Goal: Task Accomplishment & Management: Complete application form

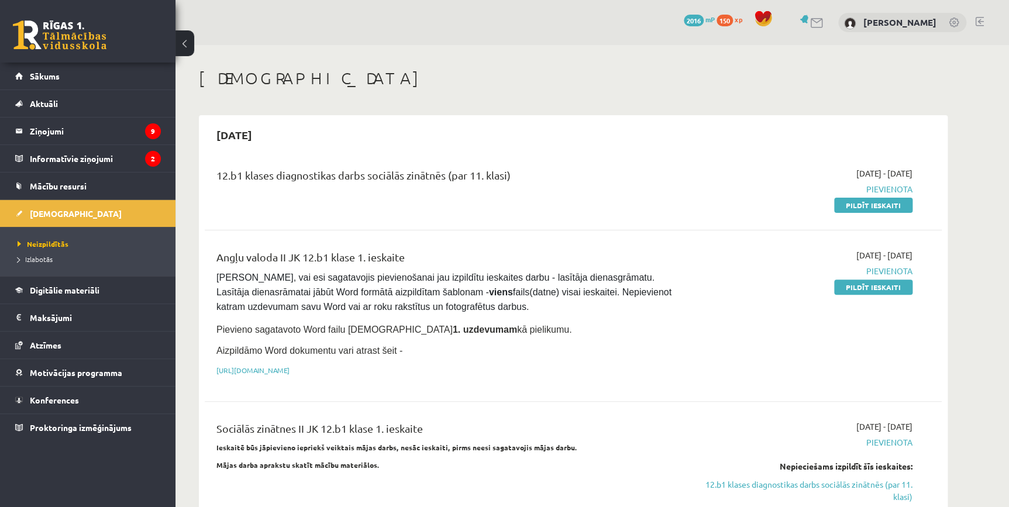
drag, startPoint x: 878, startPoint y: 291, endPoint x: 549, endPoint y: 45, distance: 411.1
click at [878, 291] on link "Pildīt ieskaiti" at bounding box center [873, 287] width 78 height 15
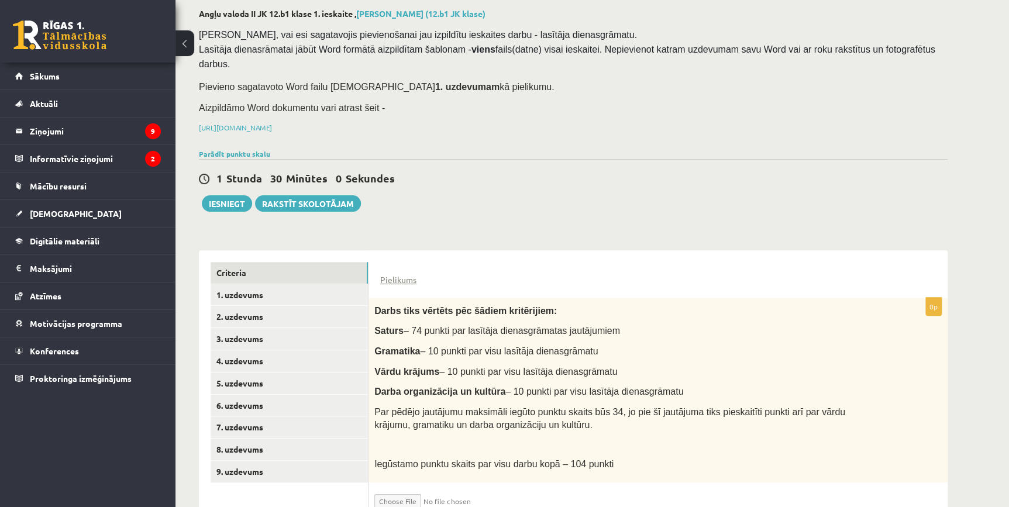
scroll to position [84, 0]
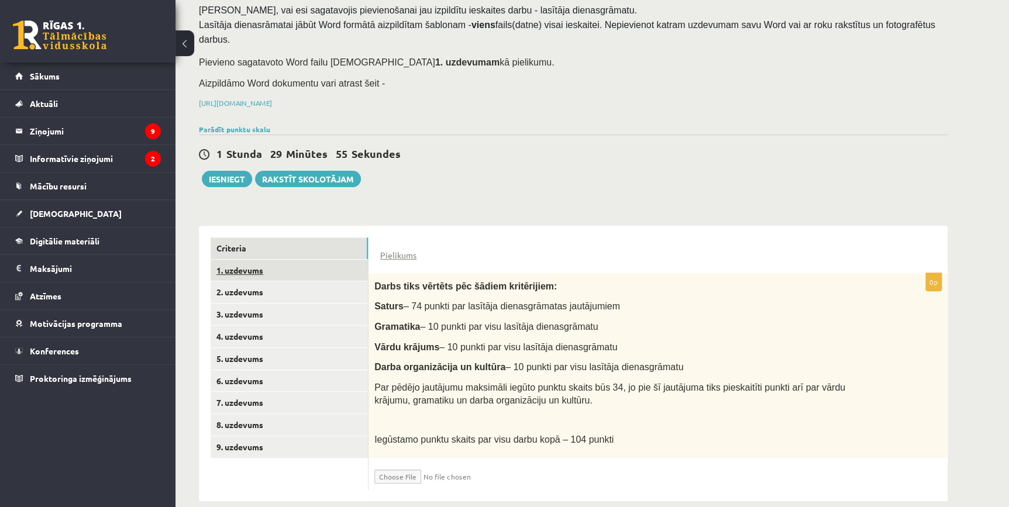
click at [216, 260] on link "1. uzdevums" at bounding box center [289, 271] width 157 height 22
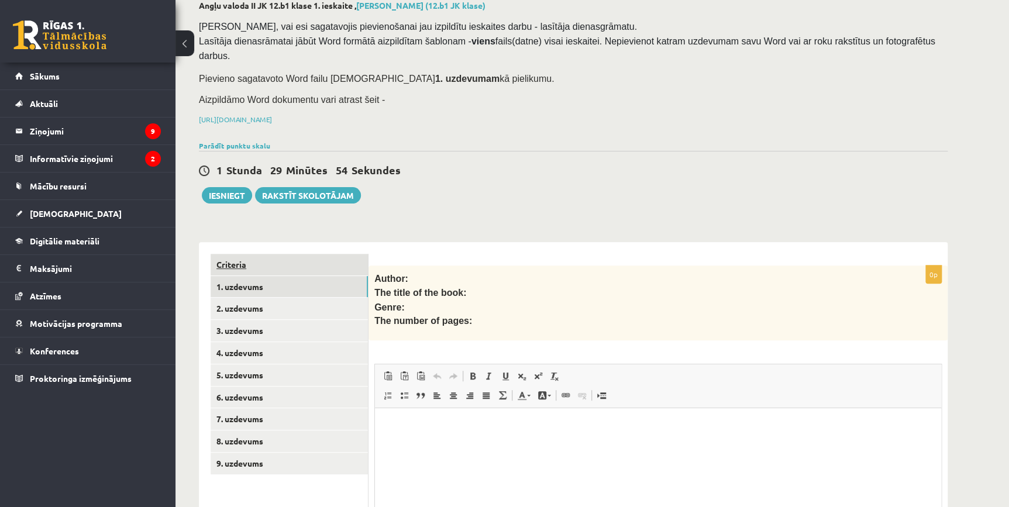
scroll to position [0, 0]
click at [268, 254] on link "Criteria" at bounding box center [289, 265] width 157 height 22
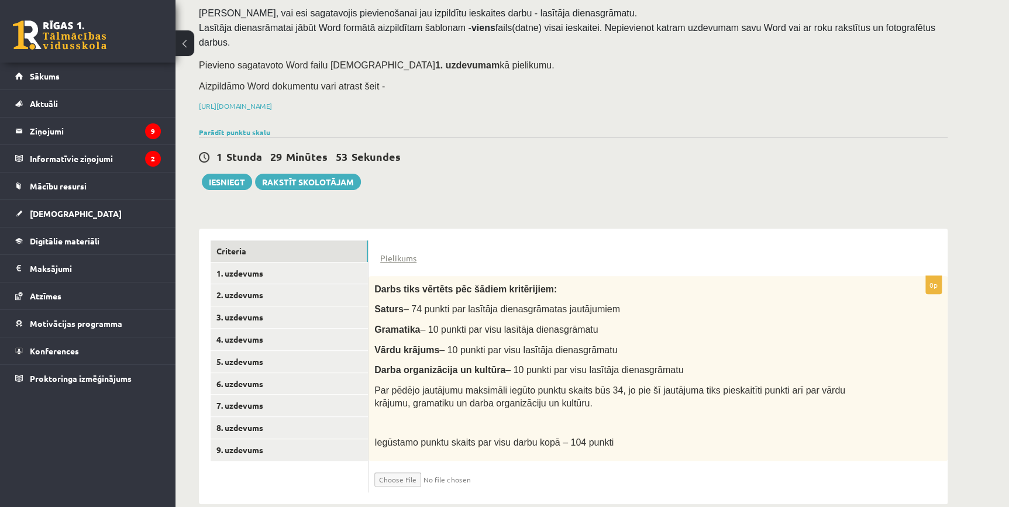
scroll to position [85, 0]
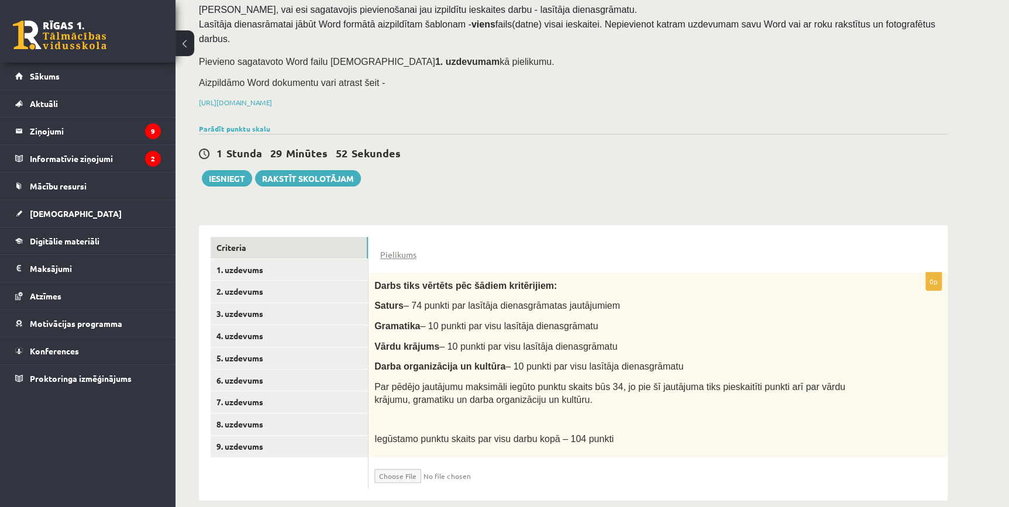
click at [412, 463] on input "file" at bounding box center [443, 473] width 139 height 20
type input "**********"
click at [486, 463] on input "file" at bounding box center [443, 473] width 139 height 20
click at [464, 463] on input "file" at bounding box center [443, 473] width 139 height 20
type input "**********"
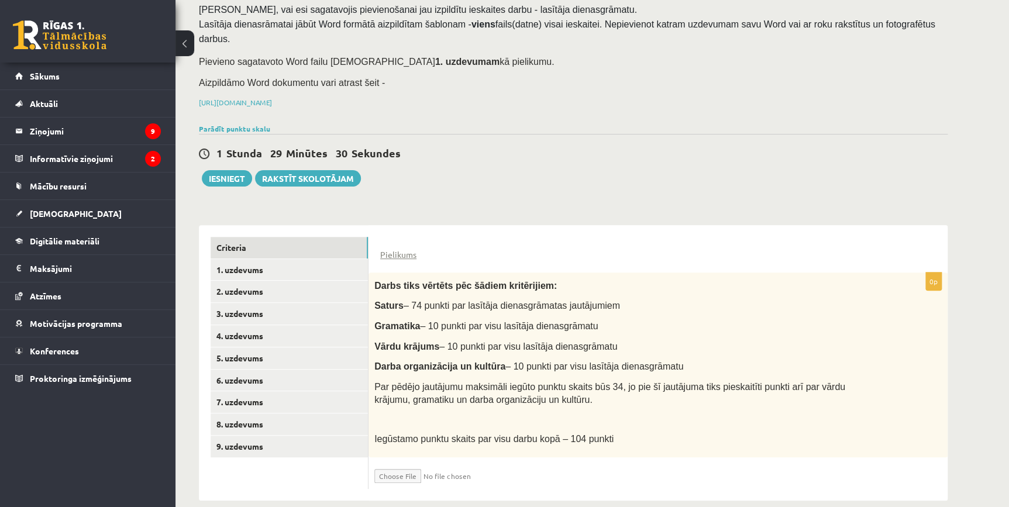
click at [404, 463] on input "file" at bounding box center [443, 473] width 139 height 20
click at [418, 463] on input "file" at bounding box center [443, 473] width 139 height 20
type input "**********"
click at [249, 261] on link "1. uzdevums" at bounding box center [289, 270] width 157 height 22
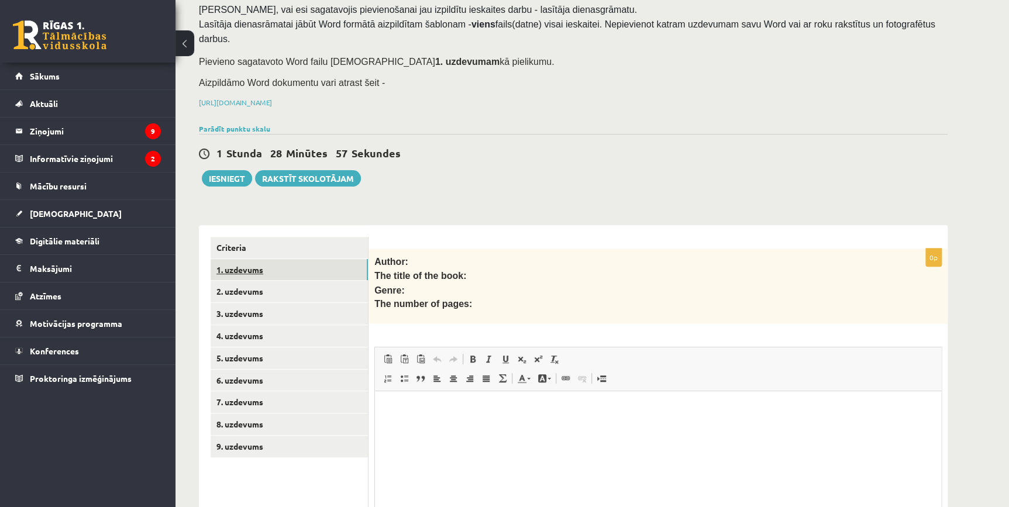
click at [257, 259] on link "1. uzdevums" at bounding box center [289, 270] width 157 height 22
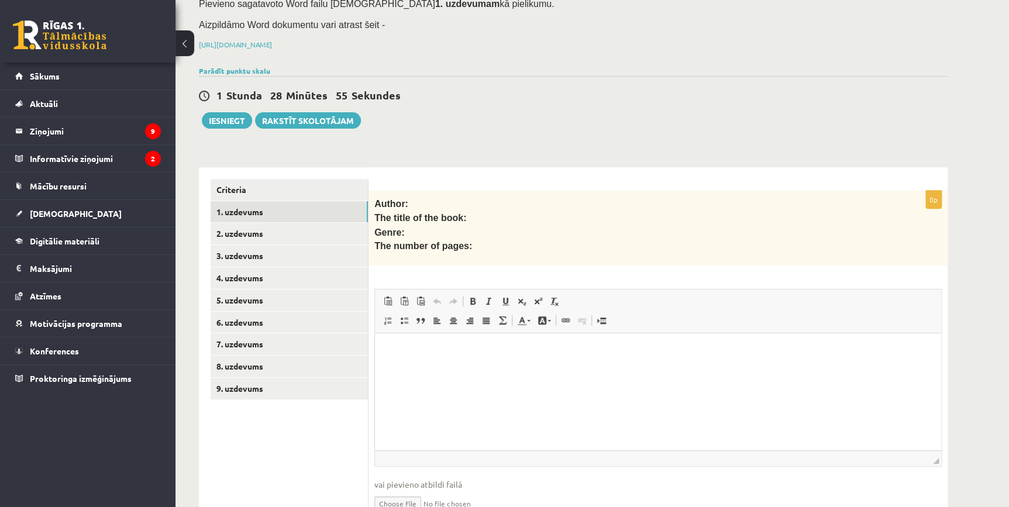
scroll to position [186, 0]
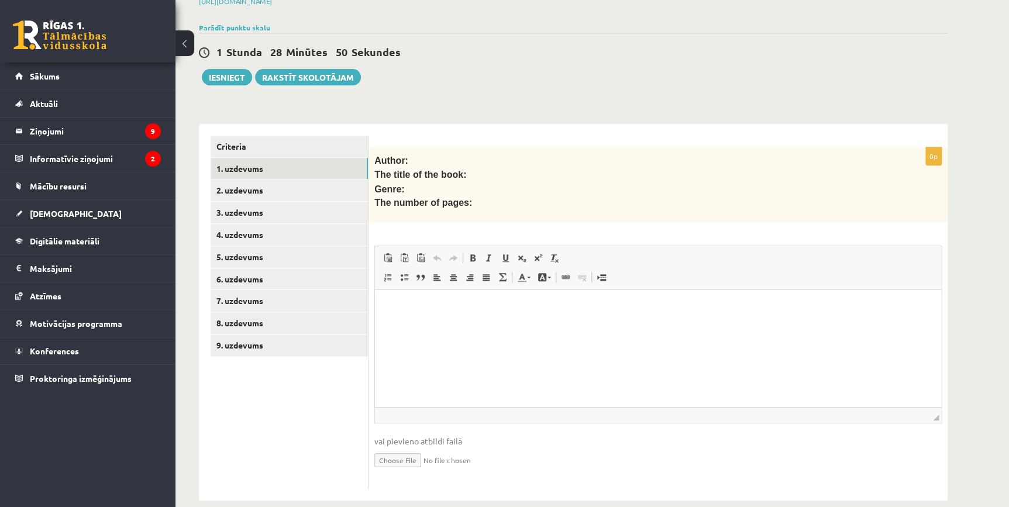
click at [413, 447] on input "file" at bounding box center [657, 459] width 567 height 24
type input "**********"
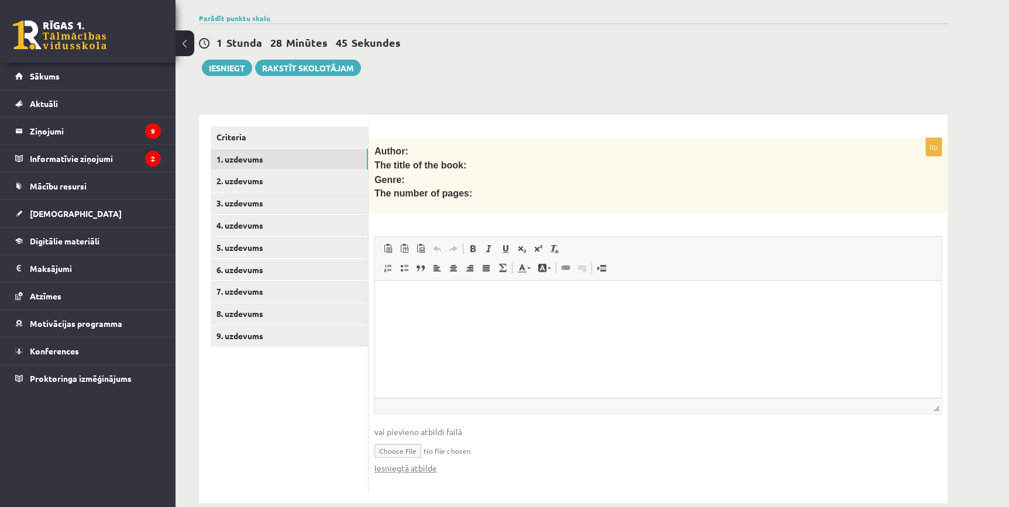
scroll to position [198, 0]
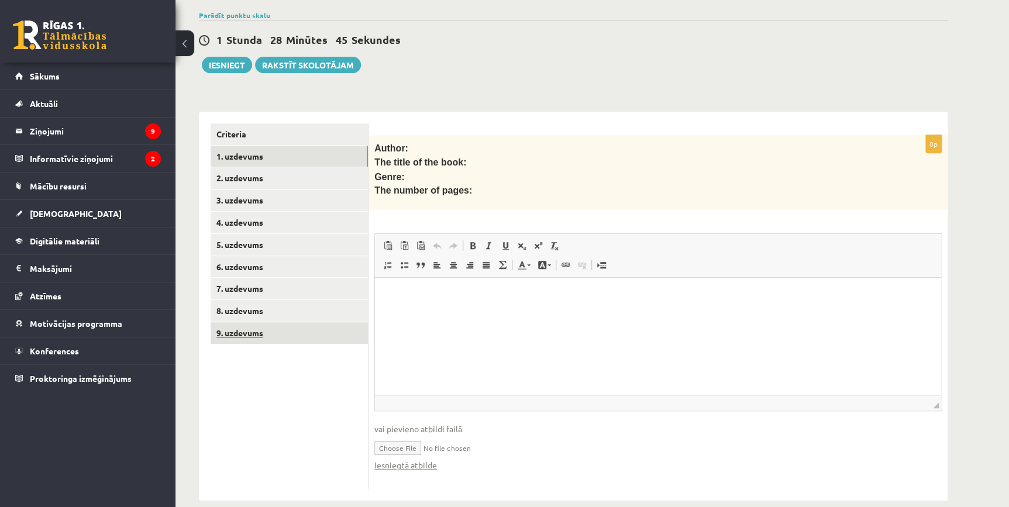
click at [273, 322] on link "9. uzdevums" at bounding box center [289, 333] width 157 height 22
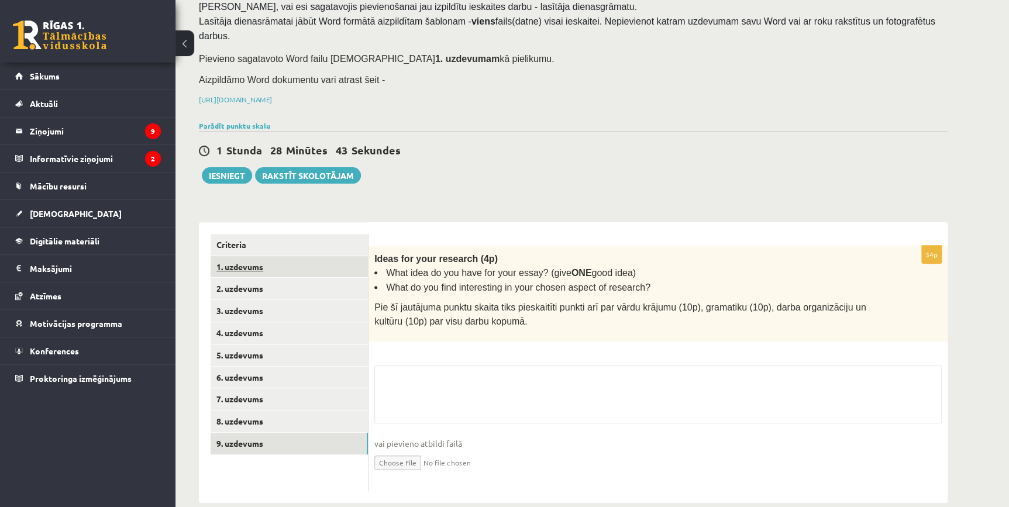
click at [240, 256] on link "1. uzdevums" at bounding box center [289, 267] width 157 height 22
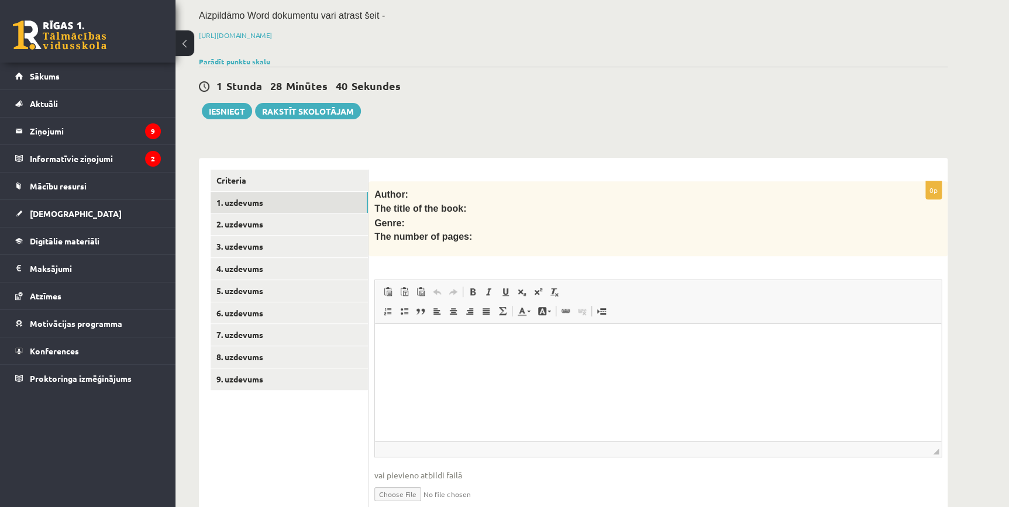
scroll to position [198, 0]
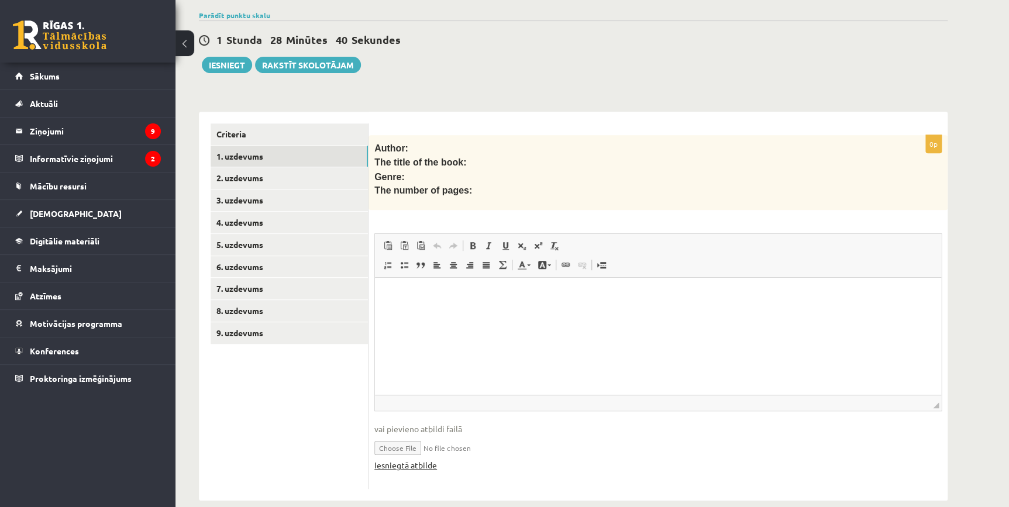
click at [415, 459] on link "Iesniegtā atbilde" at bounding box center [405, 465] width 63 height 12
click at [234, 167] on link "2. uzdevums" at bounding box center [289, 178] width 157 height 22
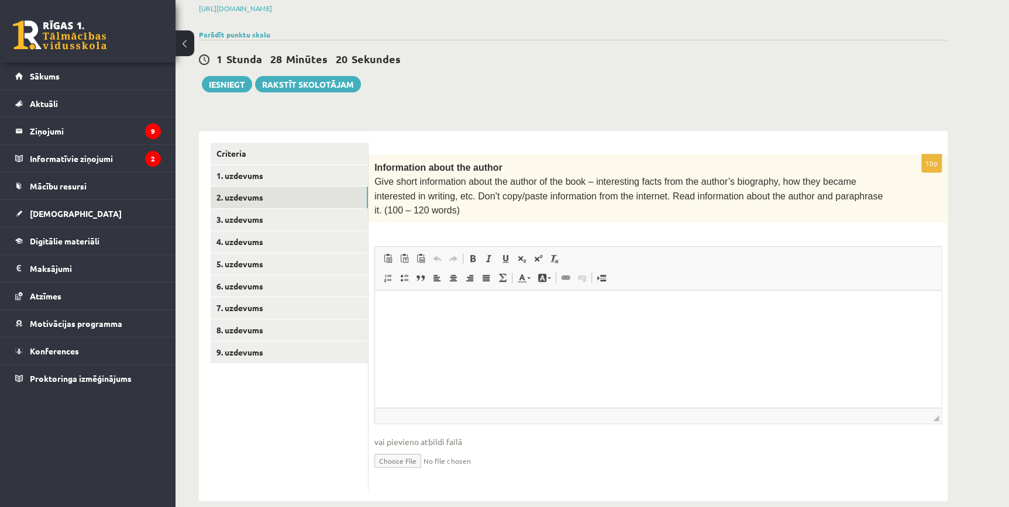
scroll to position [0, 0]
click at [235, 168] on link "1. uzdevums" at bounding box center [289, 176] width 157 height 22
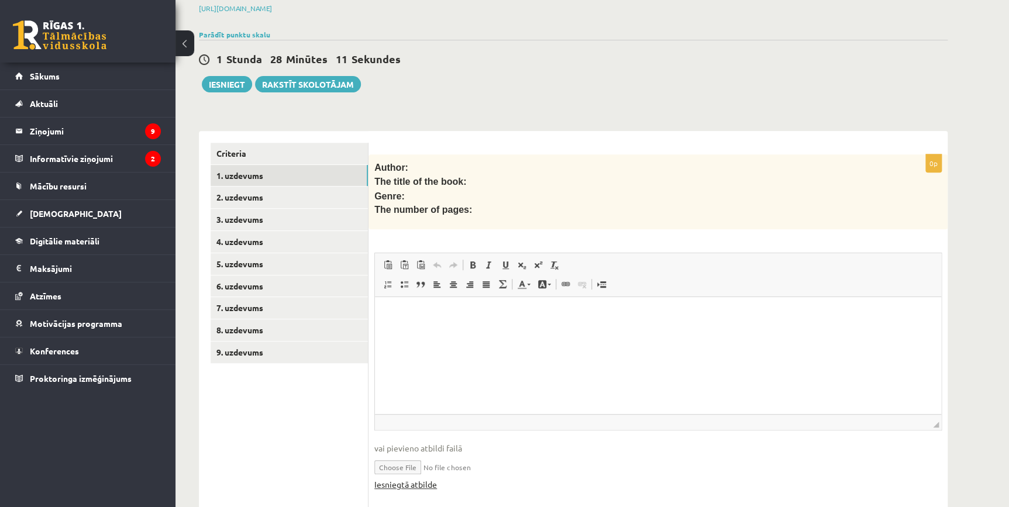
click at [419, 478] on link "Iesniegtā atbilde" at bounding box center [405, 484] width 63 height 12
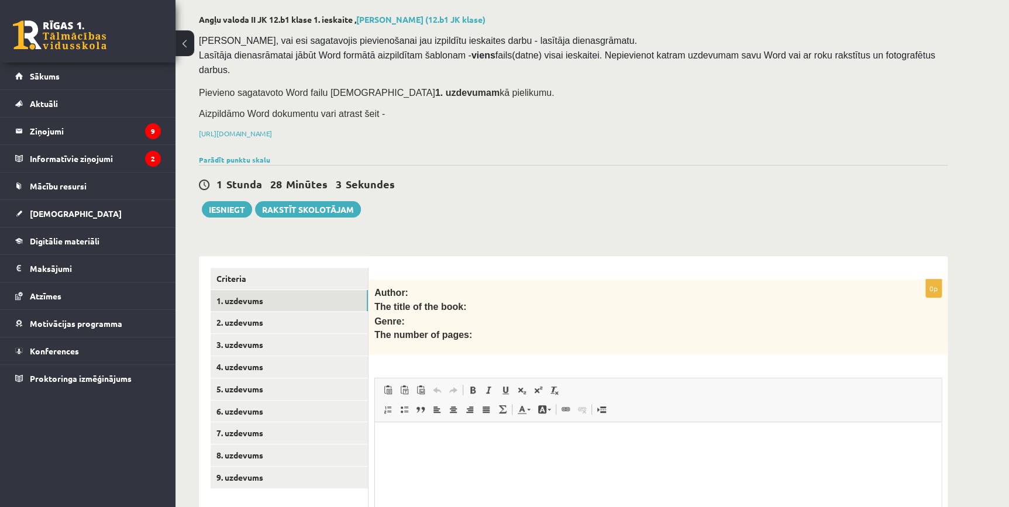
scroll to position [177, 0]
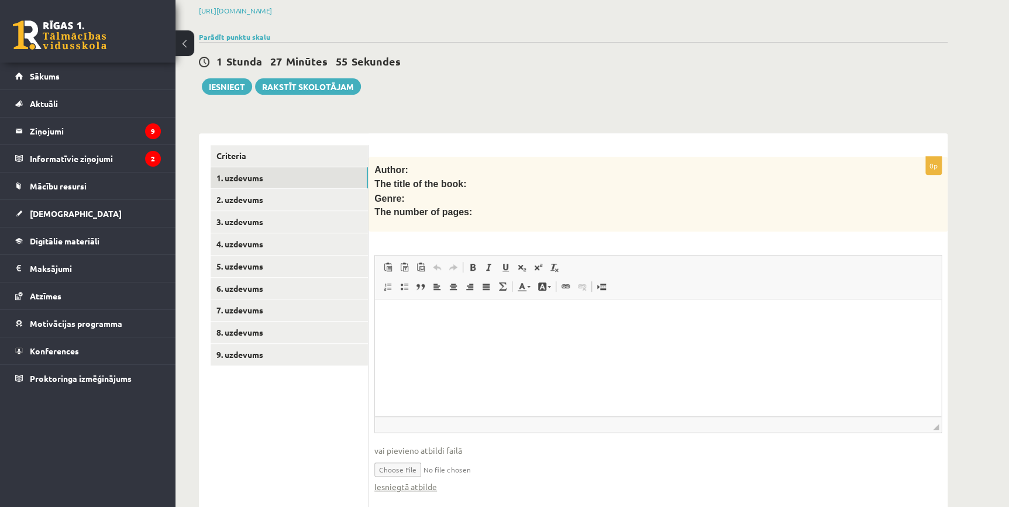
click at [387, 330] on html at bounding box center [658, 317] width 566 height 36
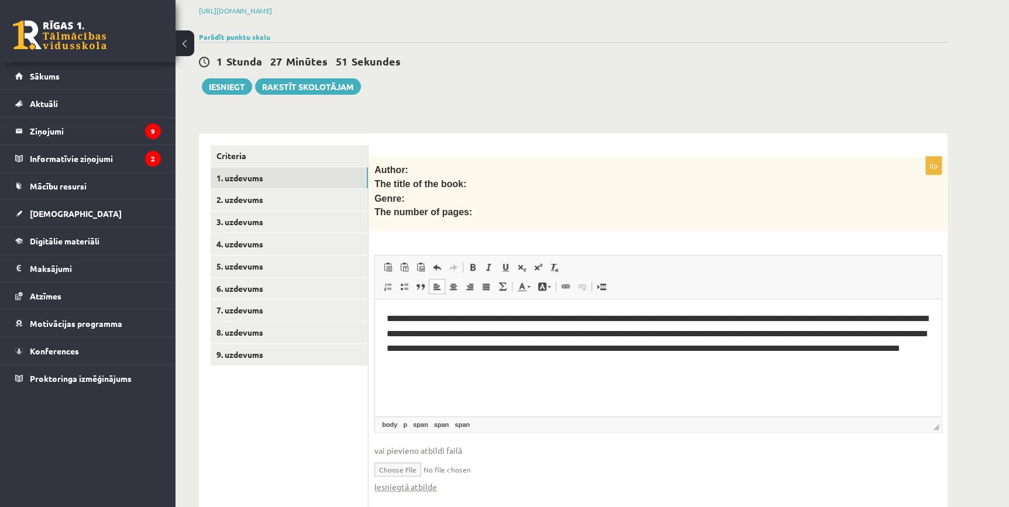
click at [588, 368] on html "**********" at bounding box center [658, 333] width 566 height 68
click at [291, 189] on link "2. uzdevums" at bounding box center [289, 200] width 157 height 22
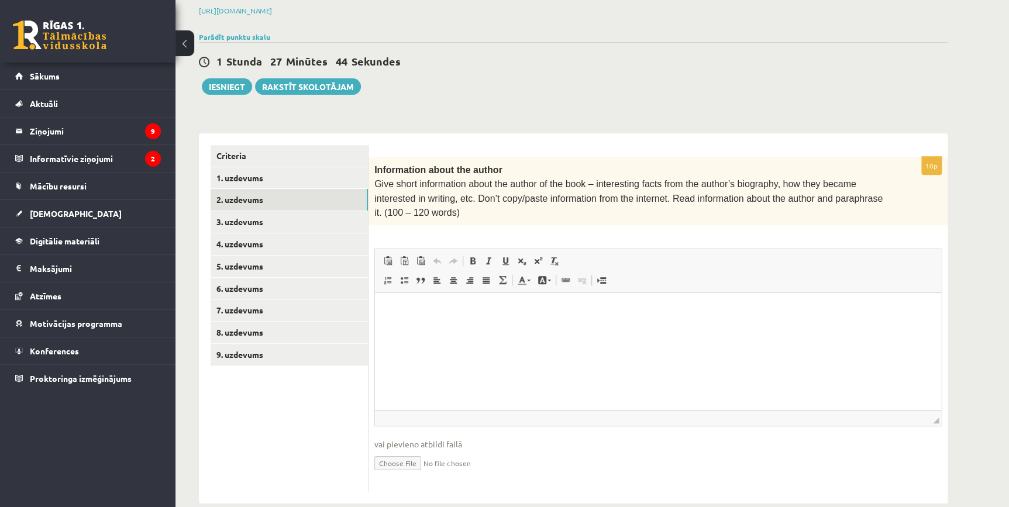
scroll to position [0, 0]
click at [474, 318] on html at bounding box center [658, 311] width 566 height 36
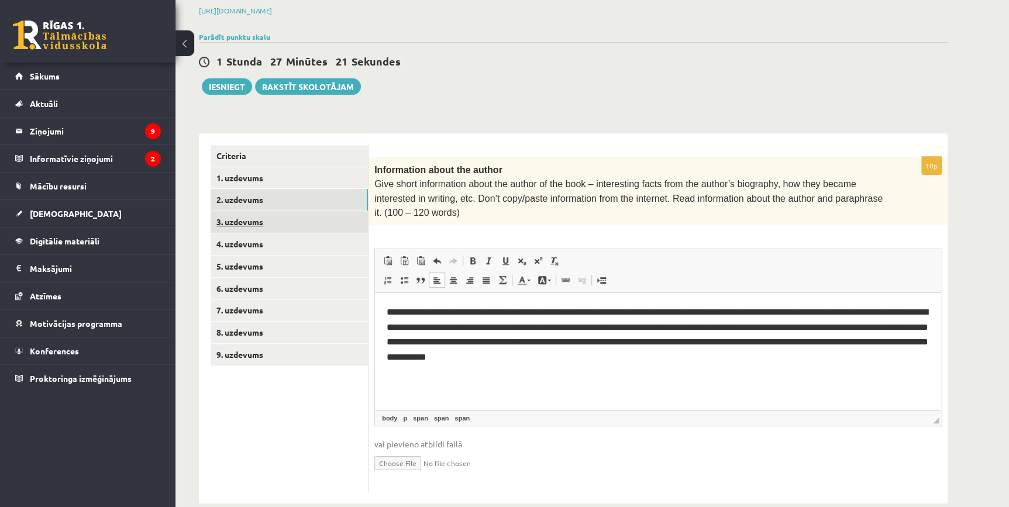
click at [263, 211] on link "3. uzdevums" at bounding box center [289, 222] width 157 height 22
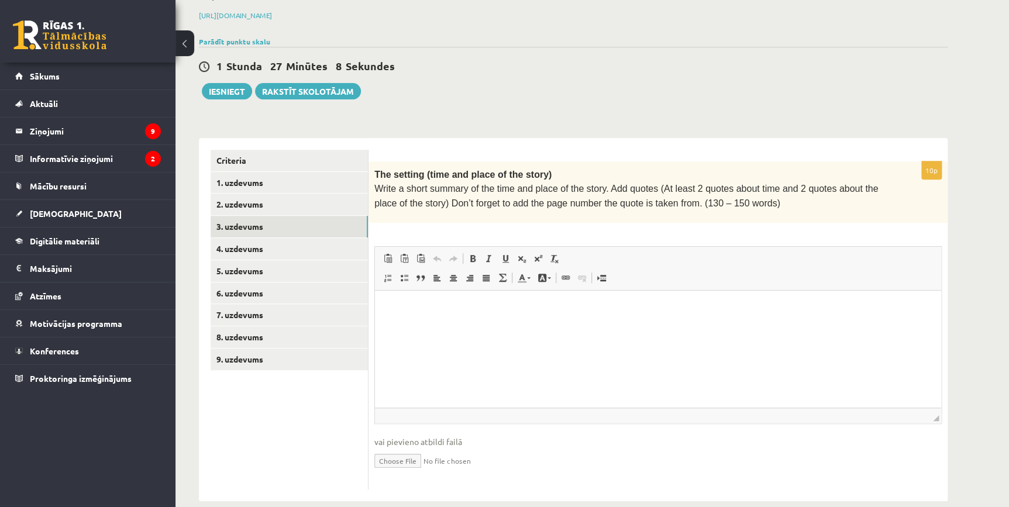
click at [467, 326] on html at bounding box center [658, 309] width 566 height 36
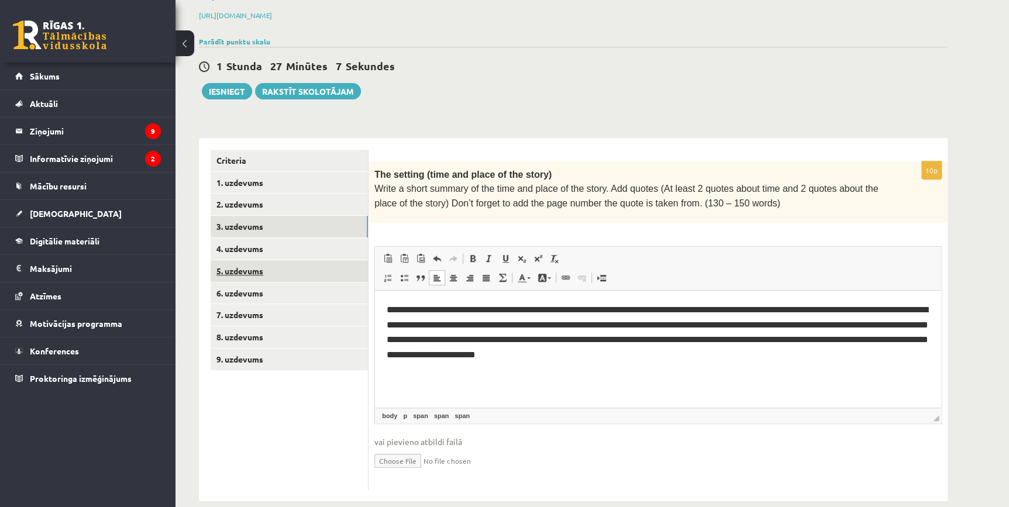
click at [240, 260] on link "5. uzdevums" at bounding box center [289, 271] width 157 height 22
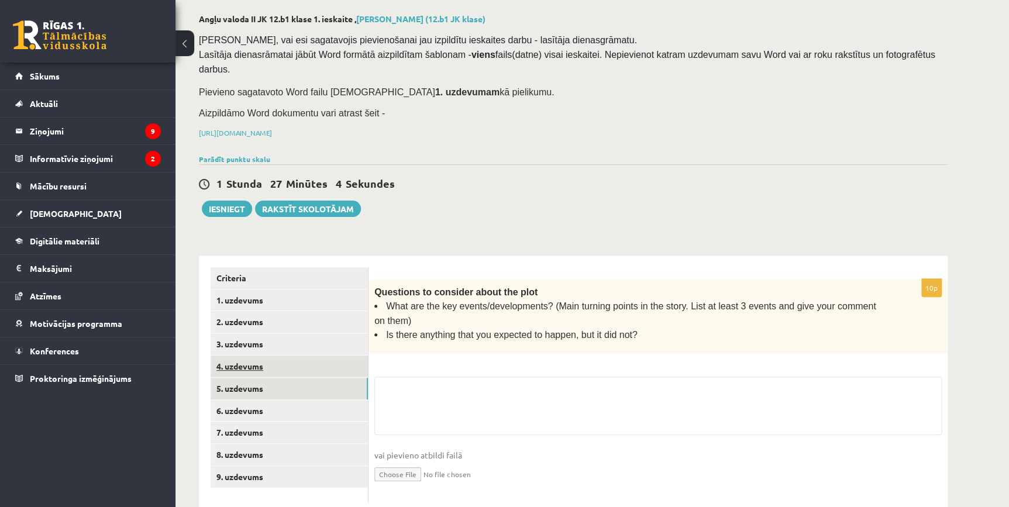
click at [265, 356] on link "4. uzdevums" at bounding box center [289, 367] width 157 height 22
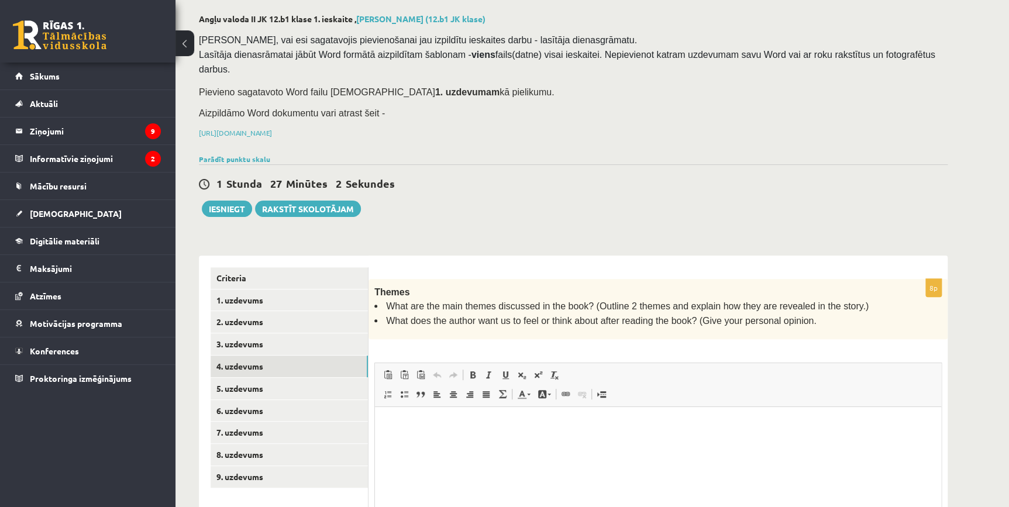
scroll to position [0, 0]
click at [402, 418] on html at bounding box center [658, 425] width 566 height 36
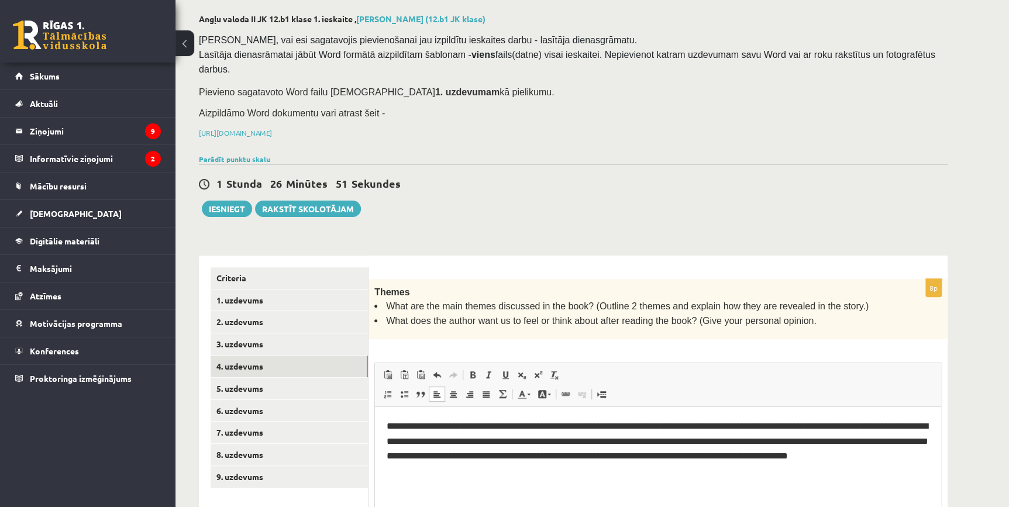
scroll to position [171, 0]
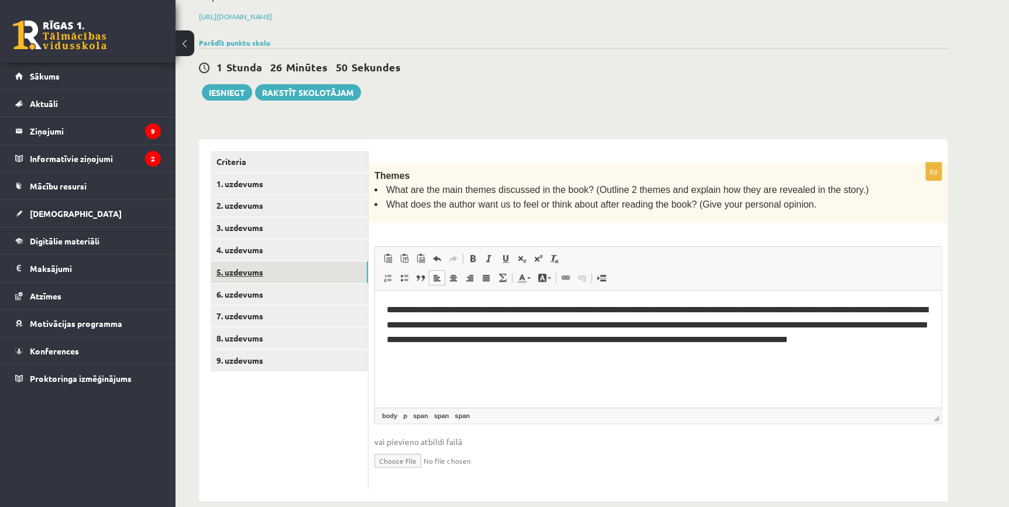
click at [238, 261] on link "5. uzdevums" at bounding box center [289, 272] width 157 height 22
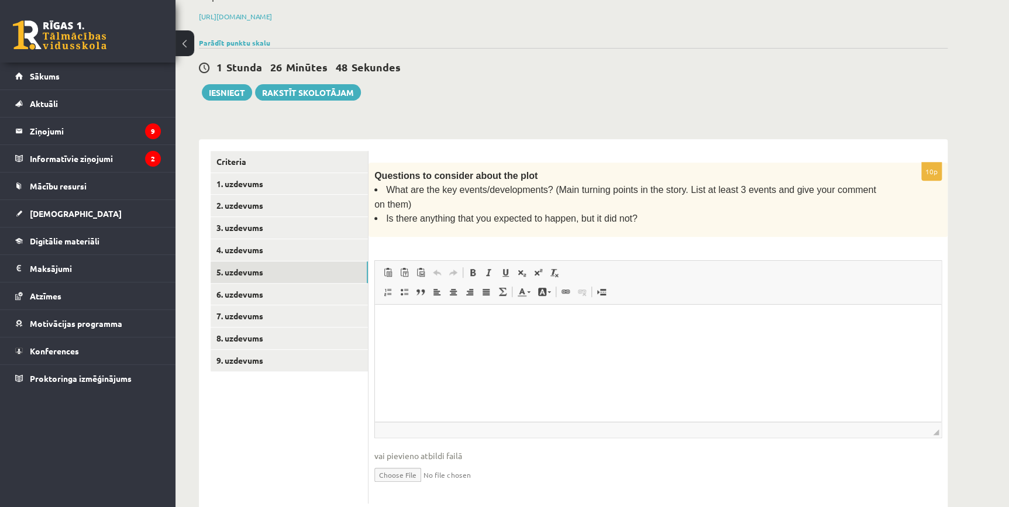
scroll to position [0, 0]
click at [456, 340] on html at bounding box center [658, 323] width 566 height 36
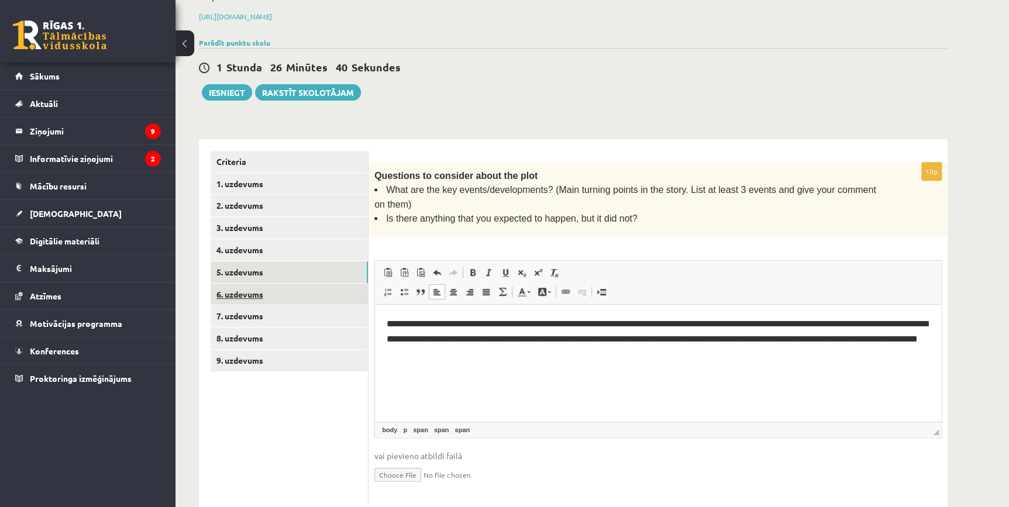
click at [251, 284] on link "6. uzdevums" at bounding box center [289, 295] width 157 height 22
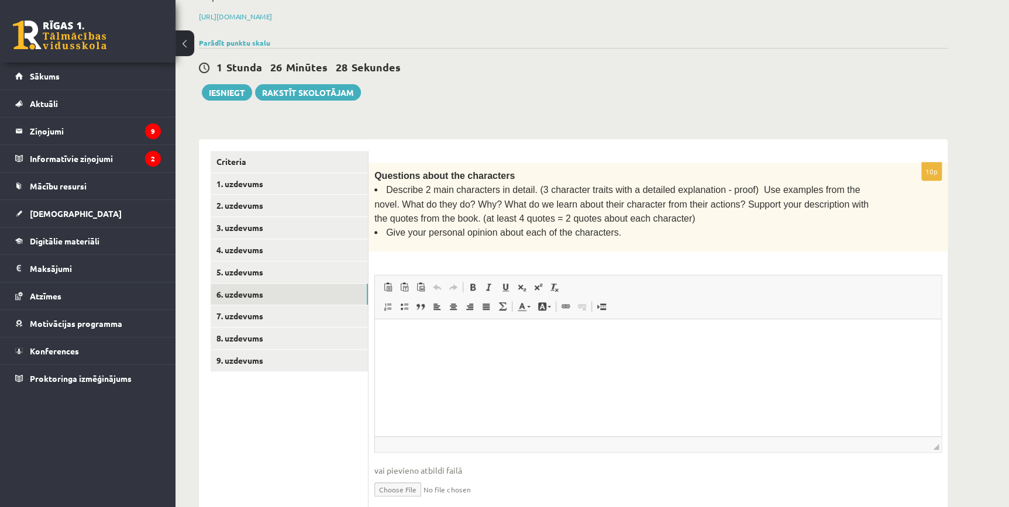
click at [462, 354] on html at bounding box center [658, 337] width 566 height 36
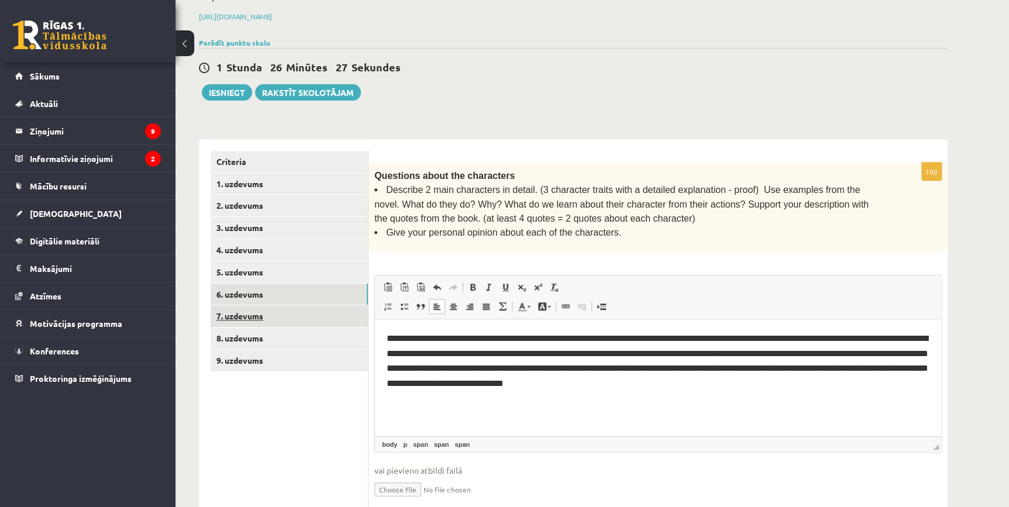
click at [222, 305] on link "7. uzdevums" at bounding box center [289, 316] width 157 height 22
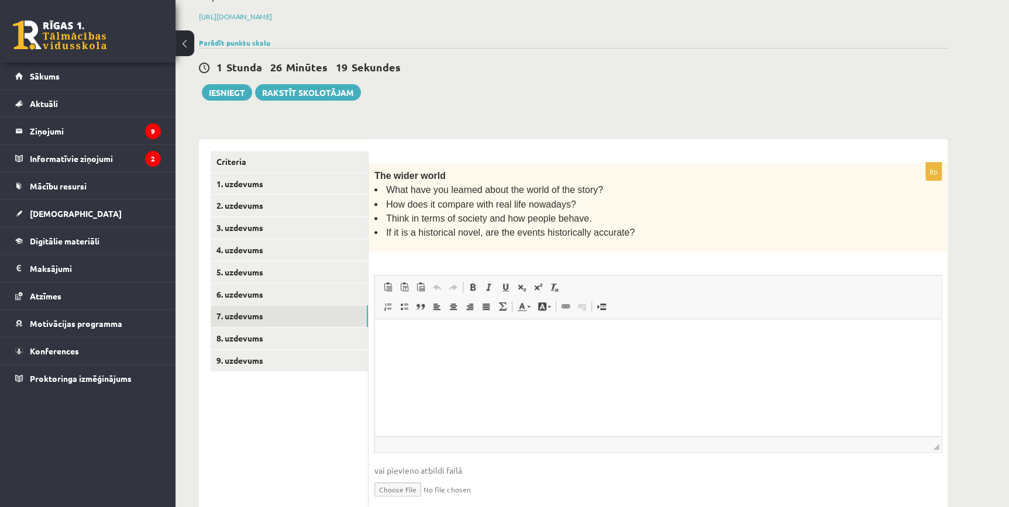
scroll to position [198, 0]
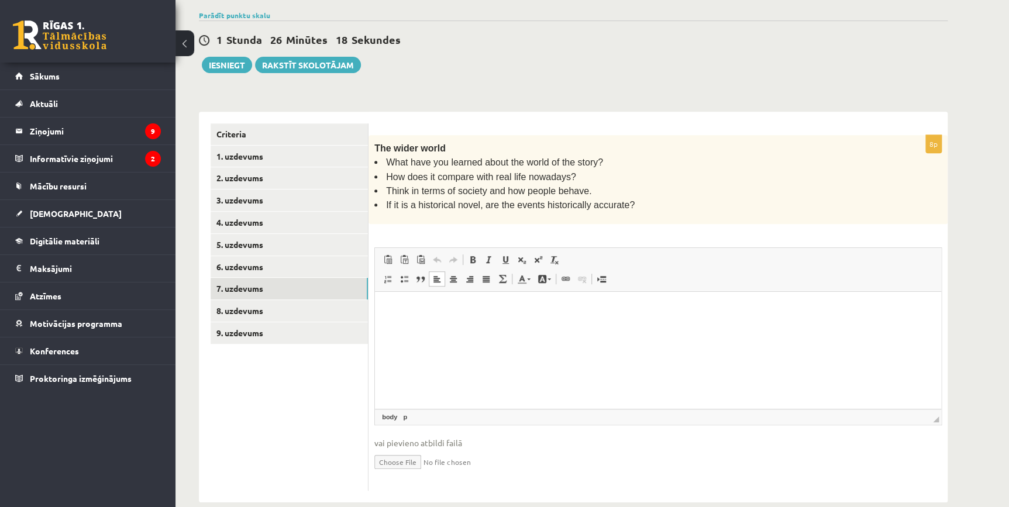
click at [397, 313] on p "Визуальный текстовый редактор, wiswyg-editor-user-answer-47024989659640" at bounding box center [658, 309] width 543 height 12
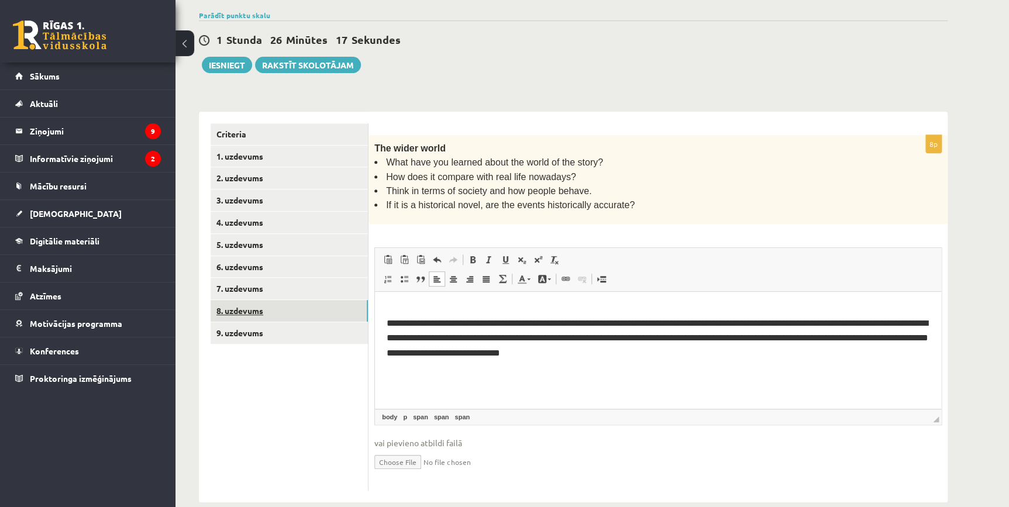
click at [312, 300] on link "8. uzdevums" at bounding box center [289, 311] width 157 height 22
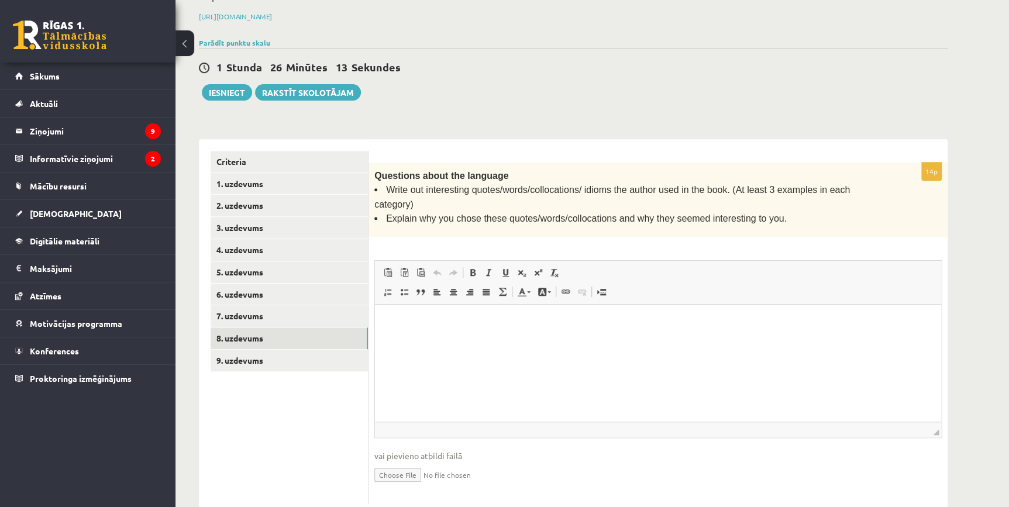
scroll to position [0, 0]
click at [449, 320] on p "Визуальный текстовый редактор, wiswyg-editor-user-answer-47024930142240" at bounding box center [658, 322] width 543 height 12
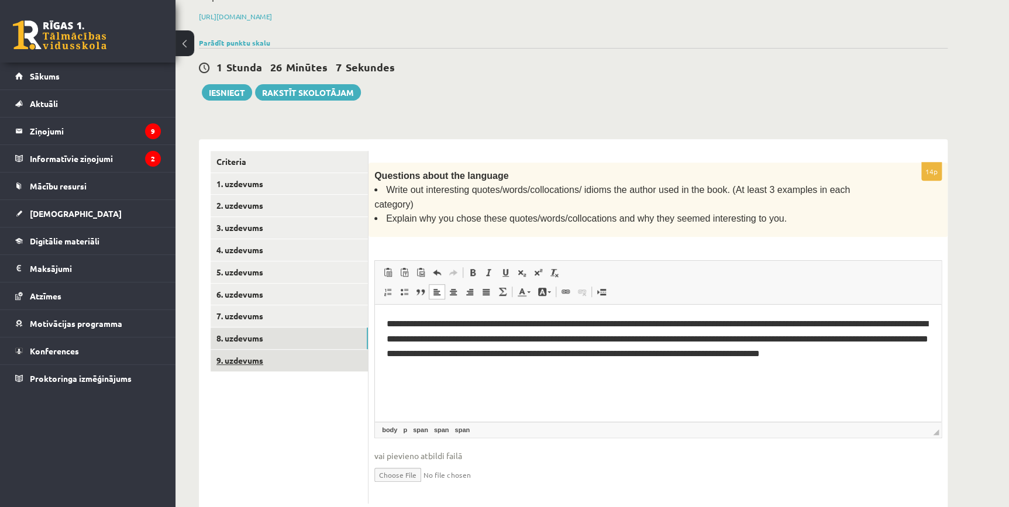
click at [301, 350] on link "9. uzdevums" at bounding box center [289, 361] width 157 height 22
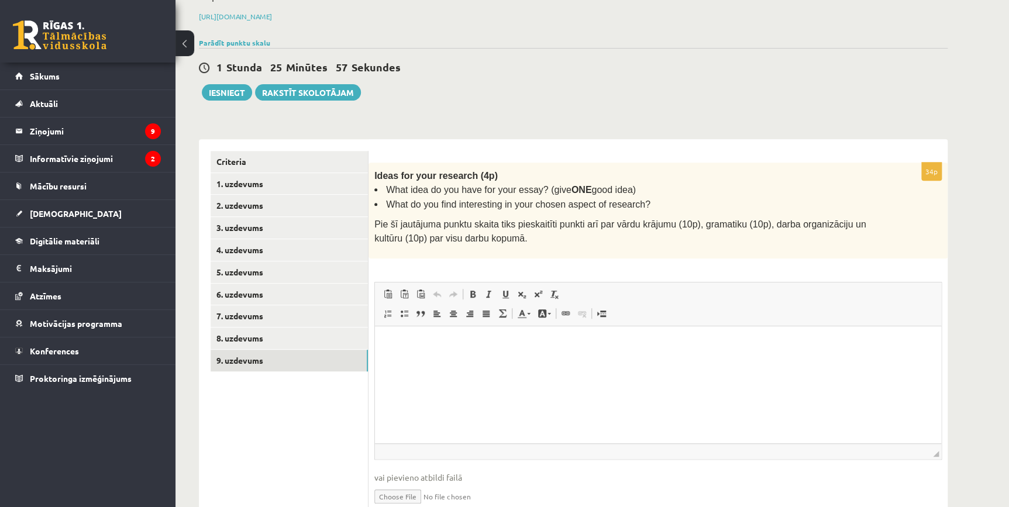
click at [486, 361] on html at bounding box center [658, 344] width 566 height 36
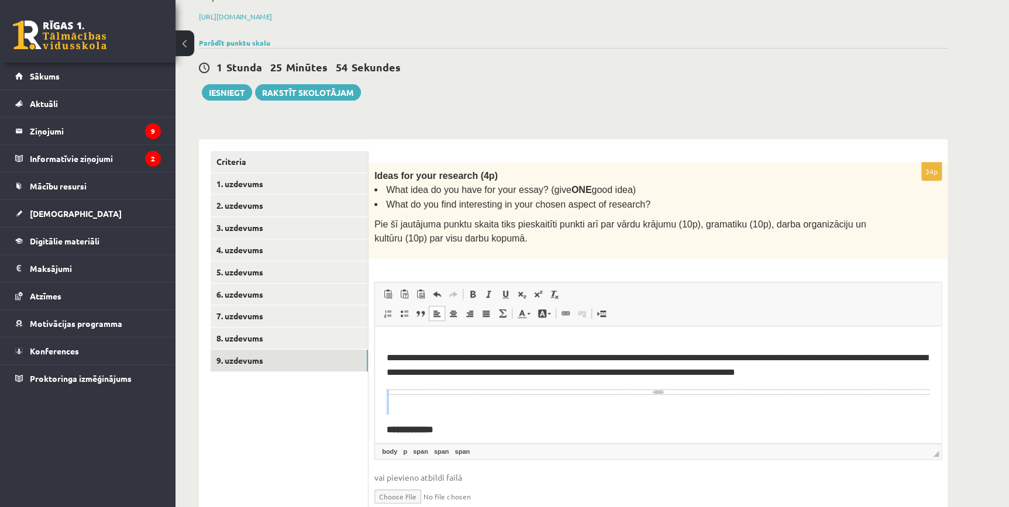
drag, startPoint x: 388, startPoint y: 398, endPoint x: 666, endPoint y: 392, distance: 277.9
click at [475, 394] on body "**********" at bounding box center [658, 405] width 543 height 137
click at [683, 392] on div "Разрыв страницы" at bounding box center [658, 391] width 543 height 5
click at [620, 394] on body "**********" at bounding box center [658, 405] width 543 height 137
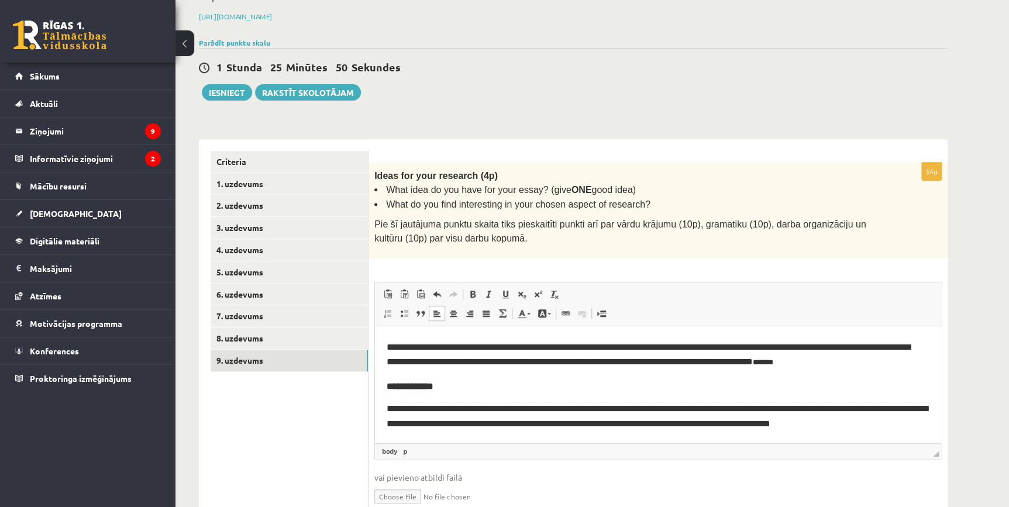
scroll to position [10, 0]
drag, startPoint x: 381, startPoint y: 386, endPoint x: 480, endPoint y: 385, distance: 98.3
click at [480, 385] on html "**********" at bounding box center [658, 379] width 566 height 127
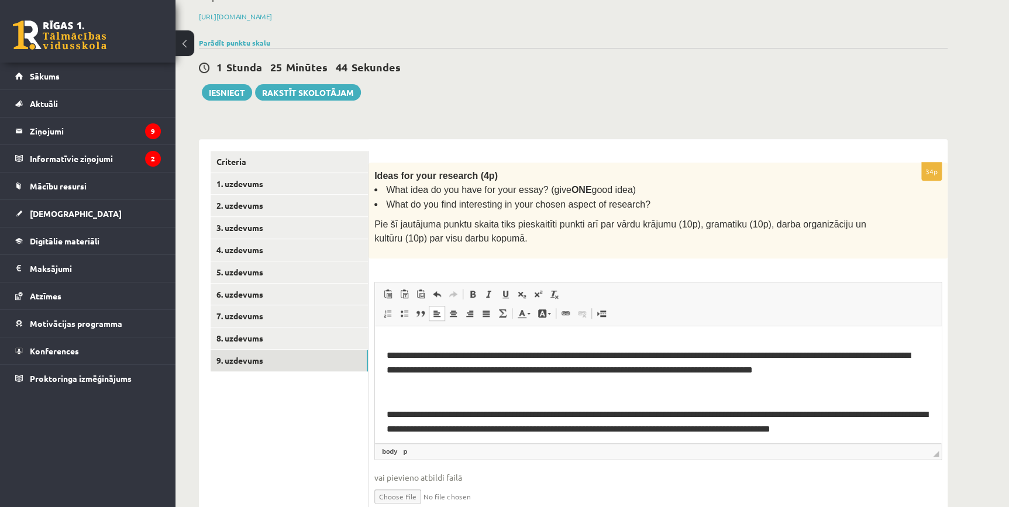
scroll to position [0, 0]
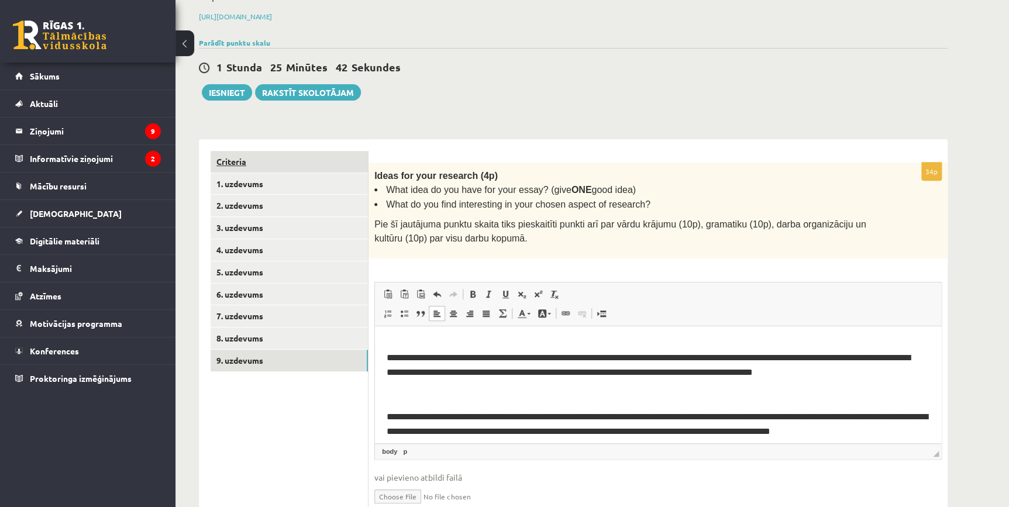
click at [249, 151] on link "Criteria" at bounding box center [289, 162] width 157 height 22
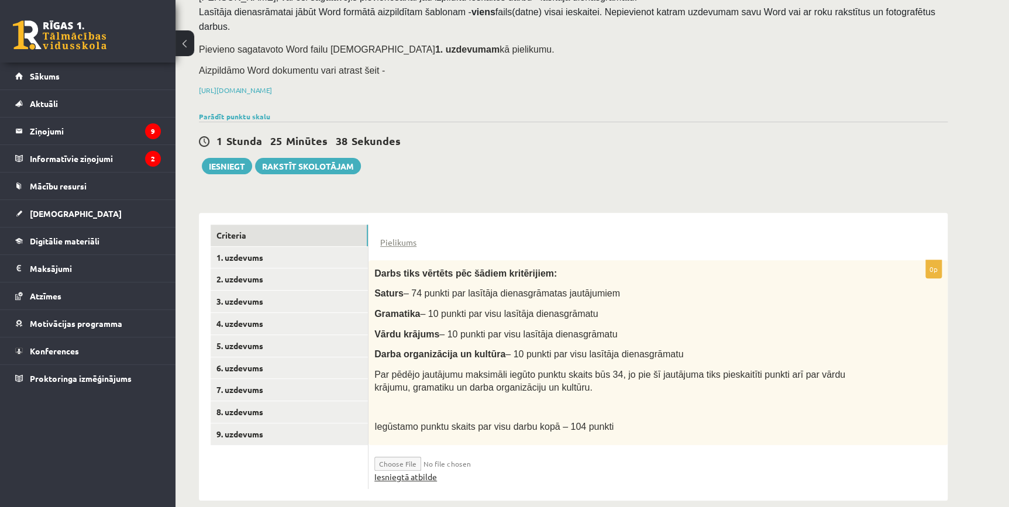
click at [402, 471] on link "Iesniegtā atbilde" at bounding box center [405, 477] width 63 height 12
click at [227, 158] on button "Iesniegt" at bounding box center [227, 166] width 50 height 16
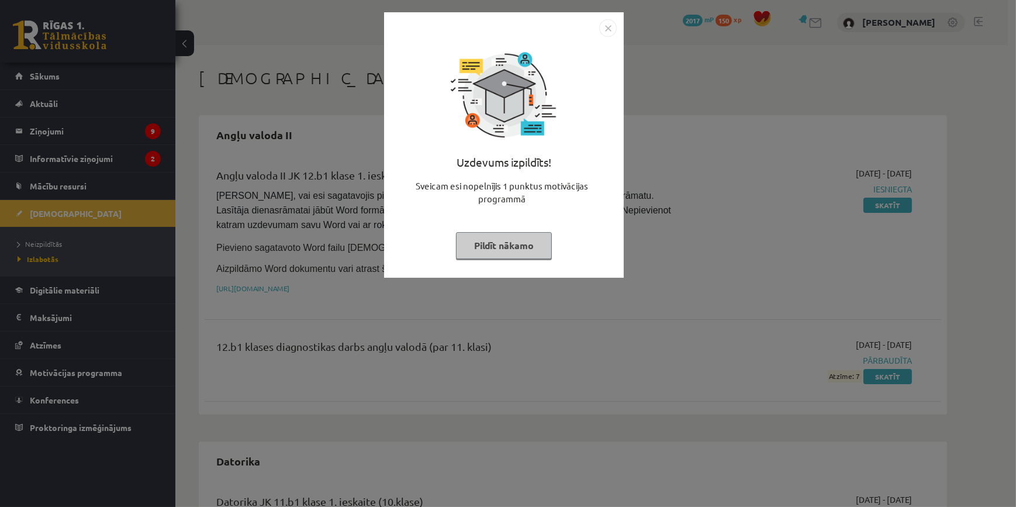
click at [508, 251] on button "Pildīt nākamo" at bounding box center [504, 245] width 96 height 27
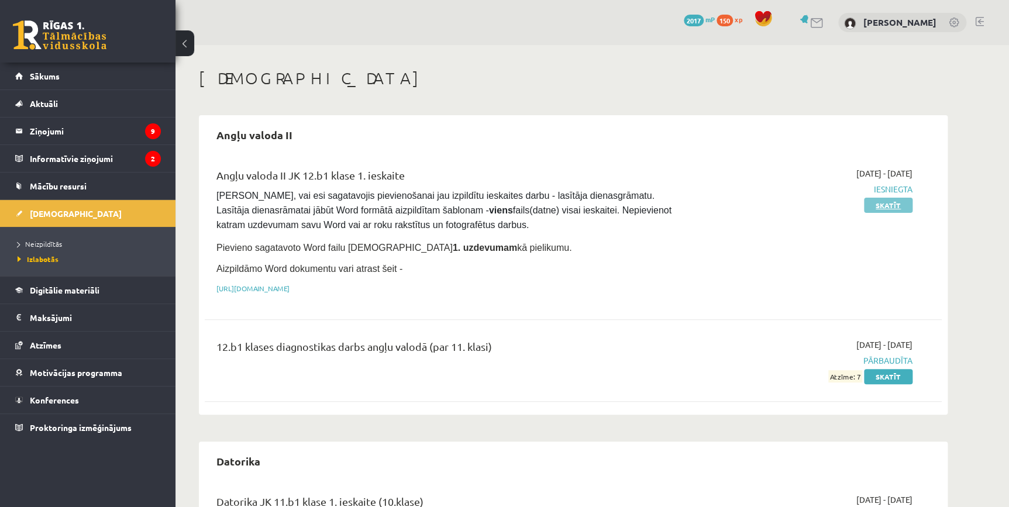
click at [897, 209] on link "Skatīt" at bounding box center [888, 205] width 49 height 15
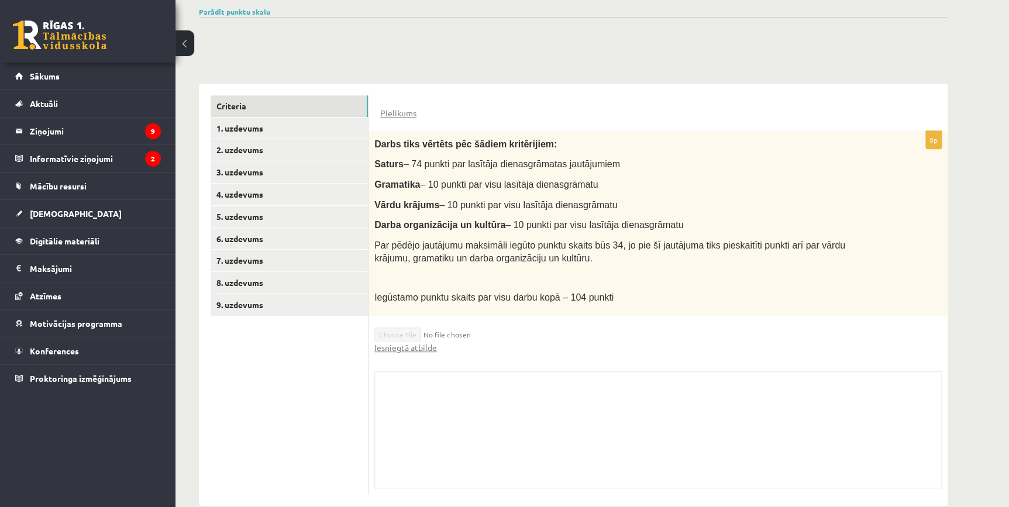
scroll to position [206, 0]
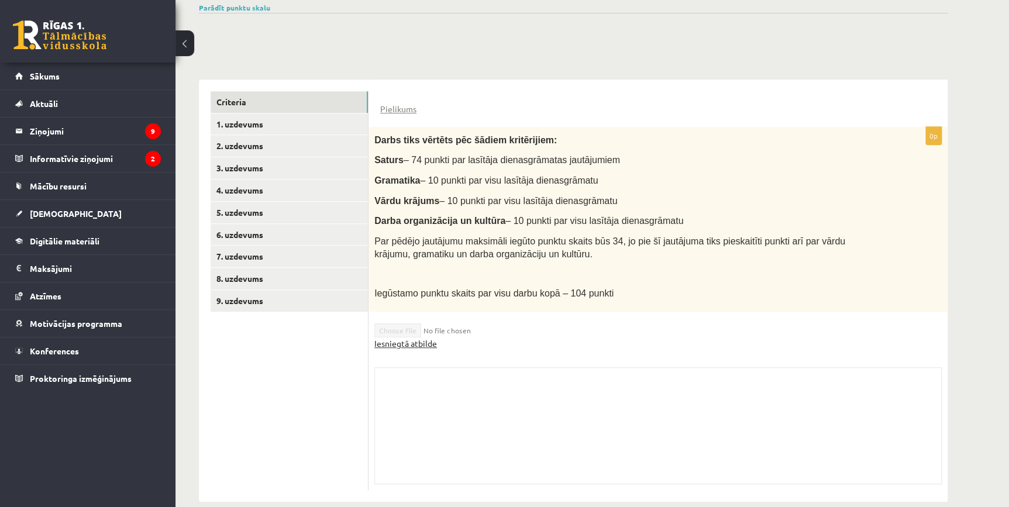
click at [394, 337] on link "Iesniegtā atbilde" at bounding box center [405, 343] width 63 height 12
click at [416, 337] on link "Iesniegtā atbilde" at bounding box center [405, 343] width 63 height 12
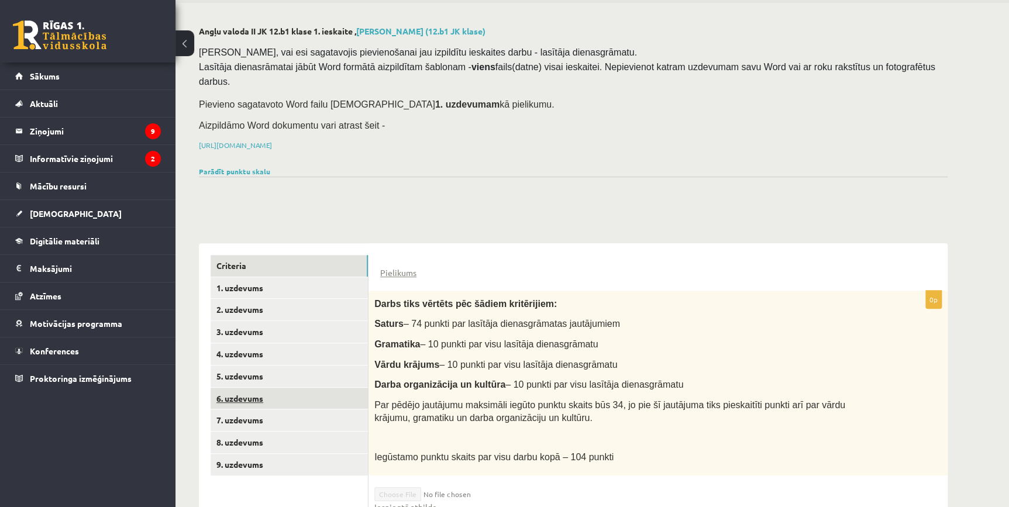
scroll to position [0, 0]
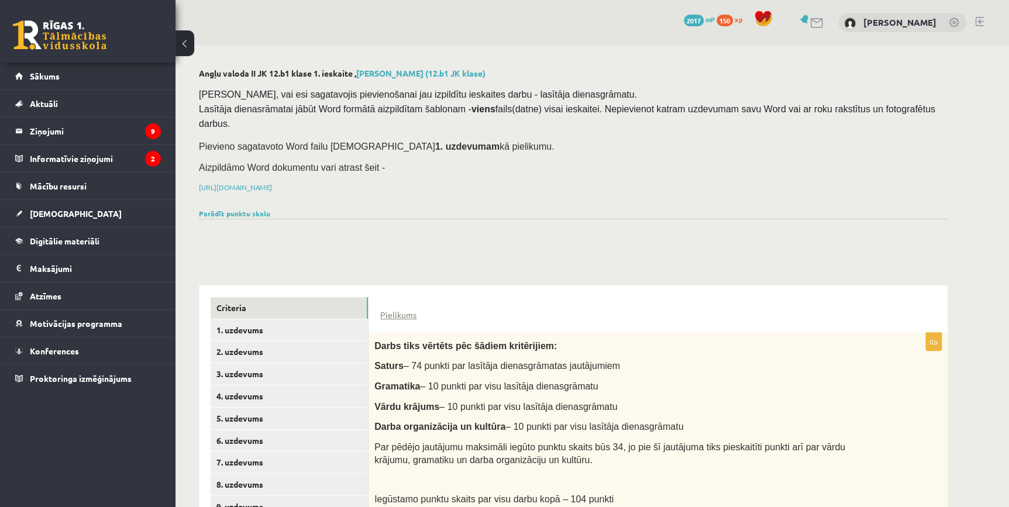
click at [375, 240] on div "Angļu valoda II JK 12.b1 klase 1. ieskaite , Nikolass Gabriūns (12.b1 JK klase)…" at bounding box center [572, 388] width 795 height 686
click at [78, 76] on link "Sākums" at bounding box center [88, 76] width 146 height 27
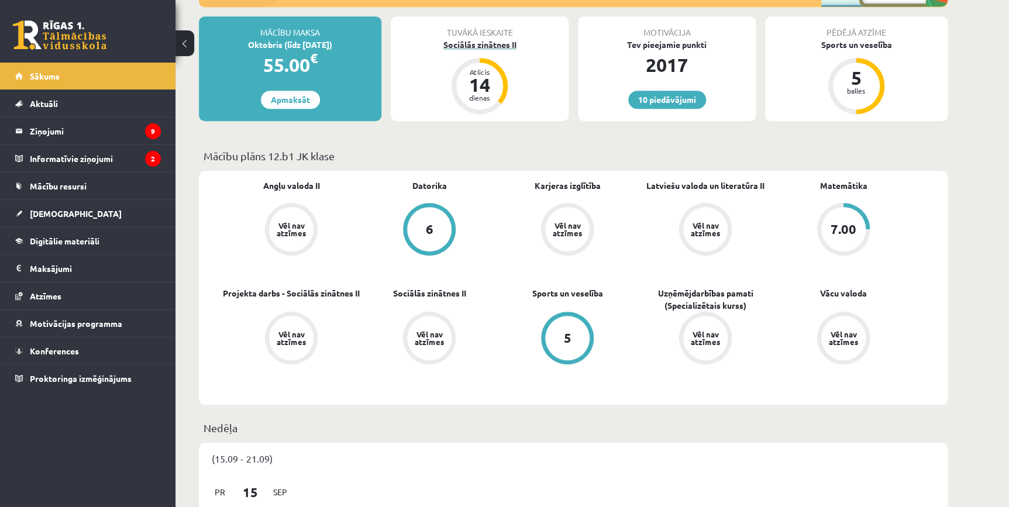
scroll to position [177, 0]
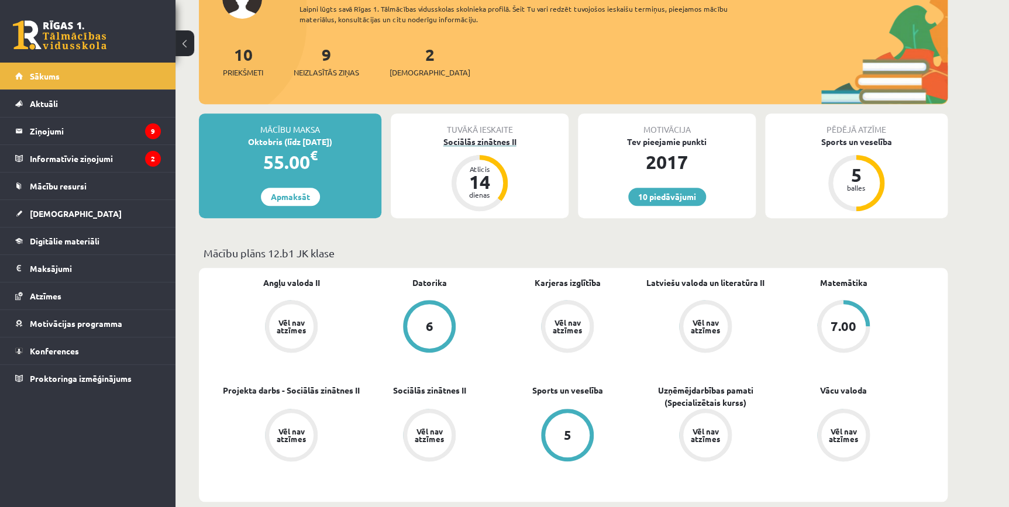
click at [477, 139] on div "Sociālās zinātnes II" at bounding box center [480, 142] width 178 height 12
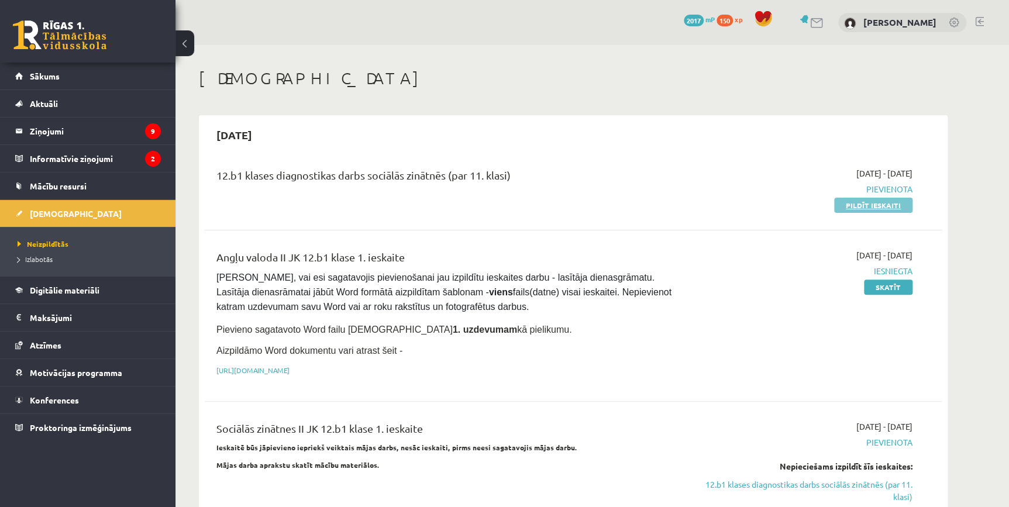
click at [864, 206] on link "Pildīt ieskaiti" at bounding box center [873, 205] width 78 height 15
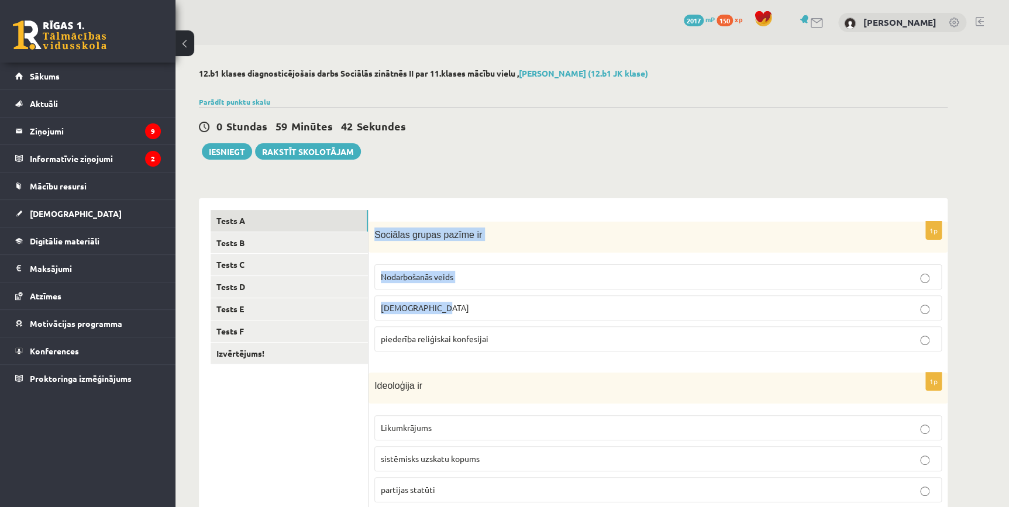
scroll to position [491, 0]
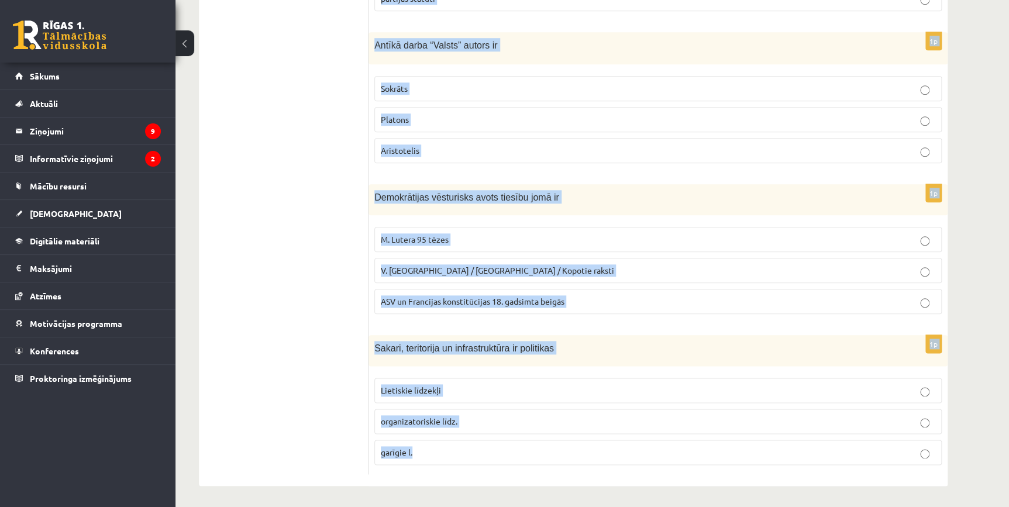
drag, startPoint x: 373, startPoint y: 230, endPoint x: 509, endPoint y: 487, distance: 290.4
click at [509, 487] on div "12.b1 klases diagnosticējošais darbs Sociālās zinātnēs II par 11.klases mācību …" at bounding box center [572, 32] width 795 height 956
copy form "Sociālas grupas pazīme ir Nodarbošanās veids individuālisms piederība reliģiska…"
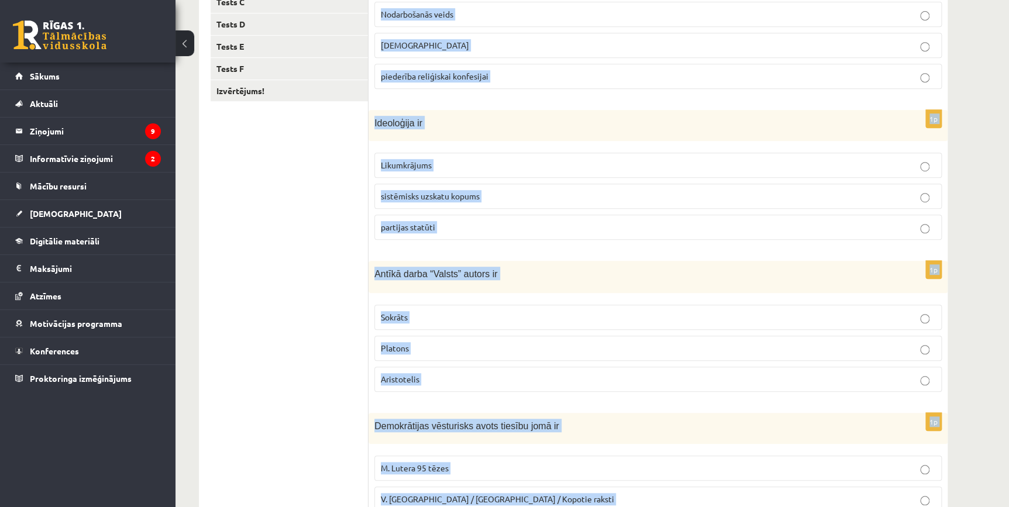
scroll to position [137, 0]
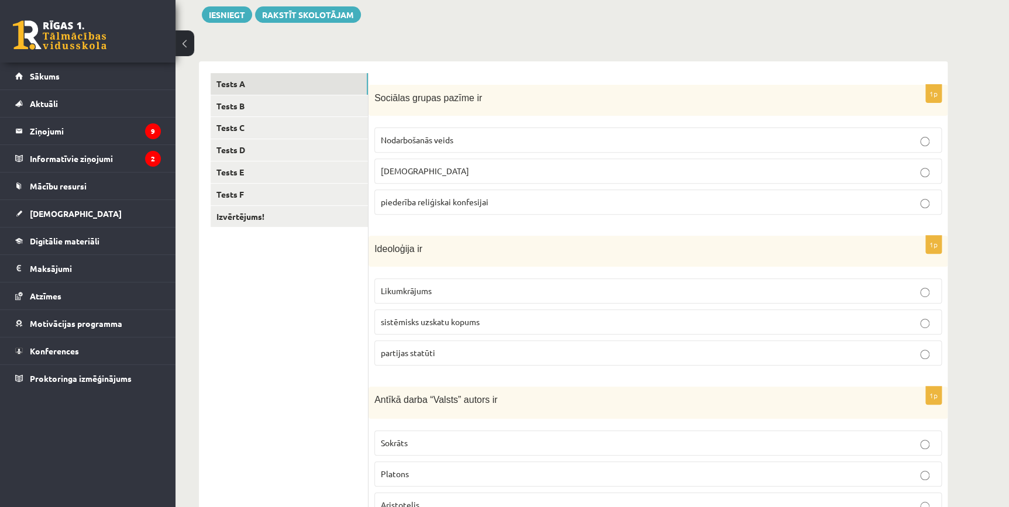
click at [326, 320] on ul "Tests A Tests B Tests C Tests D Tests E Tests F Izvērtējums!" at bounding box center [290, 451] width 158 height 756
click at [424, 144] on span "Nodarbošanās veids" at bounding box center [417, 140] width 73 height 11
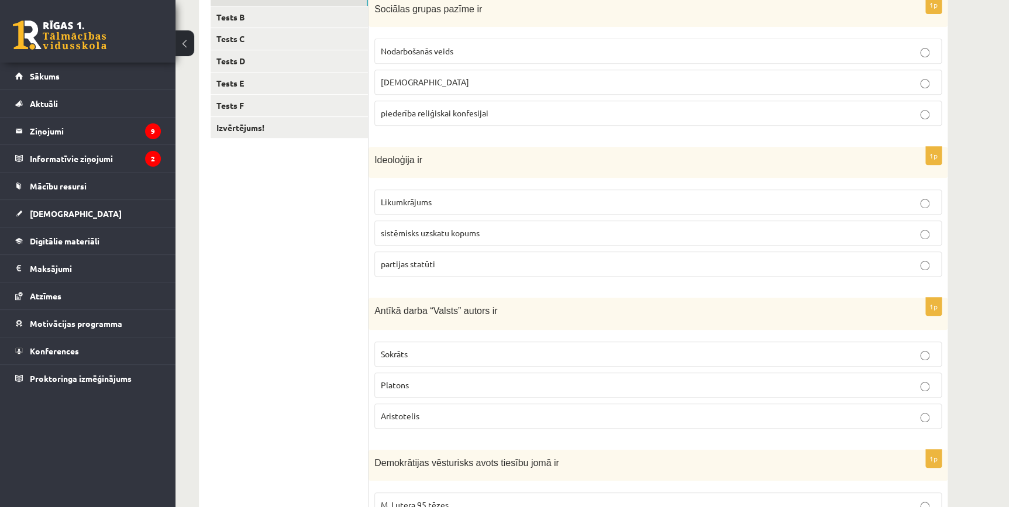
click at [418, 239] on label "sistēmisks uzskatu kopums" at bounding box center [657, 232] width 567 height 25
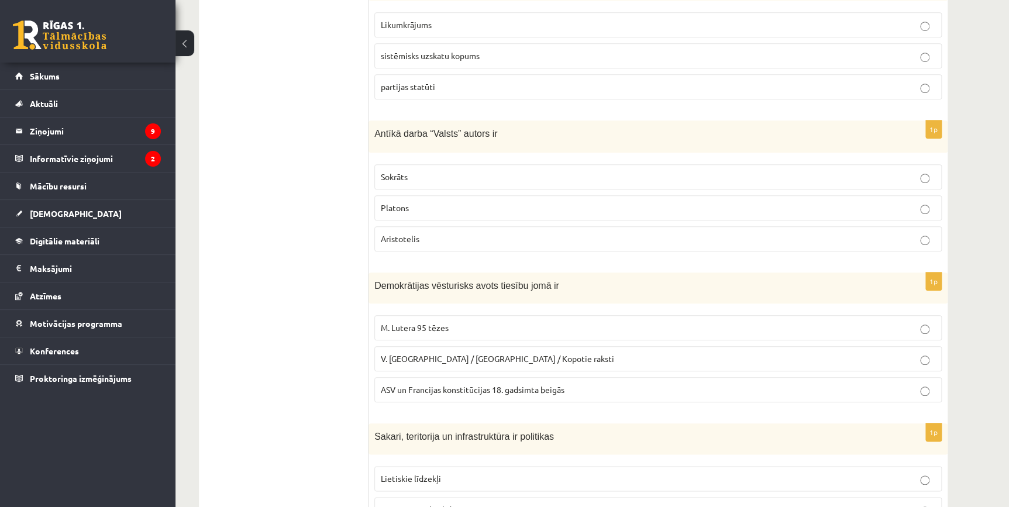
click at [413, 211] on p "Platons" at bounding box center [658, 208] width 554 height 12
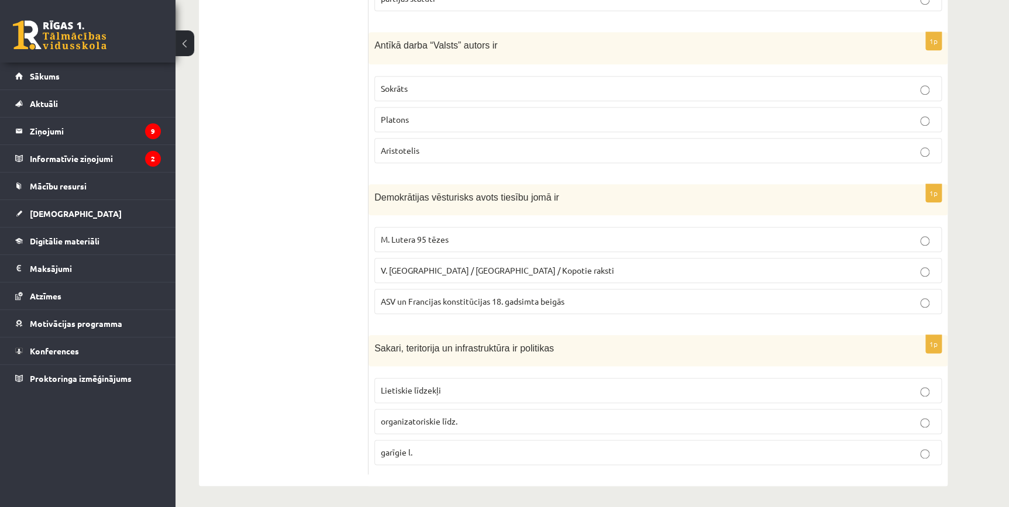
click at [417, 305] on p "ASV un Francijas konstitūcijas 18. gadsimta beigās" at bounding box center [658, 301] width 554 height 12
click at [415, 390] on span "Lietiskie līdzekļi" at bounding box center [411, 390] width 60 height 11
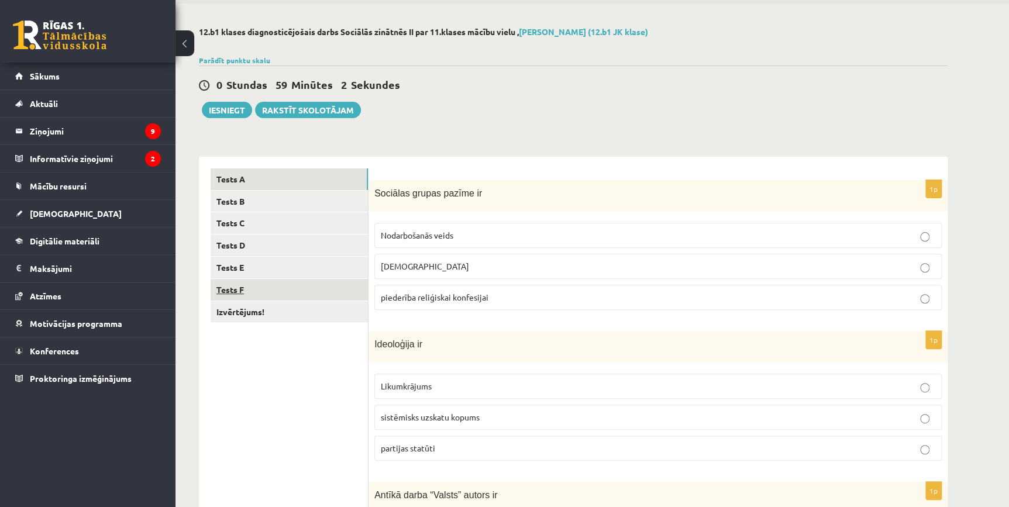
scroll to position [0, 0]
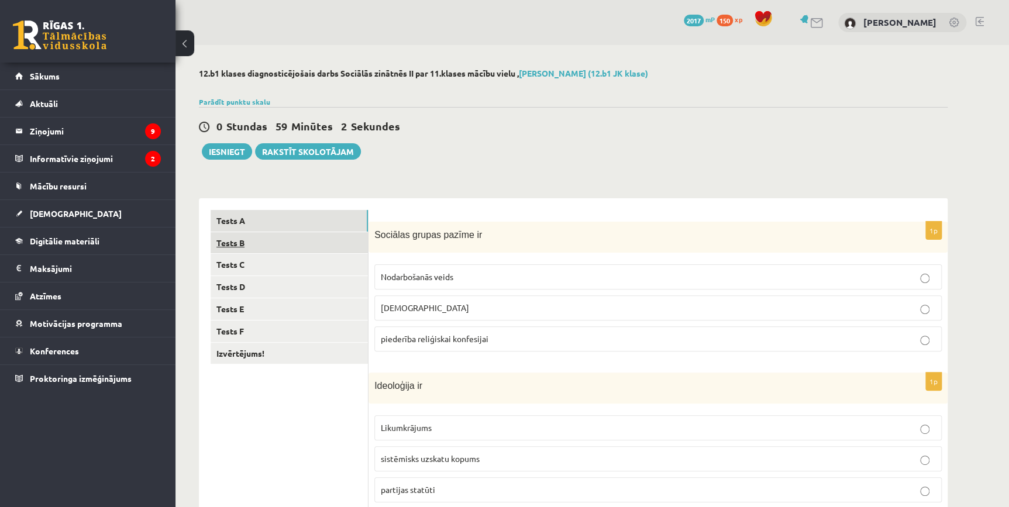
click at [295, 248] on link "Tests B" at bounding box center [289, 243] width 157 height 22
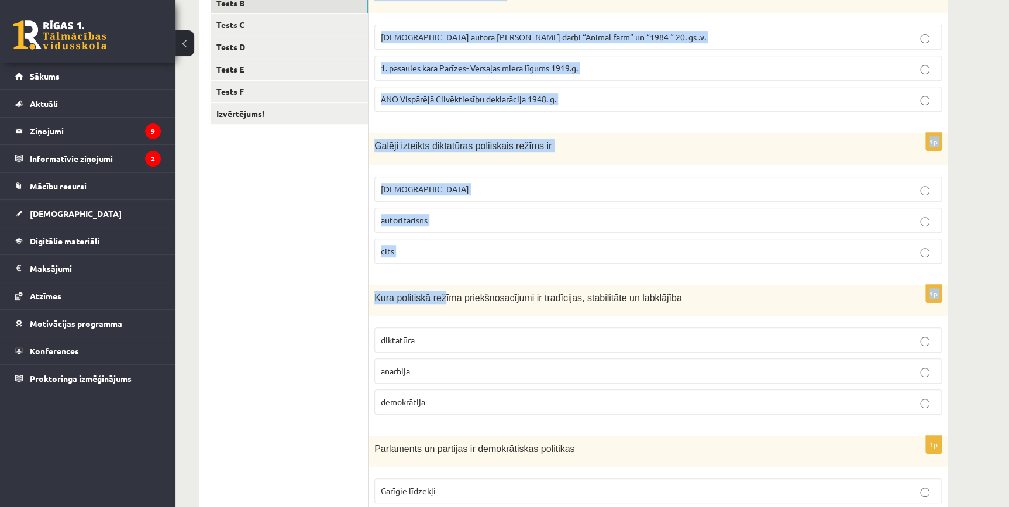
scroll to position [491, 0]
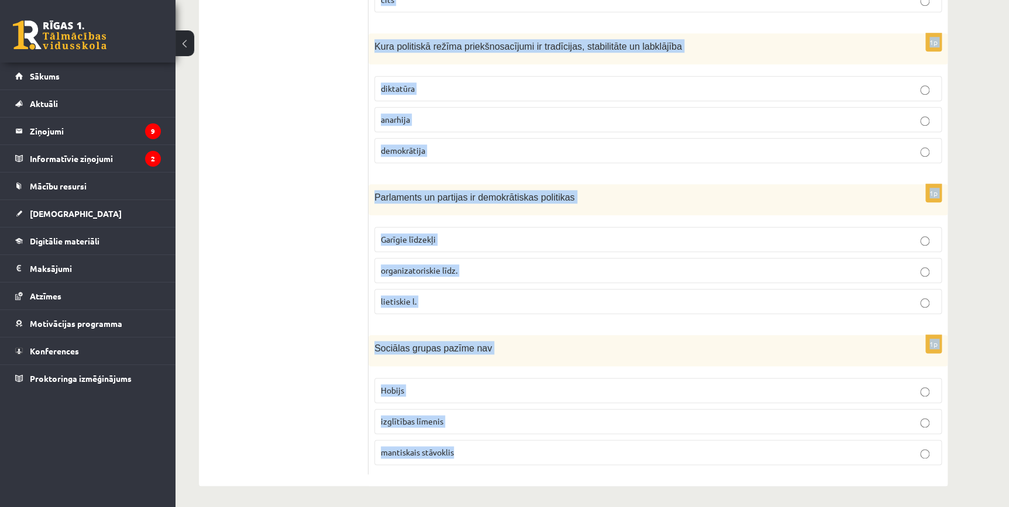
drag, startPoint x: 375, startPoint y: 233, endPoint x: 499, endPoint y: 457, distance: 255.5
click at [499, 457] on form "1p Cilvēktiesību vēsturisks avots ir Angļu autora George Orwell darbi “Animal f…" at bounding box center [658, 97] width 556 height 756
copy form "Cilvēktiesību vēsturisks avots ir Angļu autora George Orwell darbi “Animal farm…"
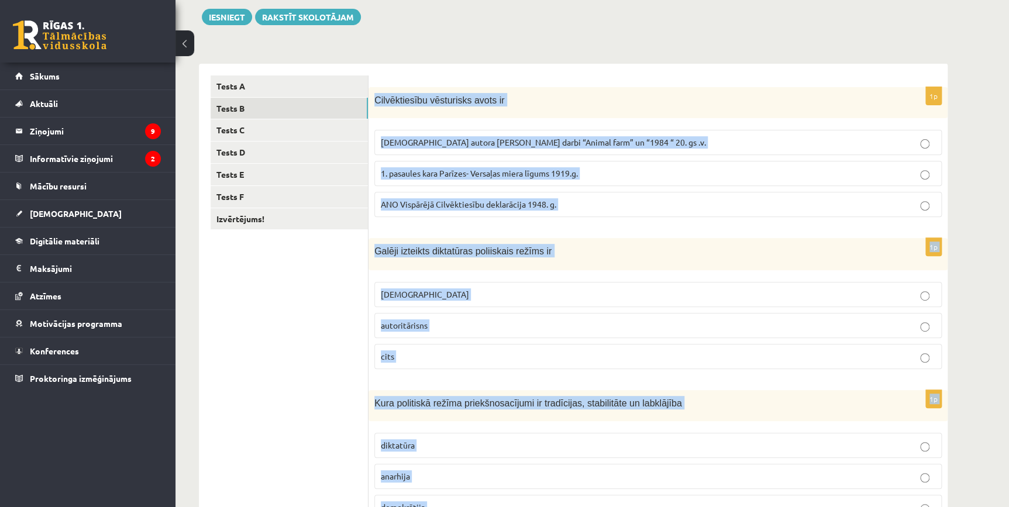
scroll to position [0, 0]
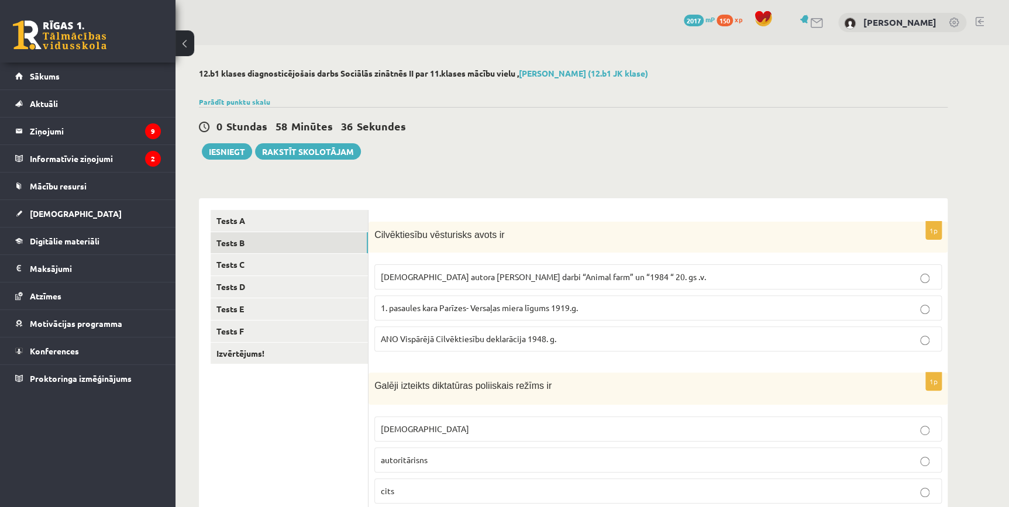
click at [505, 347] on label "ANO Vispārējā Cilvēktiesību deklarācija 1948. g." at bounding box center [657, 338] width 567 height 25
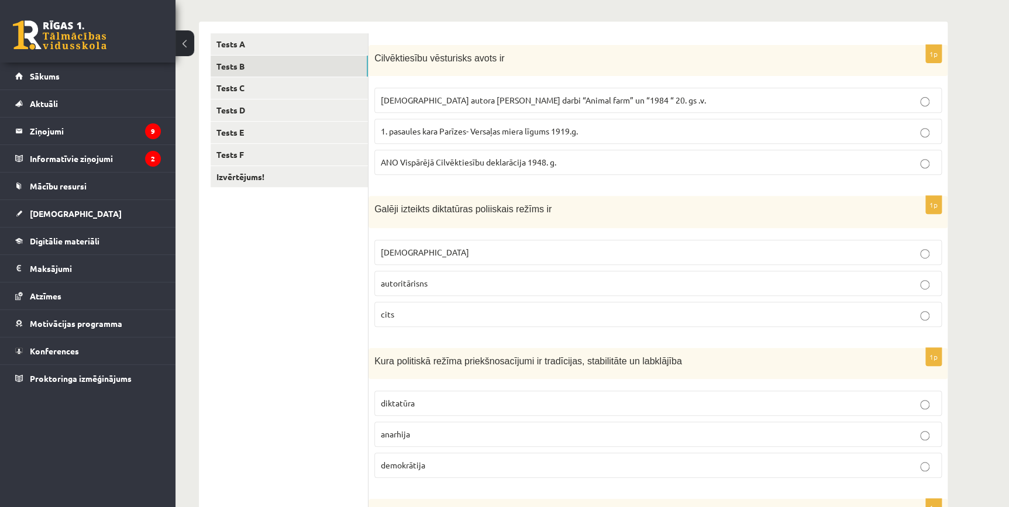
click at [450, 252] on p "totalitārisms" at bounding box center [658, 252] width 554 height 12
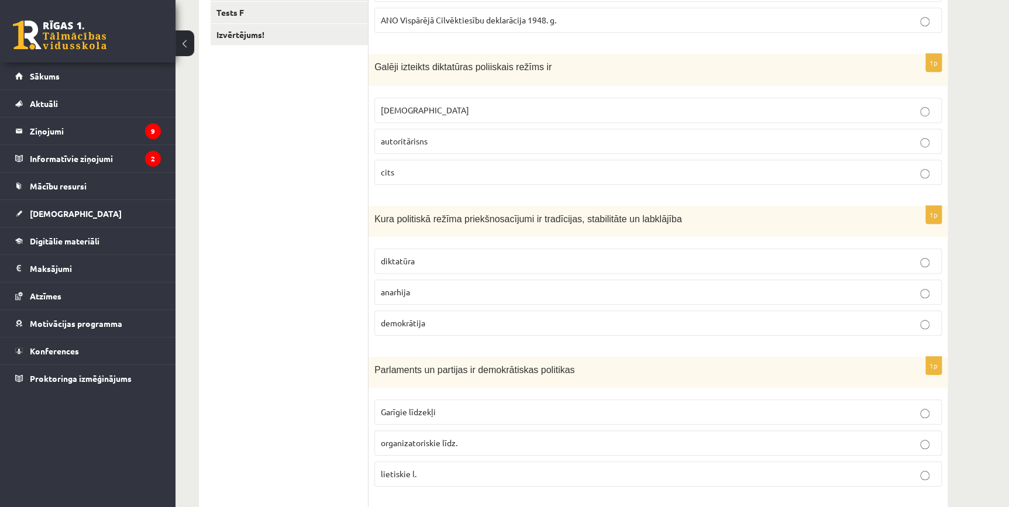
scroll to position [354, 0]
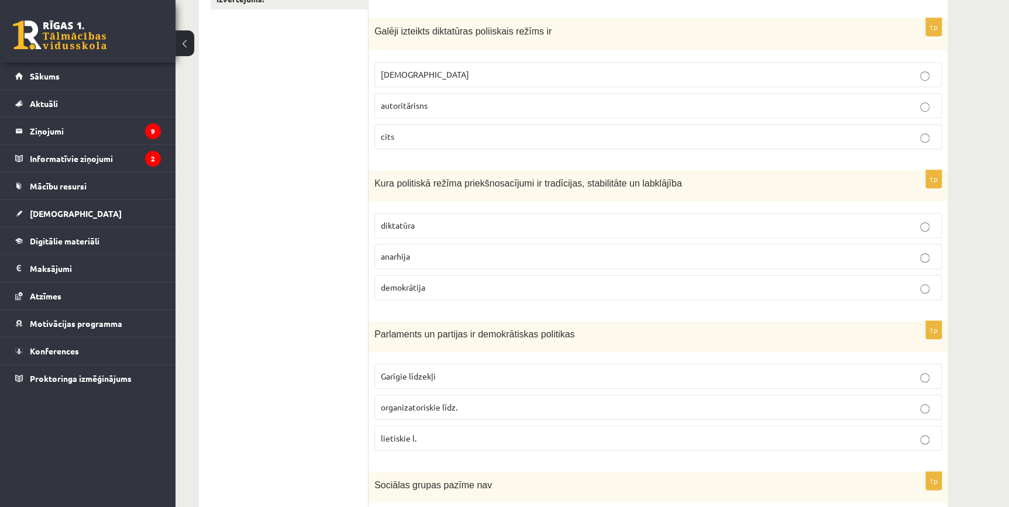
click at [421, 308] on form "1p Cilvēktiesību vēsturisks avots ir Angļu autora George Orwell darbi “Animal f…" at bounding box center [658, 234] width 556 height 756
click at [425, 292] on label "demokrātija" at bounding box center [657, 287] width 567 height 25
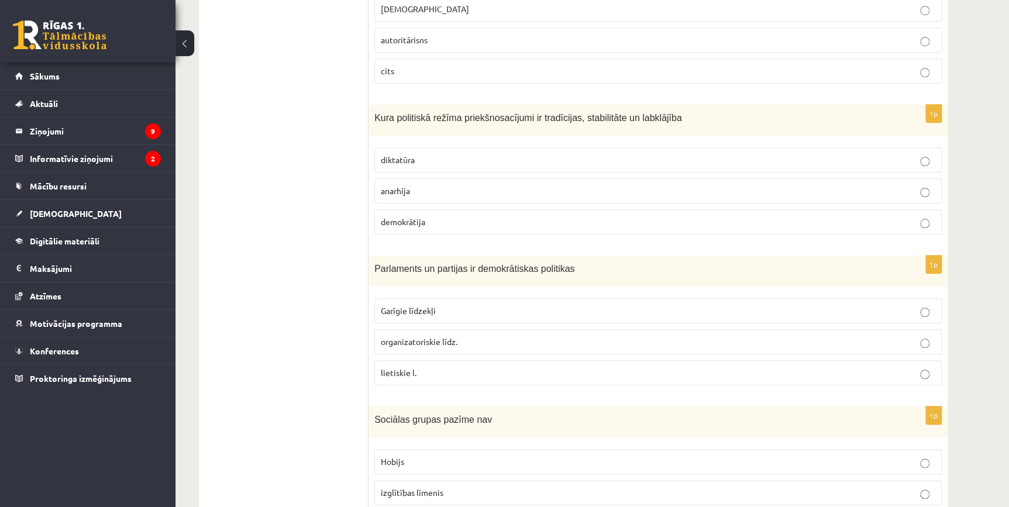
scroll to position [491, 0]
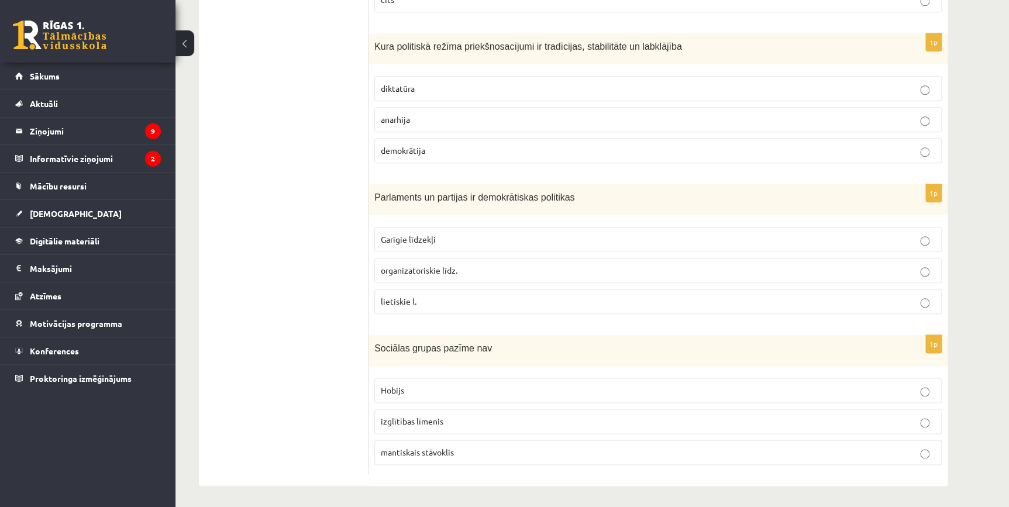
click at [429, 267] on span "organizatoriskie līdz." at bounding box center [419, 270] width 77 height 11
click at [446, 393] on p "Hobijs" at bounding box center [658, 390] width 554 height 12
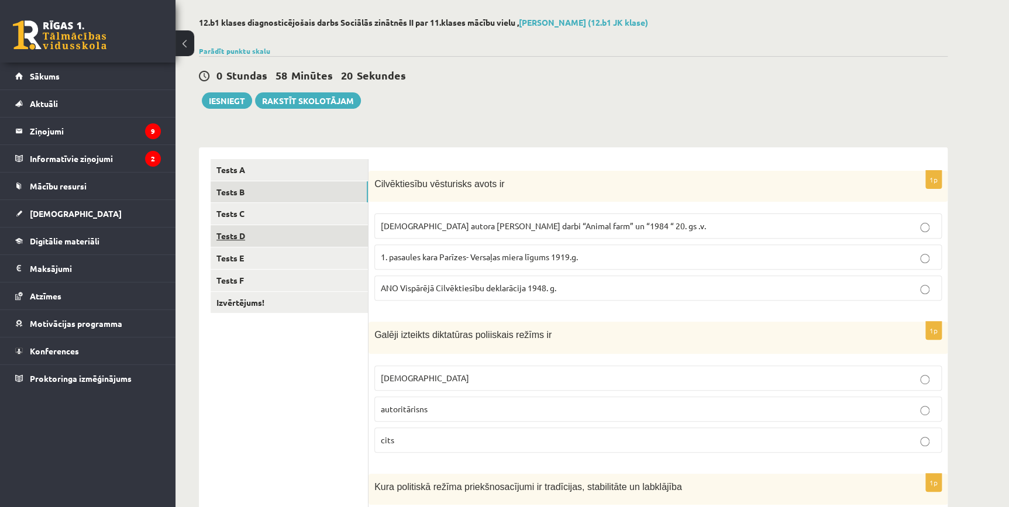
scroll to position [0, 0]
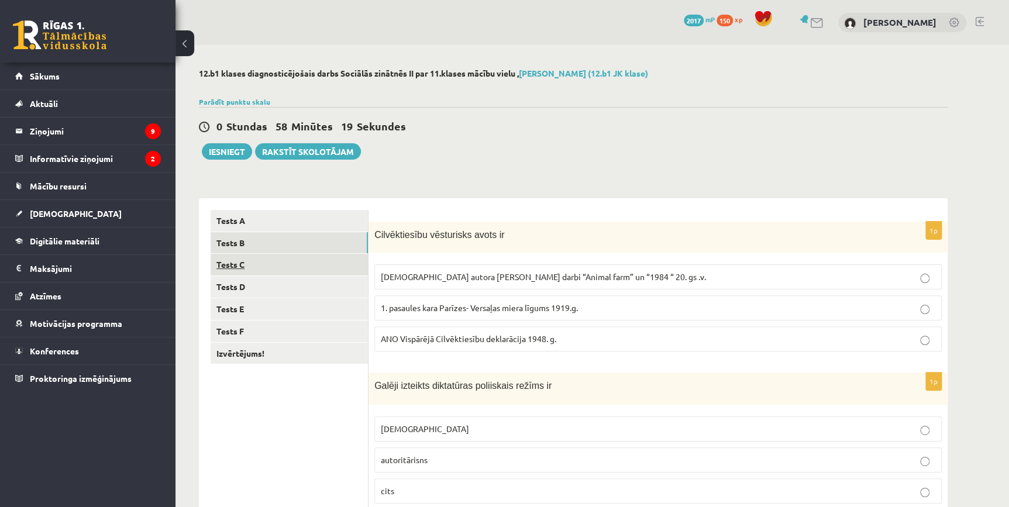
click at [250, 261] on link "Tests C" at bounding box center [289, 265] width 157 height 22
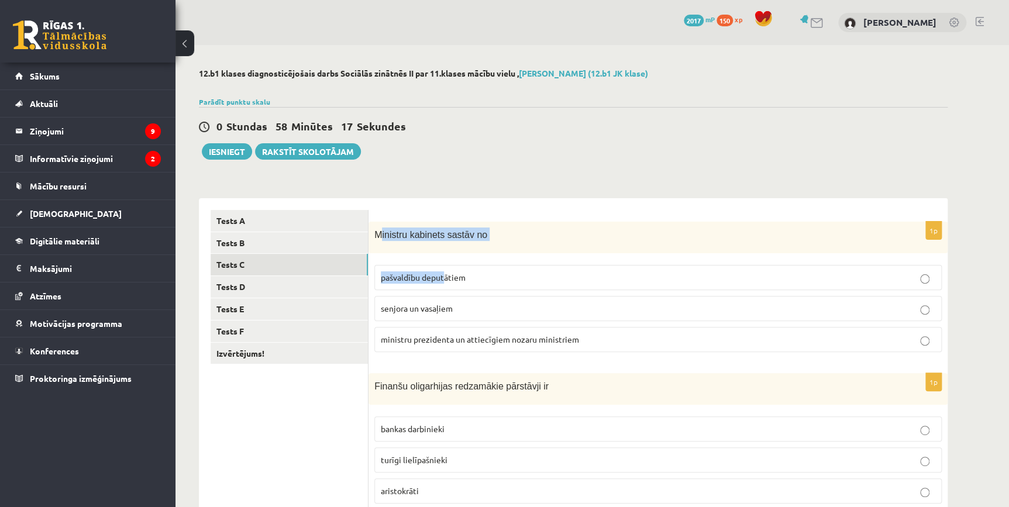
drag, startPoint x: 381, startPoint y: 229, endPoint x: 444, endPoint y: 255, distance: 68.4
click at [444, 255] on div "1p Ministru kabinets sastāv no pašvaldību deputātiem senjora un vasaļiem minist…" at bounding box center [657, 292] width 579 height 140
drag, startPoint x: 444, startPoint y: 255, endPoint x: 402, endPoint y: 181, distance: 84.6
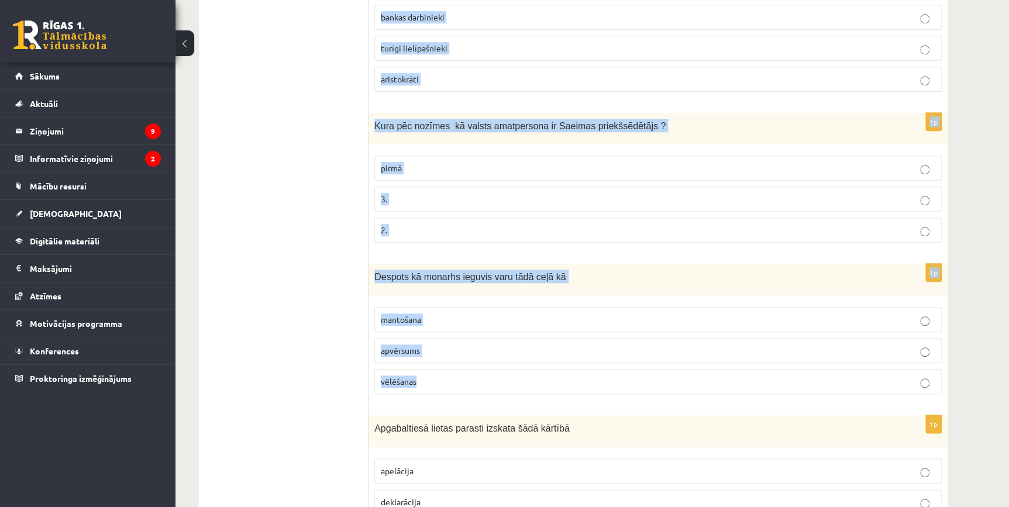
scroll to position [492, 0]
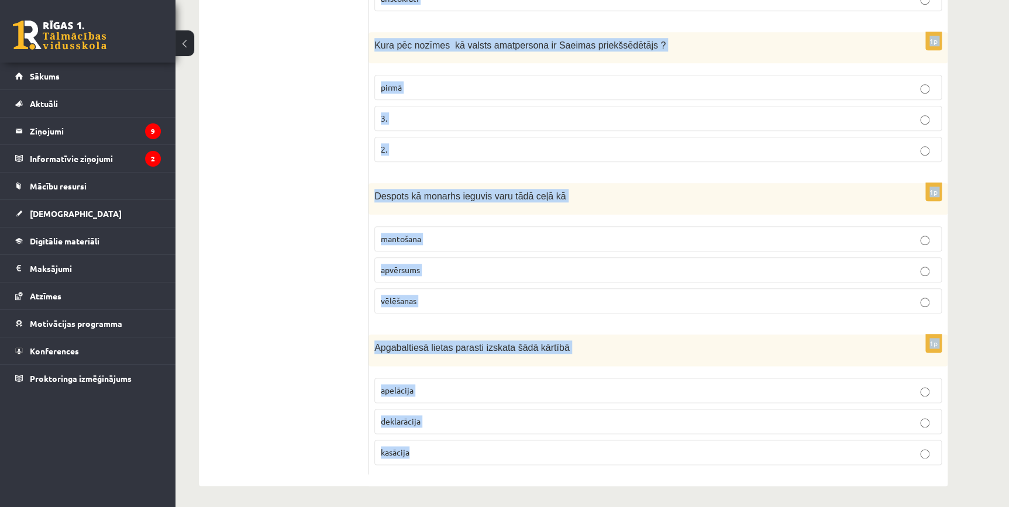
drag, startPoint x: 376, startPoint y: 235, endPoint x: 616, endPoint y: 446, distance: 319.5
click at [616, 446] on form "1p Ministru kabinets sastāv no pašvaldību deputātiem senjora un vasaļiem minist…" at bounding box center [658, 96] width 556 height 757
copy form "Ministru kabinets sastāv no pašvaldību deputātiem senjora un vasaļiem ministru …"
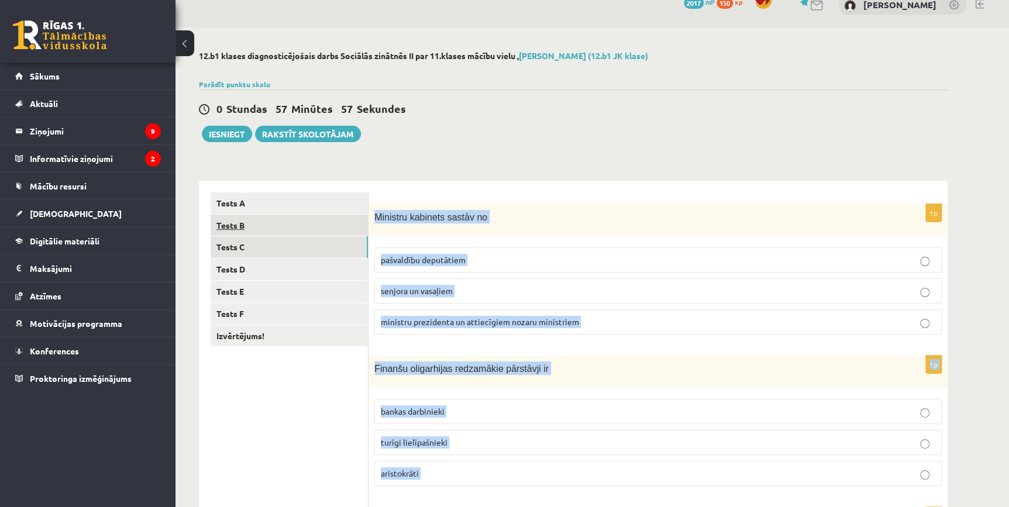
scroll to position [0, 0]
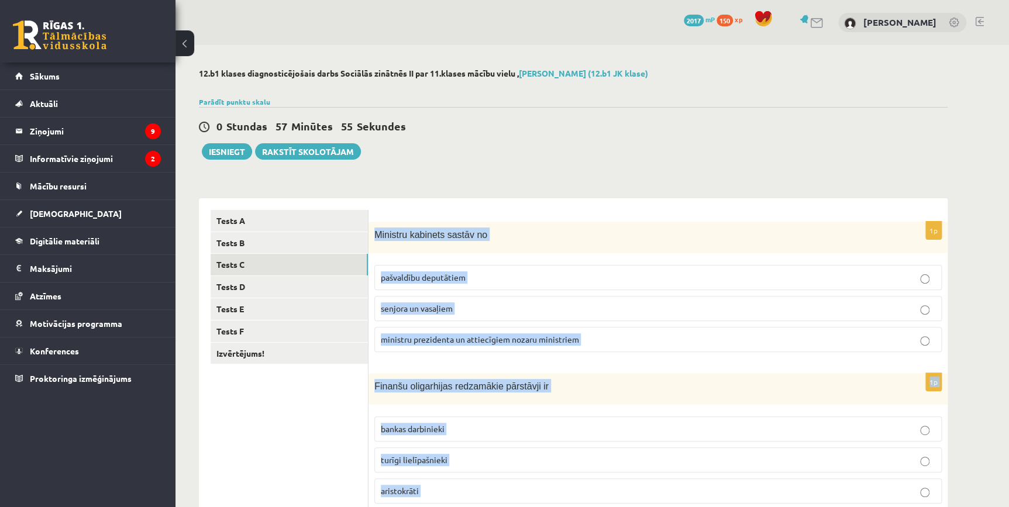
click at [408, 343] on span "ministru prezidenta un attiecīgiem nozaru ministriem" at bounding box center [480, 339] width 198 height 11
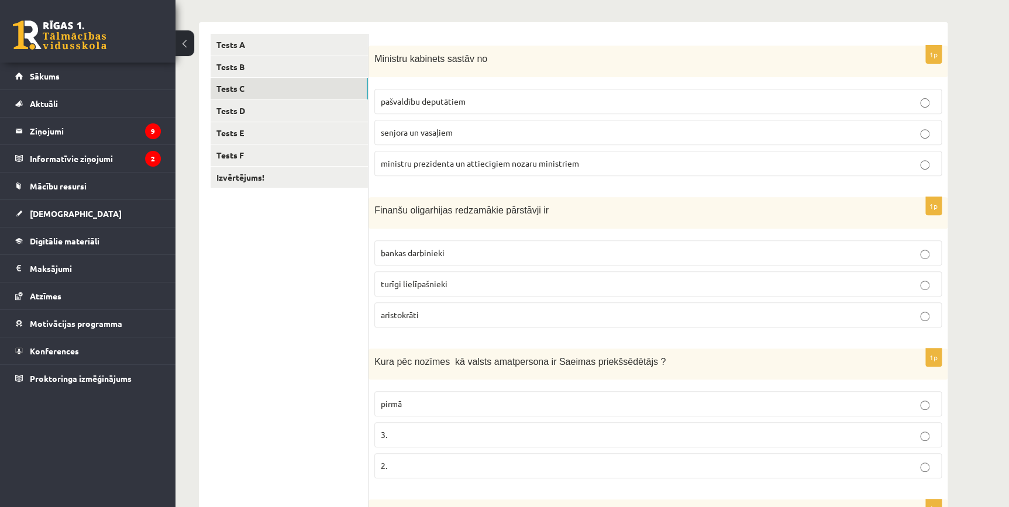
scroll to position [177, 0]
click at [427, 287] on p "turīgi lielīpašnieki" at bounding box center [658, 283] width 554 height 12
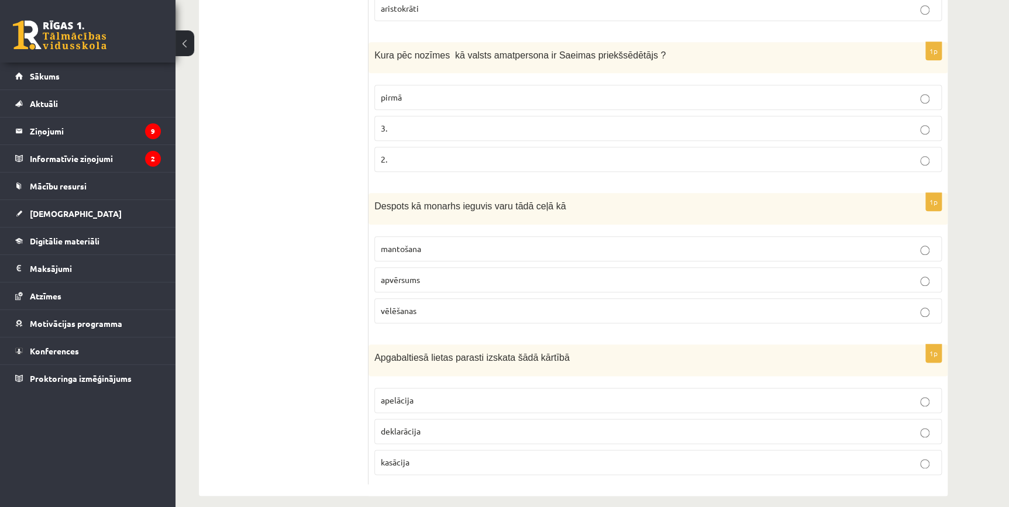
scroll to position [492, 0]
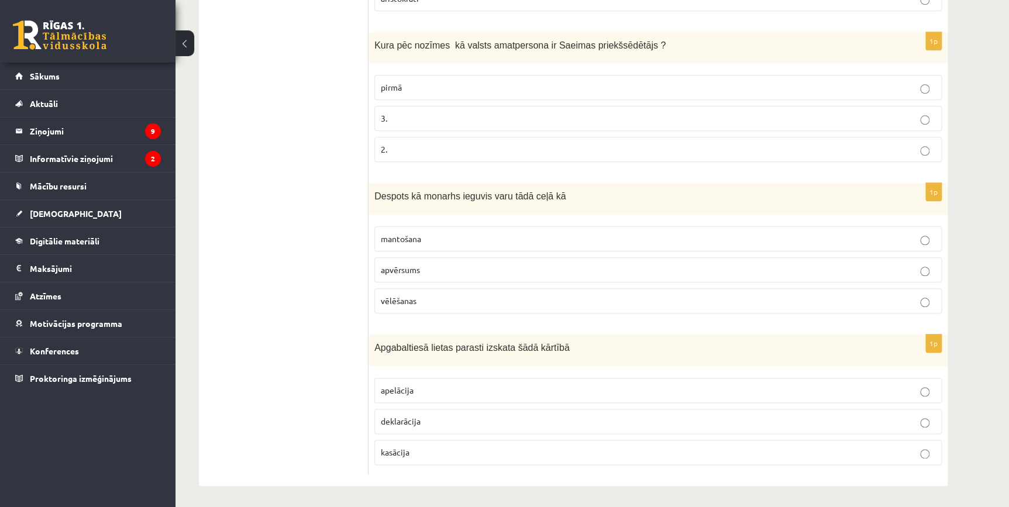
click at [410, 82] on p "pirmā" at bounding box center [658, 87] width 554 height 12
click at [407, 271] on span "apvērsums" at bounding box center [400, 269] width 39 height 11
click at [409, 385] on span "apelācija" at bounding box center [397, 390] width 33 height 11
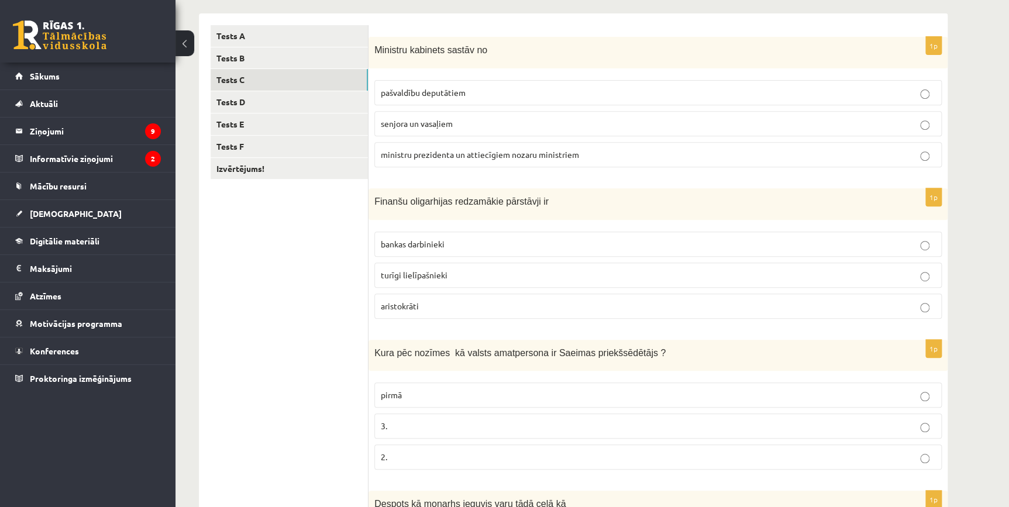
scroll to position [50, 0]
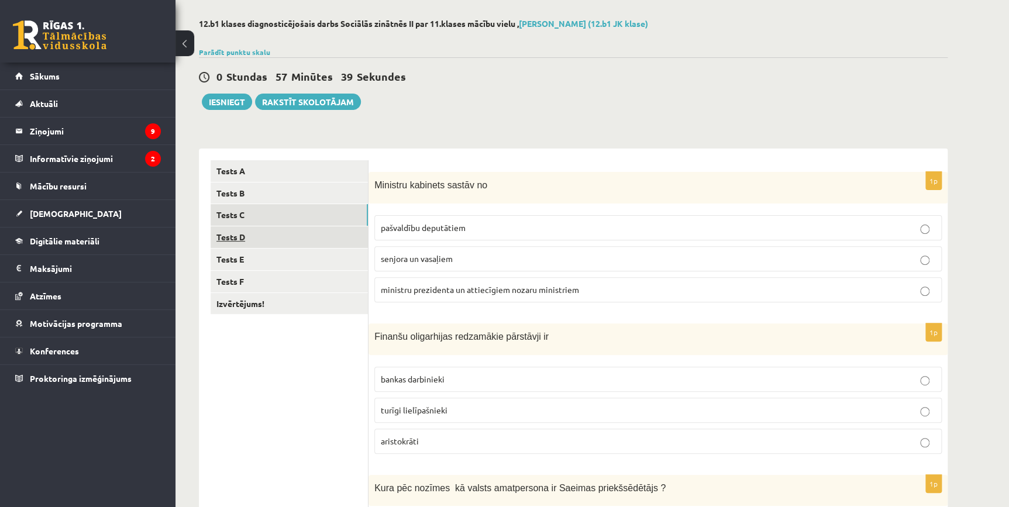
click at [269, 239] on link "Tests D" at bounding box center [289, 237] width 157 height 22
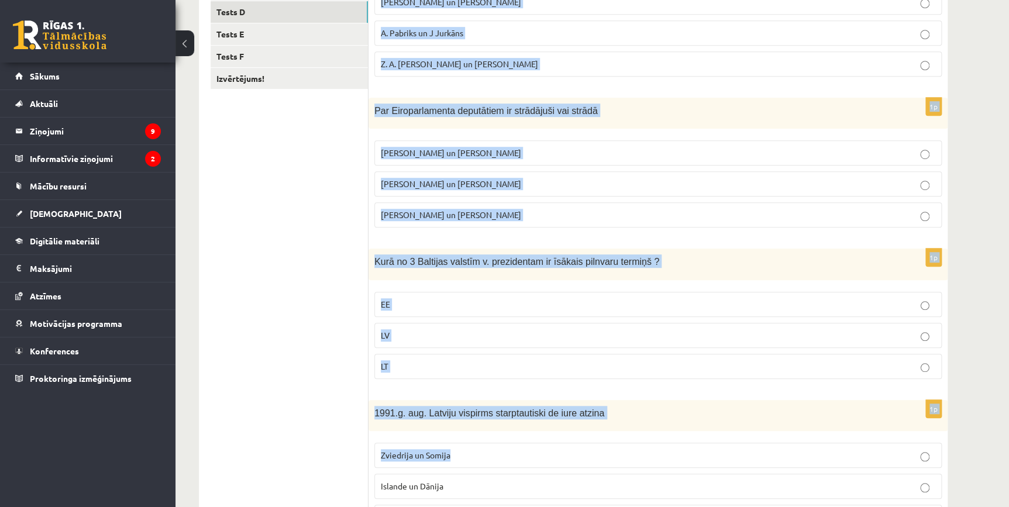
scroll to position [491, 0]
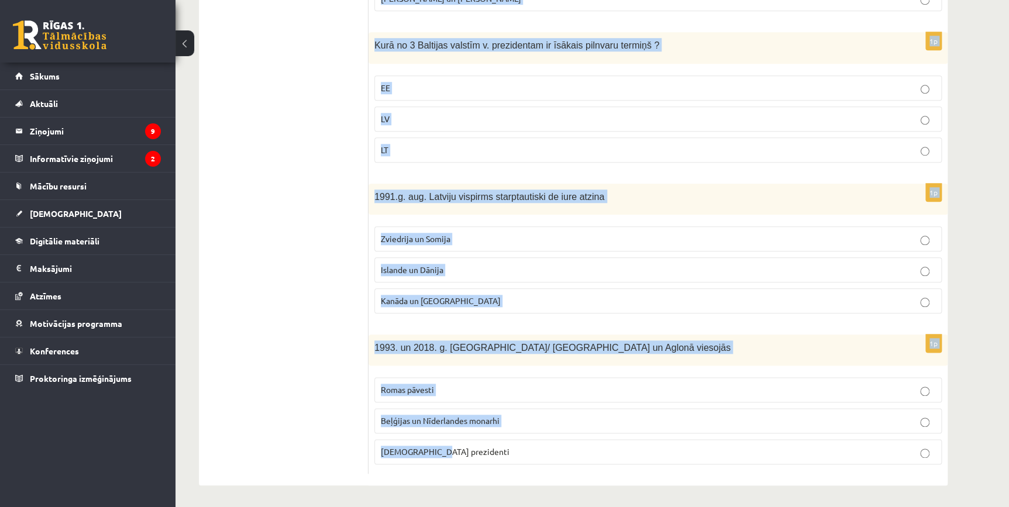
drag, startPoint x: 370, startPoint y: 184, endPoint x: 552, endPoint y: 456, distance: 327.2
click at [552, 456] on form "1p LR 2.brīvvalstī /kopš 1990.g./ āŗlietu ministra amatu ieņēma A. Pinočets un …" at bounding box center [658, 96] width 556 height 755
copy form "LR 2.brīvvalstī /kopš 1990.g./ āŗlietu ministra amatu ieņēma A. Pinočets un N. …"
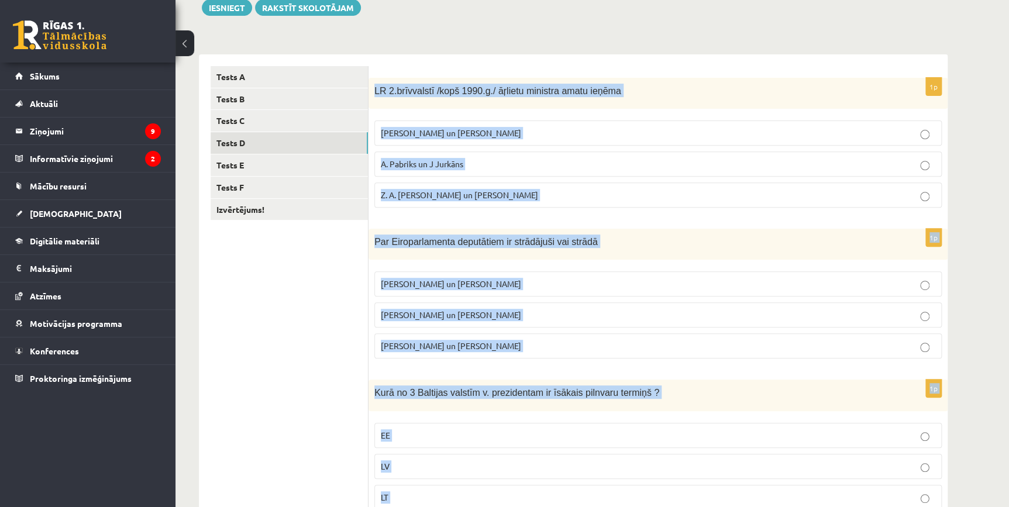
scroll to position [0, 0]
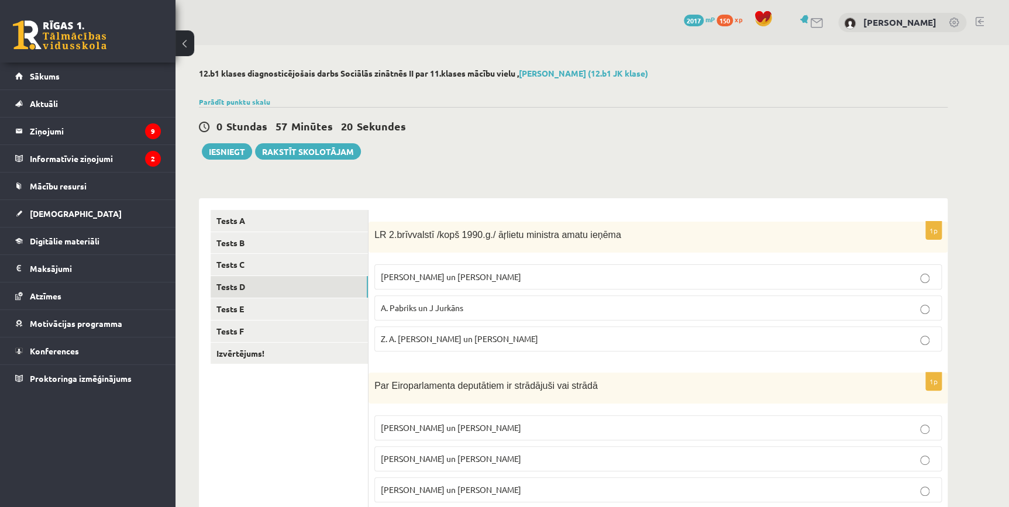
click at [442, 305] on span "A. Pabriks un J Jurkāns" at bounding box center [422, 307] width 82 height 11
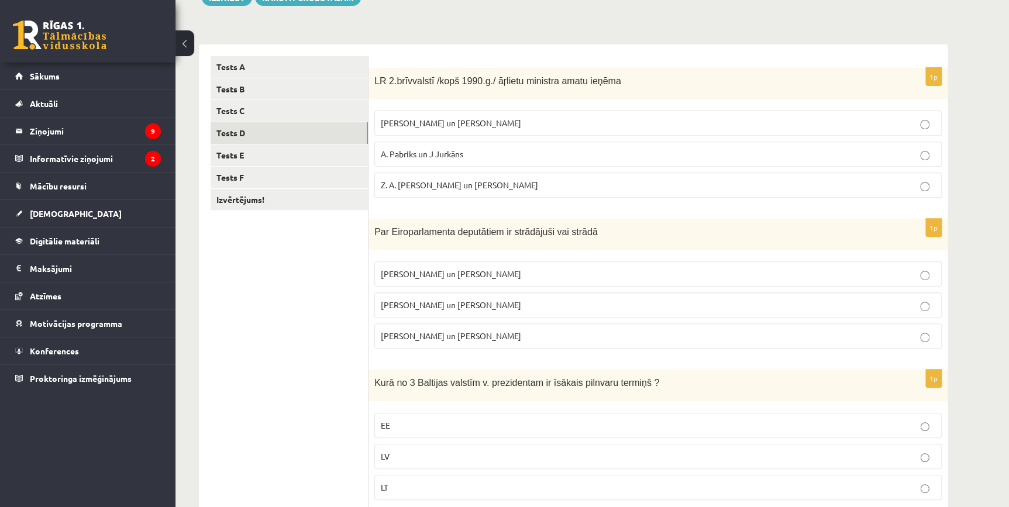
scroll to position [177, 0]
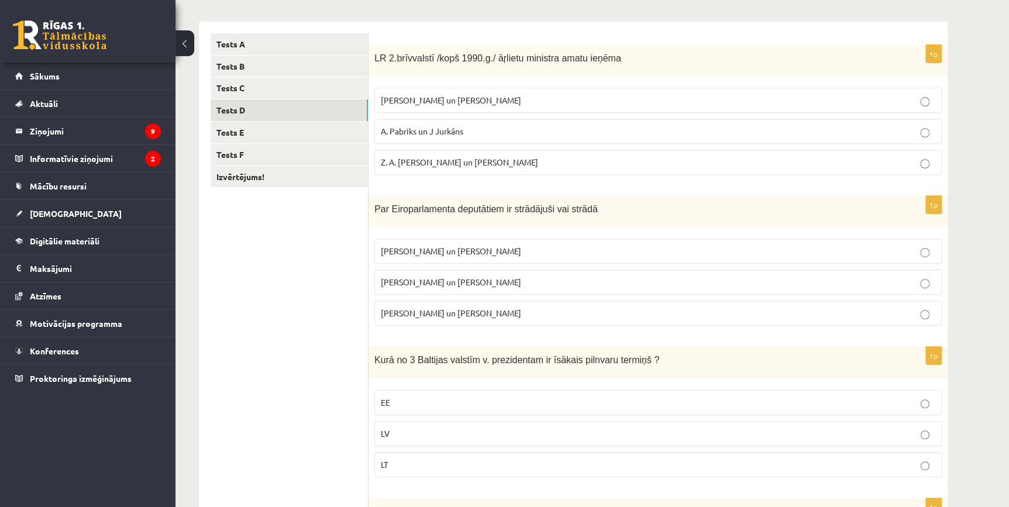
click at [452, 282] on span "I. Vaidere un N. Ušakovs" at bounding box center [451, 282] width 140 height 11
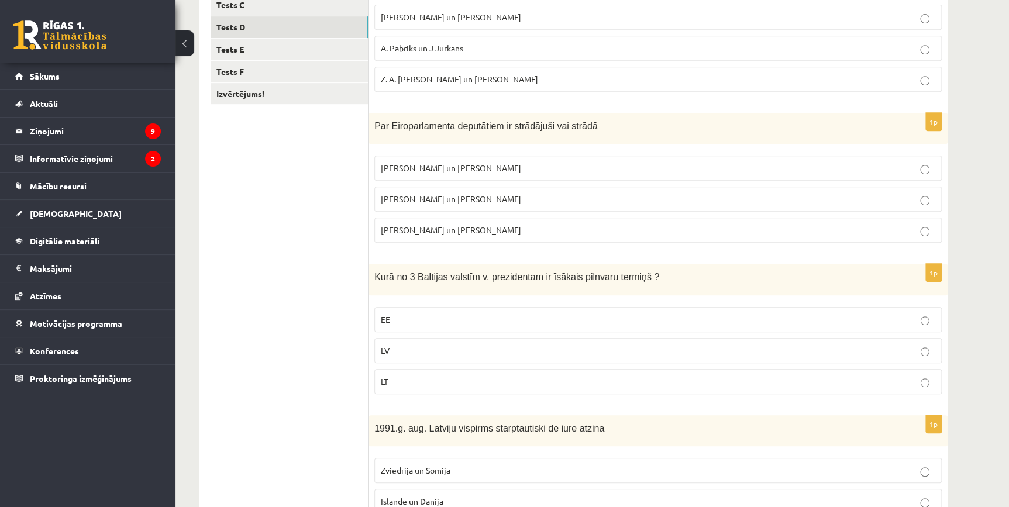
scroll to position [354, 0]
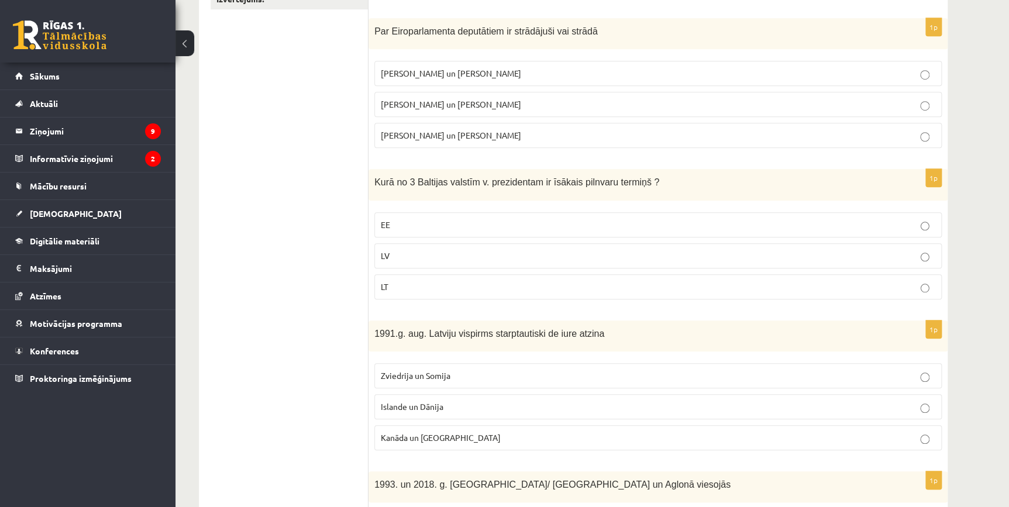
click at [412, 253] on p "LV" at bounding box center [658, 256] width 554 height 12
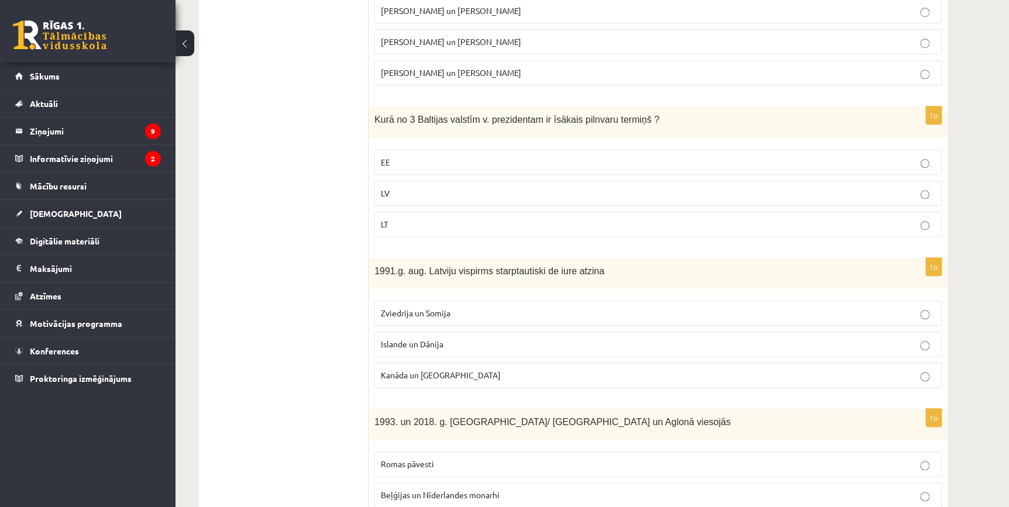
scroll to position [443, 0]
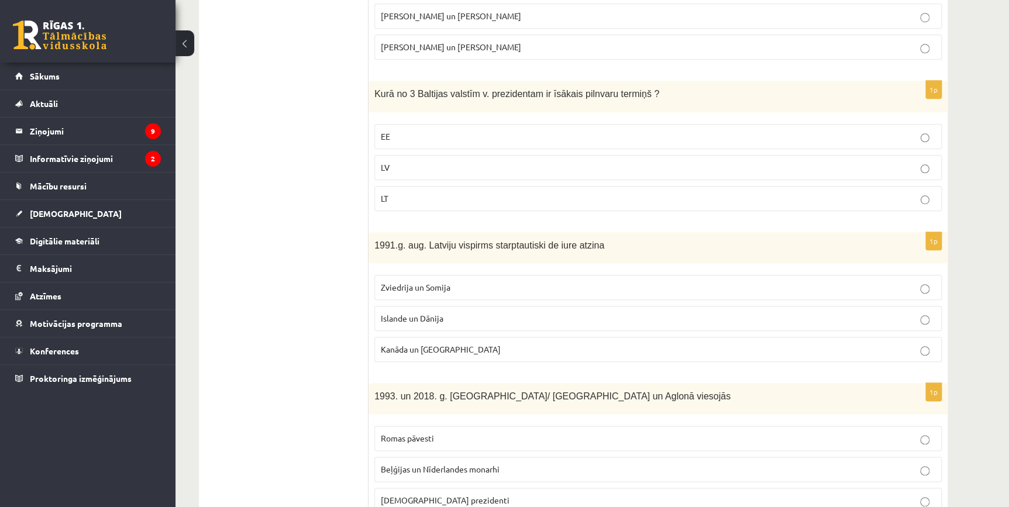
click at [413, 328] on label "Islande un Dānija" at bounding box center [657, 318] width 567 height 25
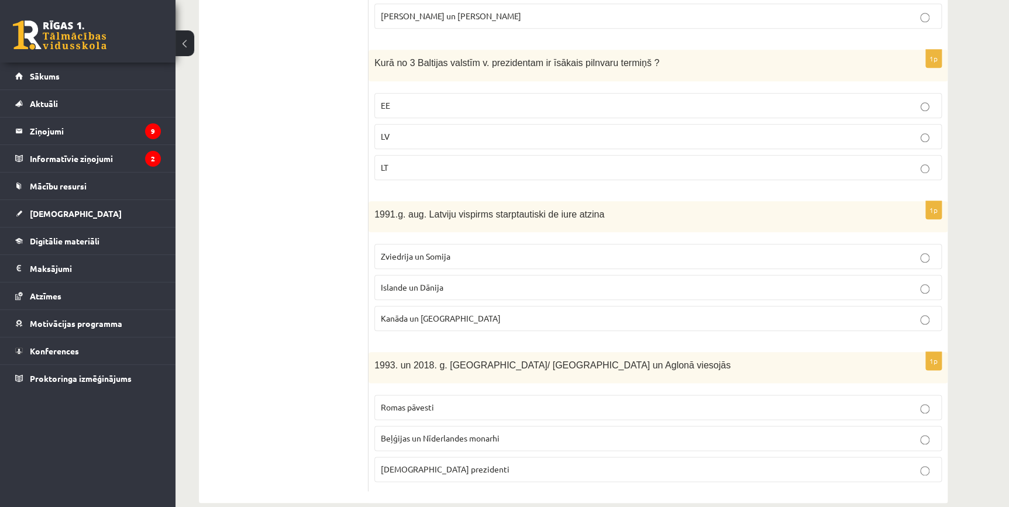
scroll to position [491, 0]
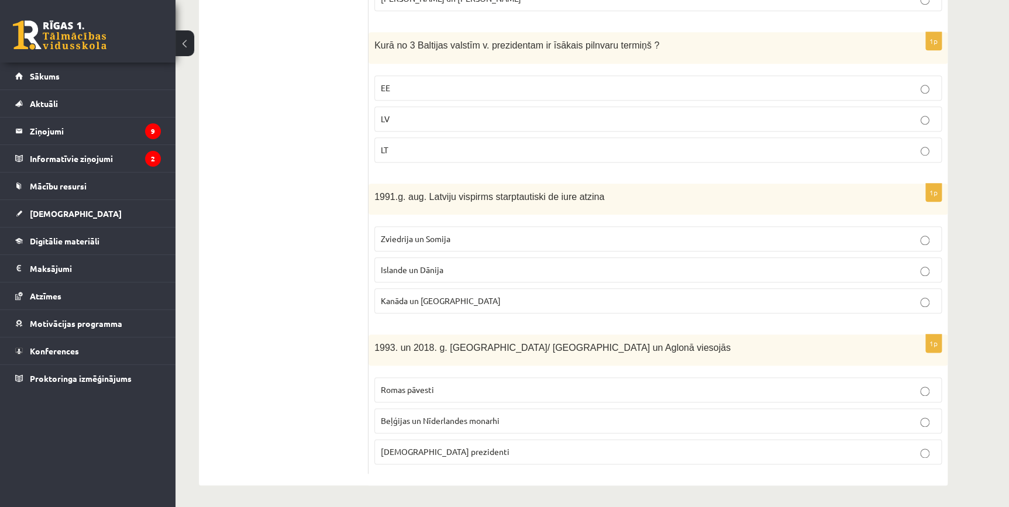
click at [420, 390] on span "Romas pāvesti" at bounding box center [407, 389] width 53 height 11
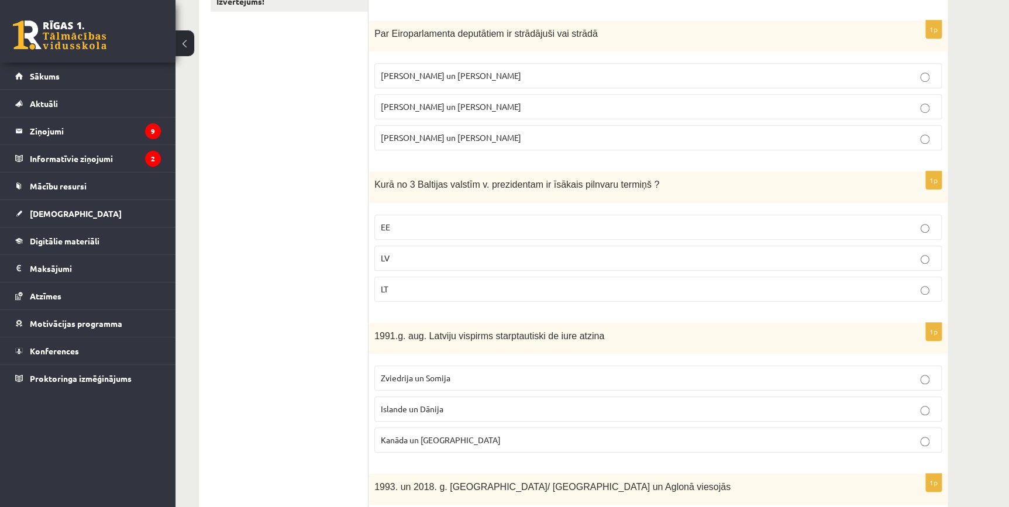
scroll to position [0, 0]
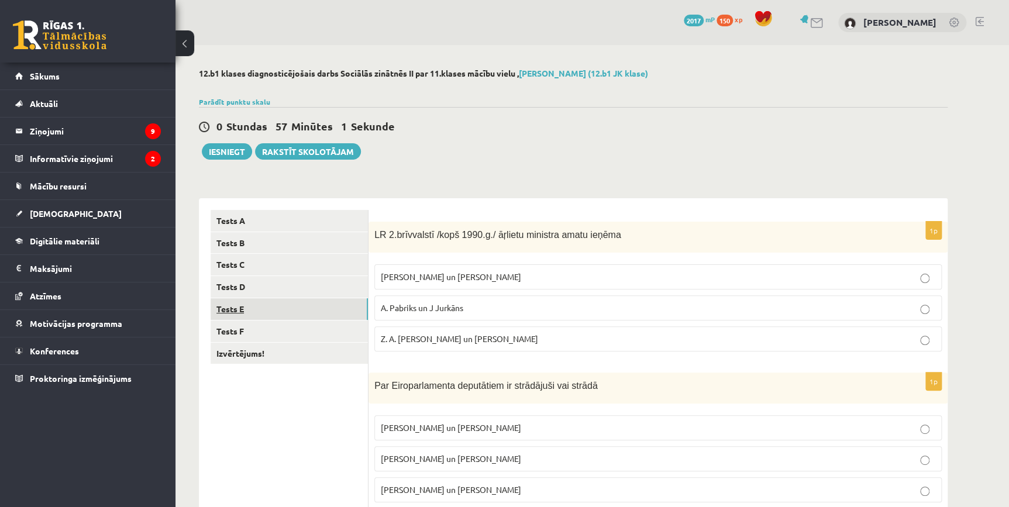
click at [259, 312] on link "Tests E" at bounding box center [289, 309] width 157 height 22
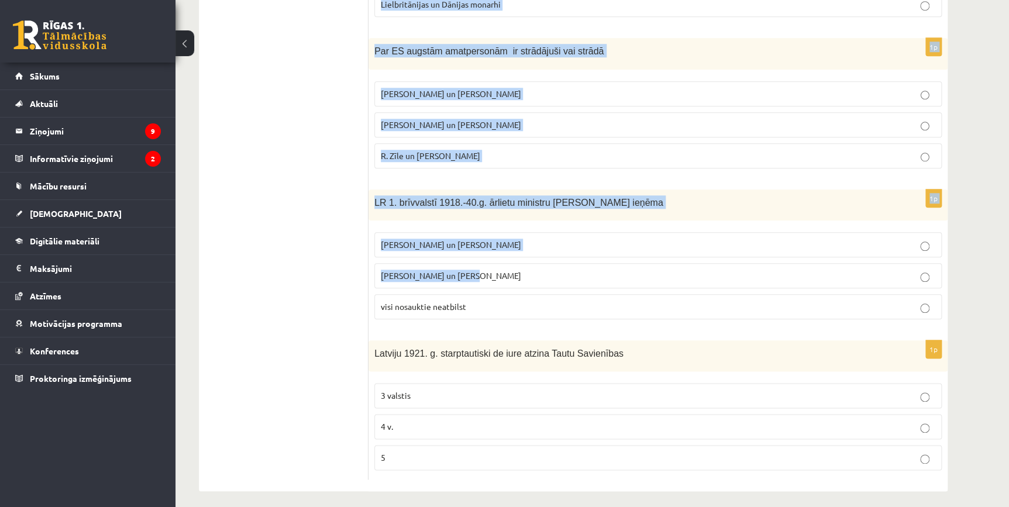
scroll to position [491, 0]
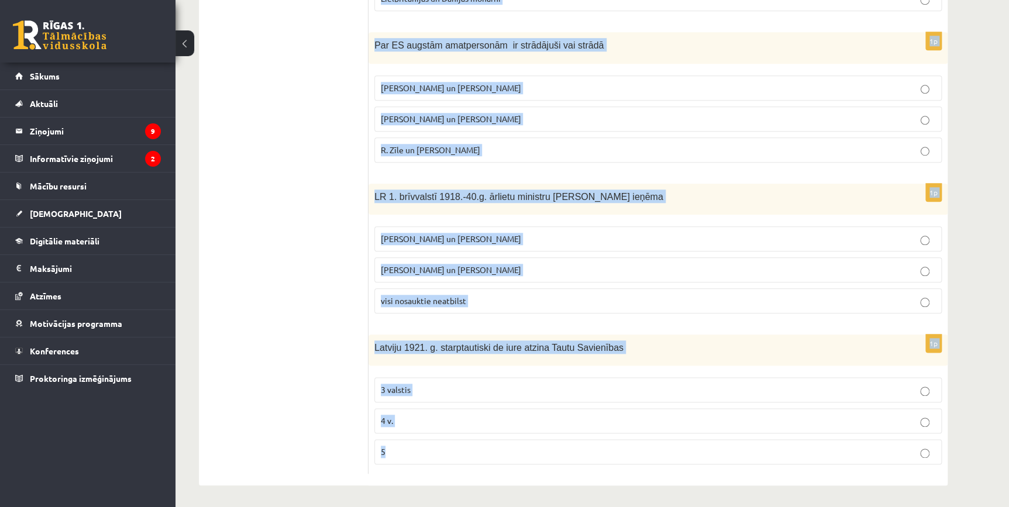
drag, startPoint x: 370, startPoint y: 232, endPoint x: 552, endPoint y: 451, distance: 284.5
click at [552, 451] on form "1p S. Kalniete un V. Dombrovskis ir strādājuši vai strādā tādās starptautiskās …" at bounding box center [658, 96] width 556 height 755
copy form "S. Kalniete un V. Dombrovskis ir strādājuši vai strādā tādās starptautiskās str…"
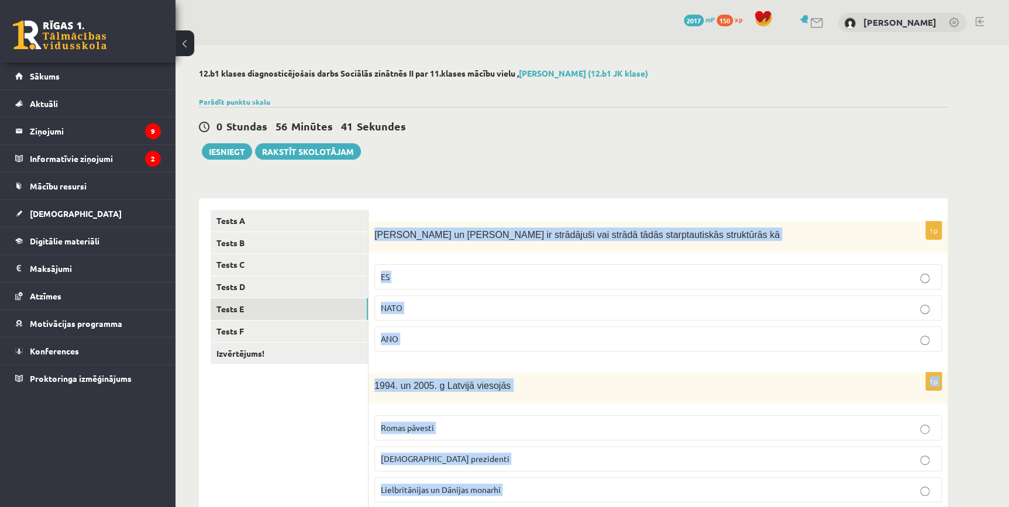
scroll to position [0, 0]
click at [643, 279] on p "ES" at bounding box center [658, 277] width 554 height 12
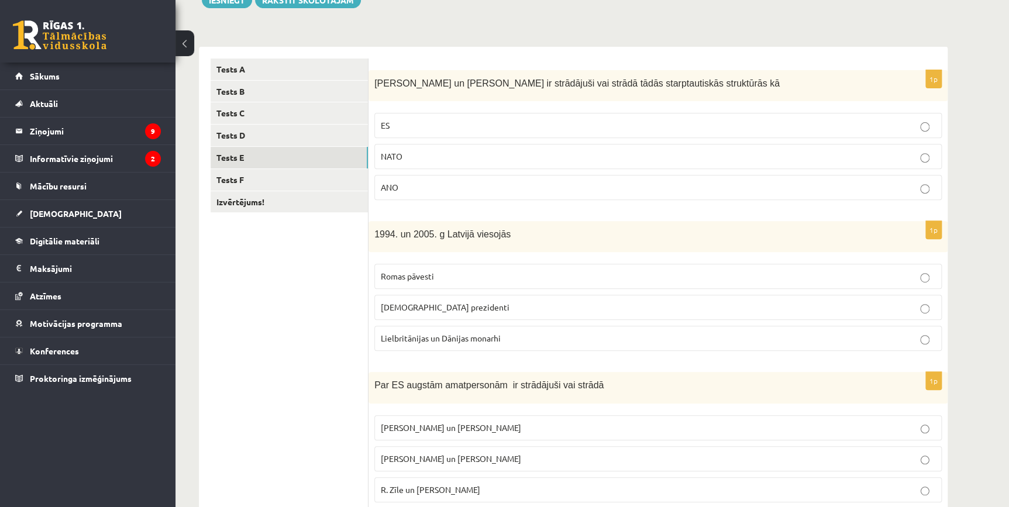
scroll to position [177, 0]
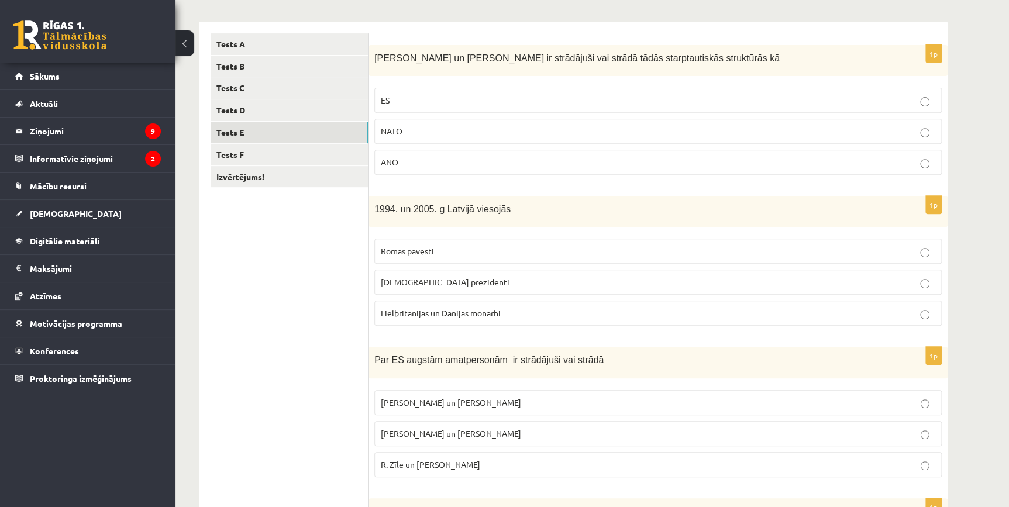
click at [387, 274] on label "ASV prezidenti" at bounding box center [657, 282] width 567 height 25
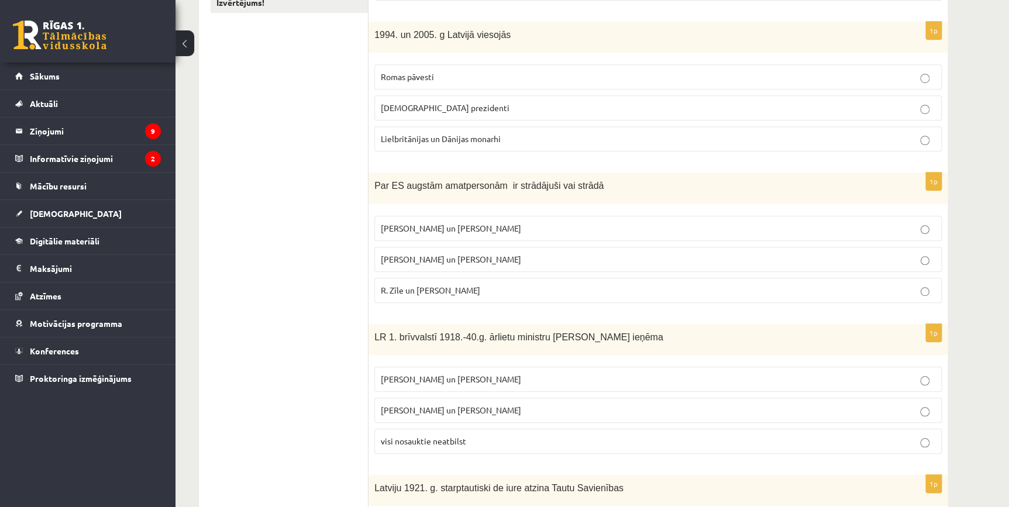
scroll to position [354, 0]
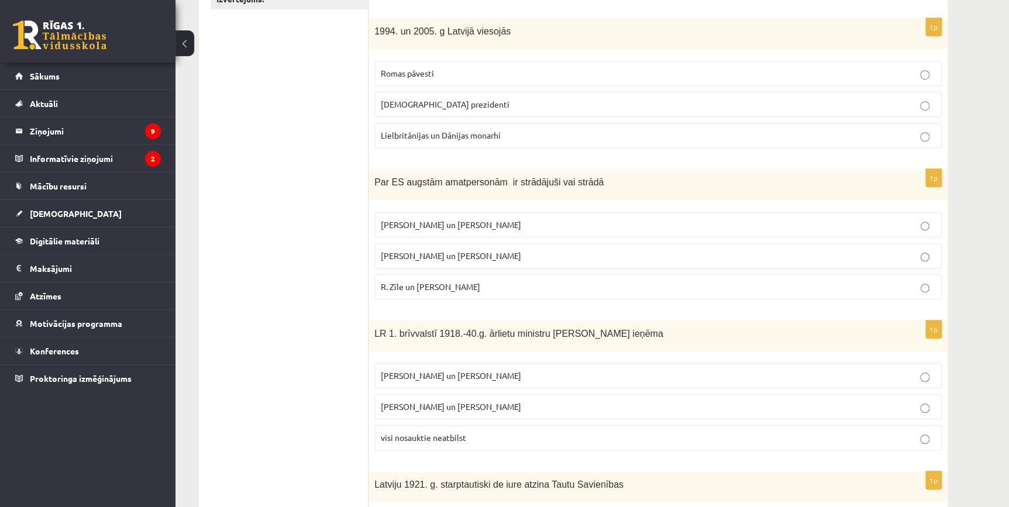
click at [405, 295] on label "R. Zīle un V.Dombrovskis" at bounding box center [657, 286] width 567 height 25
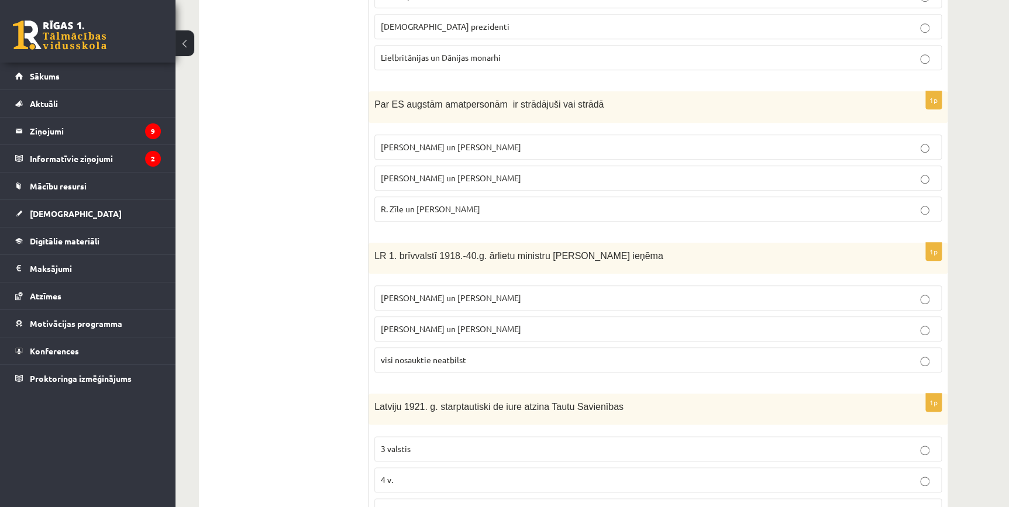
scroll to position [491, 0]
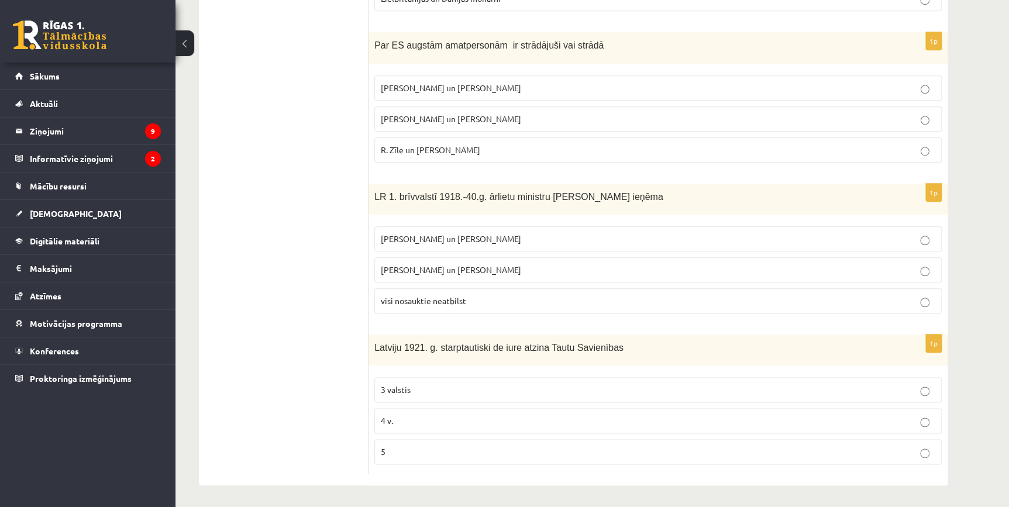
click at [445, 235] on span "Z. Meierovics un V. Munters" at bounding box center [451, 238] width 140 height 11
click at [392, 425] on p "4 v." at bounding box center [658, 421] width 554 height 12
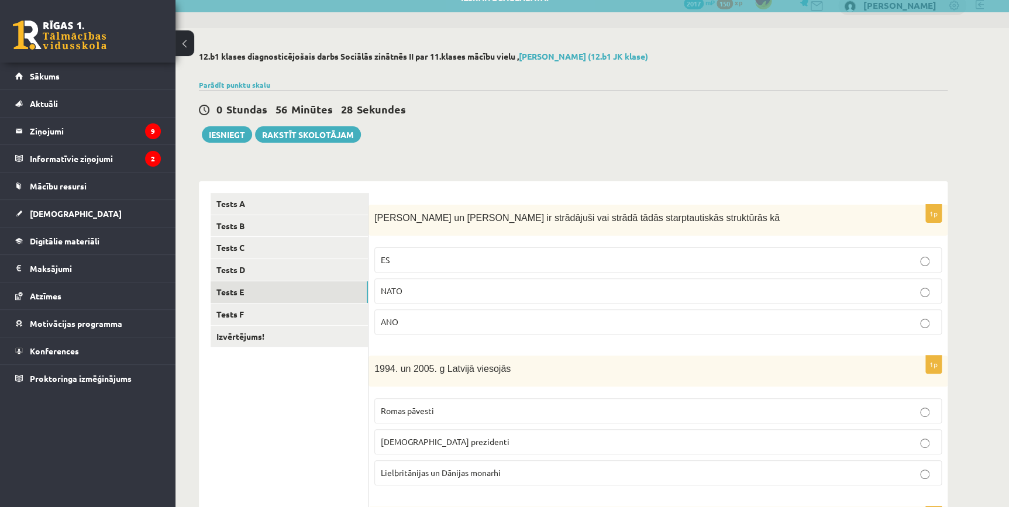
scroll to position [0, 0]
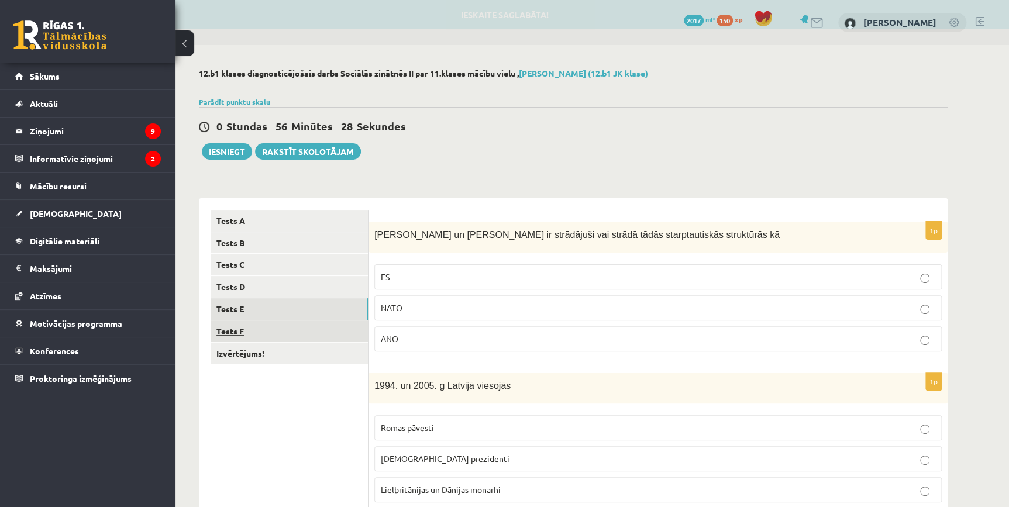
click at [258, 330] on link "Tests F" at bounding box center [289, 331] width 157 height 22
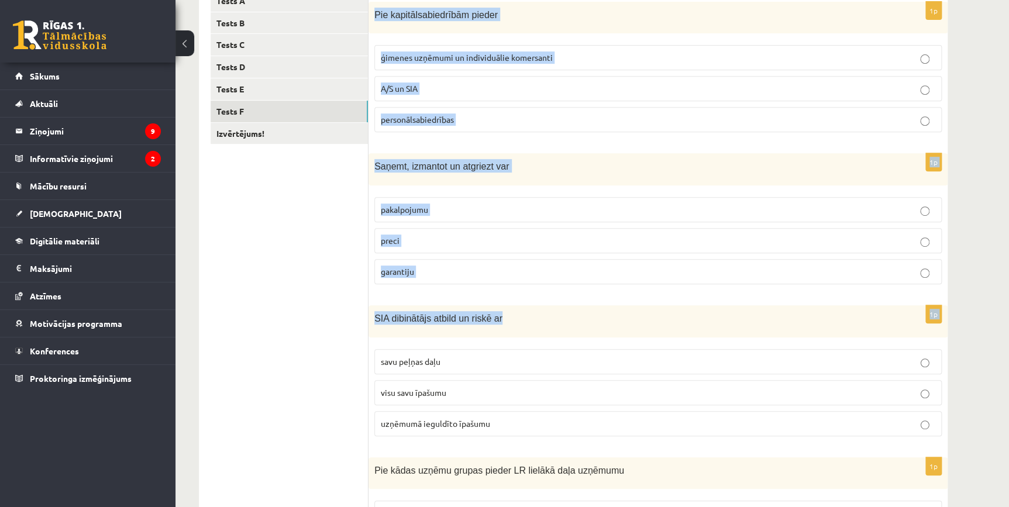
scroll to position [495, 0]
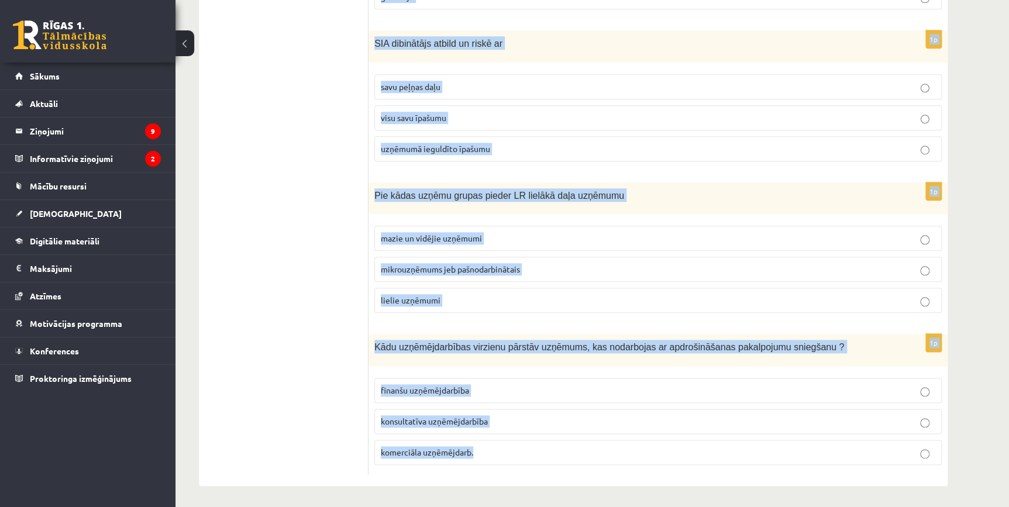
drag, startPoint x: 380, startPoint y: 235, endPoint x: 645, endPoint y: 437, distance: 334.2
click at [645, 437] on form "1p Pie kapitālsabiedrībām pieder ģimenes uzņēmumi un individuālie komersanti A/…" at bounding box center [658, 94] width 556 height 759
copy form "Pie kapitālsabiedrībām pieder ģimenes uzņēmumi un individuālie komersanti A/S u…"
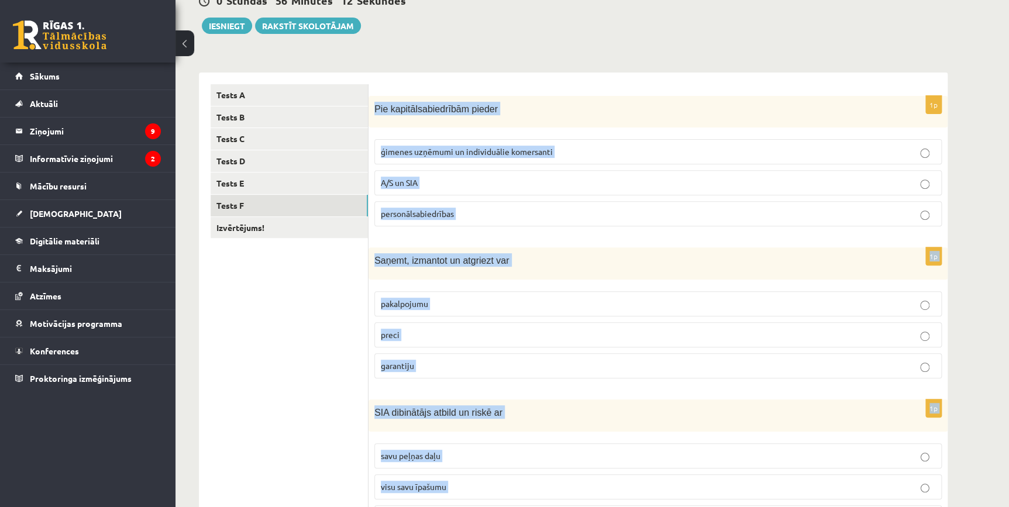
scroll to position [0, 0]
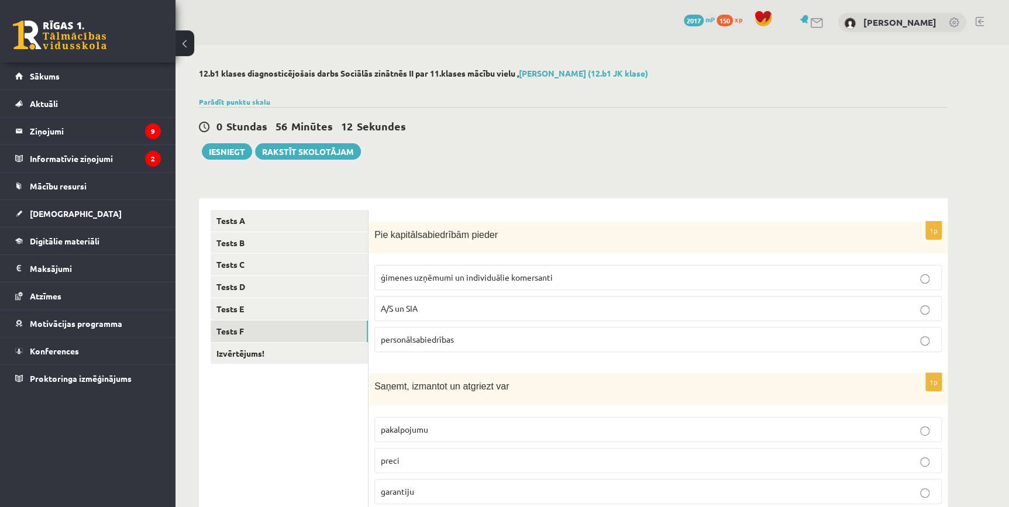
click at [503, 123] on div "0 Stundas 56 Minūtes 12 Sekundes" at bounding box center [573, 126] width 749 height 15
click at [430, 306] on p "A/S un SIA" at bounding box center [658, 308] width 554 height 12
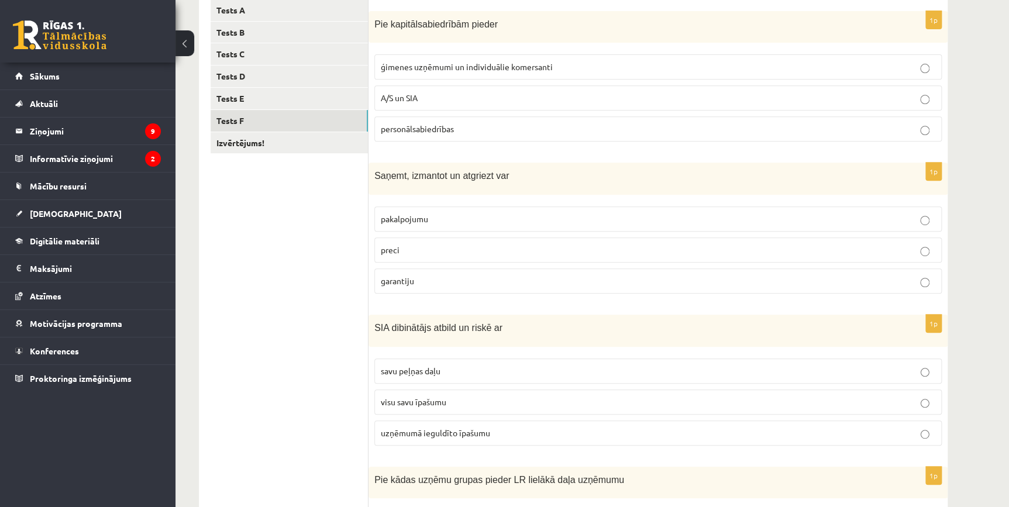
scroll to position [177, 0]
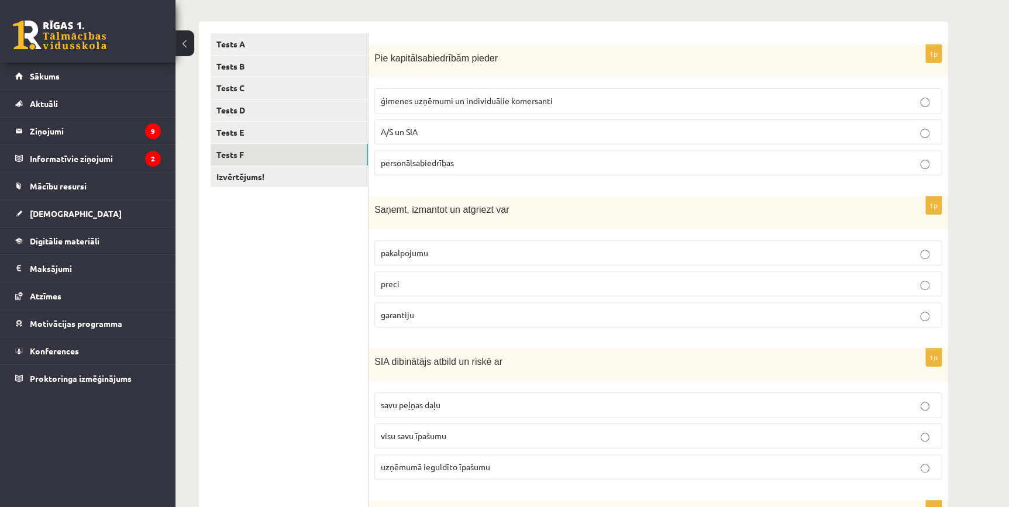
click at [423, 286] on p "preci" at bounding box center [658, 284] width 554 height 12
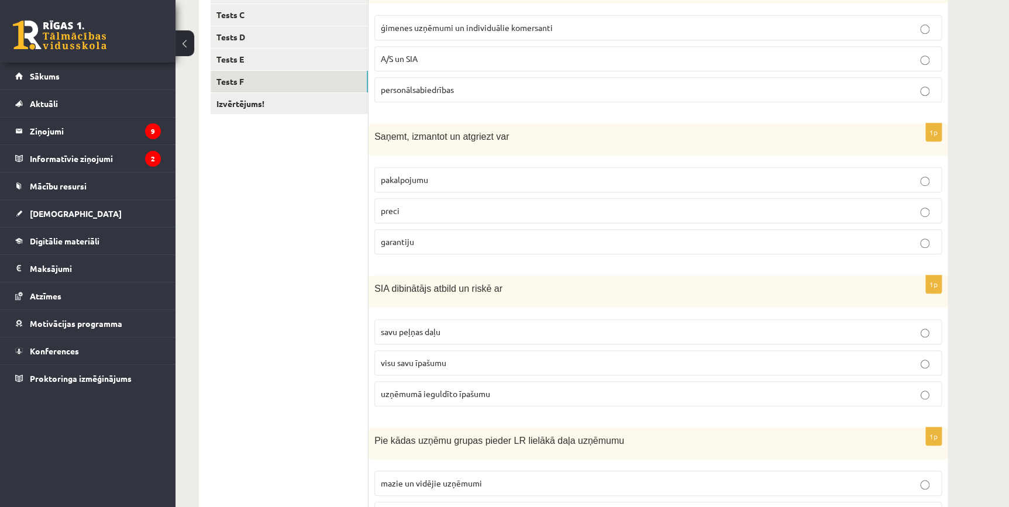
scroll to position [354, 0]
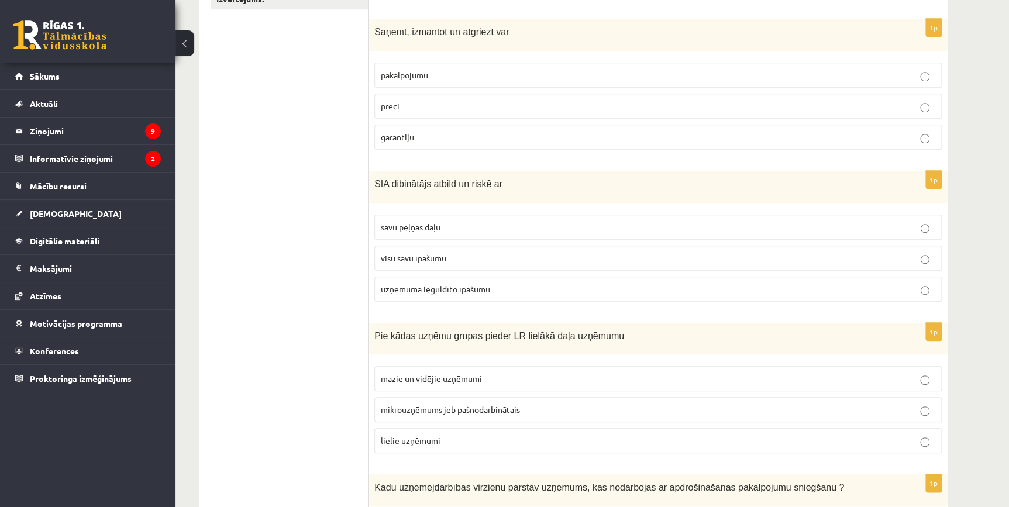
click at [422, 287] on span "uzņēmumā ieguldīto īpašumu" at bounding box center [435, 289] width 109 height 11
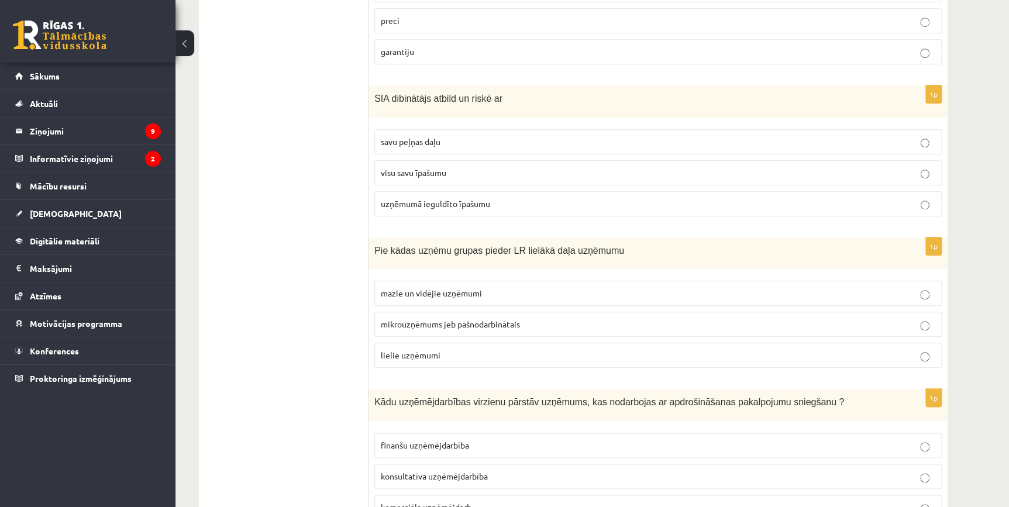
scroll to position [495, 0]
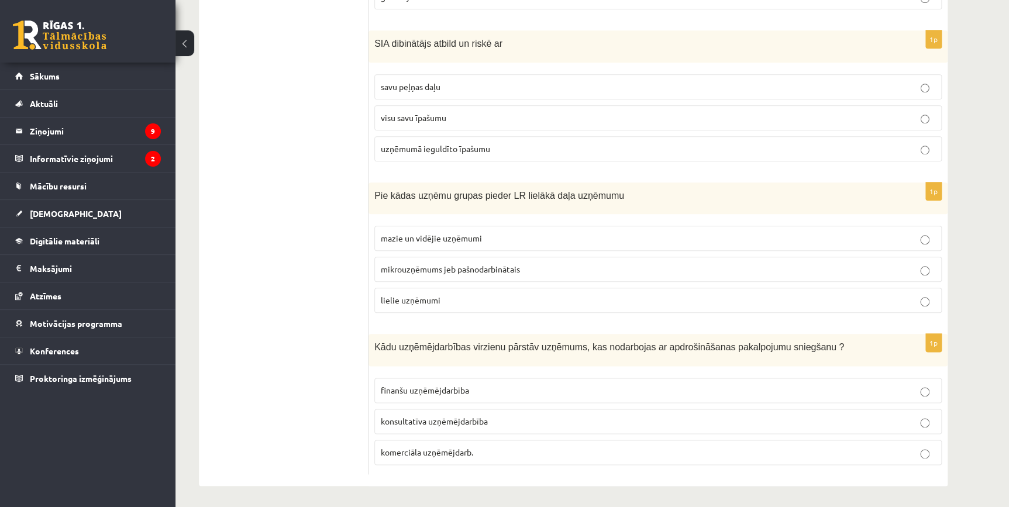
click at [434, 242] on p "mazie un vidējie uzņēmumi" at bounding box center [658, 238] width 554 height 12
click at [446, 384] on p "finanšu uzņēmējdarbība" at bounding box center [658, 390] width 554 height 12
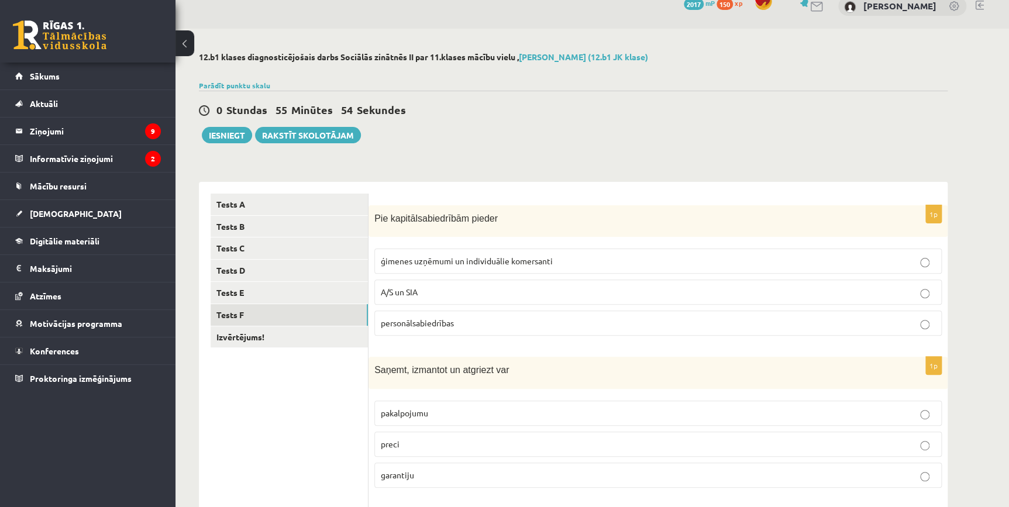
scroll to position [0, 0]
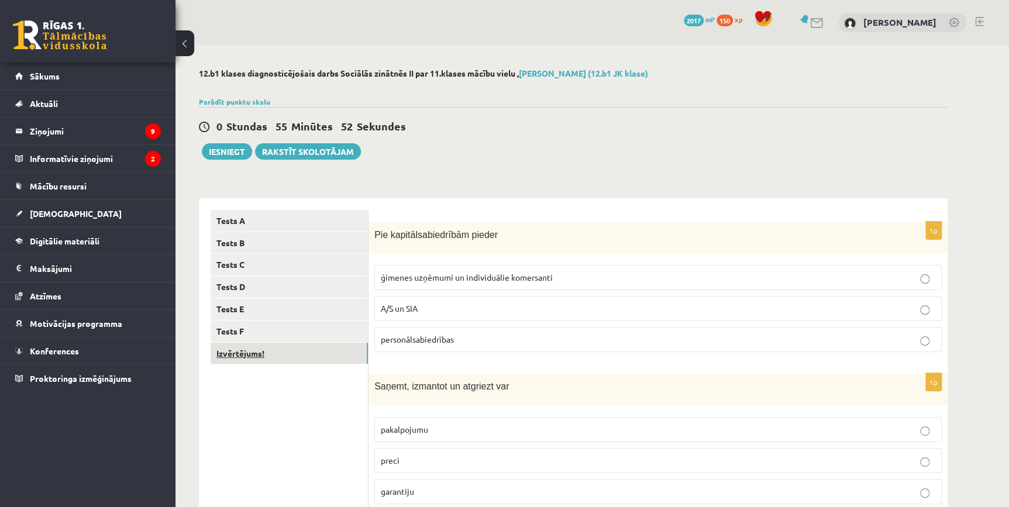
click at [292, 353] on link "Izvērtējums!" at bounding box center [289, 354] width 157 height 22
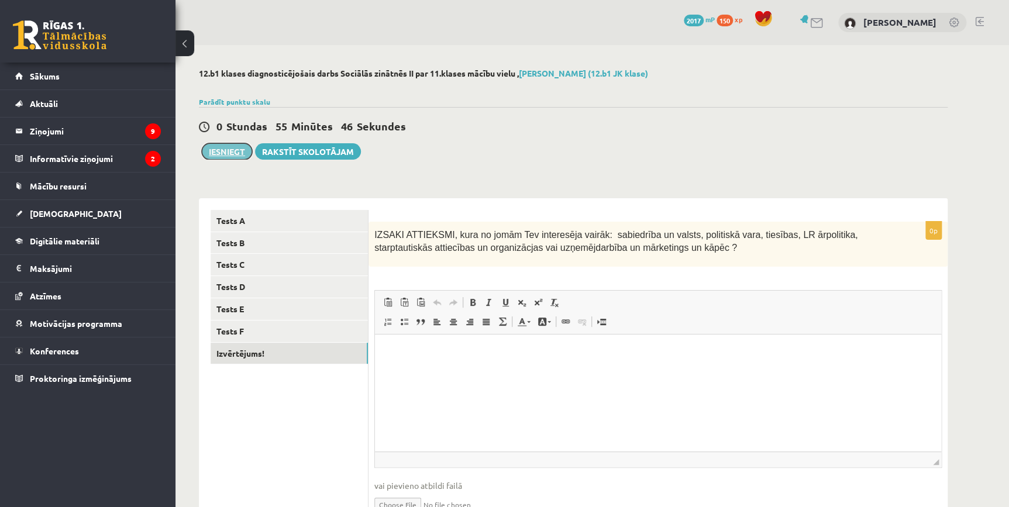
click at [233, 158] on button "Iesniegt" at bounding box center [227, 151] width 50 height 16
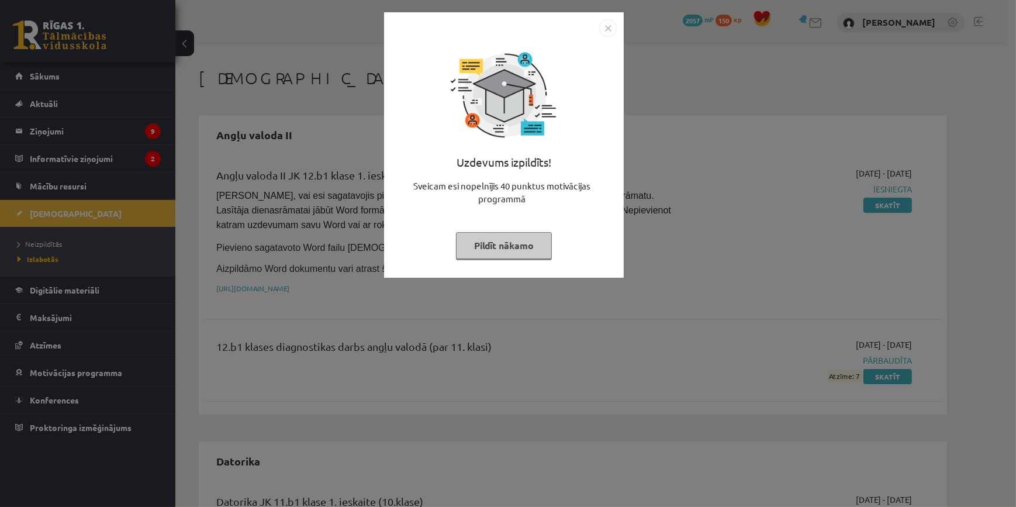
click at [516, 256] on button "Pildīt nākamo" at bounding box center [504, 245] width 96 height 27
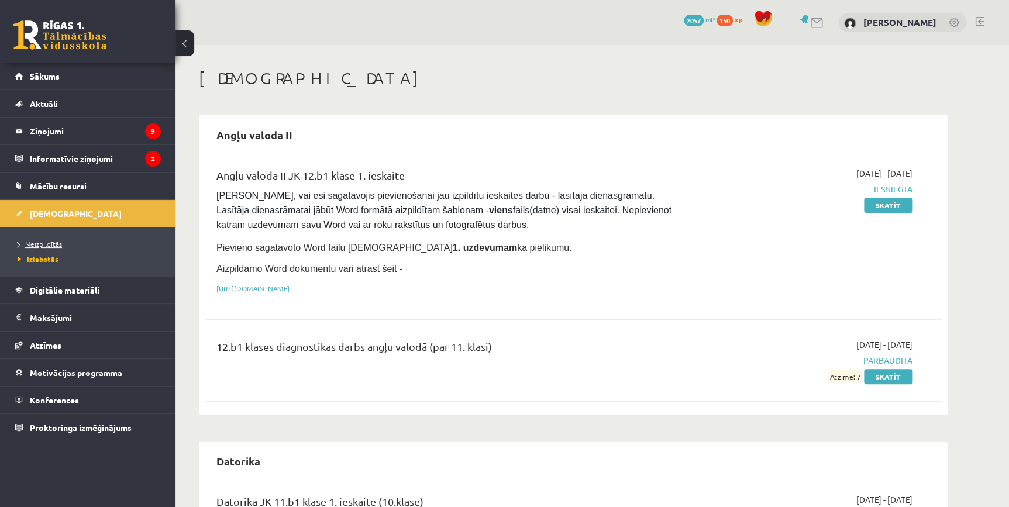
click at [45, 240] on span "Neizpildītās" at bounding box center [40, 243] width 44 height 9
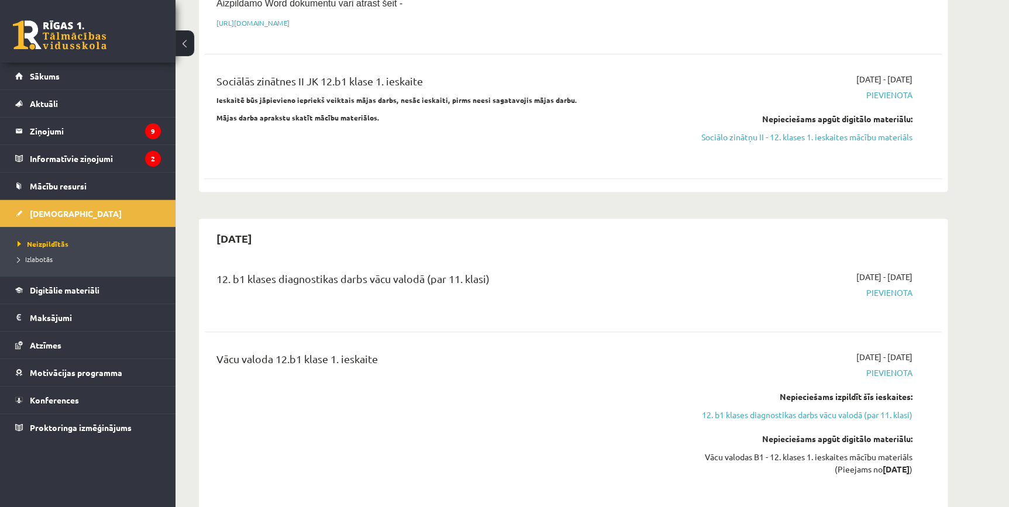
scroll to position [88, 0]
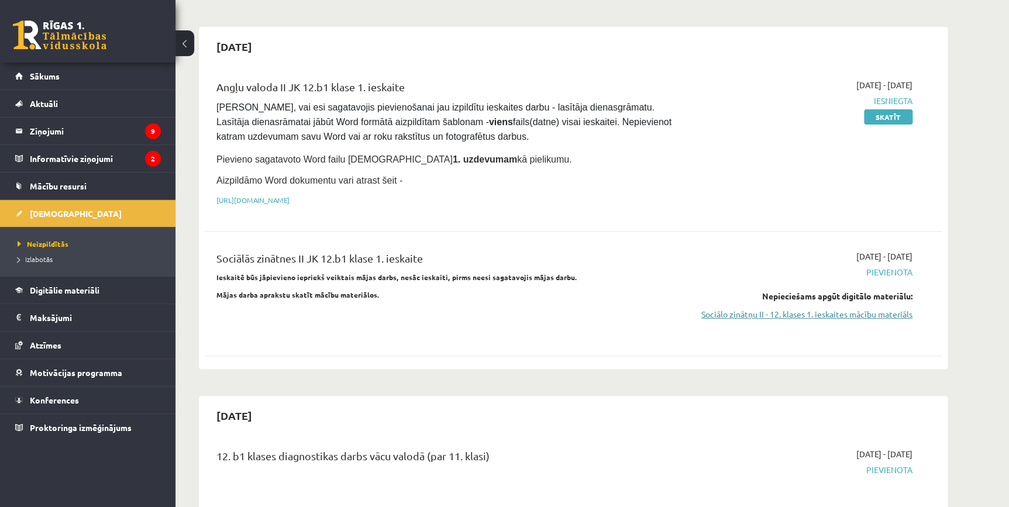
click at [816, 308] on link "Sociālo zinātņu II - 12. klases 1. ieskaites mācību materiāls" at bounding box center [802, 314] width 220 height 12
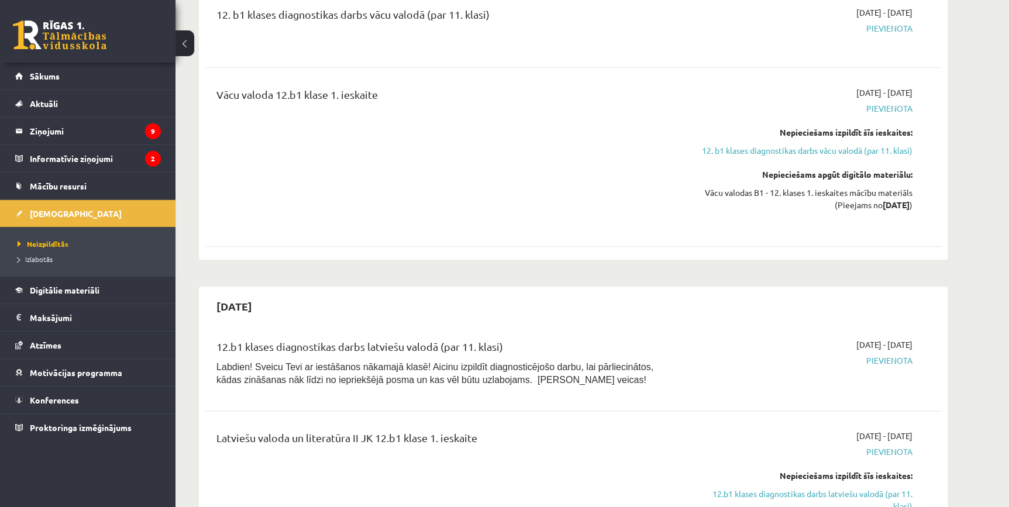
scroll to position [532, 0]
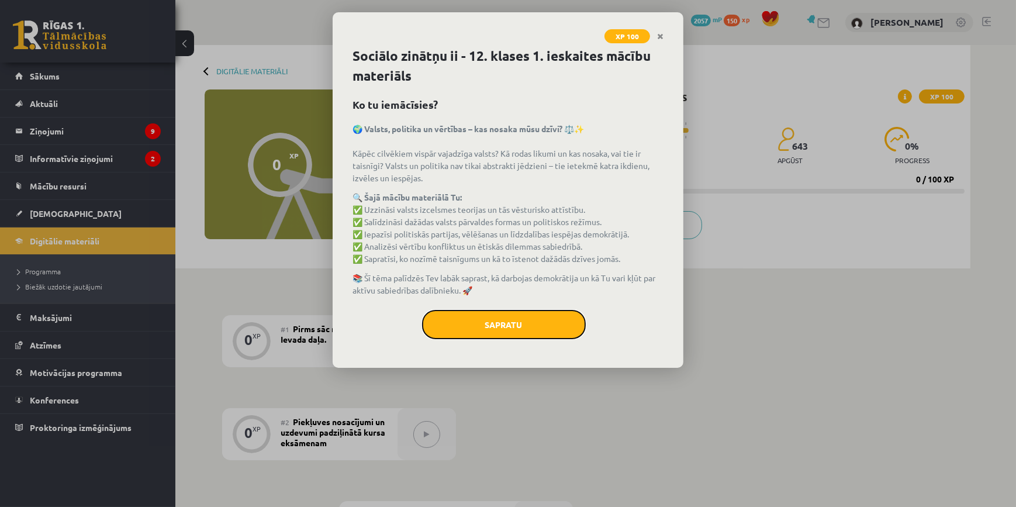
click at [543, 328] on button "Sapratu" at bounding box center [504, 324] width 164 height 29
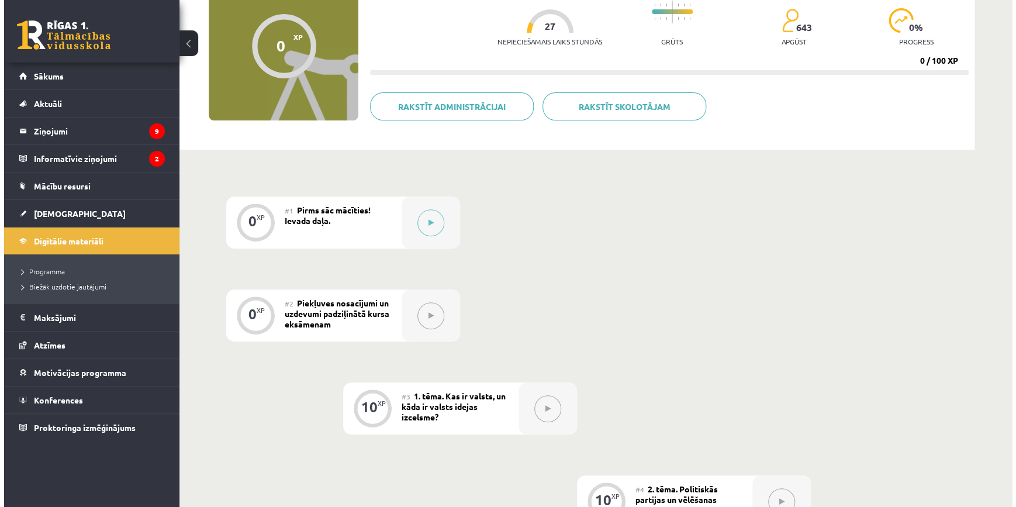
scroll to position [266, 0]
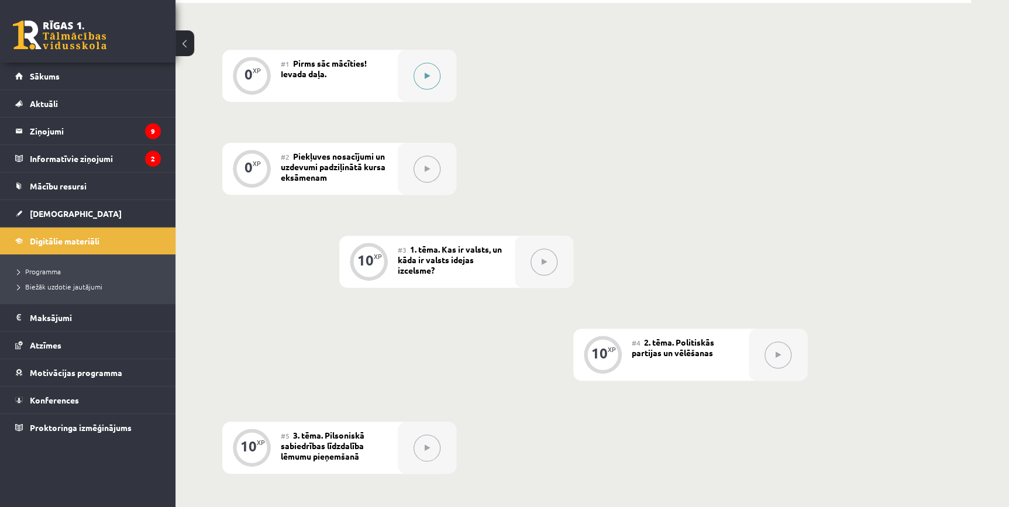
click at [429, 81] on button at bounding box center [426, 76] width 27 height 27
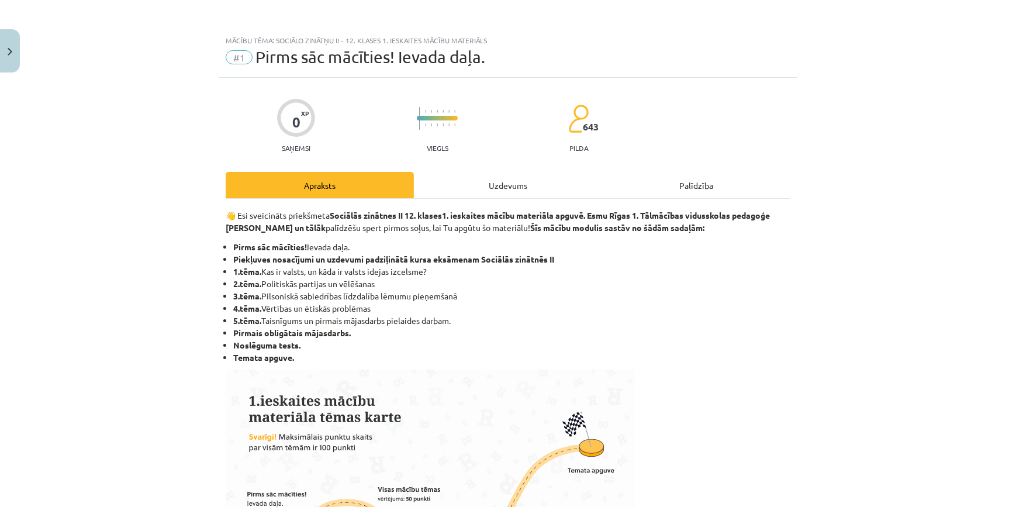
click at [451, 192] on div "Uzdevums" at bounding box center [508, 185] width 188 height 26
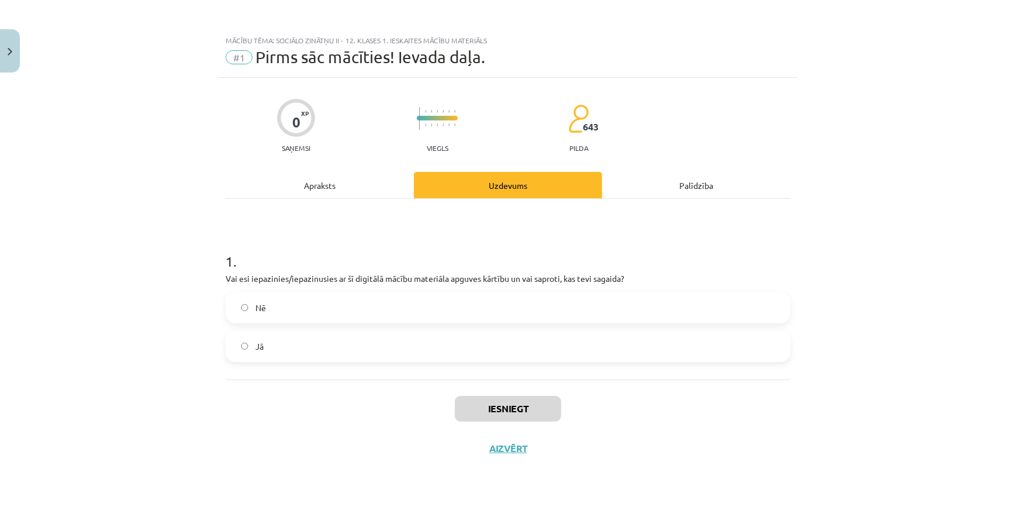
click at [347, 342] on label "Jā" at bounding box center [508, 346] width 563 height 29
click at [584, 404] on div "Iesniegt Aizvērt" at bounding box center [508, 421] width 565 height 82
click at [563, 405] on div "Iesniegt Aizvērt" at bounding box center [508, 421] width 565 height 82
click at [544, 406] on button "Iesniegt" at bounding box center [508, 409] width 106 height 26
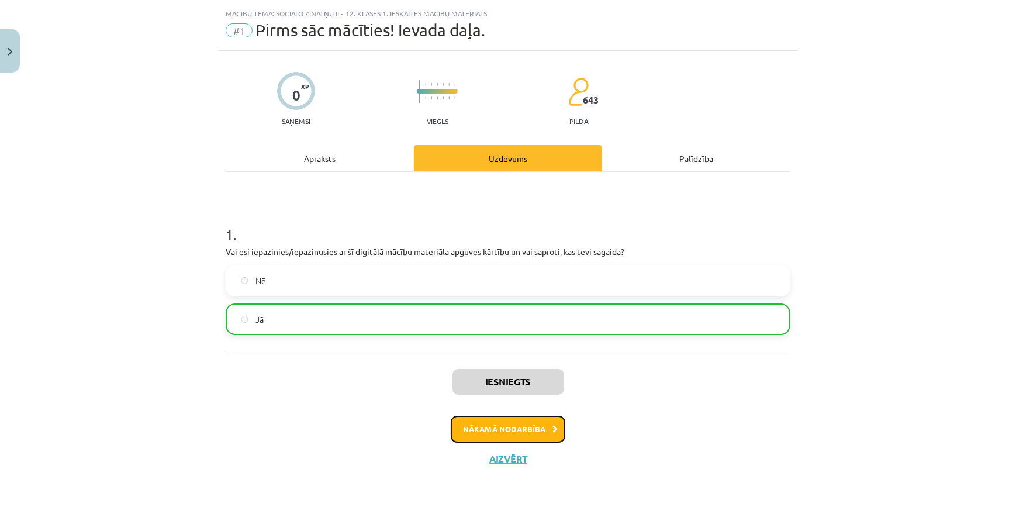
click at [555, 424] on button "Nākamā nodarbība" at bounding box center [508, 429] width 115 height 27
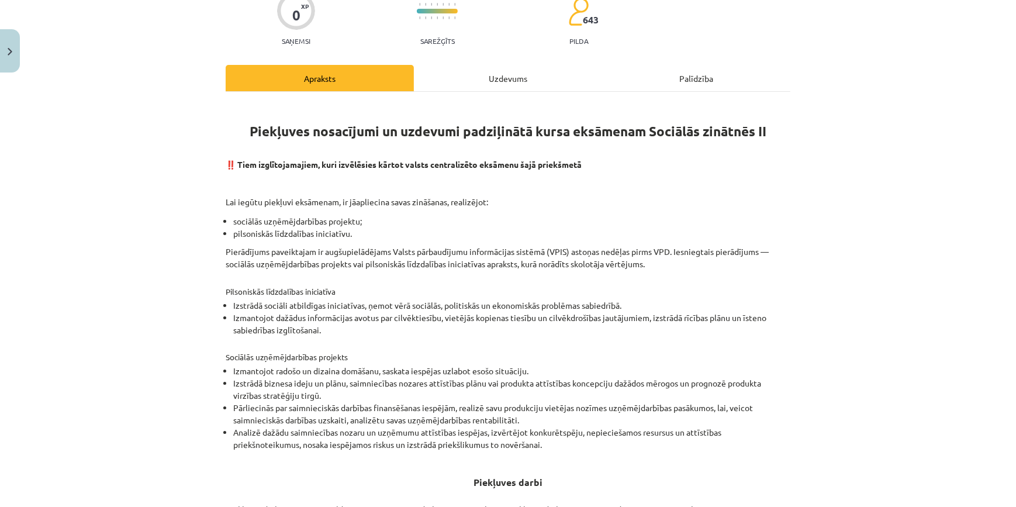
scroll to position [0, 0]
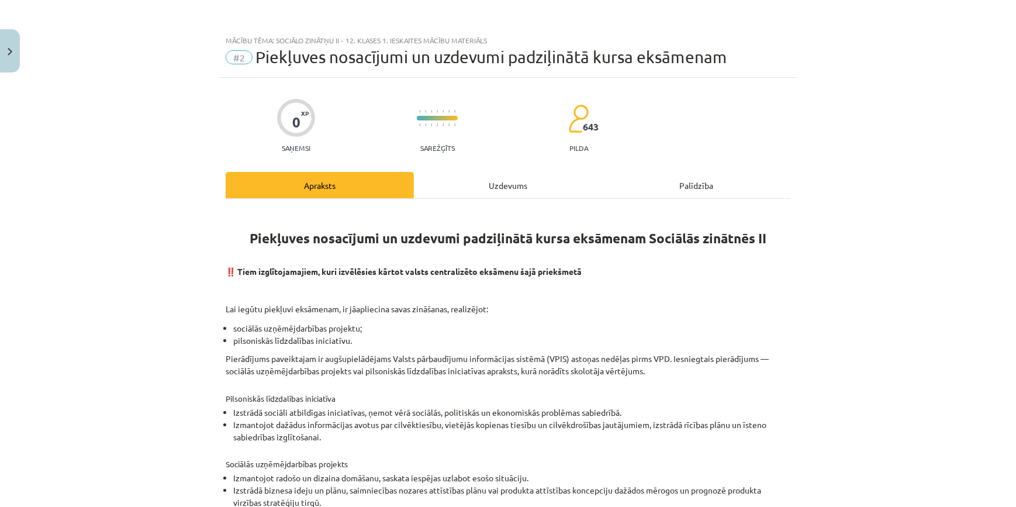
click at [514, 172] on div "Uzdevums" at bounding box center [508, 185] width 188 height 26
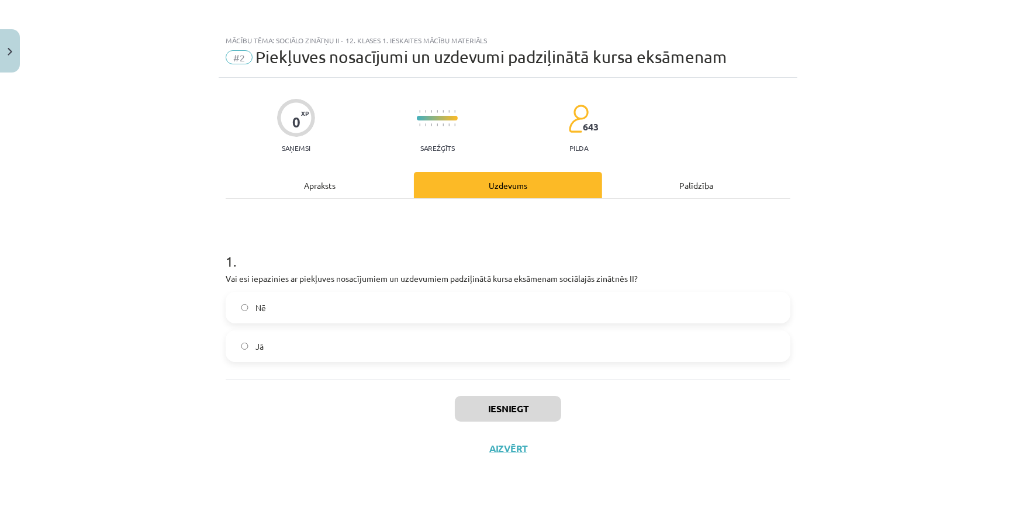
click at [378, 341] on label "Jā" at bounding box center [508, 346] width 563 height 29
click at [486, 414] on button "Iesniegt" at bounding box center [508, 409] width 106 height 26
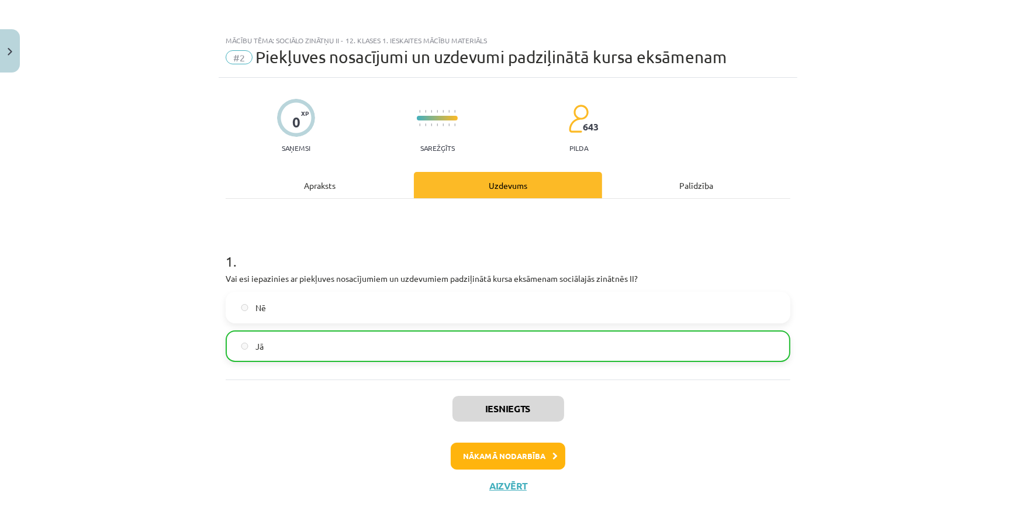
drag, startPoint x: 544, startPoint y: 475, endPoint x: 543, endPoint y: 467, distance: 8.9
click at [544, 471] on div "Iesniegts Nākamā nodarbība Aizvērt" at bounding box center [508, 439] width 565 height 119
click at [543, 454] on button "Nākamā nodarbība" at bounding box center [508, 456] width 115 height 27
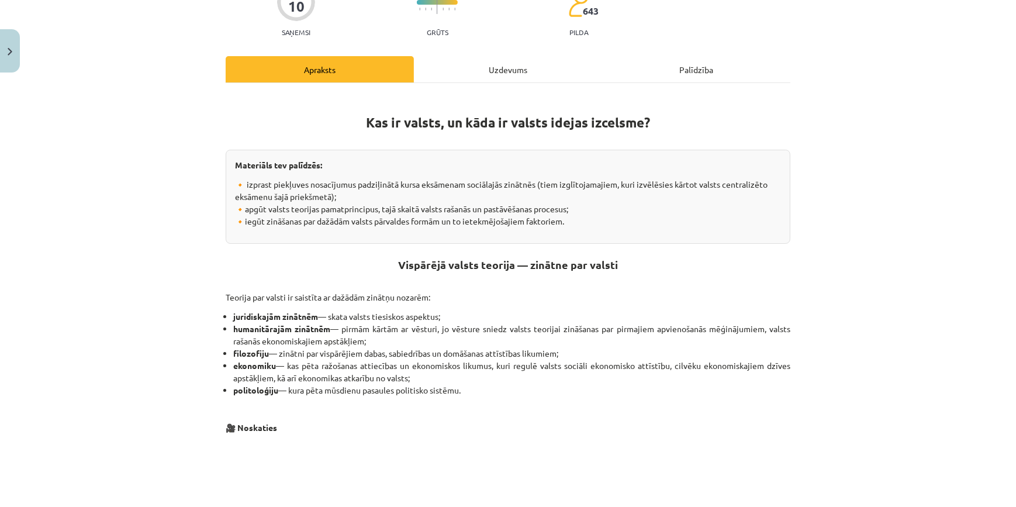
click at [508, 67] on div "Uzdevums" at bounding box center [508, 69] width 188 height 26
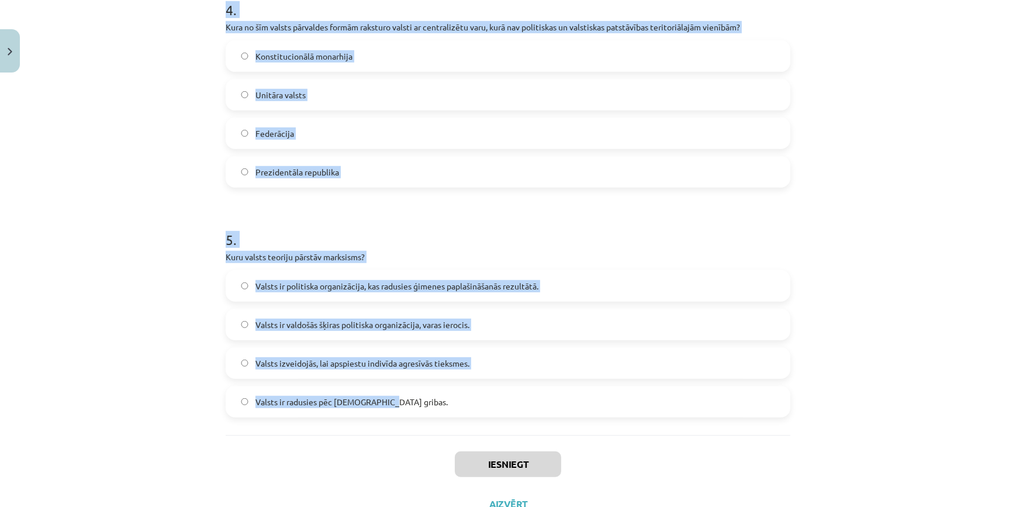
scroll to position [987, 0]
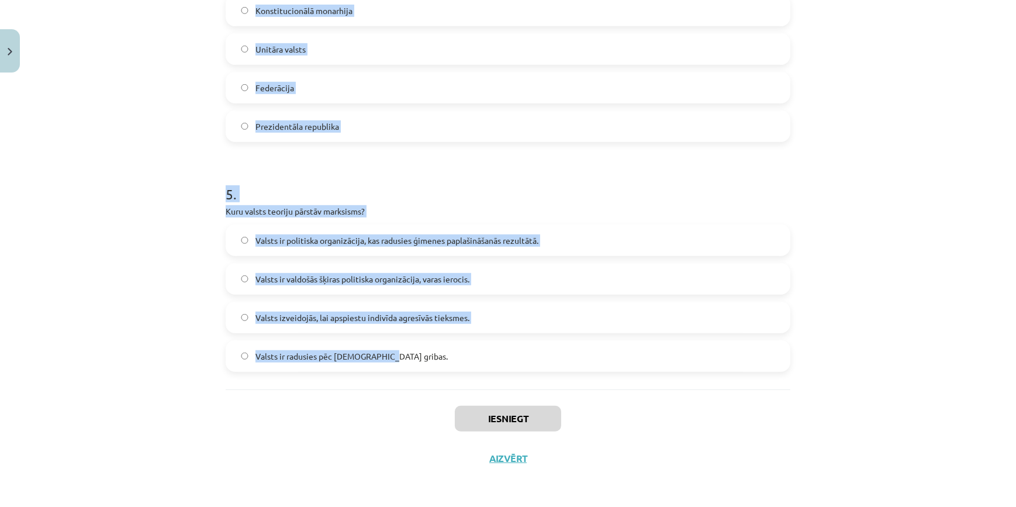
drag, startPoint x: 224, startPoint y: 230, endPoint x: 418, endPoint y: 386, distance: 249.2
copy form "1 . Kāda ir teoloģiskās valsts teorijas galvenā ideja? Valsts ir izveidojusies …"
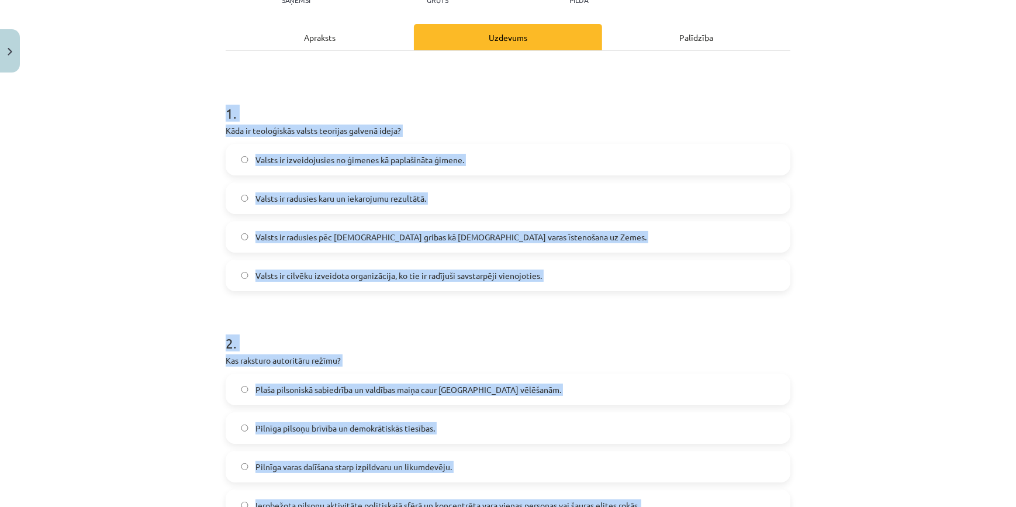
scroll to position [100, 0]
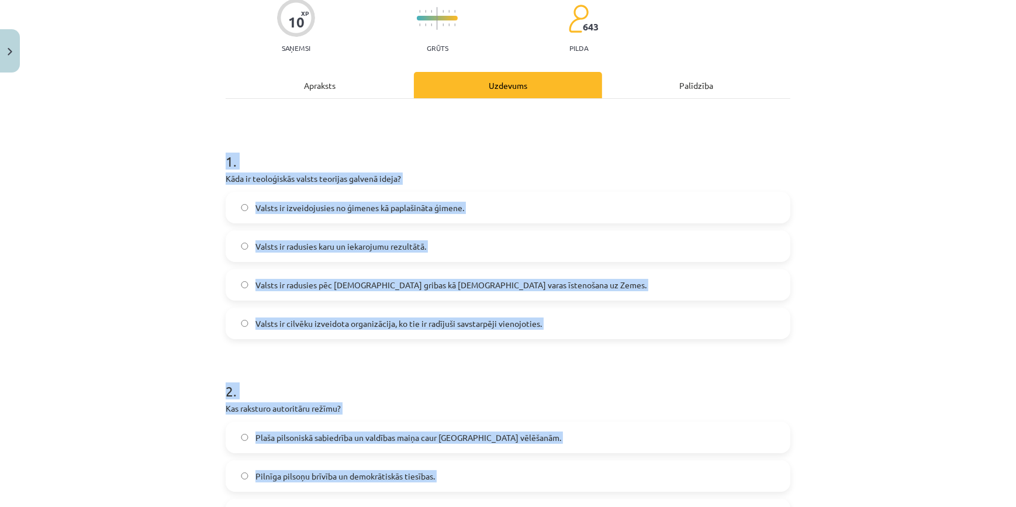
click at [173, 299] on div "Mācību tēma: Sociālo zinātņu ii - 12. klases 1. ieskaites mācību materiāls #3 1…" at bounding box center [508, 253] width 1016 height 507
click at [159, 301] on div "Mācību tēma: Sociālo zinātņu ii - 12. klases 1. ieskaites mācību materiāls #3 1…" at bounding box center [508, 253] width 1016 height 507
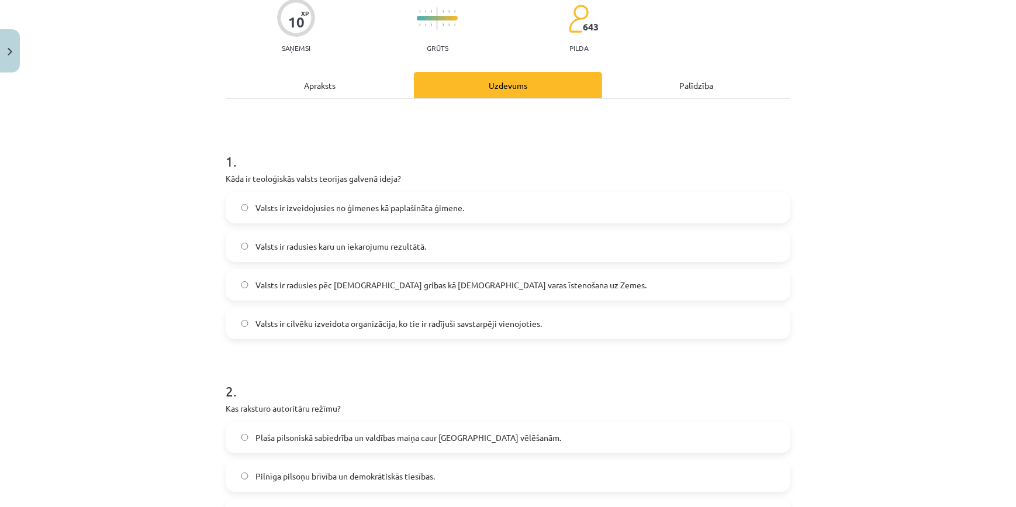
click at [435, 285] on span "Valsts ir radusies pēc Dieva gribas kā dievišķās varas īstenošana uz Zemes." at bounding box center [451, 285] width 391 height 12
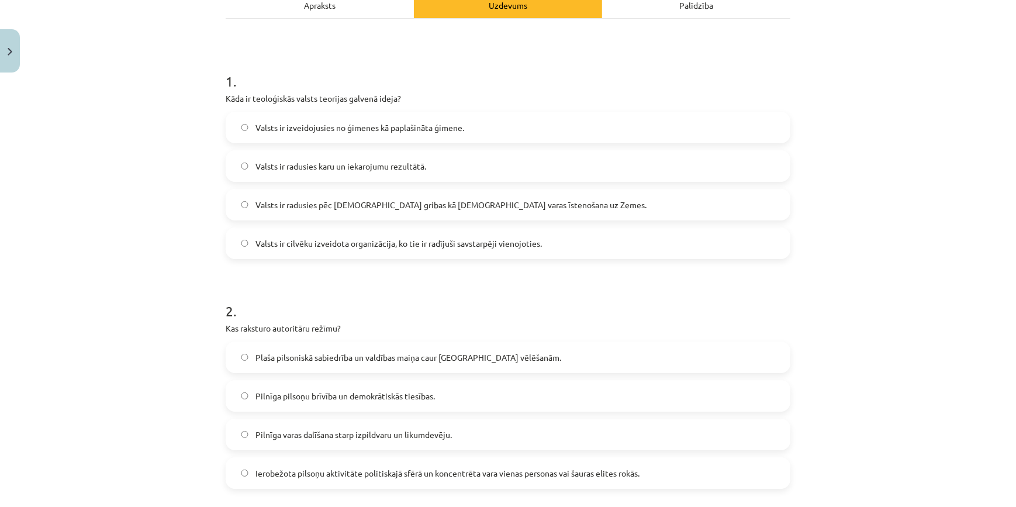
scroll to position [366, 0]
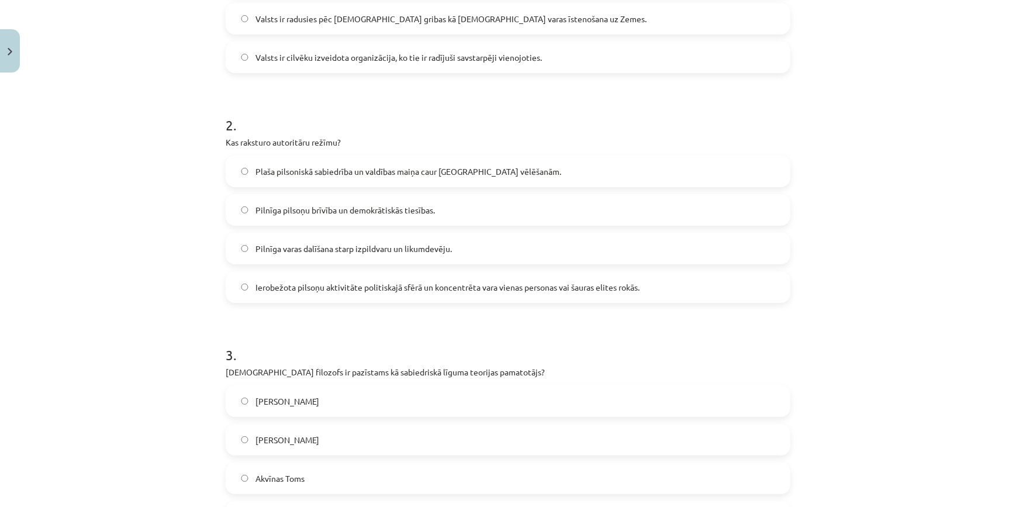
click at [317, 287] on span "Ierobežota pilsoņu aktivitāte politiskajā sfērā un koncentrēta vara vienas pers…" at bounding box center [448, 287] width 384 height 12
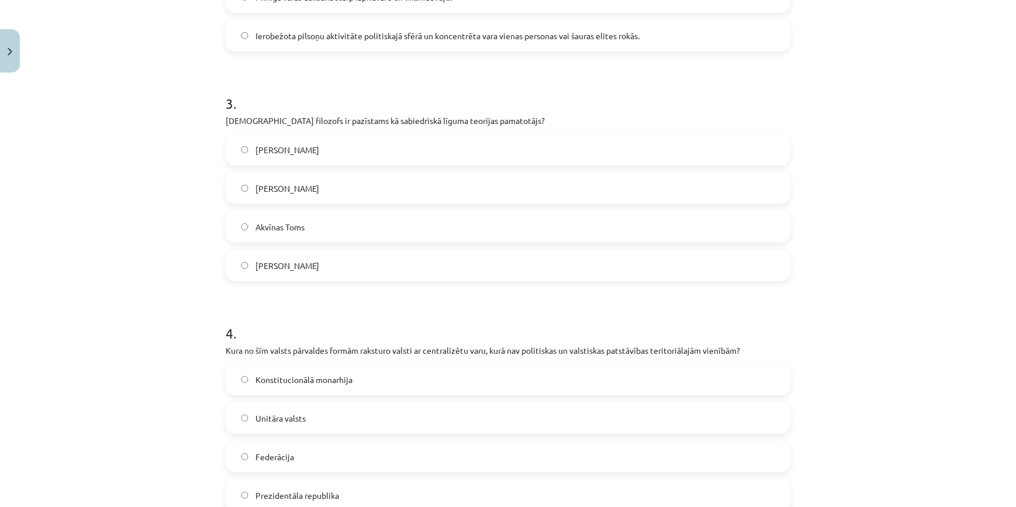
scroll to position [632, 0]
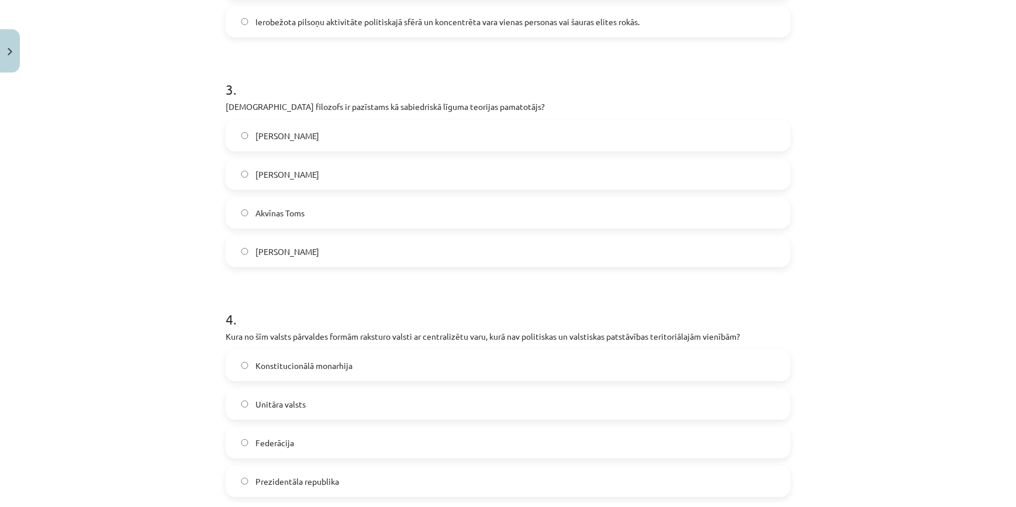
click at [268, 257] on label "Tomass Hobss" at bounding box center [508, 251] width 563 height 29
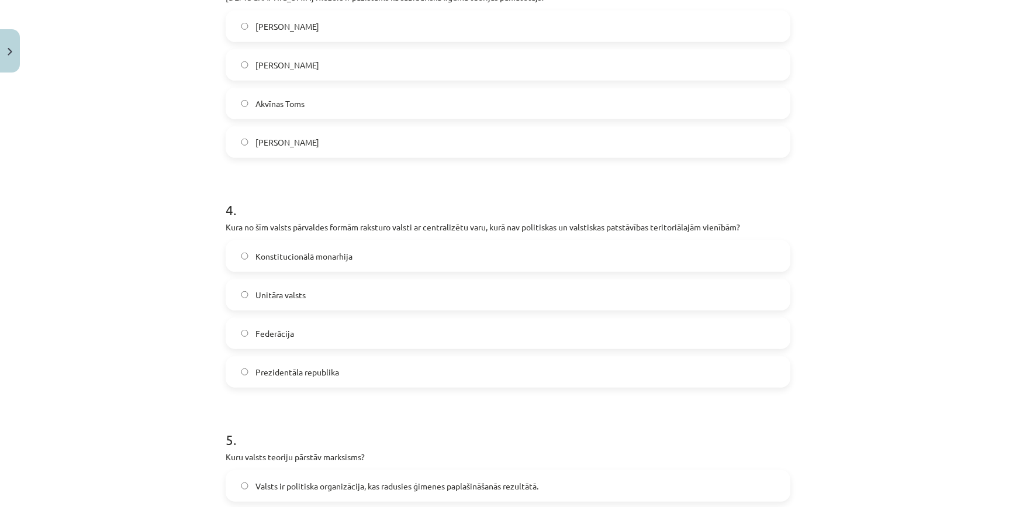
scroll to position [809, 0]
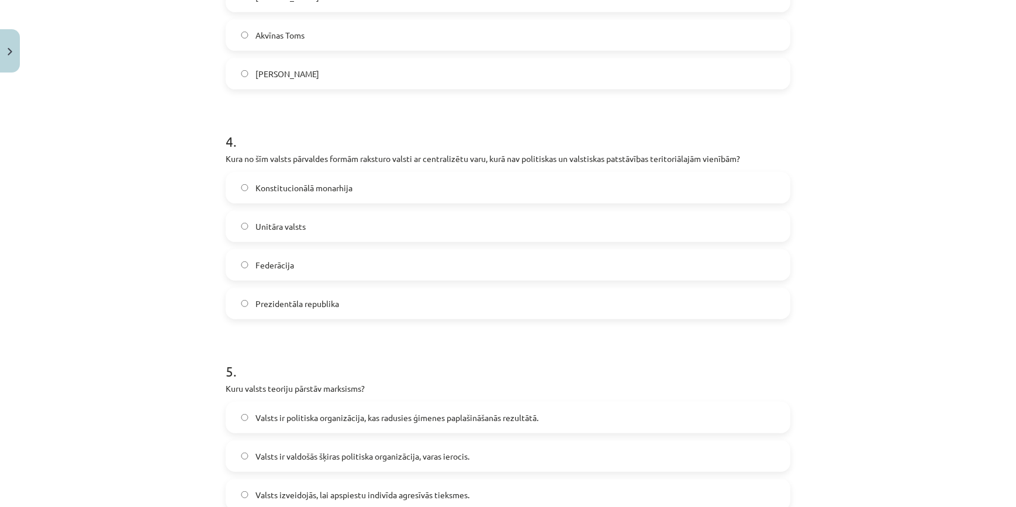
click at [277, 228] on span "Unitāra valsts" at bounding box center [281, 226] width 50 height 12
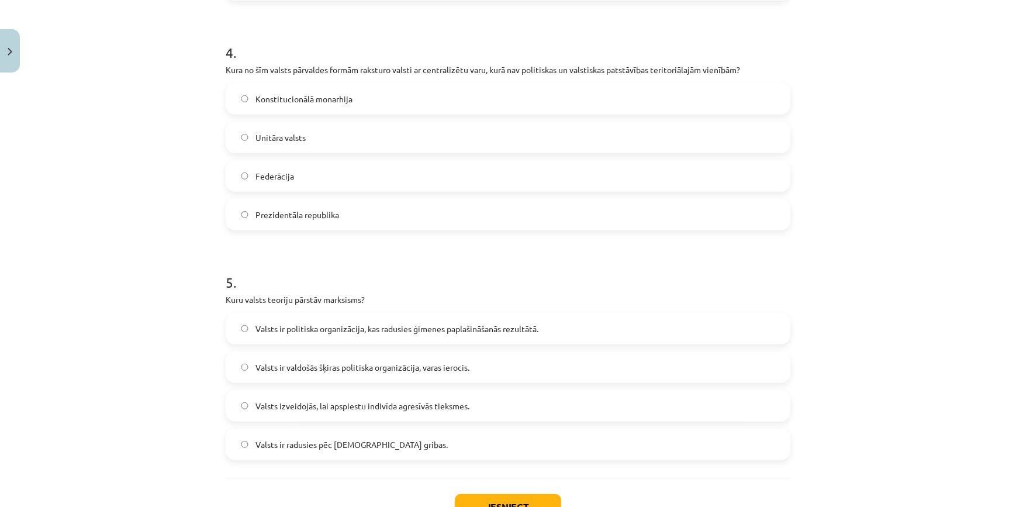
scroll to position [987, 0]
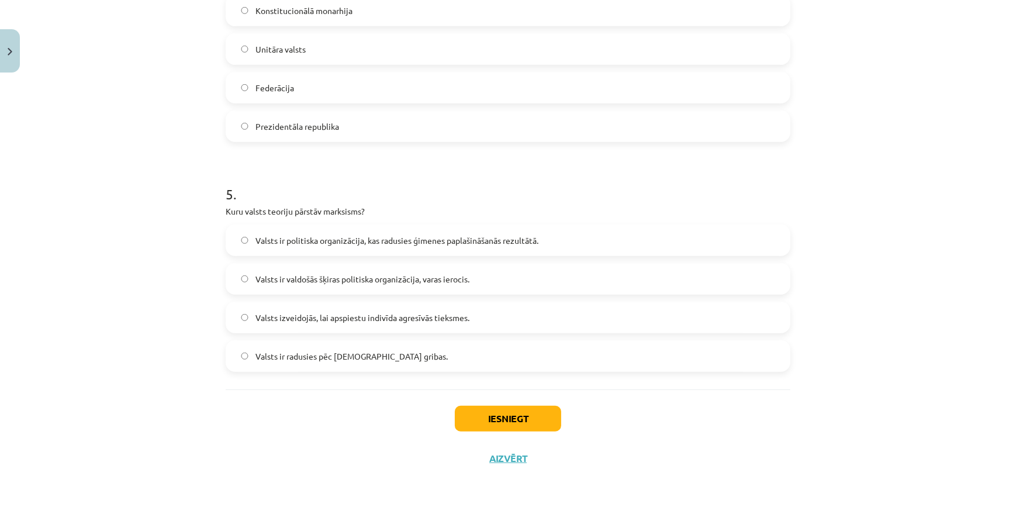
click at [391, 286] on label "Valsts ir valdošās šķiras politiska organizācija, varas ierocis." at bounding box center [508, 278] width 563 height 29
click at [491, 421] on button "Iesniegt" at bounding box center [508, 419] width 106 height 26
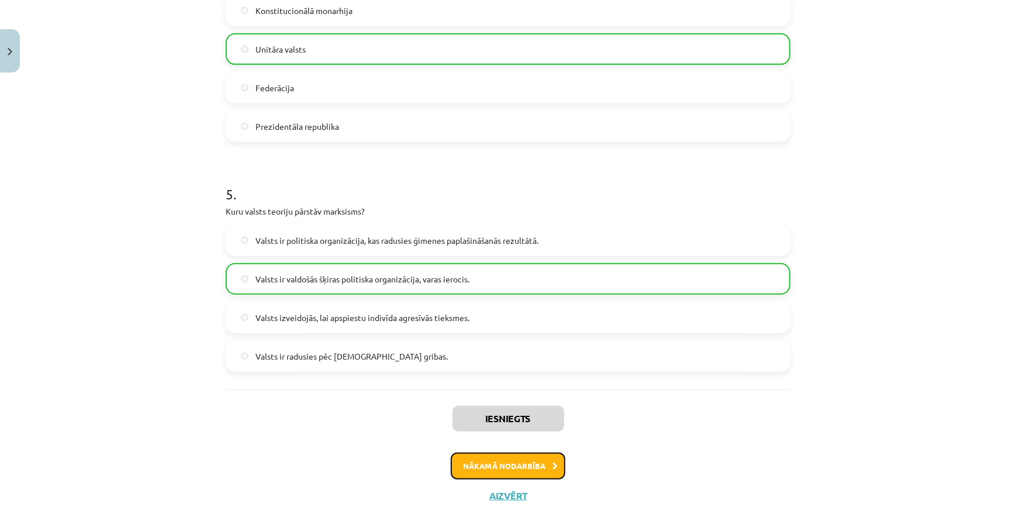
click at [520, 454] on button "Nākamā nodarbība" at bounding box center [508, 466] width 115 height 27
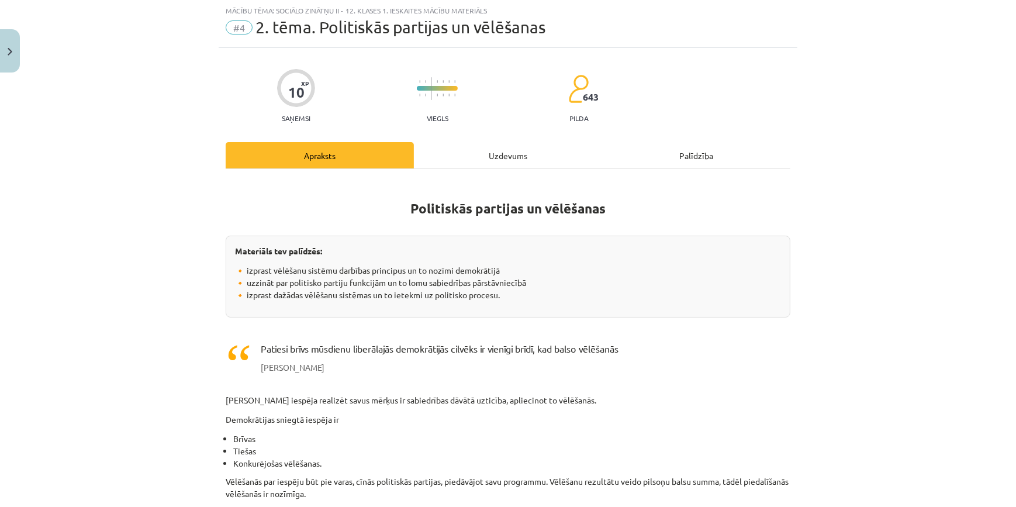
scroll to position [29, 0]
click at [471, 158] on div "Uzdevums" at bounding box center [508, 156] width 188 height 26
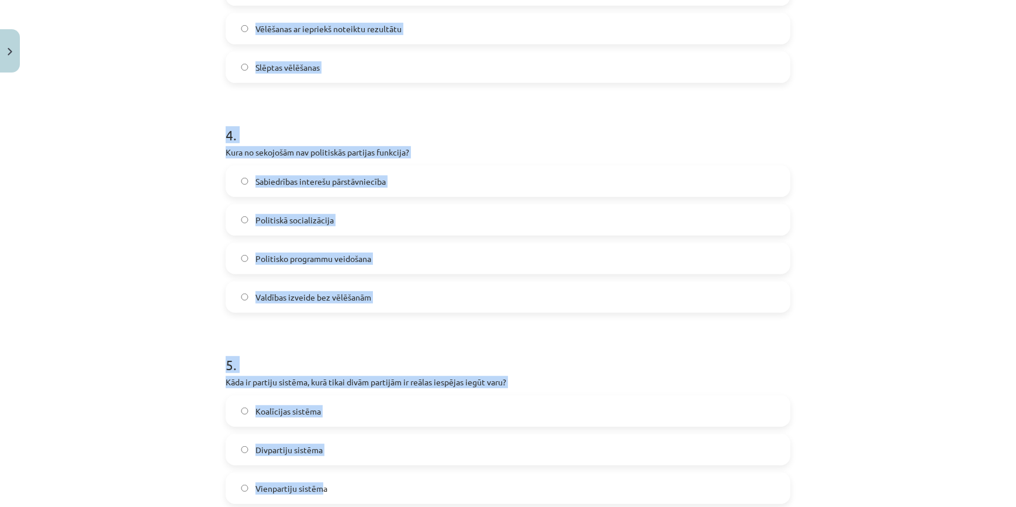
scroll to position [987, 0]
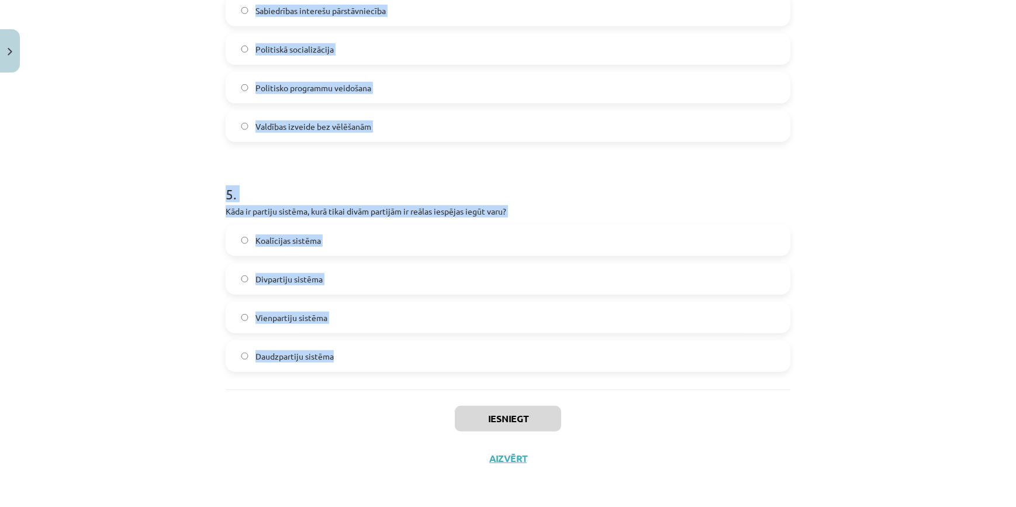
drag, startPoint x: 218, startPoint y: 227, endPoint x: 367, endPoint y: 366, distance: 204.0
copy form "1 . Kura vēlēšanu sistēma paredz, ka "uzvarētājs iegūst visu"? Jauktā sistēma P…"
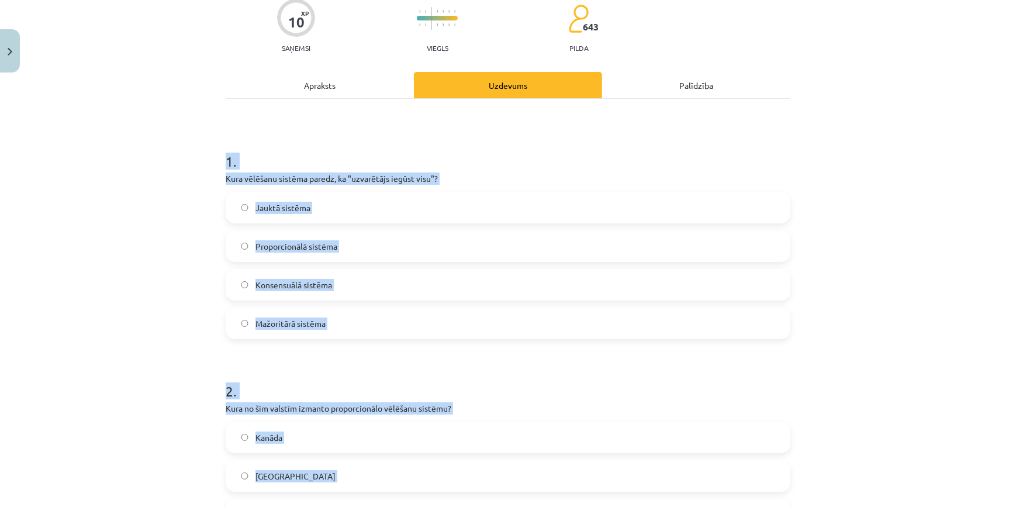
scroll to position [0, 0]
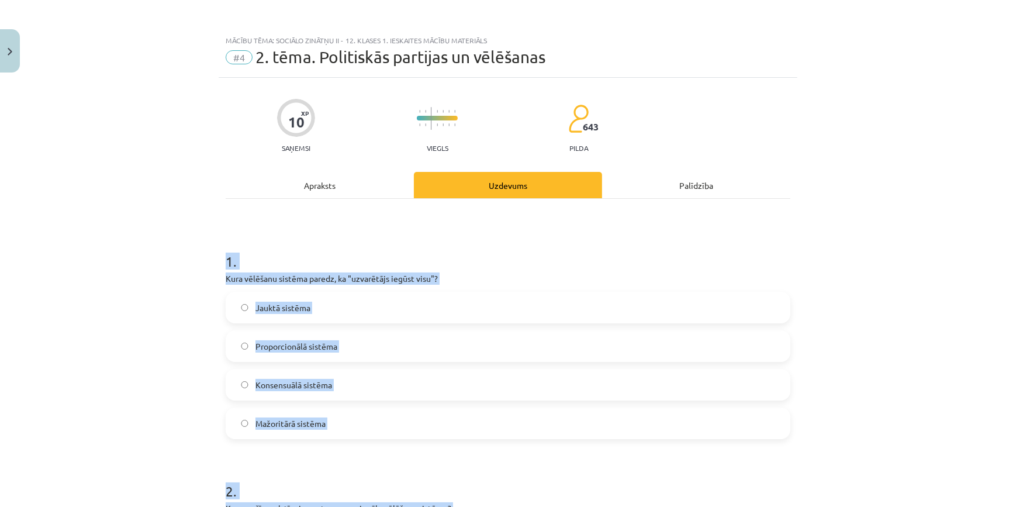
click at [122, 349] on div "Mācību tēma: Sociālo zinātņu ii - 12. klases 1. ieskaites mācību materiāls #4 2…" at bounding box center [508, 253] width 1016 height 507
click at [227, 422] on label "Mažoritārā sistēma" at bounding box center [508, 423] width 563 height 29
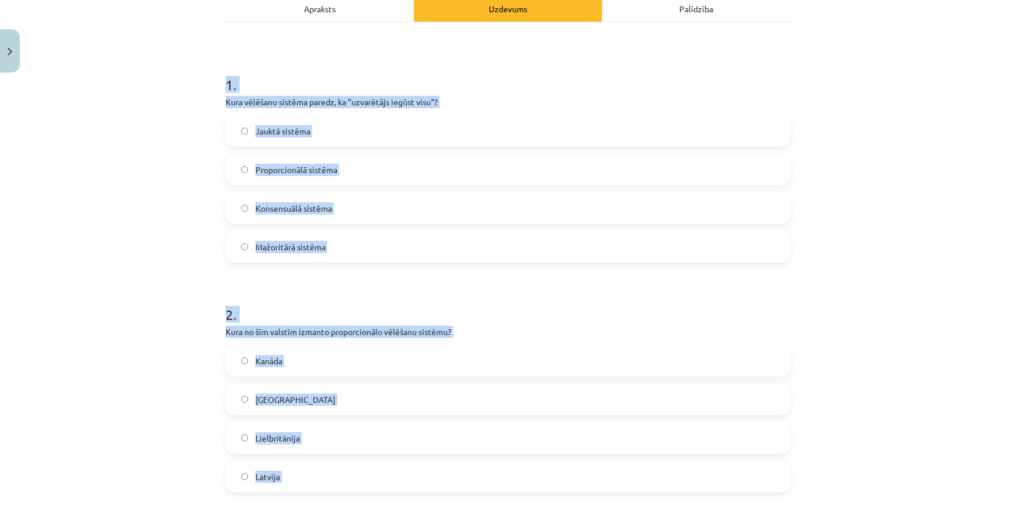
click at [152, 395] on div "Mācību tēma: Sociālo zinātņu ii - 12. klases 1. ieskaites mācību materiāls #4 2…" at bounding box center [508, 253] width 1016 height 507
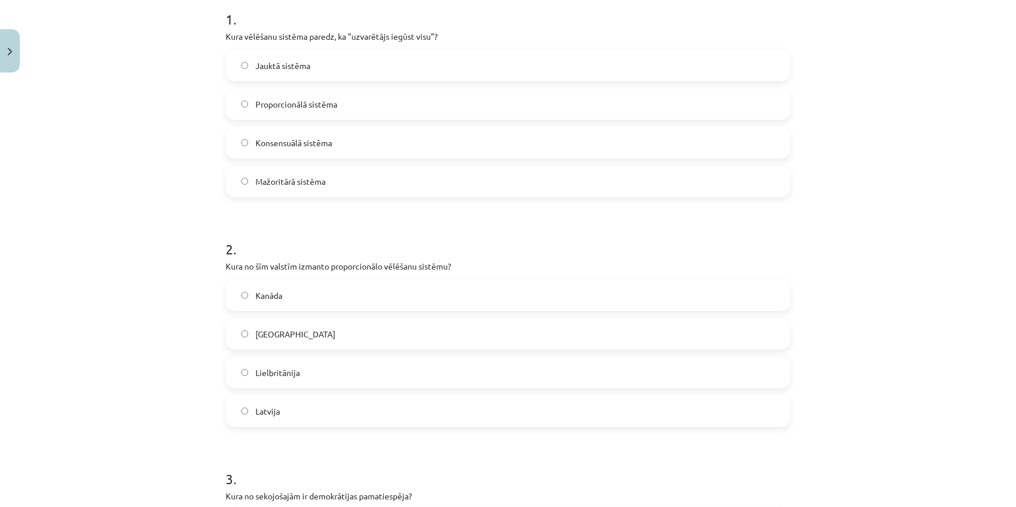
scroll to position [266, 0]
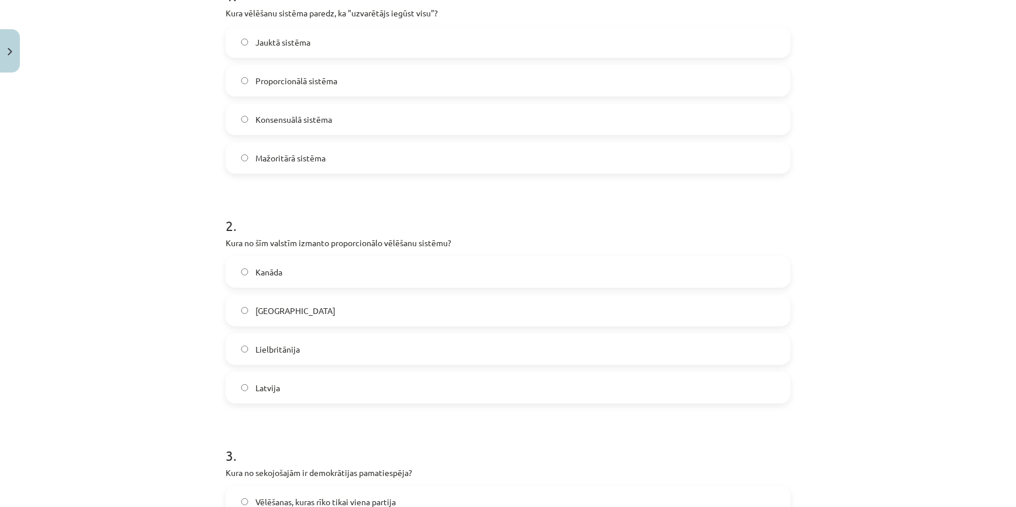
click at [270, 391] on span "Latvija" at bounding box center [268, 388] width 25 height 12
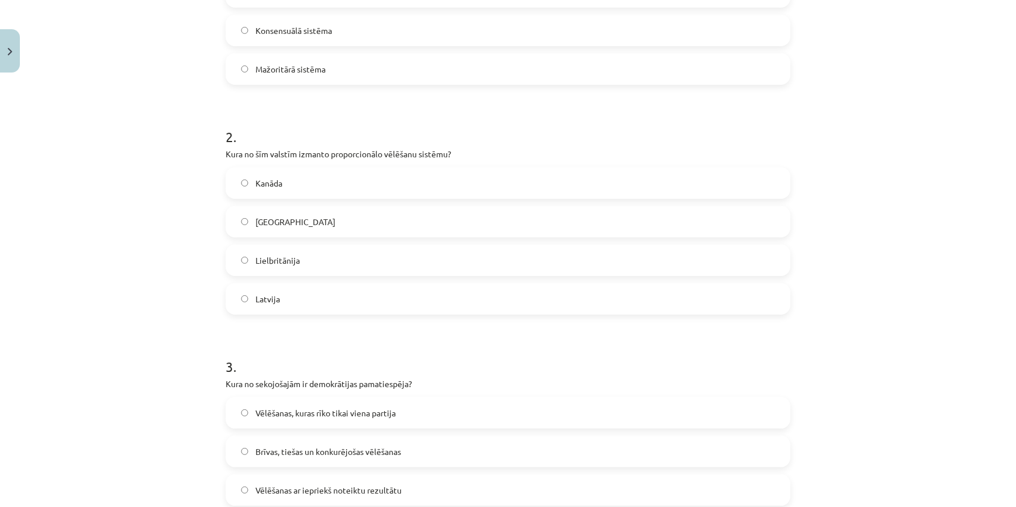
scroll to position [532, 0]
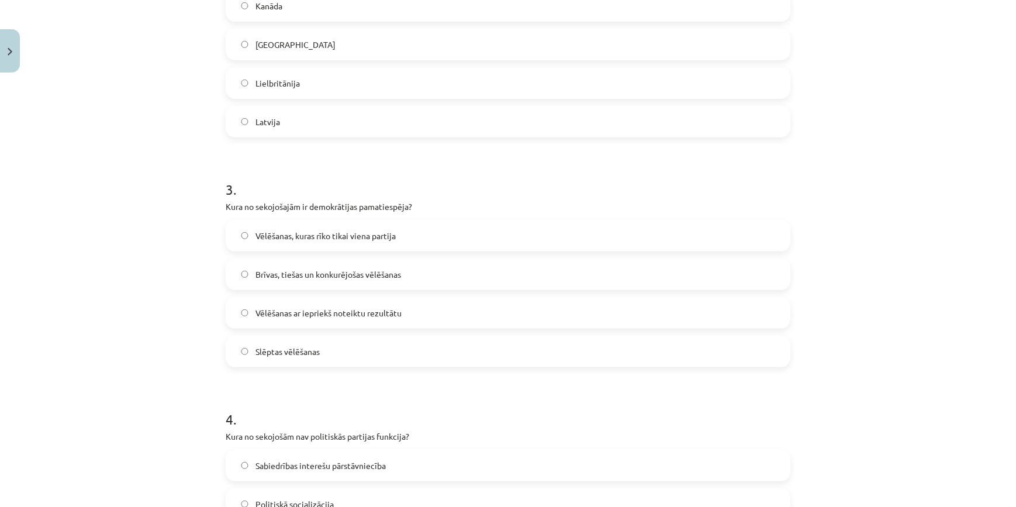
click at [269, 266] on label "Brīvas, tiešas un konkurējošas vēlēšanas" at bounding box center [508, 274] width 563 height 29
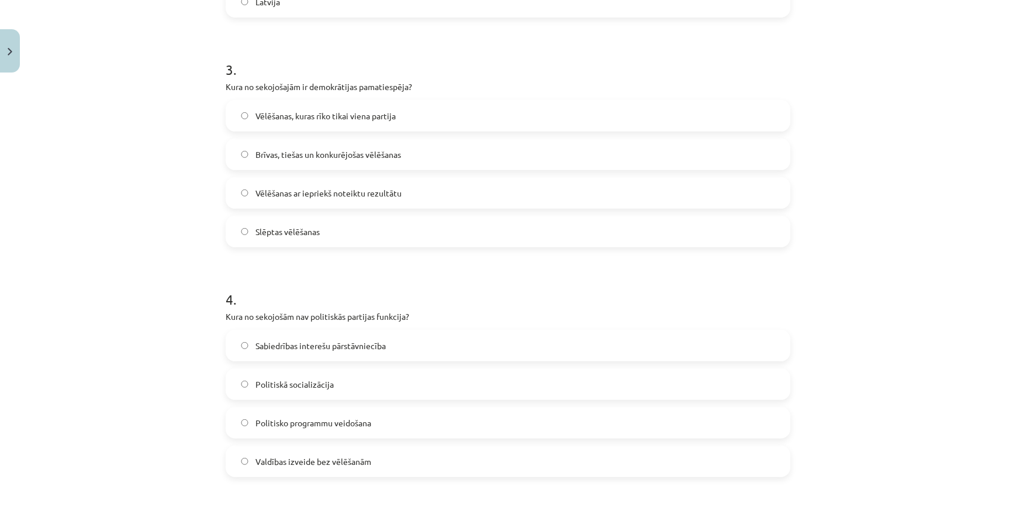
scroll to position [797, 0]
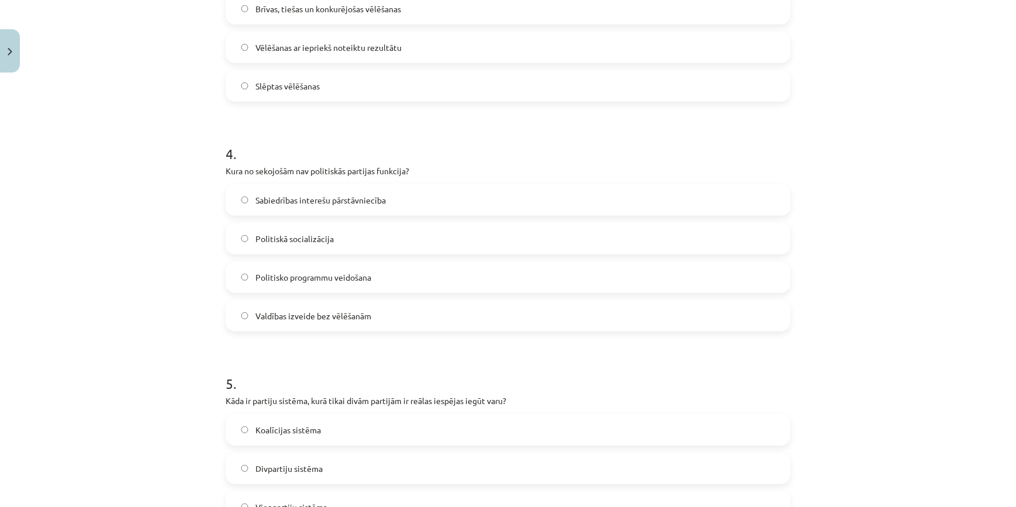
click at [274, 323] on label "Valdības izveide bez vēlēšanām" at bounding box center [508, 315] width 563 height 29
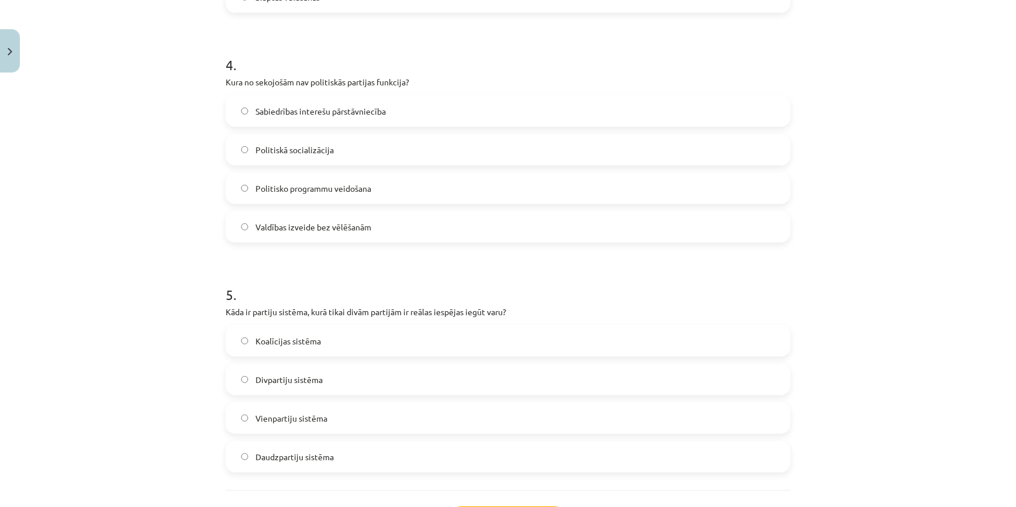
scroll to position [974, 0]
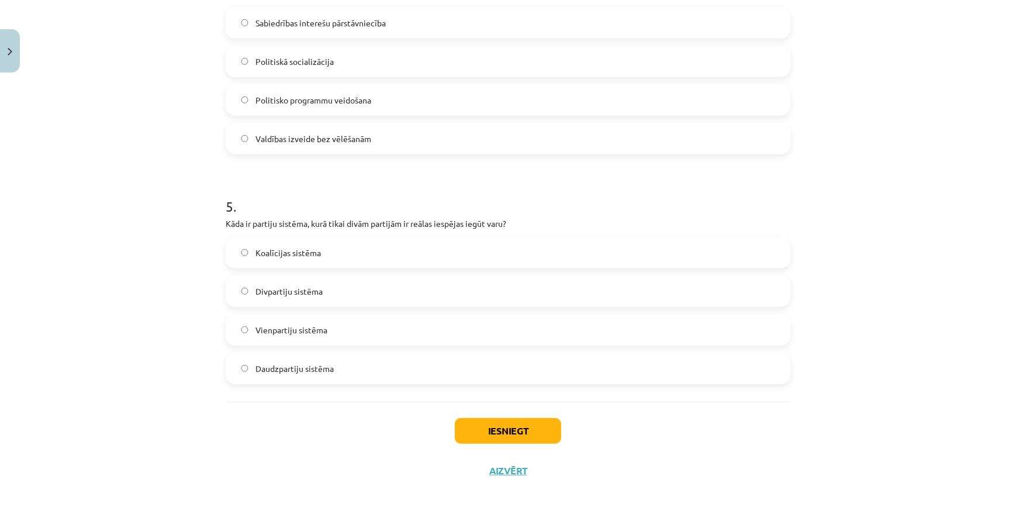
click at [295, 287] on span "Divpartiju sistēma" at bounding box center [289, 291] width 67 height 12
click at [506, 435] on button "Iesniegt" at bounding box center [508, 431] width 106 height 26
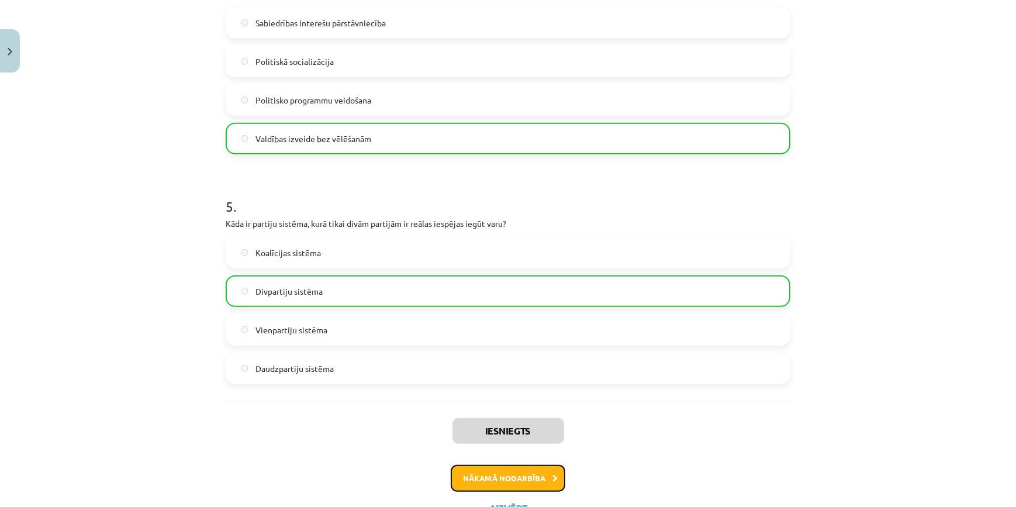
click at [511, 476] on button "Nākamā nodarbība" at bounding box center [508, 478] width 115 height 27
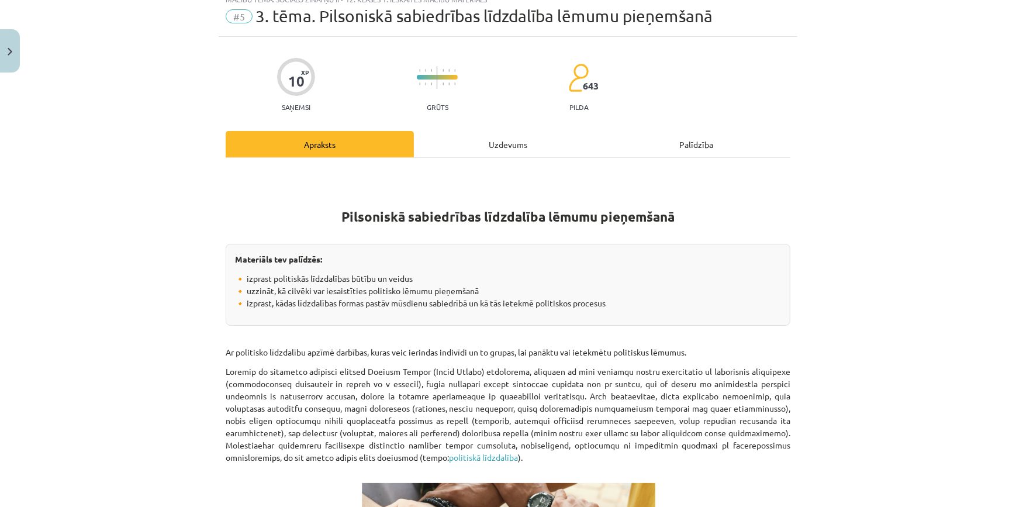
scroll to position [29, 0]
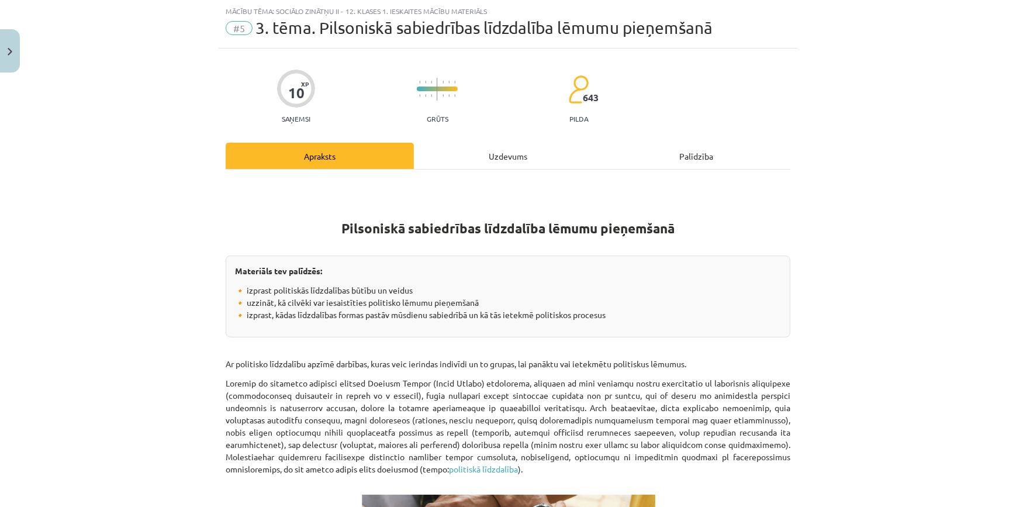
click at [440, 149] on div "Uzdevums" at bounding box center [508, 156] width 188 height 26
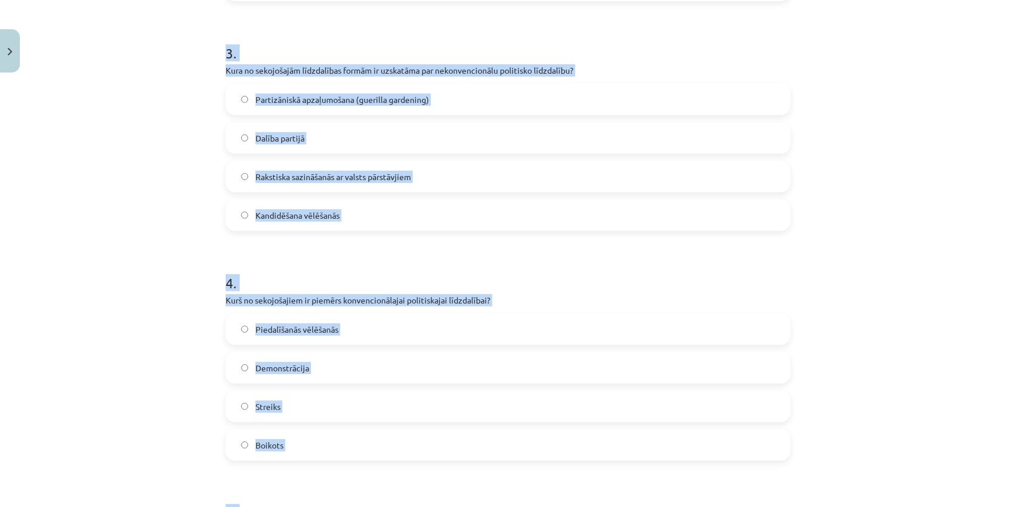
scroll to position [987, 0]
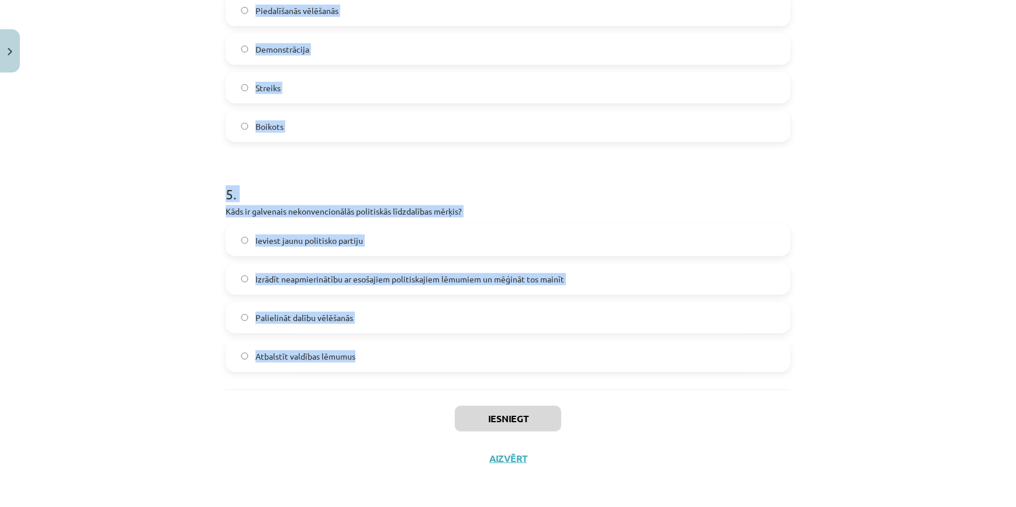
drag, startPoint x: 204, startPoint y: 222, endPoint x: 374, endPoint y: 382, distance: 233.8
click at [374, 382] on div "Mācību tēma: Sociālo zinātņu ii - 12. klases 1. ieskaites mācību materiāls #5 3…" at bounding box center [508, 253] width 1016 height 507
copy form "1 . Kas ir politiskā līdzdalība? Procesu un attieksmju izpēte politiskajā sistē…"
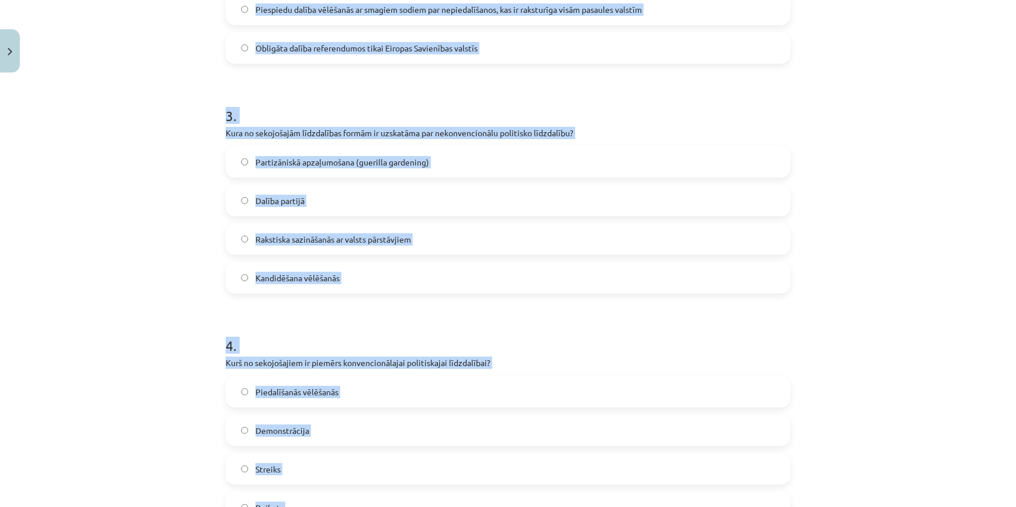
scroll to position [455, 0]
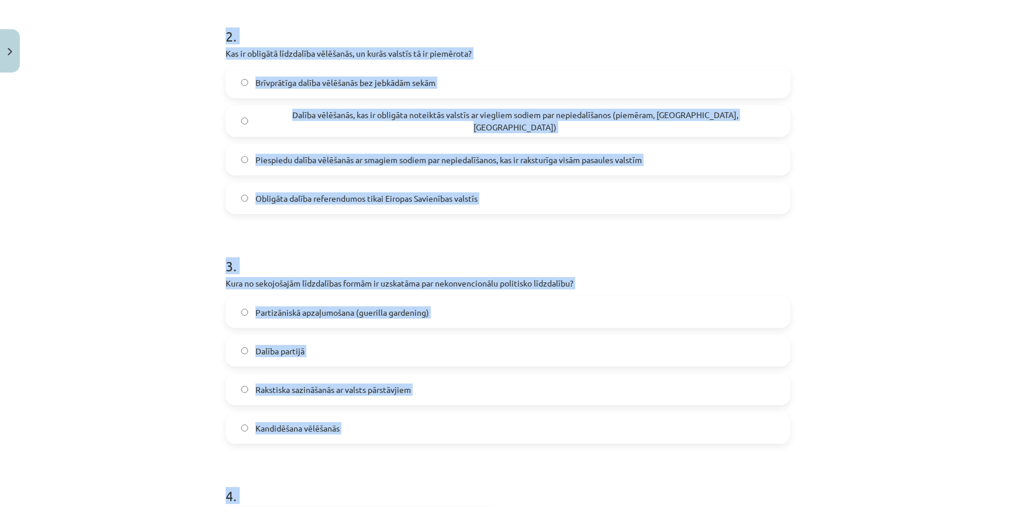
click at [115, 336] on div "Mācību tēma: Sociālo zinātņu ii - 12. klases 1. ieskaites mācību materiāls #5 3…" at bounding box center [508, 253] width 1016 height 507
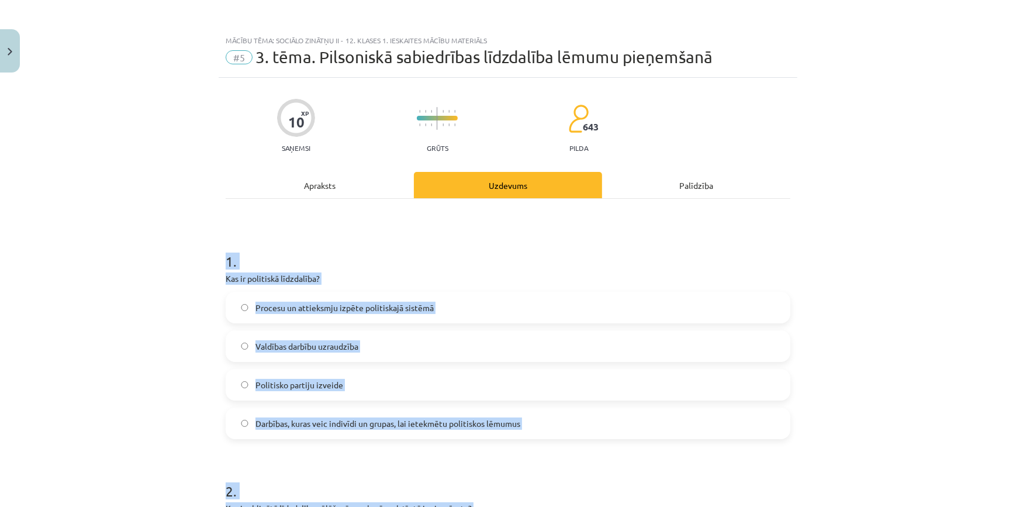
click at [113, 336] on div "Mācību tēma: Sociālo zinātņu ii - 12. klases 1. ieskaites mācību materiāls #5 3…" at bounding box center [508, 253] width 1016 height 507
drag, startPoint x: 113, startPoint y: 336, endPoint x: 138, endPoint y: 395, distance: 64.5
click at [138, 395] on div "Mācību tēma: Sociālo zinātņu ii - 12. klases 1. ieskaites mācību materiāls #5 3…" at bounding box center [508, 253] width 1016 height 507
click at [297, 432] on label "Darbības, kuras veic indivīdi un grupas, lai ietekmētu politiskos lēmumus" at bounding box center [508, 423] width 563 height 29
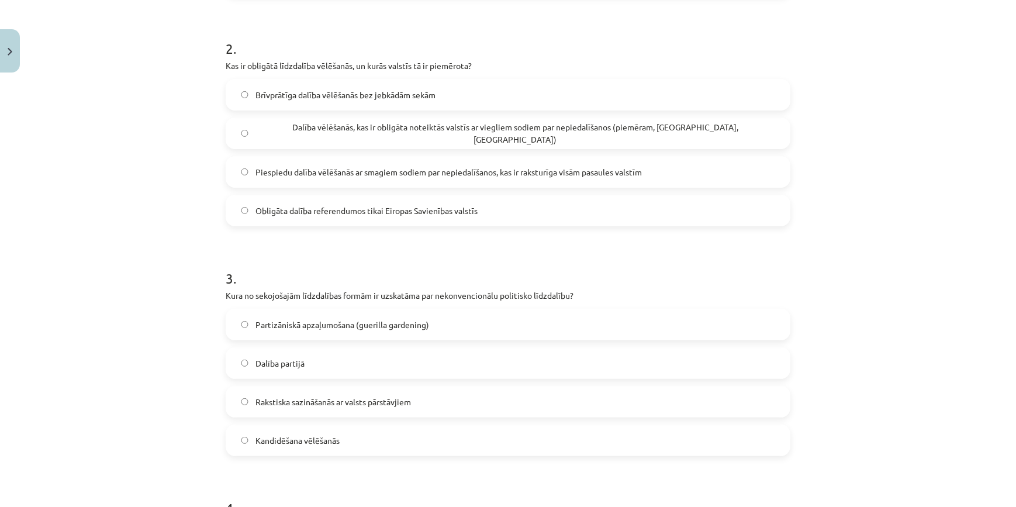
scroll to position [266, 0]
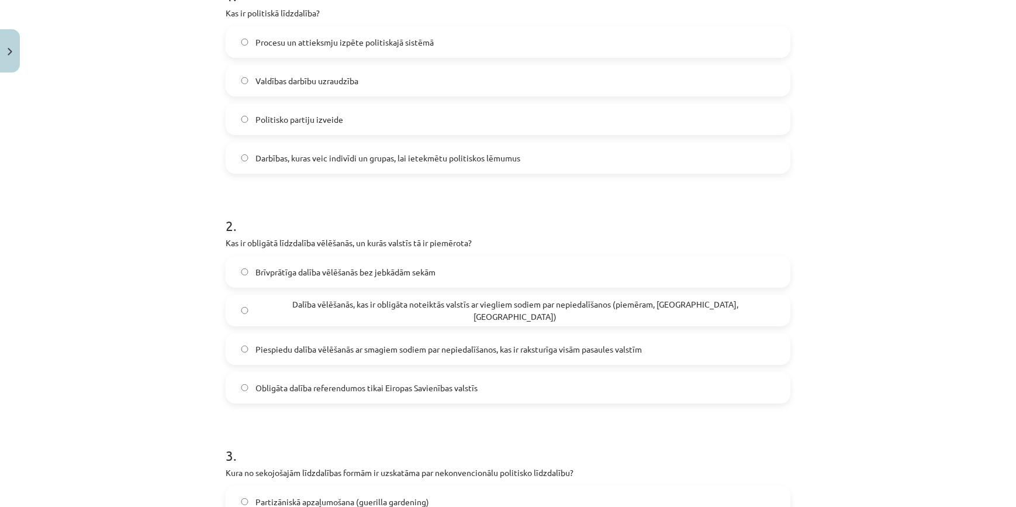
click at [263, 311] on span "Dalība vēlēšanās, kas ir obligāta noteiktās valstīs ar viegliem sodiem par nepi…" at bounding box center [516, 310] width 520 height 25
drag, startPoint x: 263, startPoint y: 311, endPoint x: 170, endPoint y: 331, distance: 95.8
click at [170, 330] on div "Mācību tēma: Sociālo zinātņu ii - 12. klases 1. ieskaites mācību materiāls #5 3…" at bounding box center [508, 253] width 1016 height 507
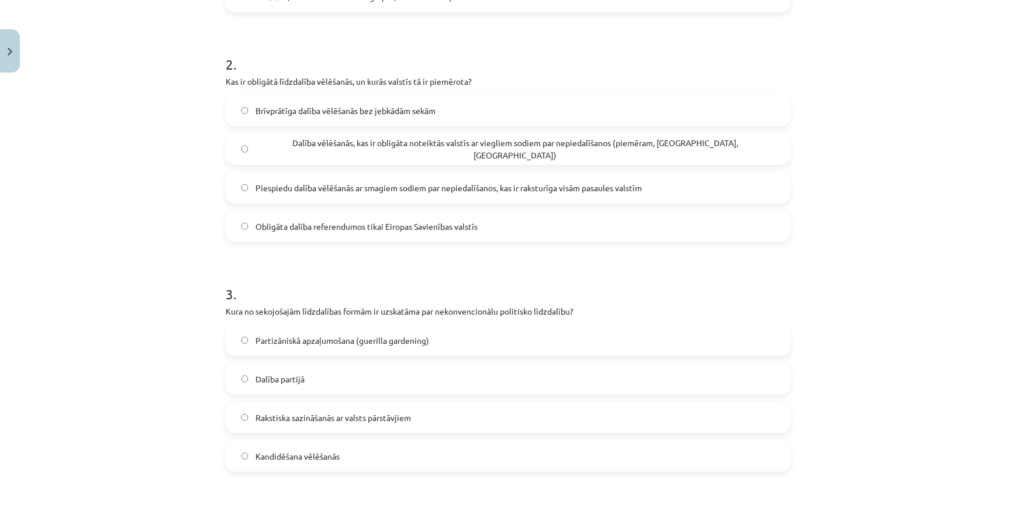
scroll to position [532, 0]
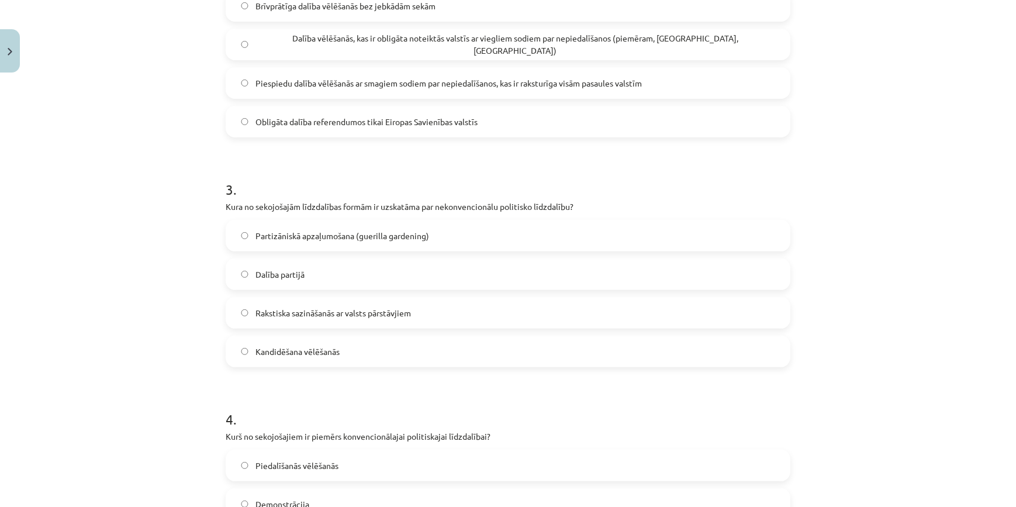
click at [276, 234] on span "Partizāniskā apzaļumošana (guerilla gardening)" at bounding box center [343, 236] width 174 height 12
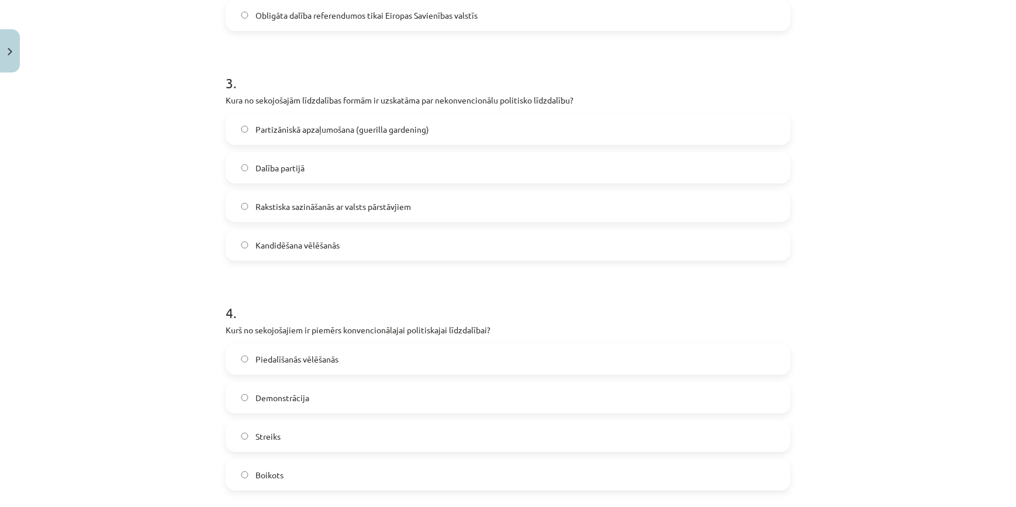
scroll to position [708, 0]
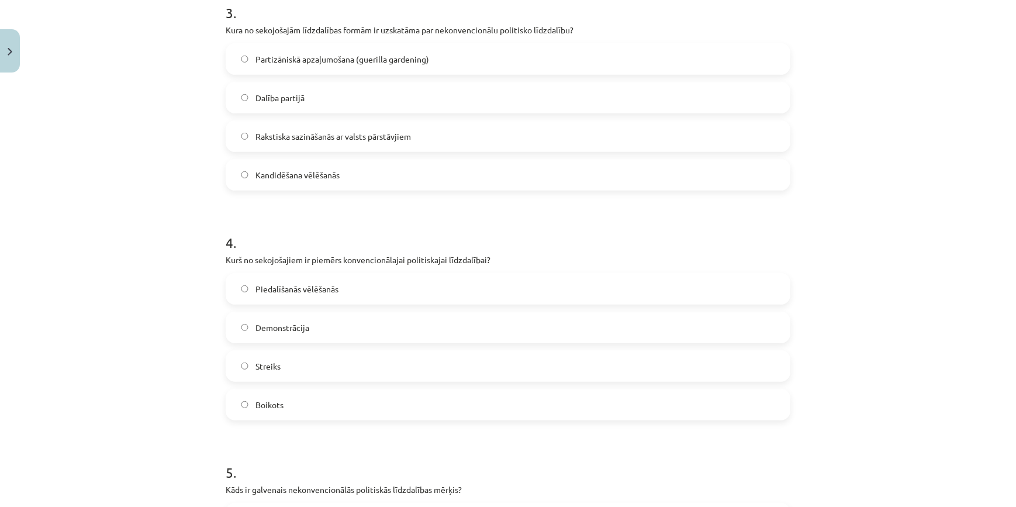
click at [286, 292] on span "Piedalīšanās vēlēšanās" at bounding box center [297, 289] width 83 height 12
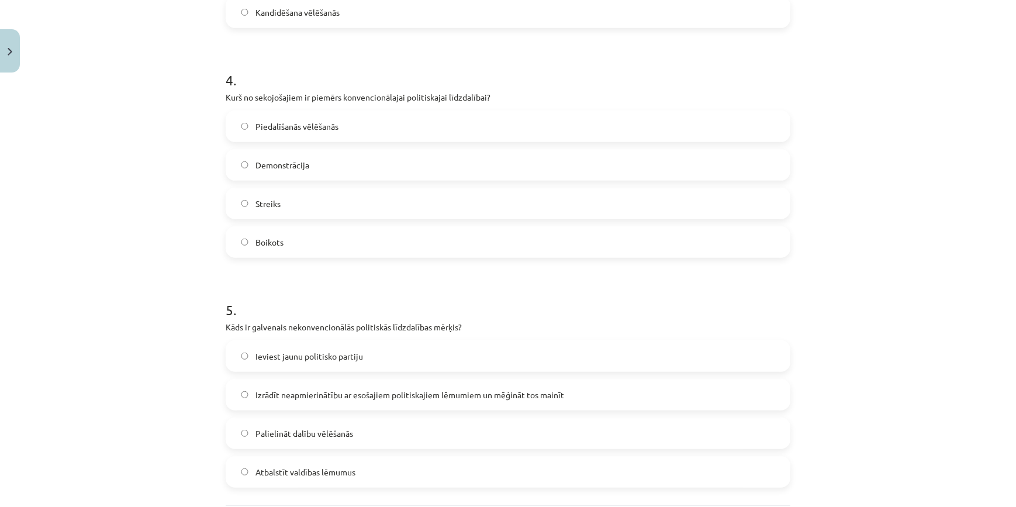
scroll to position [974, 0]
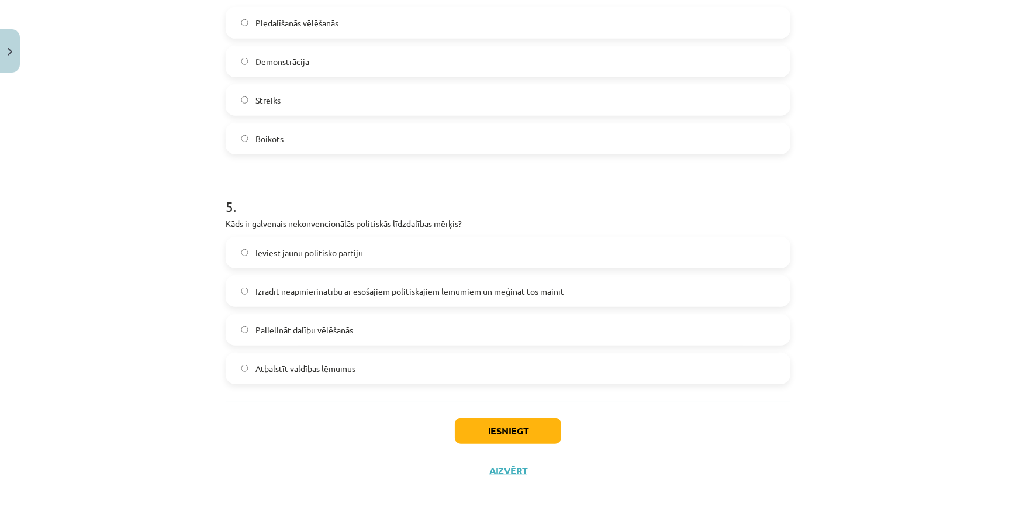
click at [285, 293] on span "Izrādīt neapmierinātību ar esošajiem politiskajiem lēmumiem un mēģināt tos main…" at bounding box center [410, 291] width 309 height 12
click at [501, 428] on button "Iesniegt" at bounding box center [508, 431] width 106 height 26
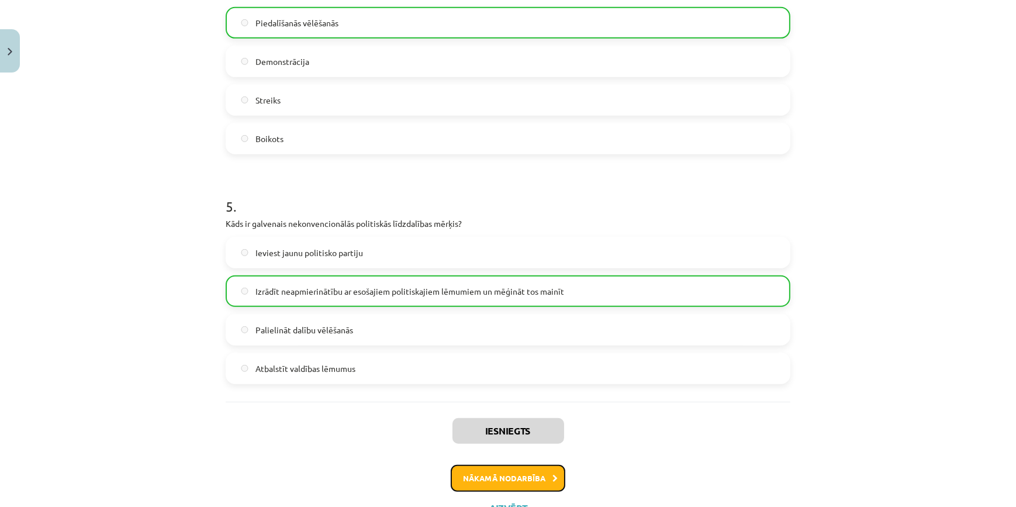
click at [485, 487] on button "Nākamā nodarbība" at bounding box center [508, 478] width 115 height 27
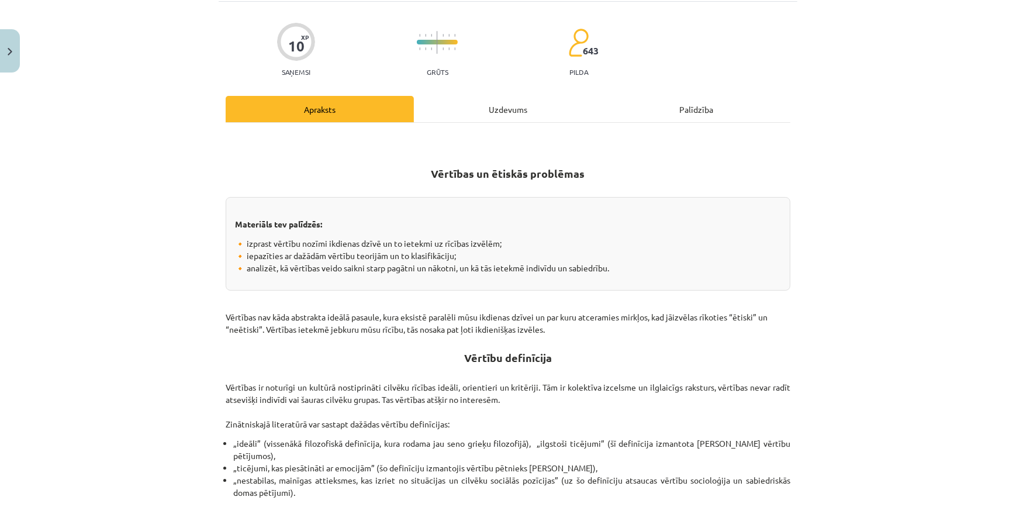
scroll to position [29, 0]
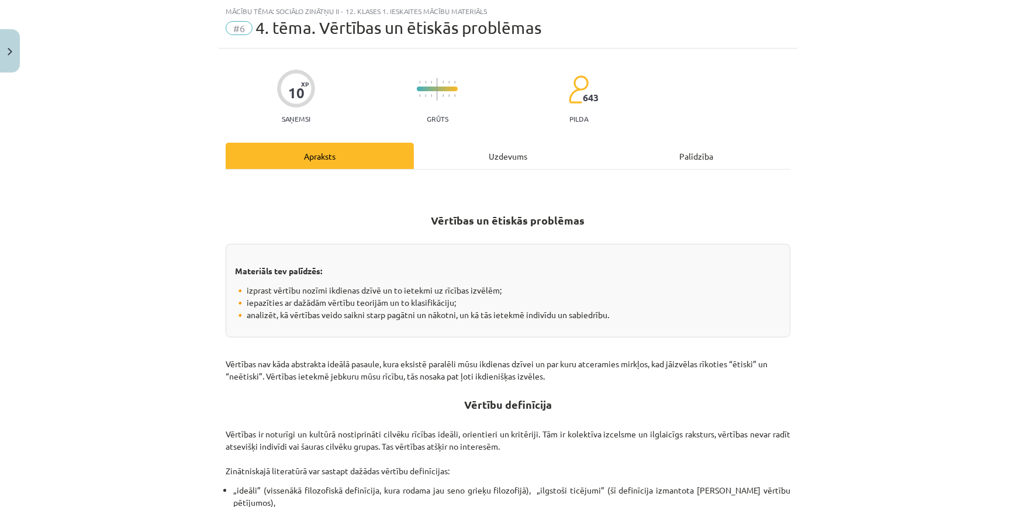
click at [512, 152] on div "Uzdevums" at bounding box center [508, 156] width 188 height 26
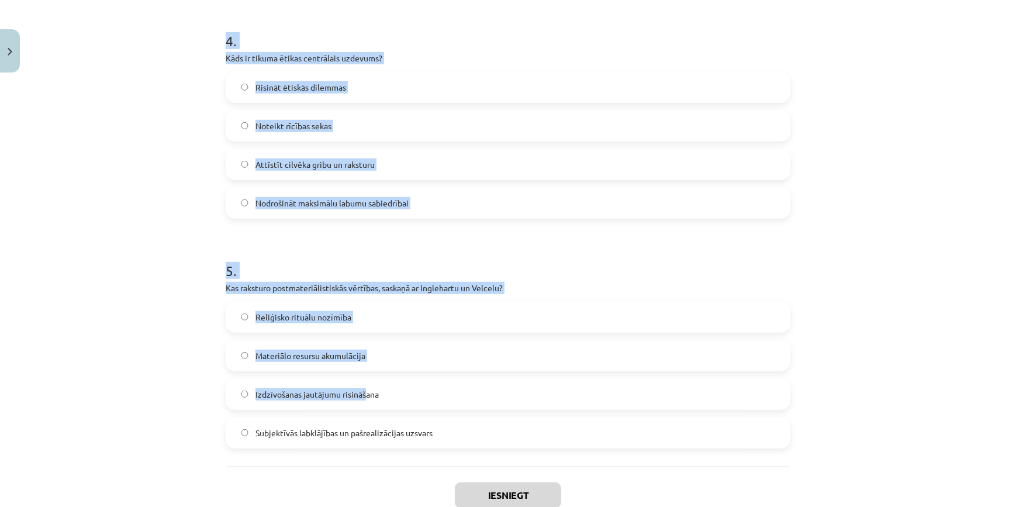
scroll to position [987, 0]
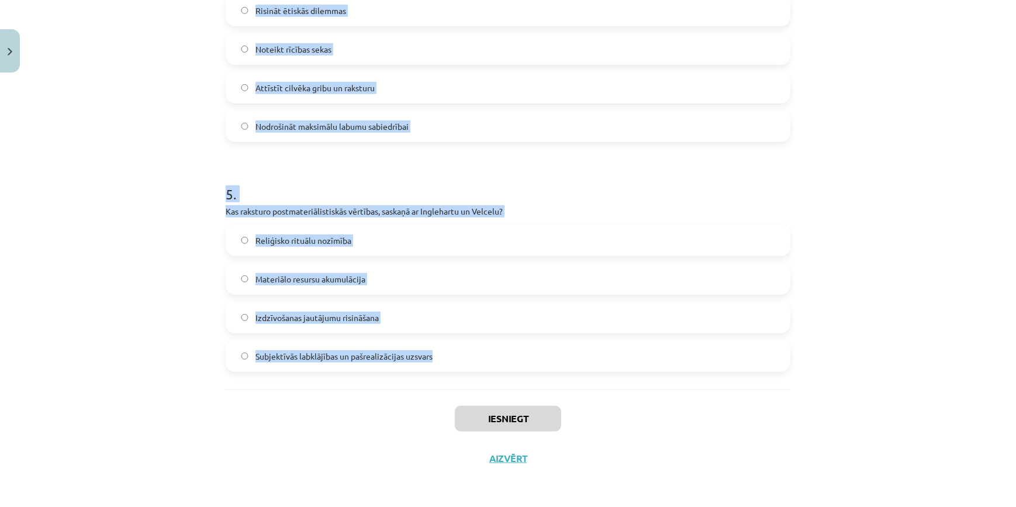
drag, startPoint x: 205, startPoint y: 232, endPoint x: 450, endPoint y: 379, distance: 285.5
click at [450, 379] on div "Mācību tēma: Sociālo zinātņu ii - 12. klases 1. ieskaites mācību materiāls #6 4…" at bounding box center [508, 253] width 1016 height 507
copy form "1 . Kas ir vērtības? Īslaicīgas individuālas vēlmes Ekonomiskie mērķi Reliģiski…"
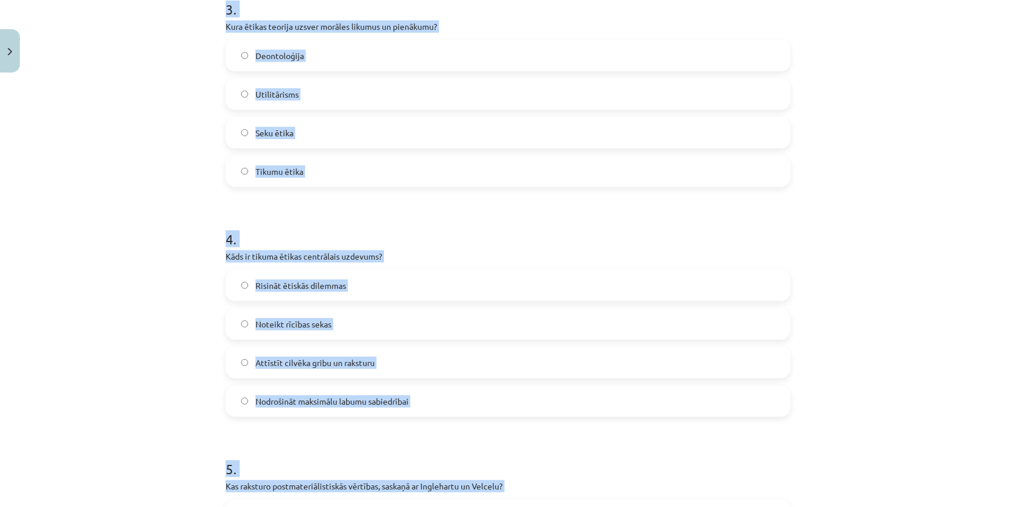
scroll to position [544, 0]
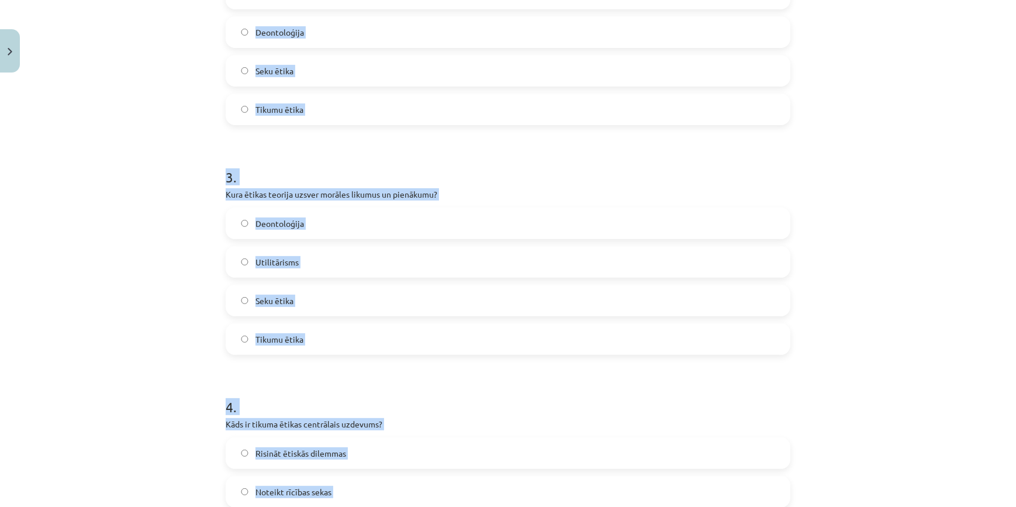
drag, startPoint x: 113, startPoint y: 225, endPoint x: 113, endPoint y: 230, distance: 5.9
click at [113, 224] on div "Mācību tēma: Sociālo zinātņu ii - 12. klases 1. ieskaites mācību materiāls #6 4…" at bounding box center [508, 253] width 1016 height 507
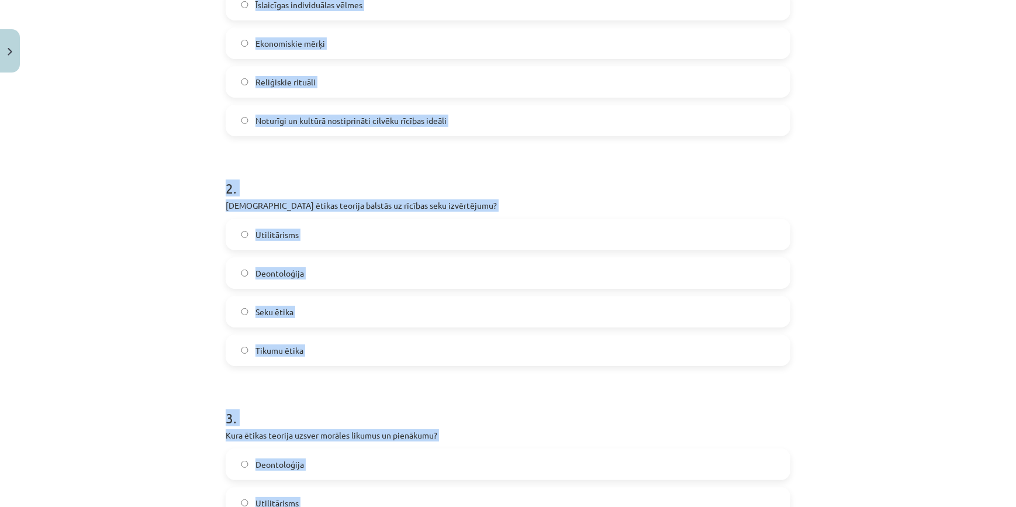
scroll to position [12, 0]
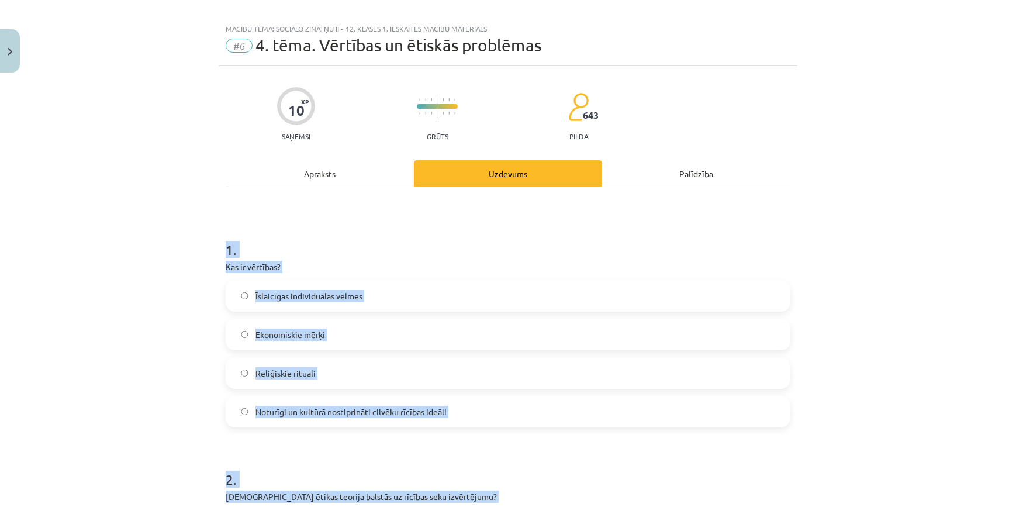
click at [122, 244] on div "Mācību tēma: Sociālo zinātņu ii - 12. klases 1. ieskaites mācību materiāls #6 4…" at bounding box center [508, 253] width 1016 height 507
click at [120, 244] on div "Mācību tēma: Sociālo zinātņu ii - 12. klases 1. ieskaites mācību materiāls #6 4…" at bounding box center [508, 253] width 1016 height 507
drag, startPoint x: 120, startPoint y: 244, endPoint x: 126, endPoint y: 257, distance: 13.9
click at [126, 257] on div "Mācību tēma: Sociālo zinātņu ii - 12. klases 1. ieskaites mācību materiāls #6 4…" at bounding box center [508, 253] width 1016 height 507
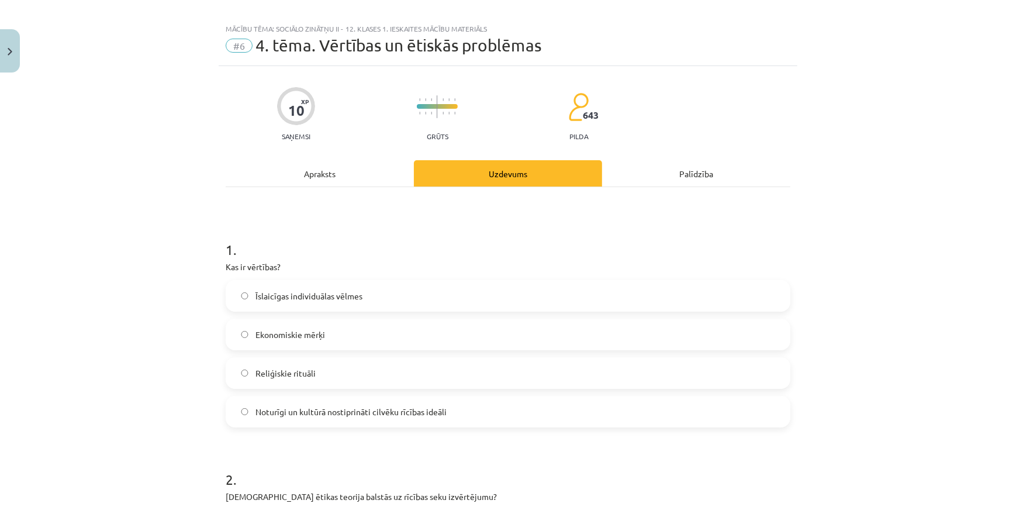
click at [264, 425] on div "Noturīgi un kultūrā nostiprināti cilvēku rīcības ideāli" at bounding box center [508, 412] width 565 height 32
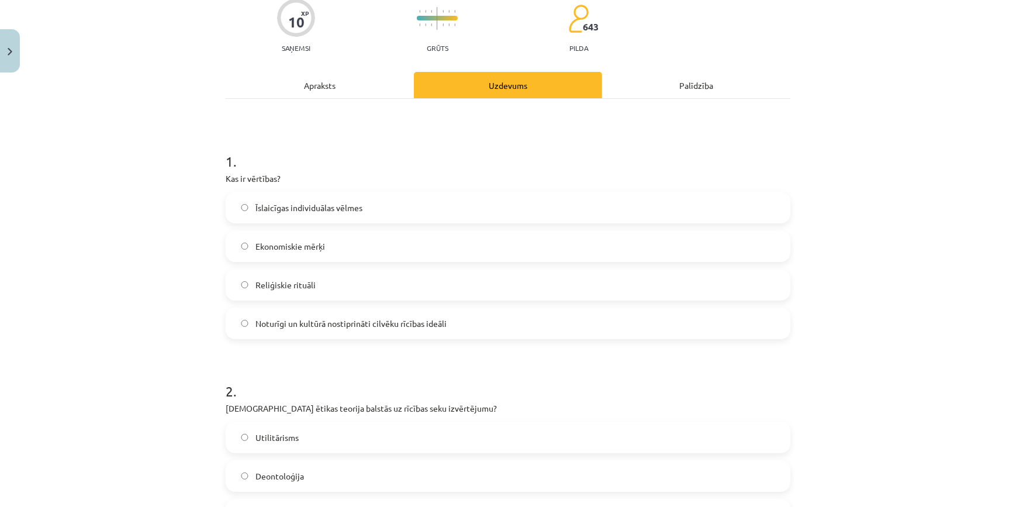
click at [233, 318] on label "Noturīgi un kultūrā nostiprināti cilvēku rīcības ideāli" at bounding box center [508, 323] width 563 height 29
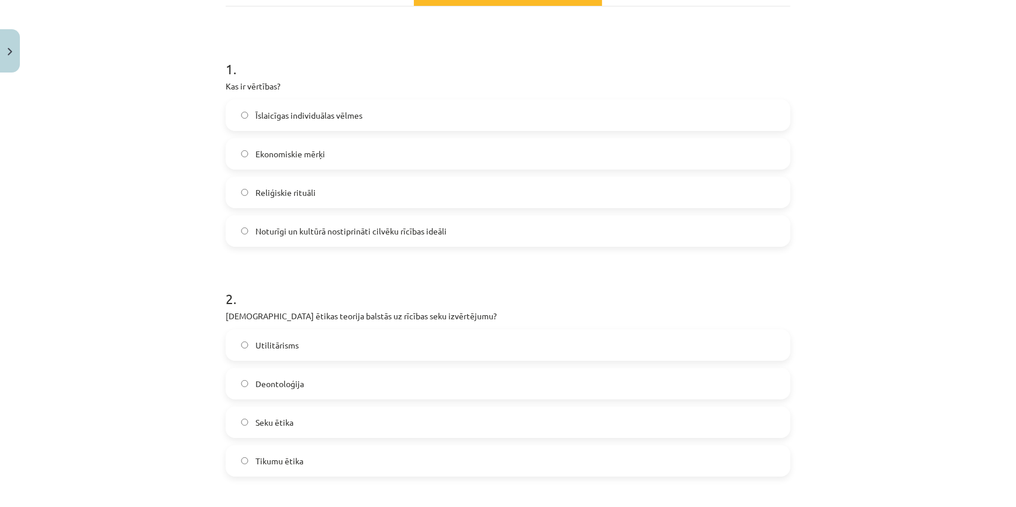
scroll to position [278, 0]
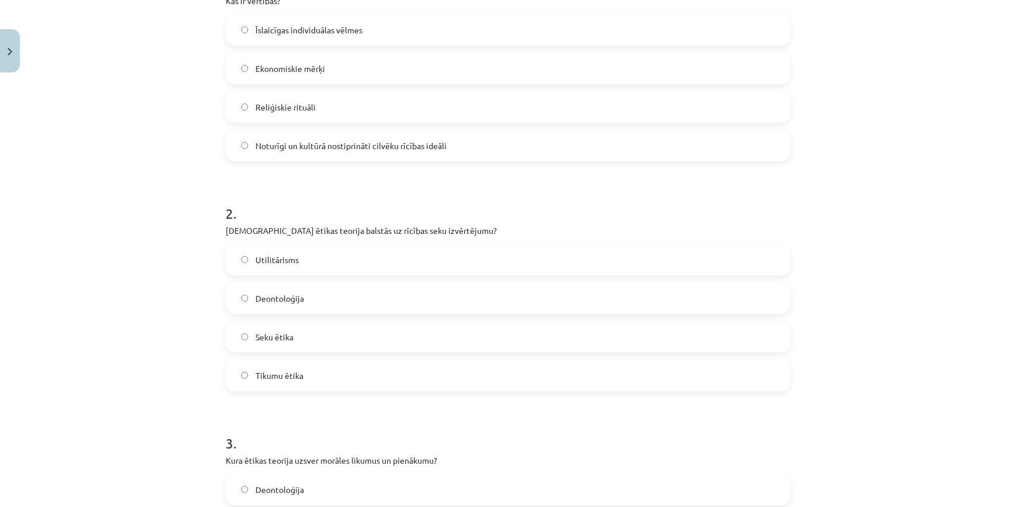
click at [285, 261] on span "Utilitārisms" at bounding box center [277, 260] width 43 height 12
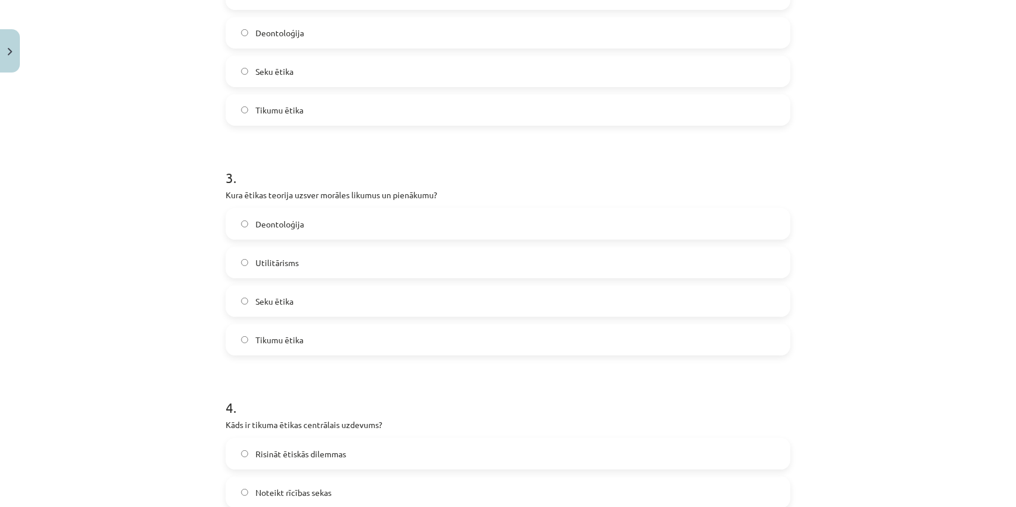
scroll to position [544, 0]
click at [296, 226] on span "Deontoloģija" at bounding box center [280, 224] width 49 height 12
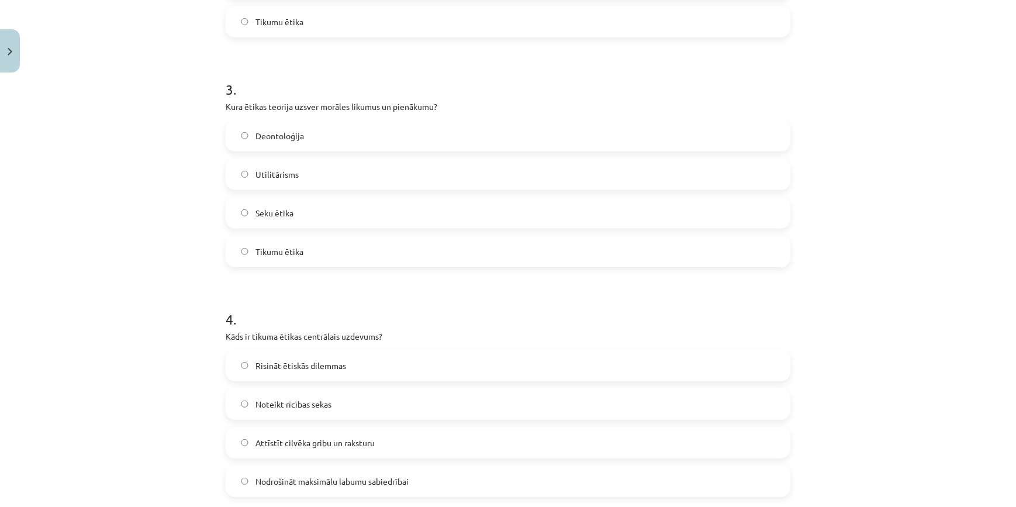
scroll to position [721, 0]
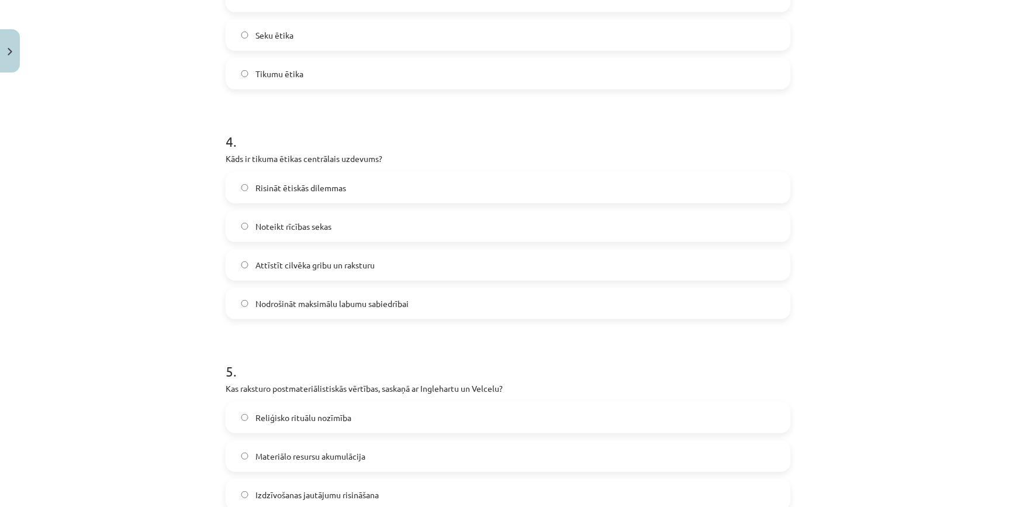
click at [268, 267] on span "Attīstīt cilvēka gribu un raksturu" at bounding box center [315, 265] width 119 height 12
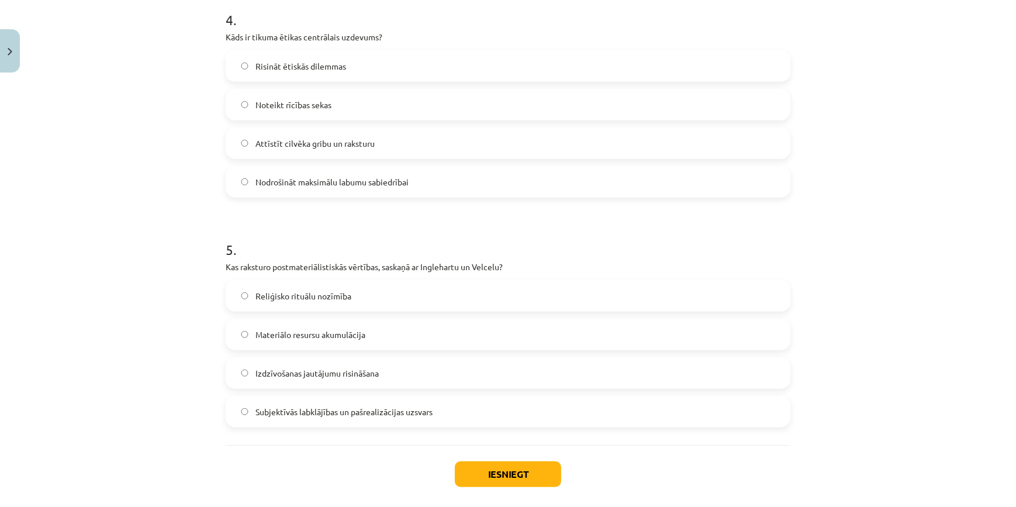
scroll to position [987, 0]
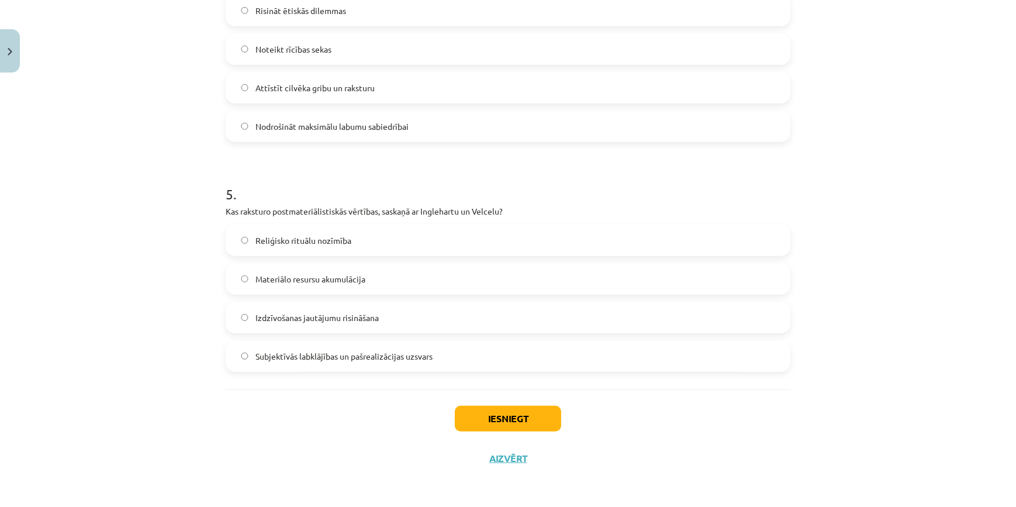
click at [276, 366] on label "Subjektīvās labklājības un pašrealizācijas uzsvars" at bounding box center [508, 356] width 563 height 29
click at [509, 421] on button "Iesniegt" at bounding box center [508, 419] width 106 height 26
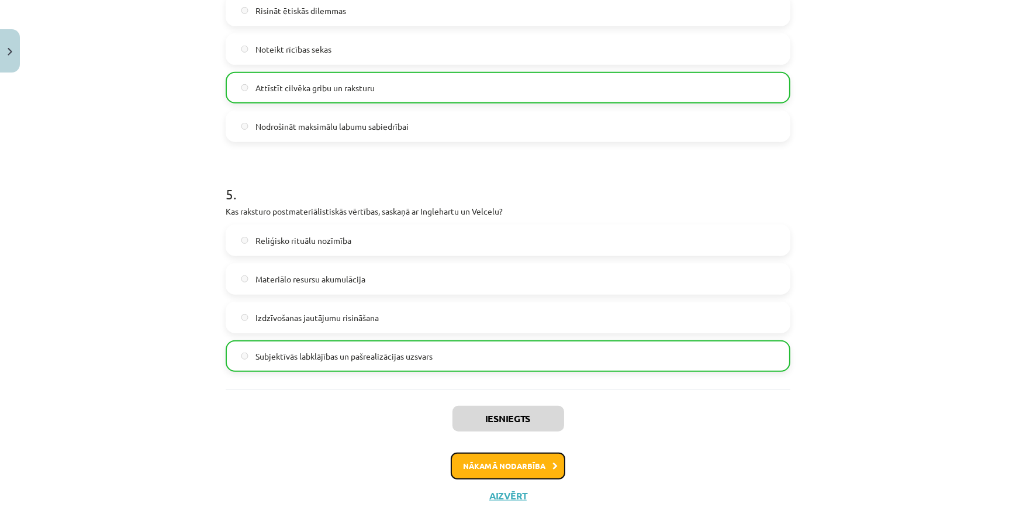
click at [553, 465] on button "Nākamā nodarbība" at bounding box center [508, 466] width 115 height 27
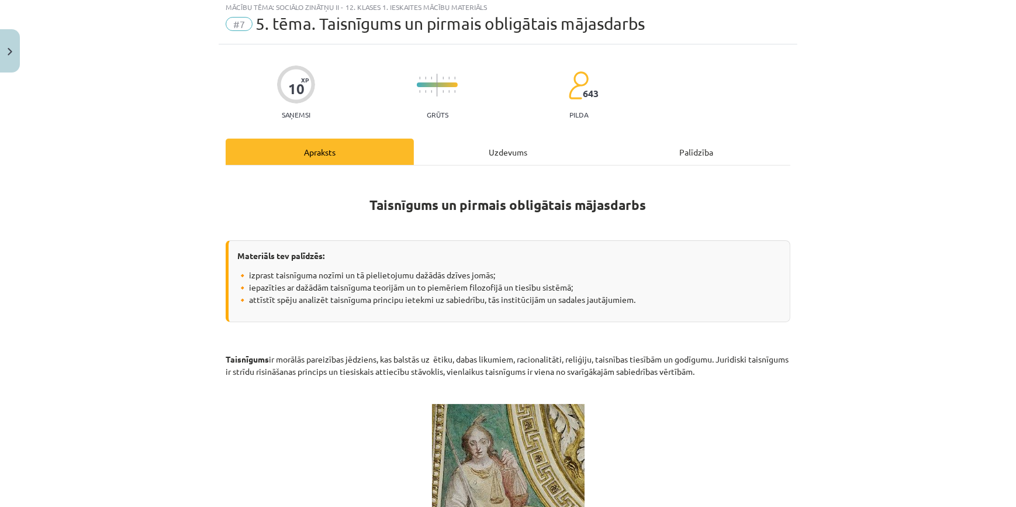
scroll to position [29, 0]
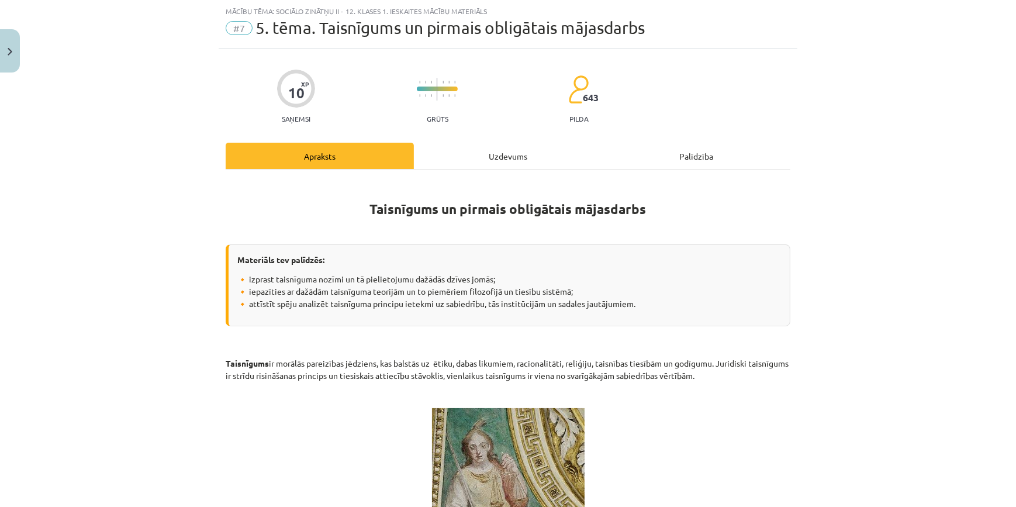
click at [466, 161] on div "Uzdevums" at bounding box center [508, 156] width 188 height 26
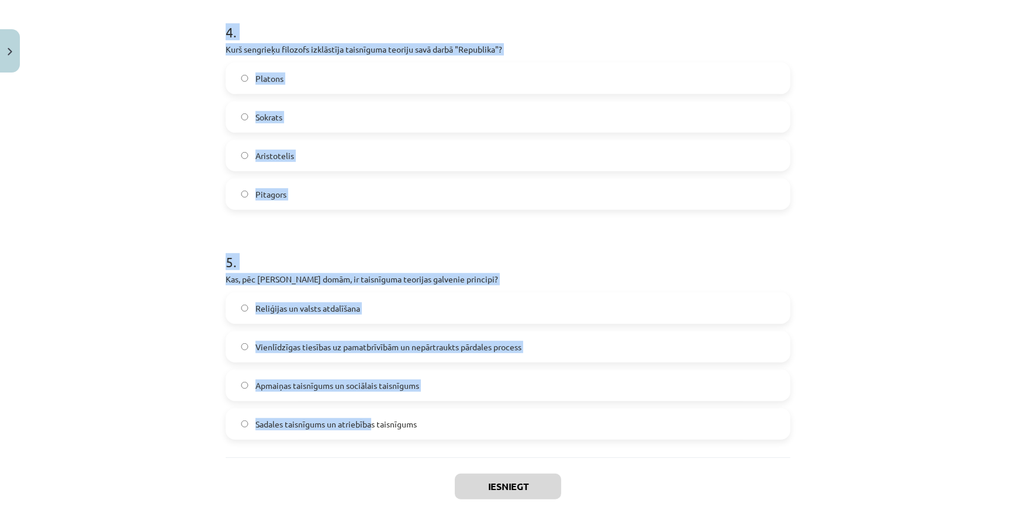
scroll to position [987, 0]
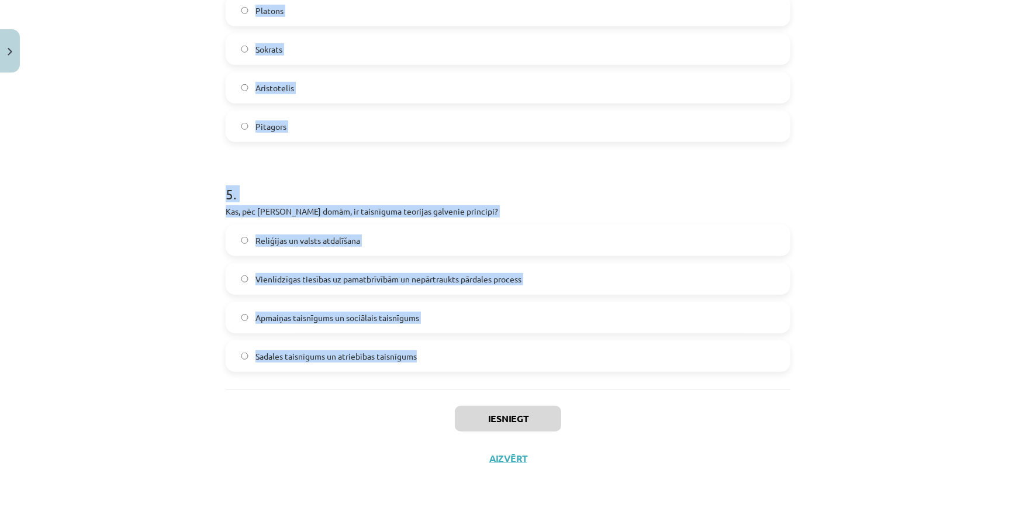
drag, startPoint x: 218, startPoint y: 229, endPoint x: 451, endPoint y: 381, distance: 278.5
copy form "1 . Kura no šīm teorijām apgalvo, ka taisnīgums nāk no Dieva? Sociālo līgumu te…"
click at [190, 314] on div "Mācību tēma: Sociālo zinātņu ii - 12. klases 1. ieskaites mācību materiāls #7 5…" at bounding box center [508, 253] width 1016 height 507
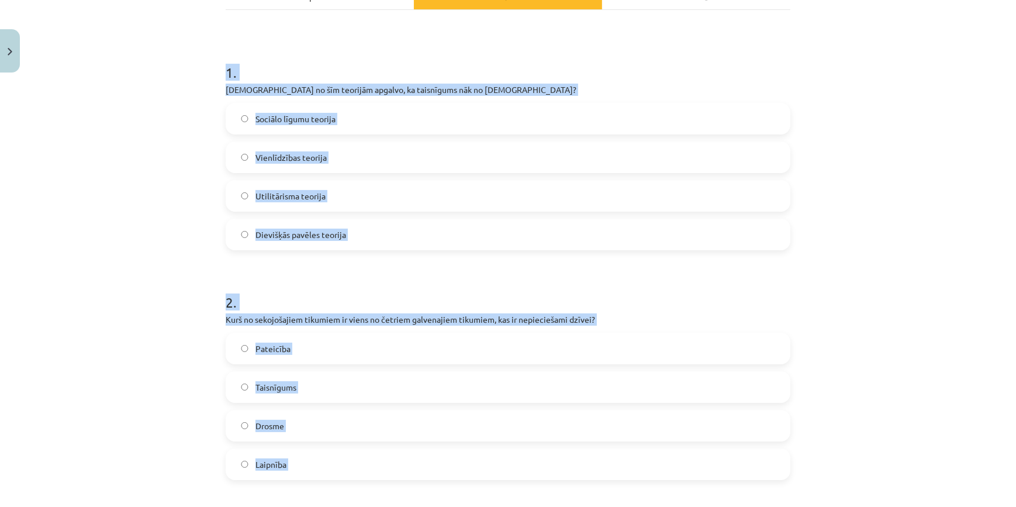
click at [180, 328] on div "Mācību tēma: Sociālo zinātņu ii - 12. klases 1. ieskaites mācību materiāls #7 5…" at bounding box center [508, 253] width 1016 height 507
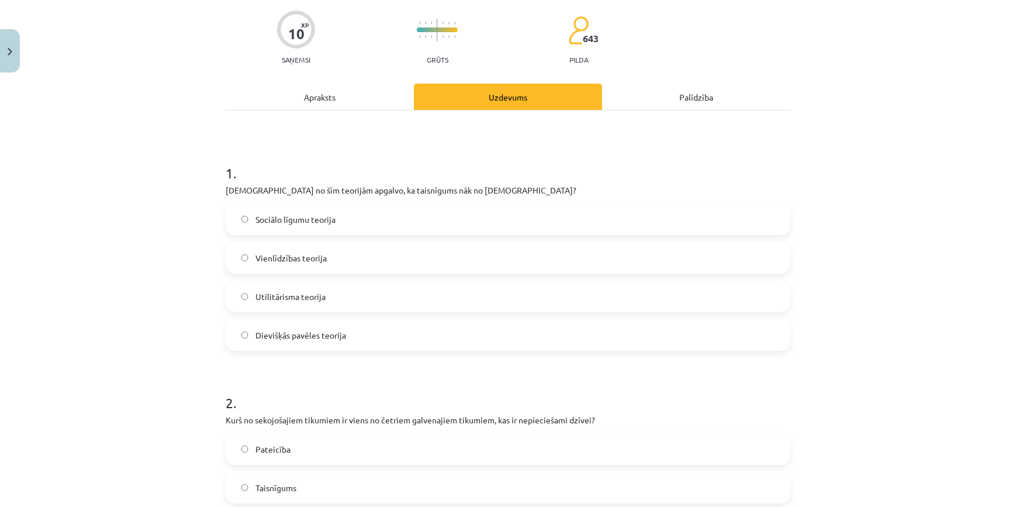
scroll to position [12, 0]
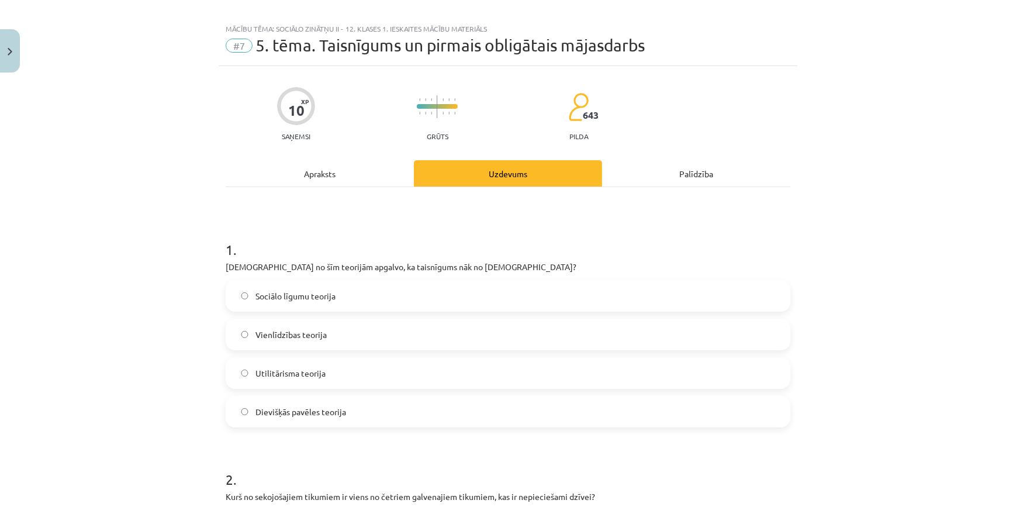
click at [288, 411] on span "Dievišķās pavēles teorija" at bounding box center [301, 412] width 91 height 12
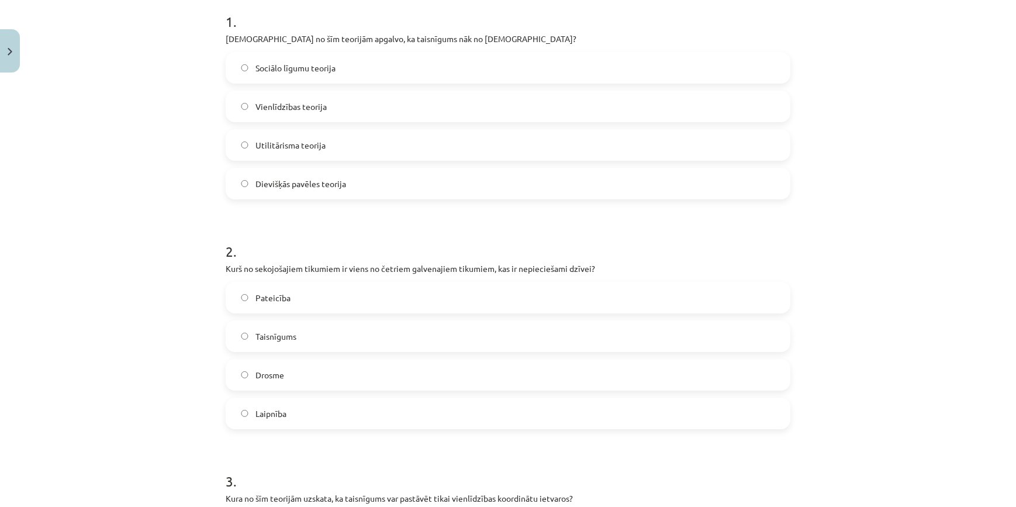
scroll to position [278, 0]
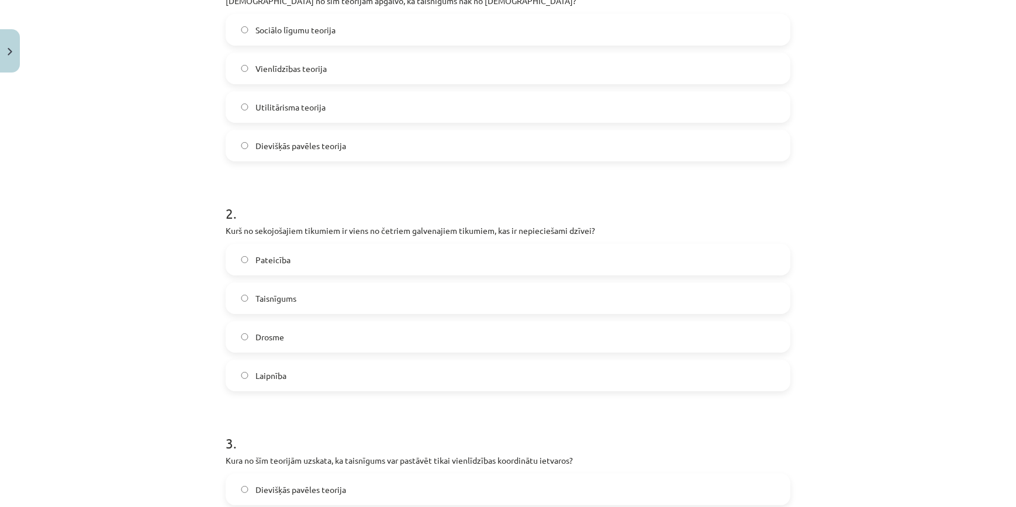
click at [255, 309] on label "Taisnīgums" at bounding box center [508, 298] width 563 height 29
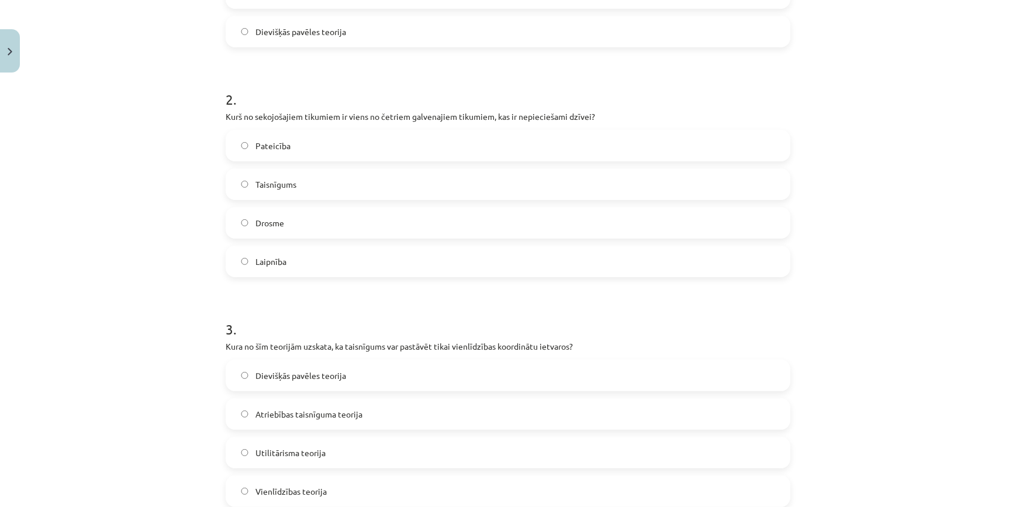
scroll to position [544, 0]
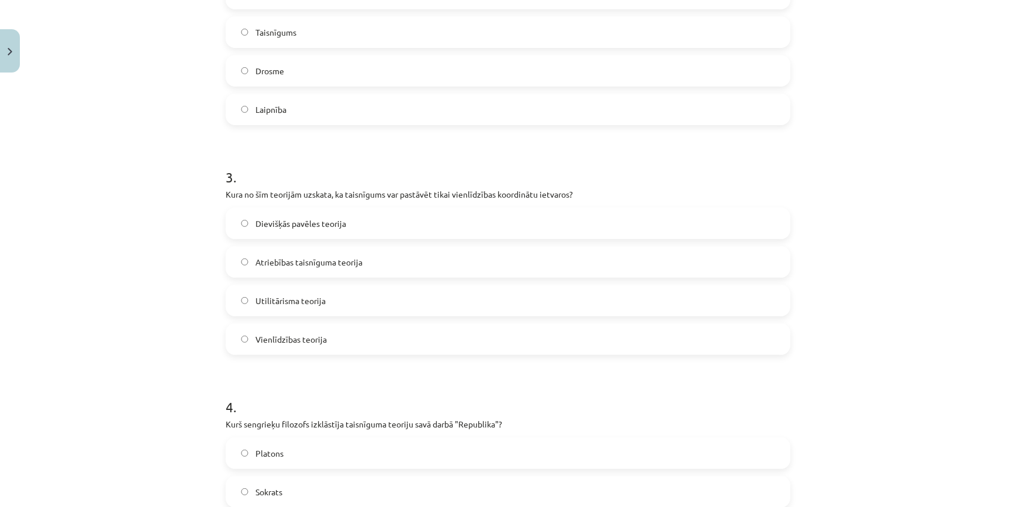
click at [292, 345] on label "Vienlīdzības teorija" at bounding box center [508, 339] width 563 height 29
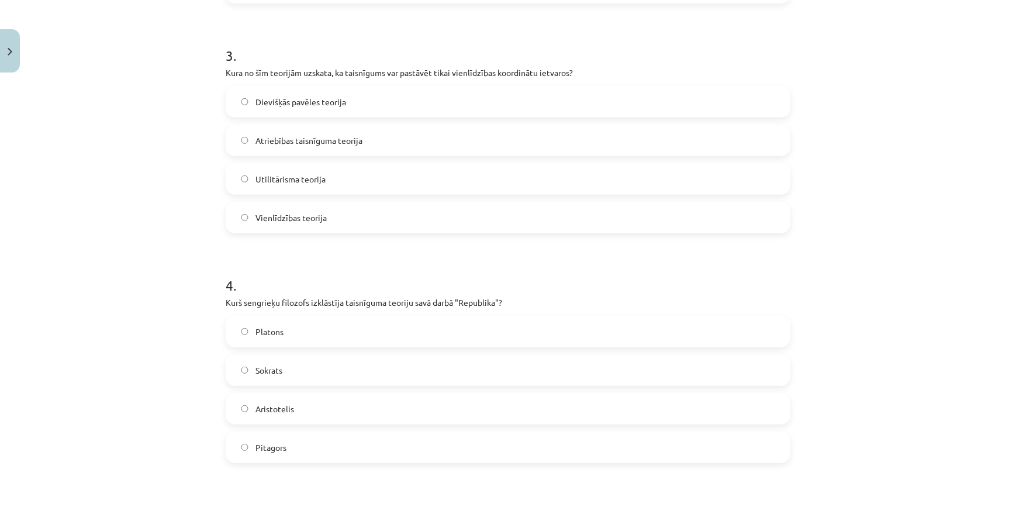
scroll to position [721, 0]
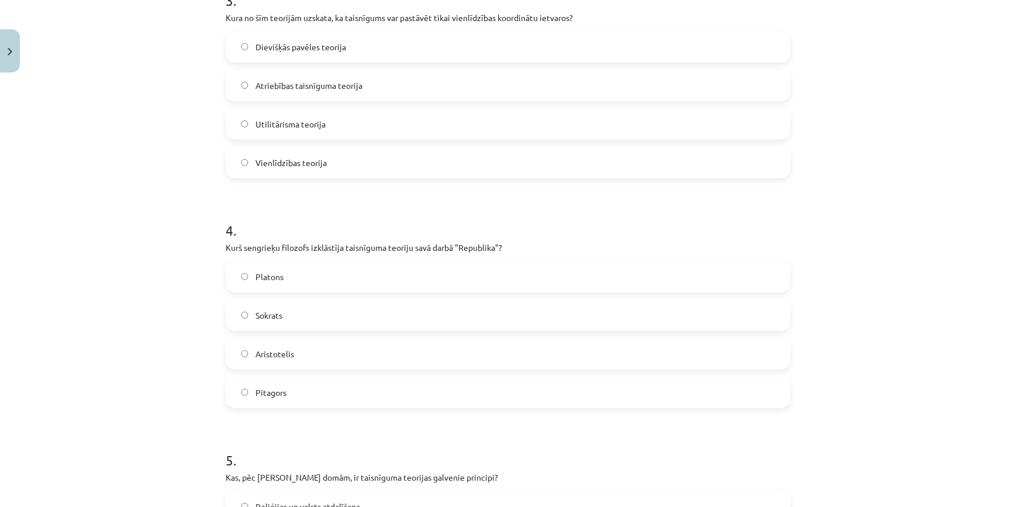
click at [273, 281] on span "Platons" at bounding box center [270, 277] width 28 height 12
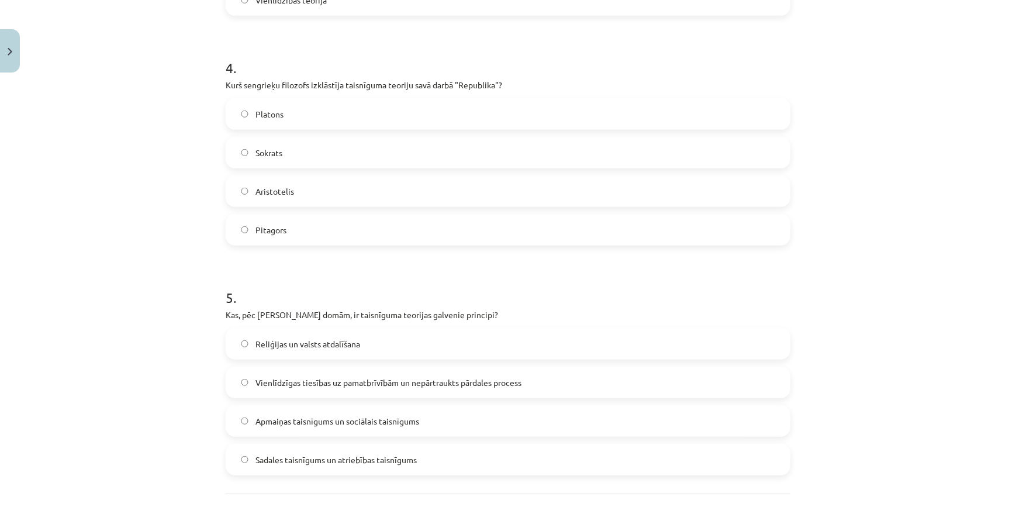
scroll to position [987, 0]
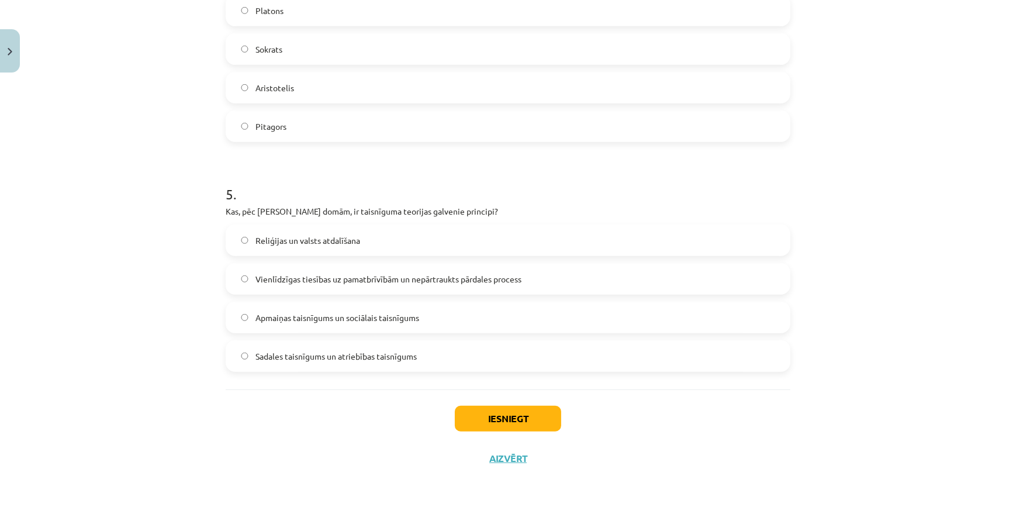
click at [282, 282] on span "Vienlīdzīgas tiesības uz pamatbrīvībām un nepārtraukts pārdales process" at bounding box center [389, 279] width 266 height 12
click at [522, 416] on button "Iesniegt" at bounding box center [508, 419] width 106 height 26
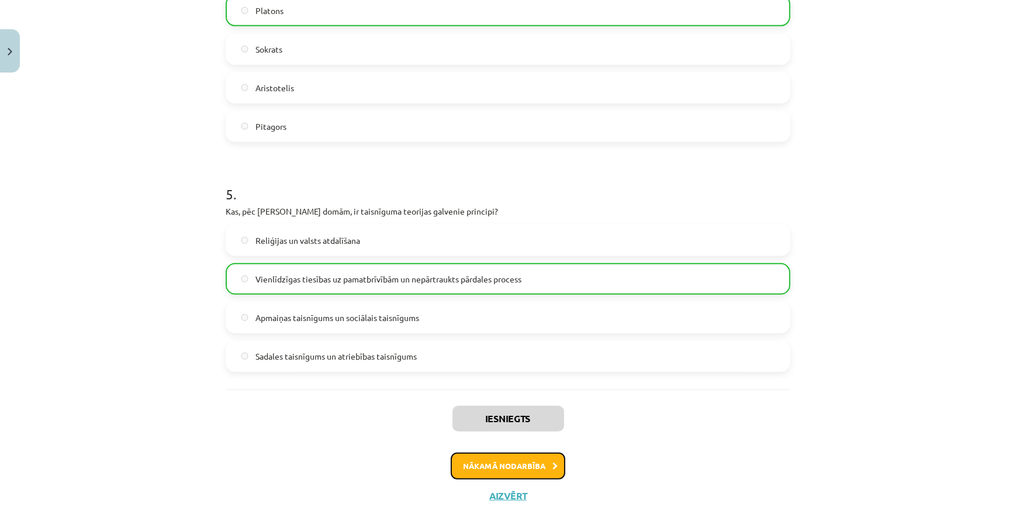
click at [528, 470] on button "Nākamā nodarbība" at bounding box center [508, 466] width 115 height 27
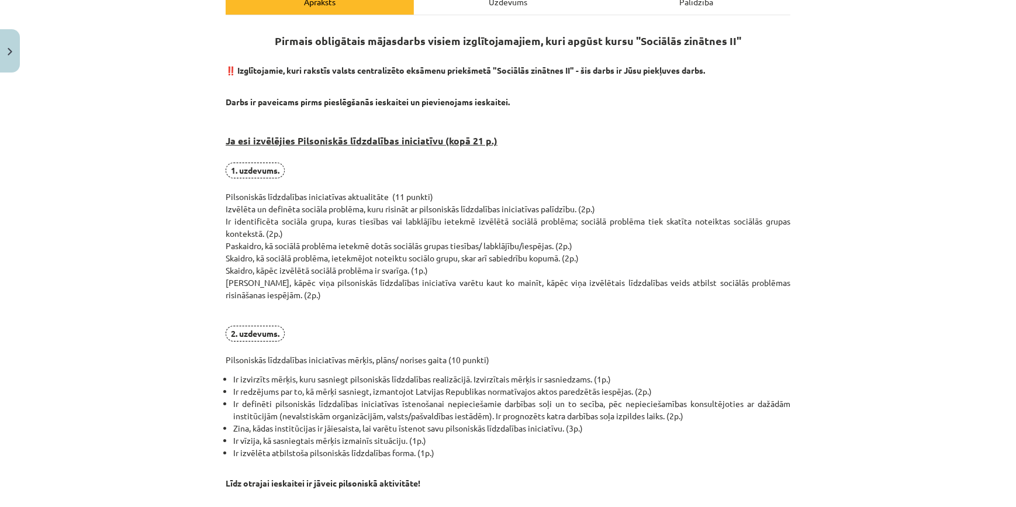
scroll to position [29, 0]
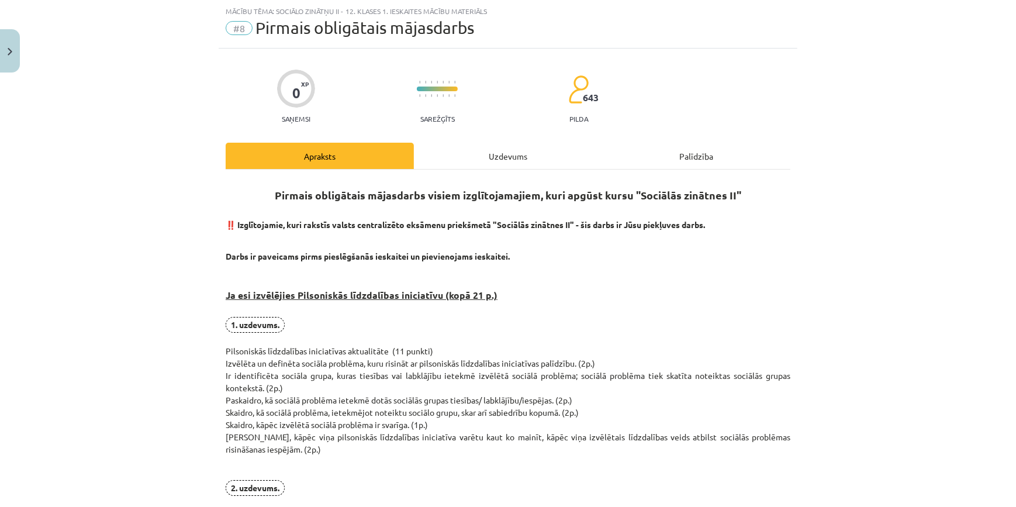
click at [479, 150] on div "Uzdevums" at bounding box center [508, 156] width 188 height 26
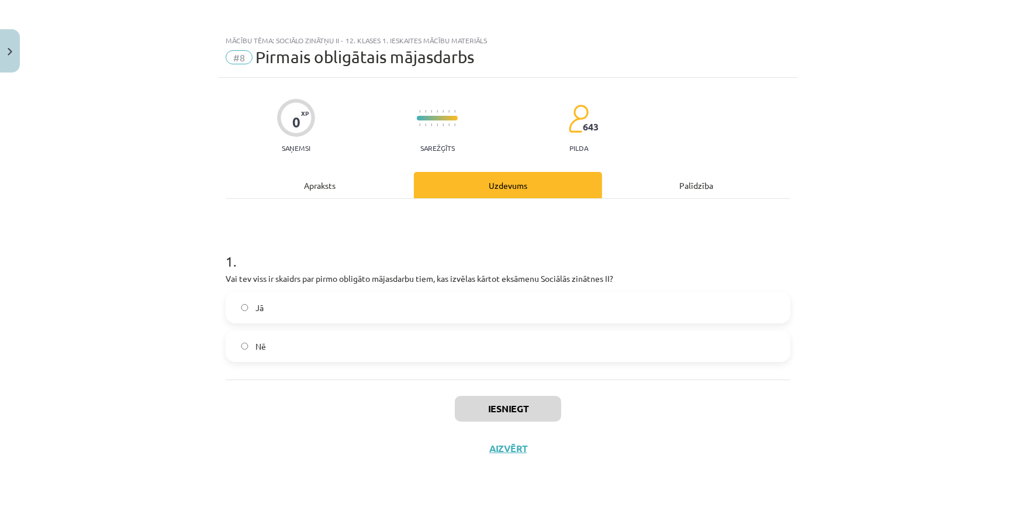
click at [307, 351] on label "Nē" at bounding box center [508, 346] width 563 height 29
click at [297, 315] on label "Jā" at bounding box center [508, 307] width 563 height 29
click at [525, 408] on button "Iesniegt" at bounding box center [508, 409] width 106 height 26
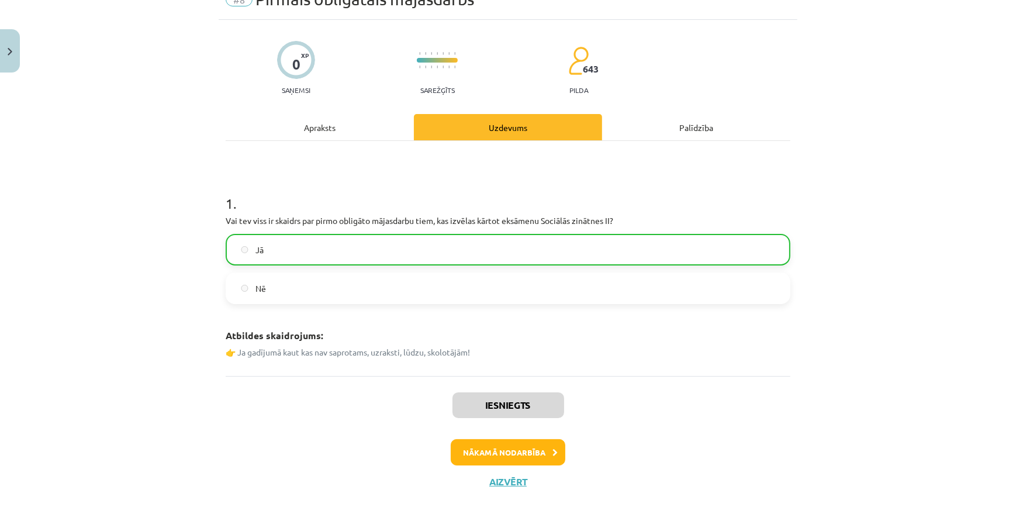
scroll to position [81, 0]
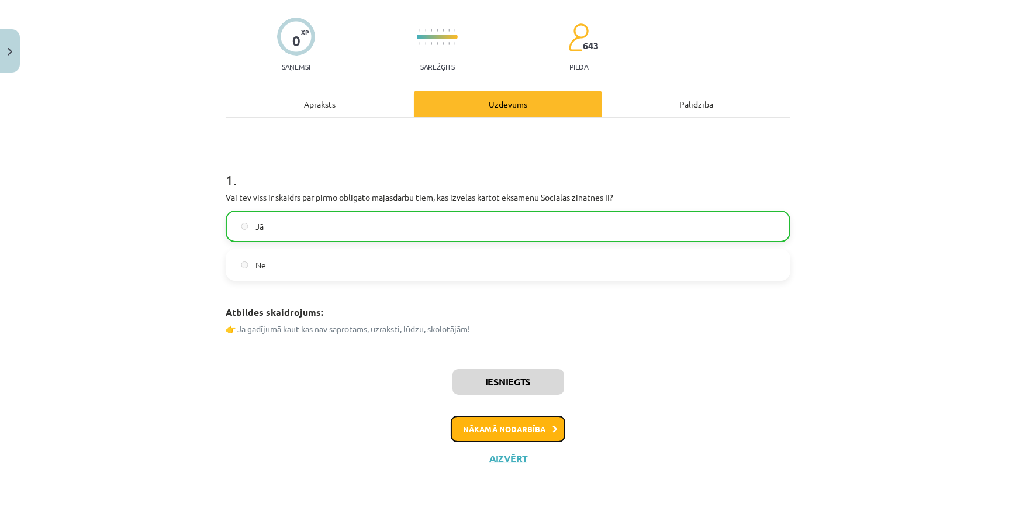
click at [527, 427] on button "Nākamā nodarbība" at bounding box center [508, 429] width 115 height 27
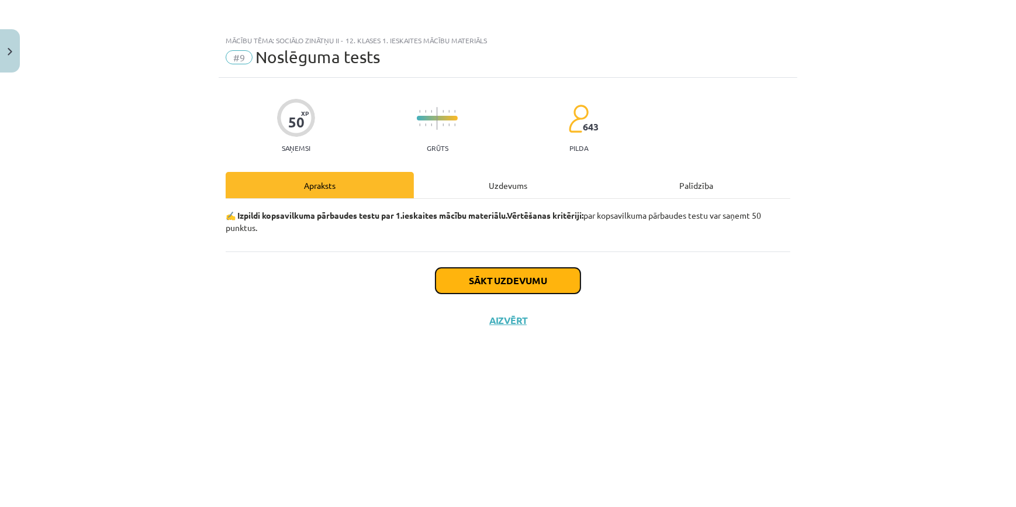
click at [500, 278] on button "Sākt uzdevumu" at bounding box center [508, 281] width 145 height 26
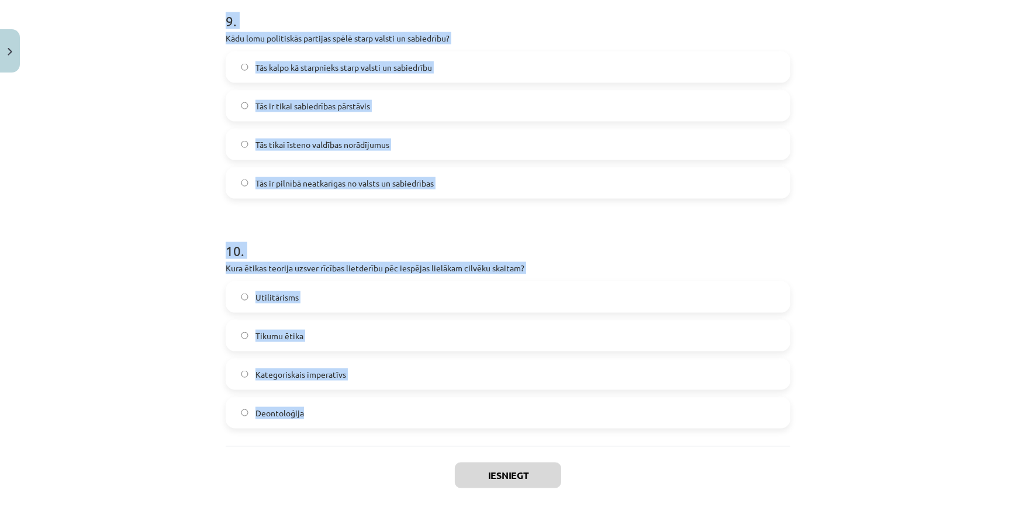
scroll to position [2135, 0]
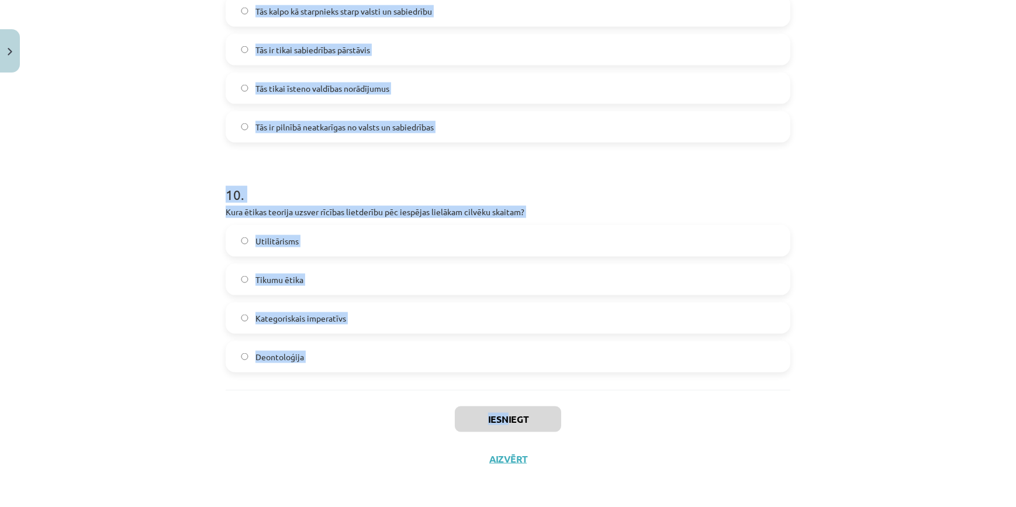
drag, startPoint x: 215, startPoint y: 251, endPoint x: 504, endPoint y: 400, distance: 324.9
click at [504, 400] on div "Mācību tēma: Sociālo zinātņu ii - 12. klases 1. ieskaites mācību materiāls #9 N…" at bounding box center [508, 253] width 1016 height 507
copy div "1 . Kas ir unitāras valsts galvenā iezīme? Valsts vara ir sadalīta starp centrā…"
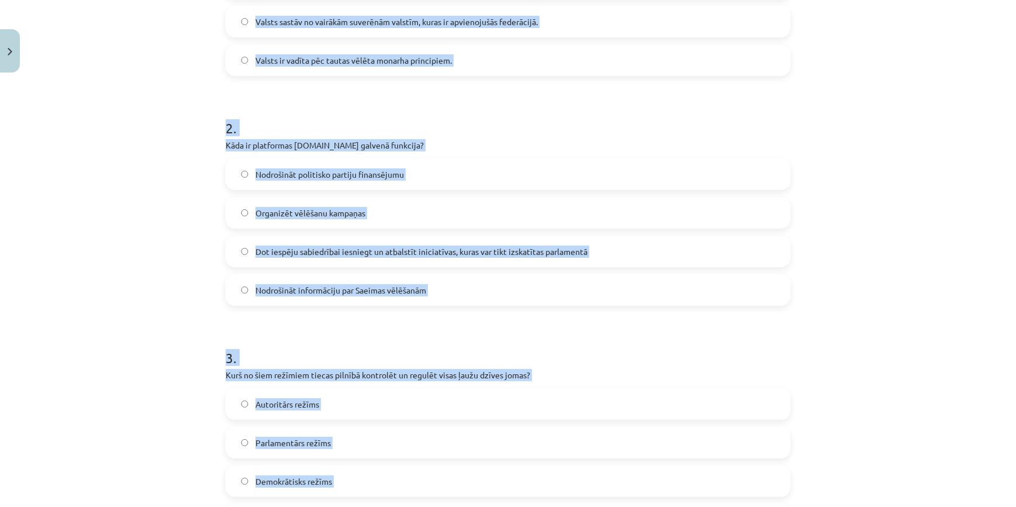
click at [101, 369] on div "Mācību tēma: Sociālo zinātņu ii - 12. klases 1. ieskaites mācību materiāls #9 N…" at bounding box center [508, 253] width 1016 height 507
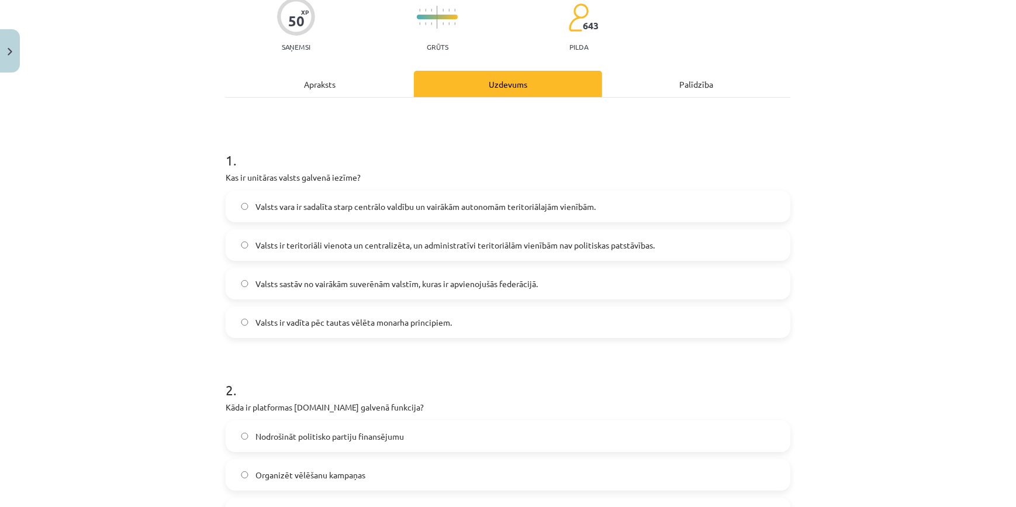
scroll to position [0, 0]
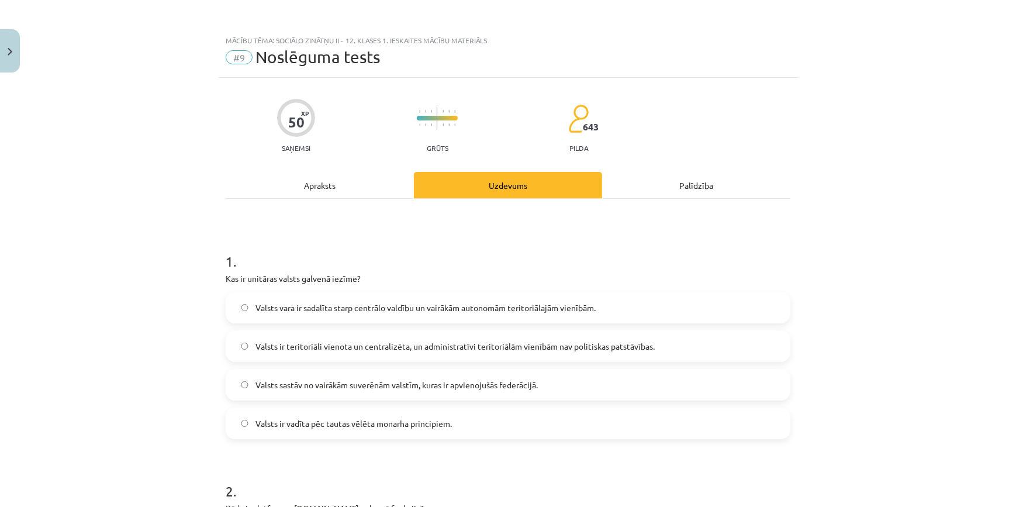
click at [303, 346] on span "Valsts ir teritoriāli vienota un centralizēta, un administratīvi teritoriālām v…" at bounding box center [455, 346] width 399 height 12
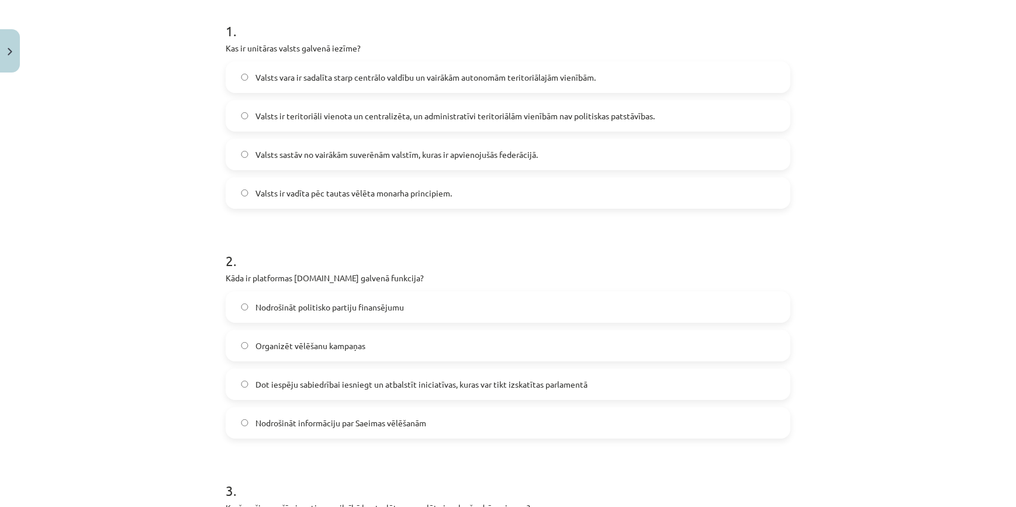
scroll to position [266, 0]
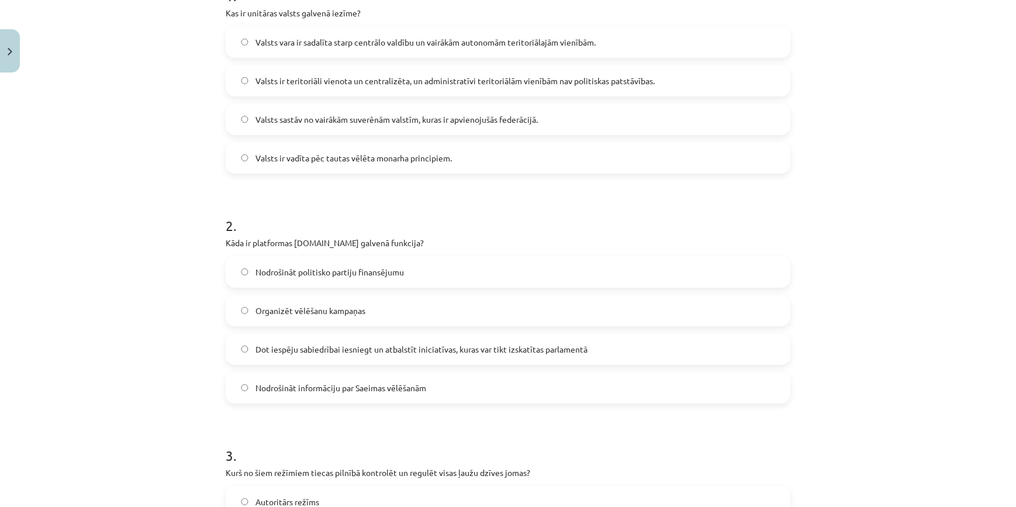
click at [287, 350] on span "Dot iespēju sabiedrībai iesniegt un atbalstīt iniciatīvas, kuras var tikt izska…" at bounding box center [422, 349] width 332 height 12
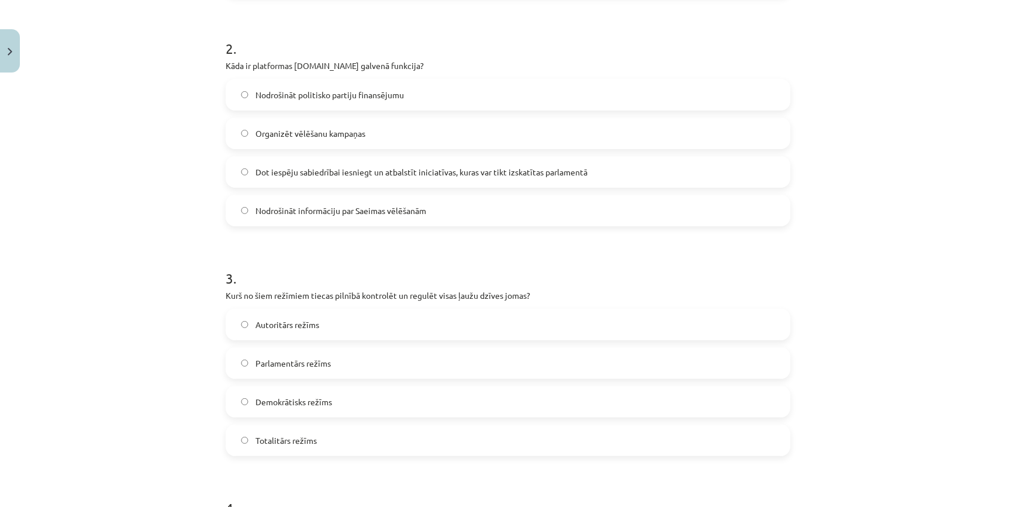
scroll to position [532, 0]
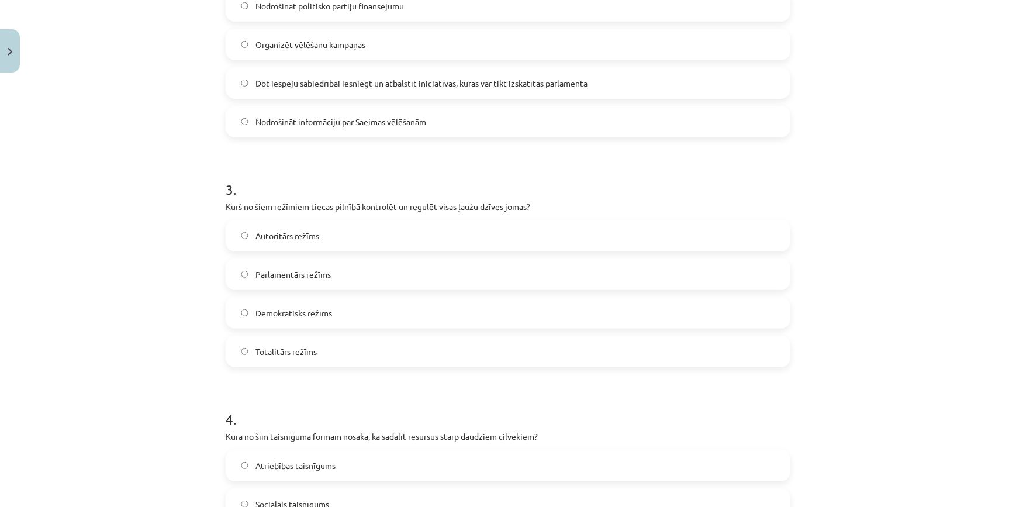
click at [280, 351] on span "Totalitārs režīms" at bounding box center [286, 352] width 61 height 12
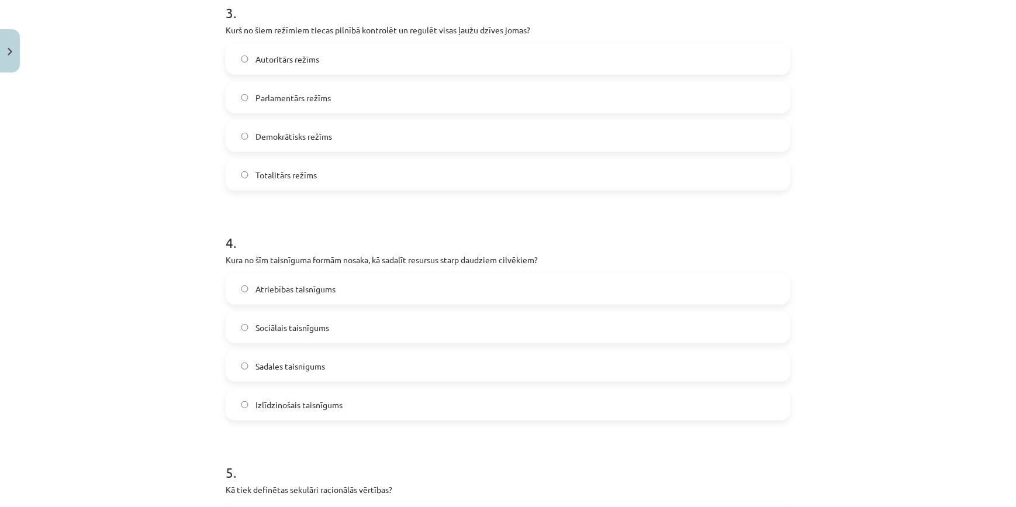
click at [273, 371] on span "Sadales taisnīgums" at bounding box center [291, 366] width 70 height 12
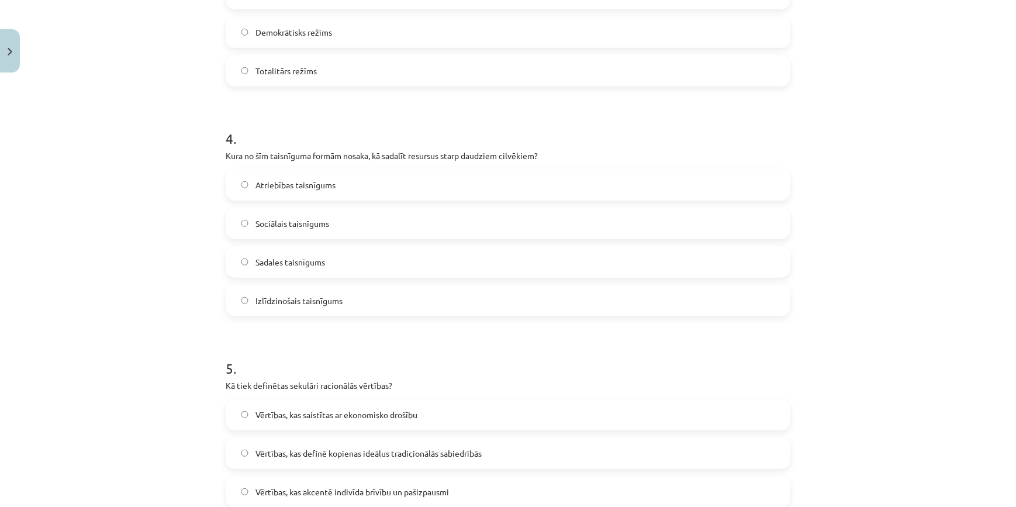
scroll to position [974, 0]
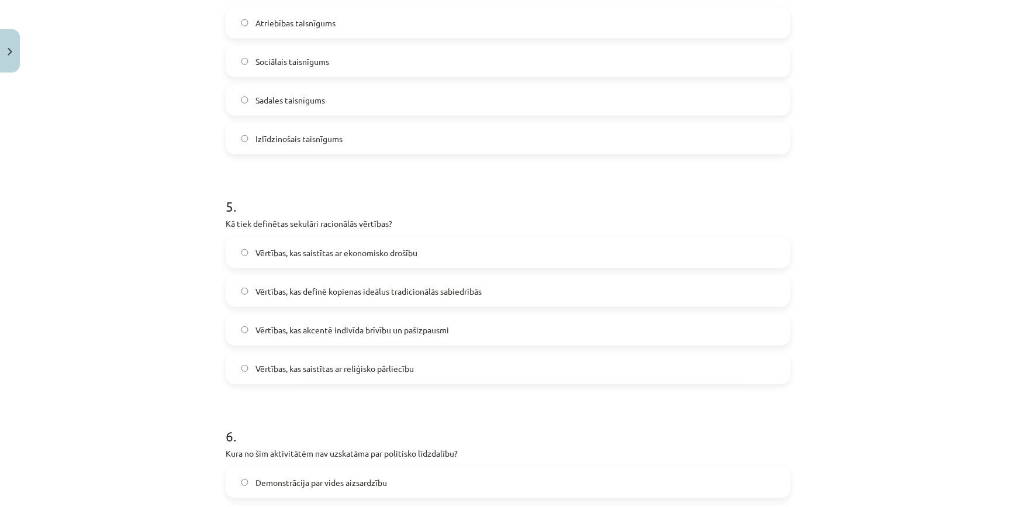
click at [281, 325] on span "Vērtības, kas akcentē indivīda brīvību un pašizpausmi" at bounding box center [353, 330] width 194 height 12
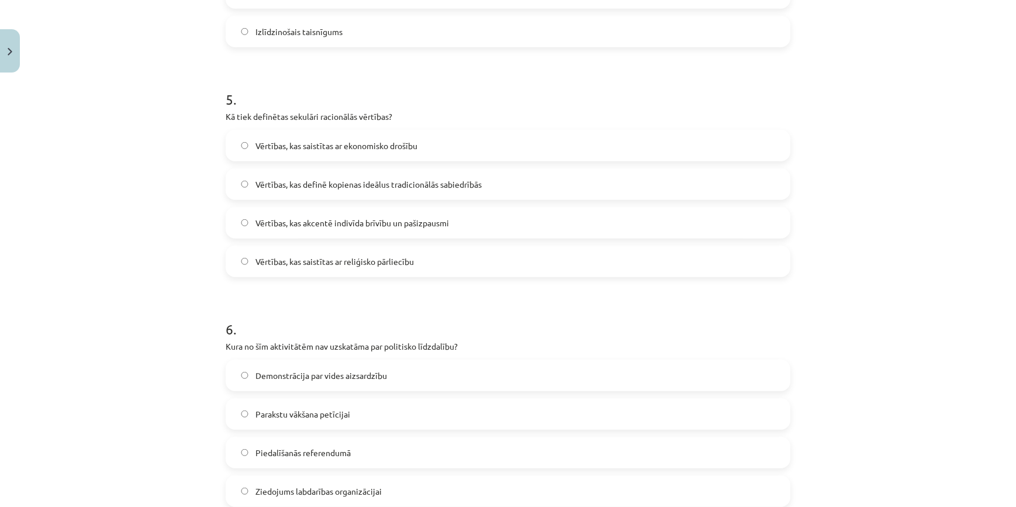
scroll to position [1152, 0]
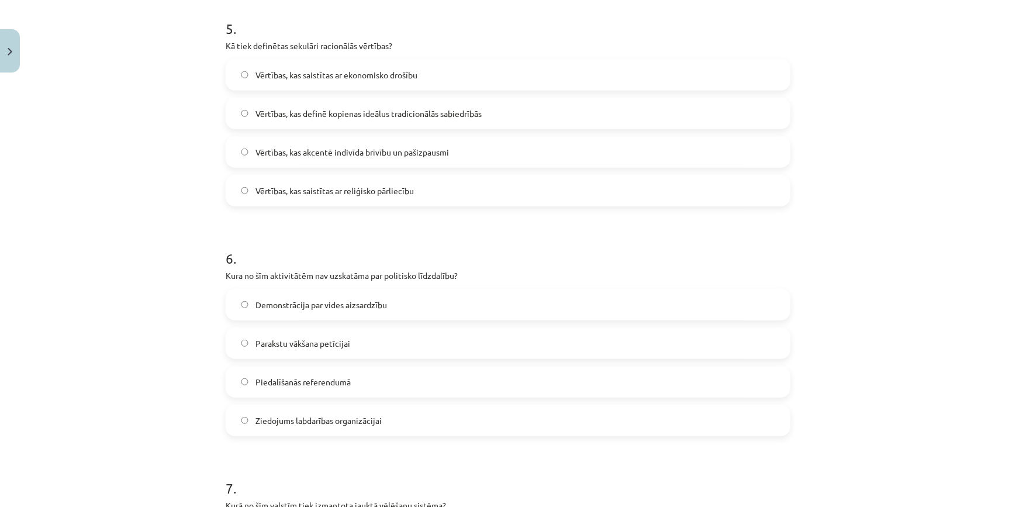
click at [266, 425] on span "Ziedojums labdarības organizācijai" at bounding box center [319, 421] width 126 height 12
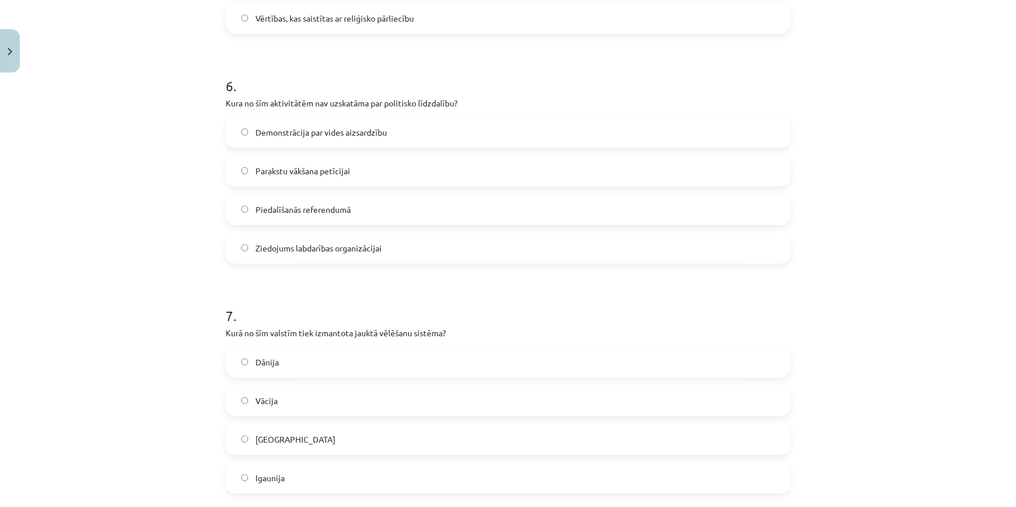
scroll to position [1418, 0]
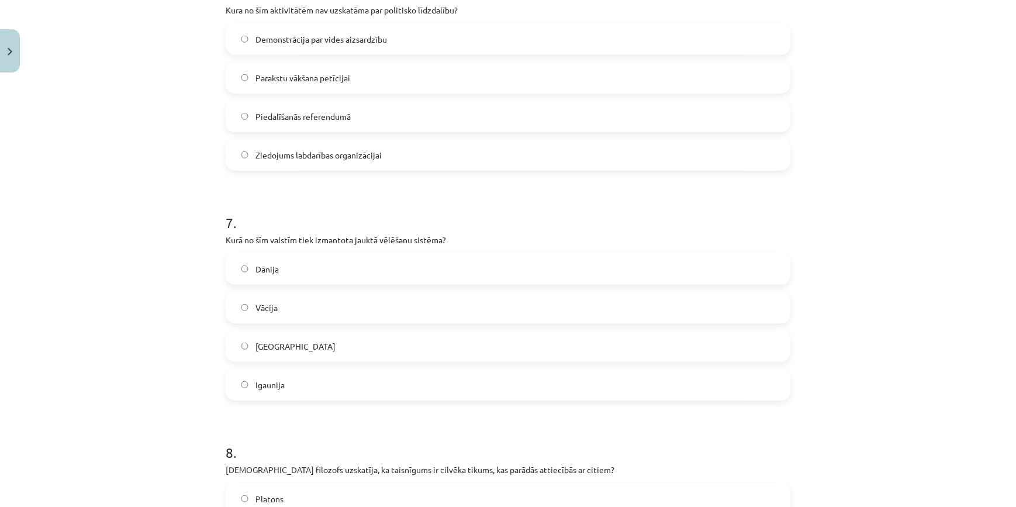
click at [274, 308] on label "Vācija" at bounding box center [508, 307] width 563 height 29
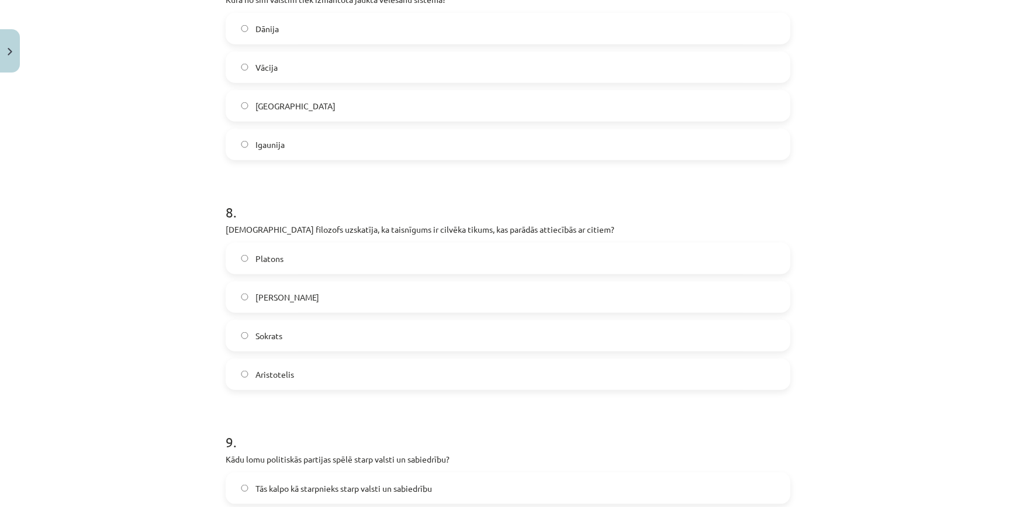
scroll to position [1684, 0]
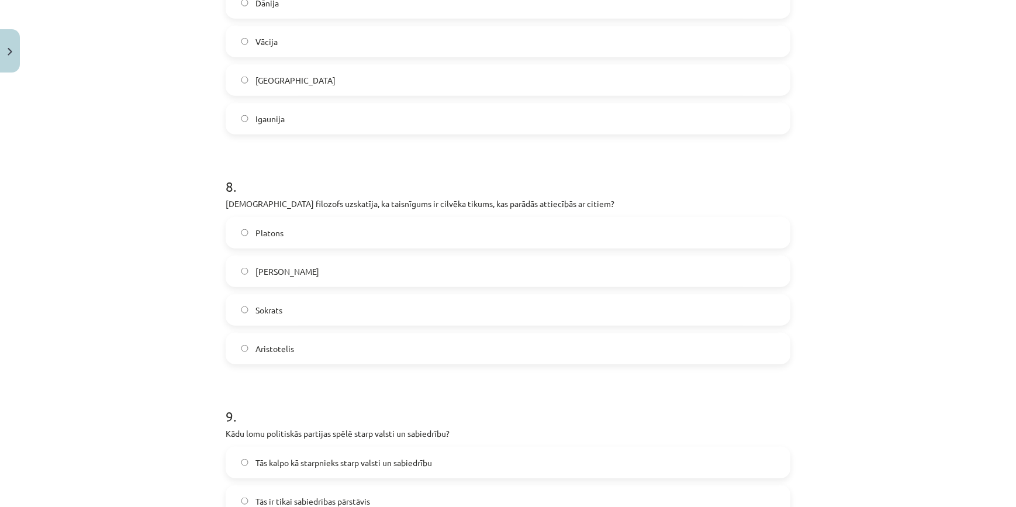
click at [274, 351] on span "Aristotelis" at bounding box center [275, 349] width 39 height 12
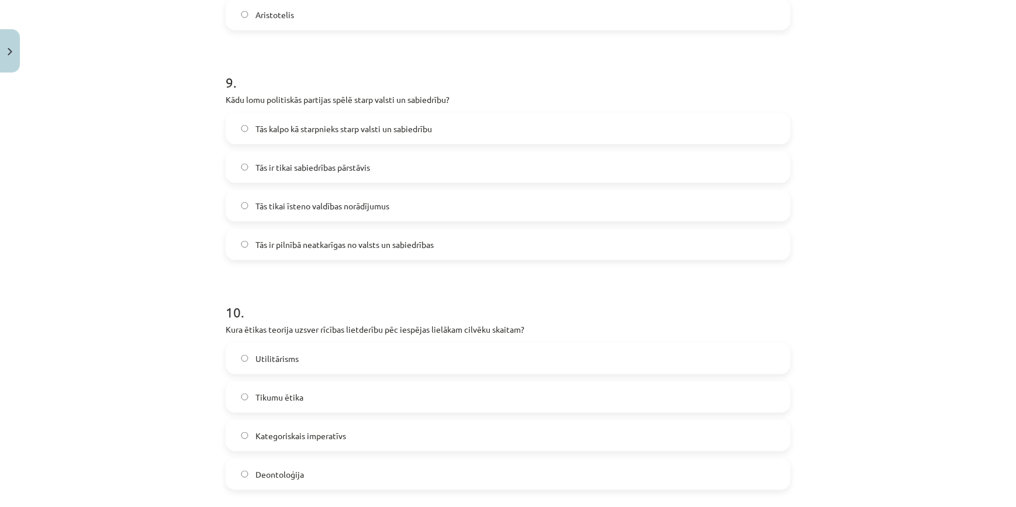
scroll to position [2038, 0]
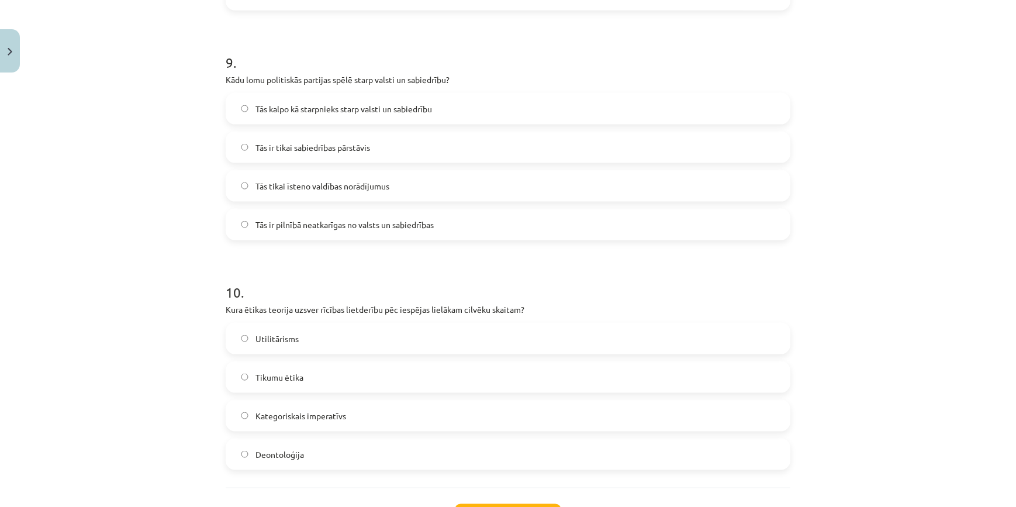
click at [309, 106] on span "Tās kalpo kā starpnieks starp valsti un sabiedrību" at bounding box center [344, 109] width 177 height 12
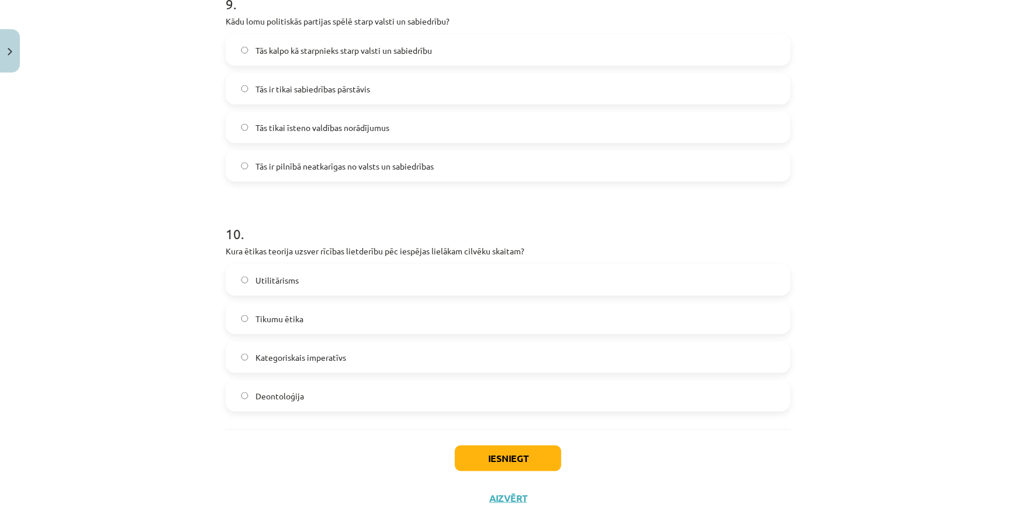
scroll to position [2135, 0]
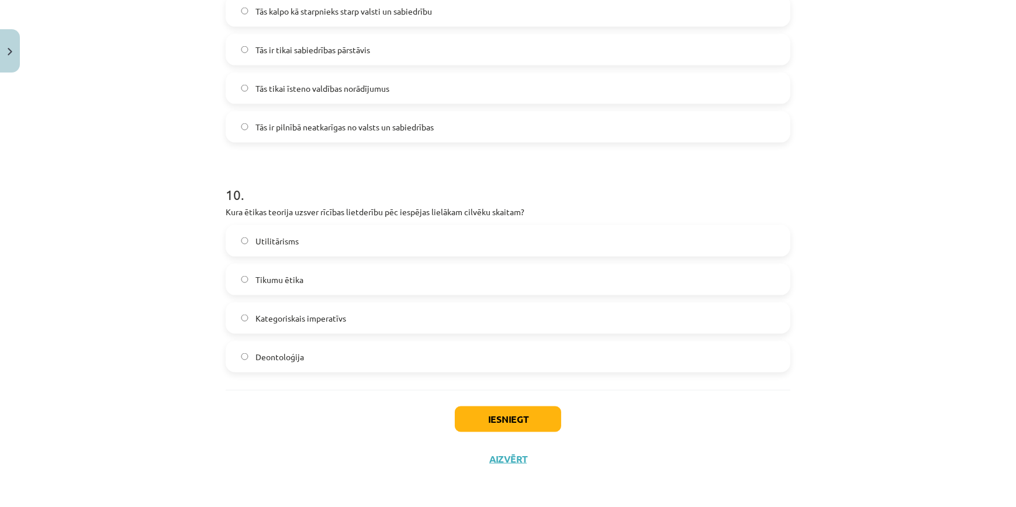
click at [275, 243] on span "Utilitārisms" at bounding box center [277, 241] width 43 height 12
click at [546, 418] on button "Iesniegt" at bounding box center [508, 419] width 106 height 26
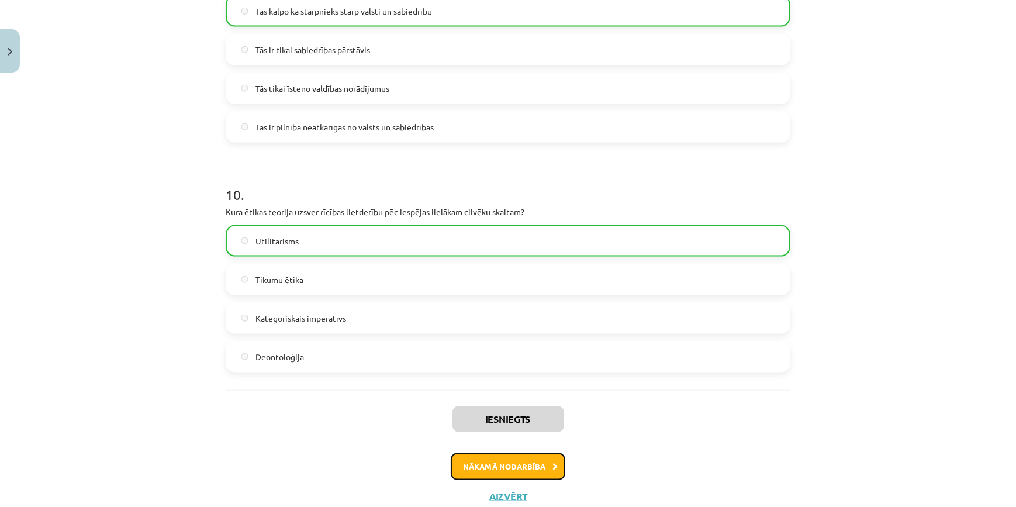
click at [518, 460] on button "Nākamā nodarbība" at bounding box center [508, 466] width 115 height 27
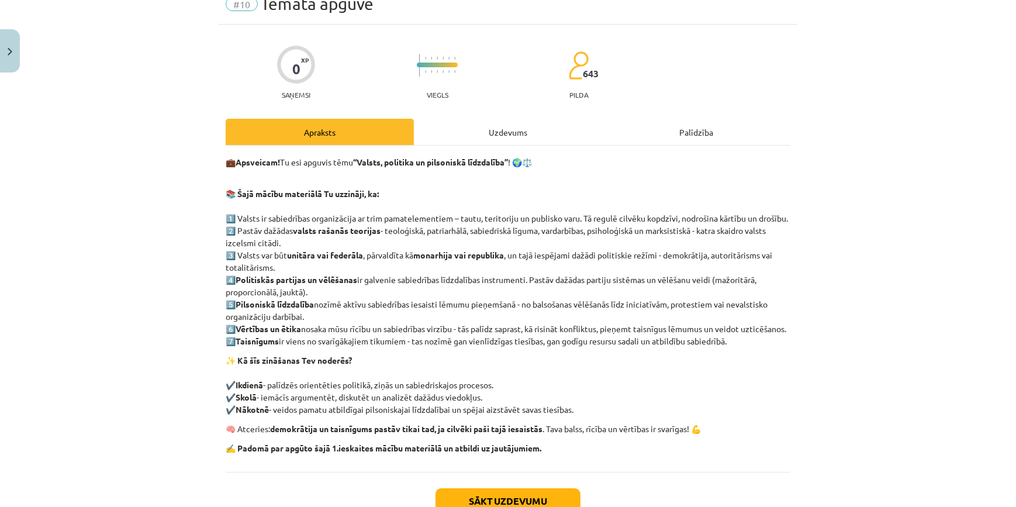
scroll to position [29, 0]
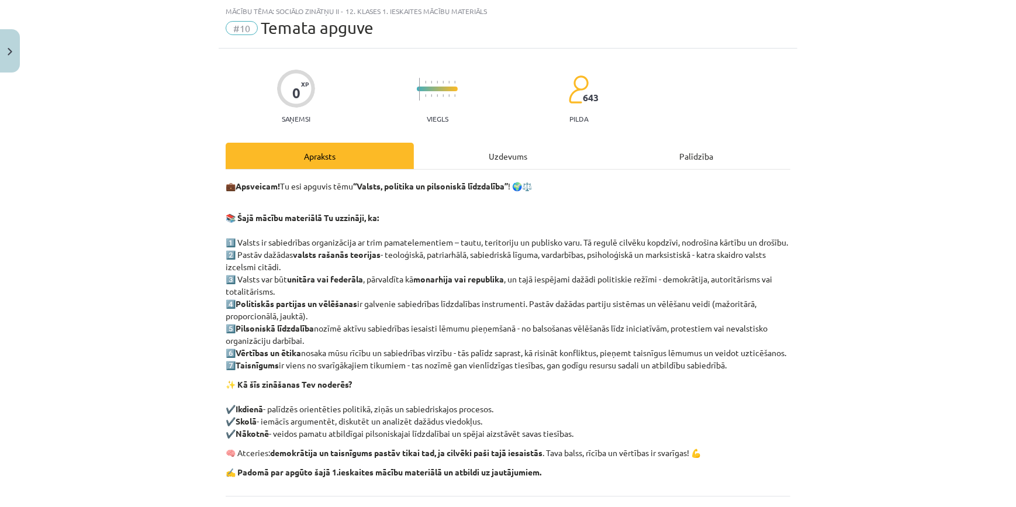
click at [502, 130] on div "0 XP Saņemsi Viegls 643 pilda Apraksts Uzdevums Palīdzība 💼 Apsveicam! Tu esi a…" at bounding box center [508, 317] width 579 height 536
drag, startPoint x: 508, startPoint y: 142, endPoint x: 511, endPoint y: 156, distance: 14.3
click at [508, 142] on div "0 XP Saņemsi Viegls 643 pilda Apraksts Uzdevums Palīdzība 💼 Apsveicam! Tu esi a…" at bounding box center [508, 317] width 579 height 536
click at [512, 159] on div "Uzdevums" at bounding box center [508, 156] width 188 height 26
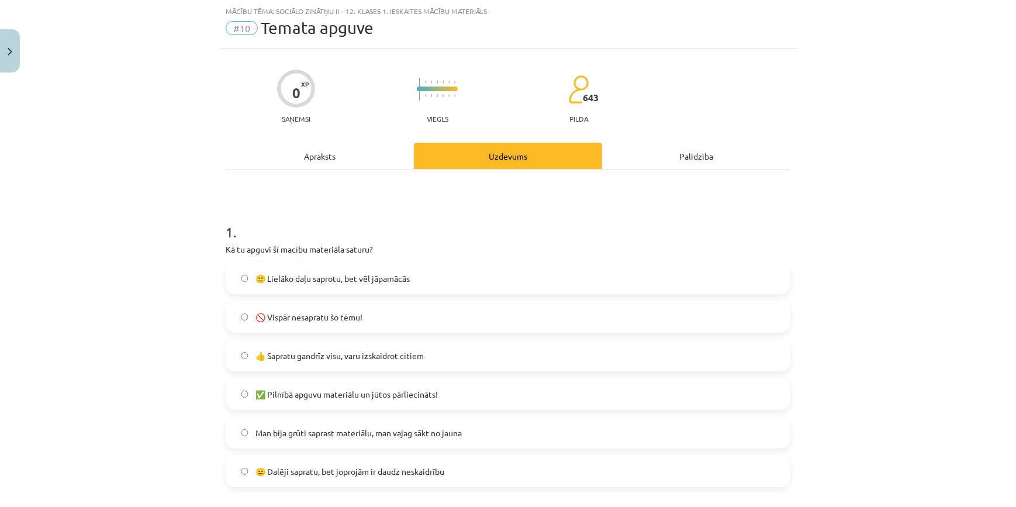
click at [342, 290] on label "🙂 Lielāko daļu saprotu, bet vēl jāpamācās" at bounding box center [508, 278] width 563 height 29
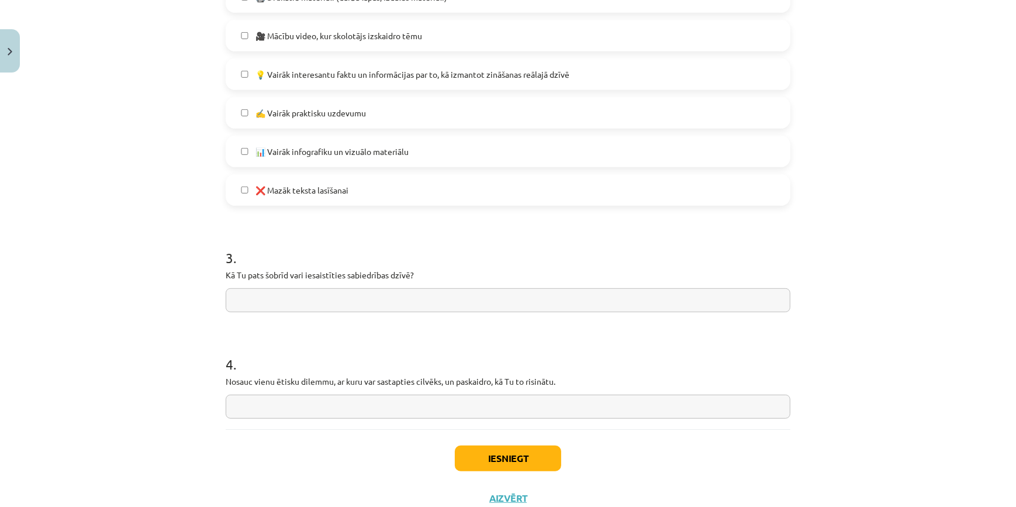
scroll to position [830, 0]
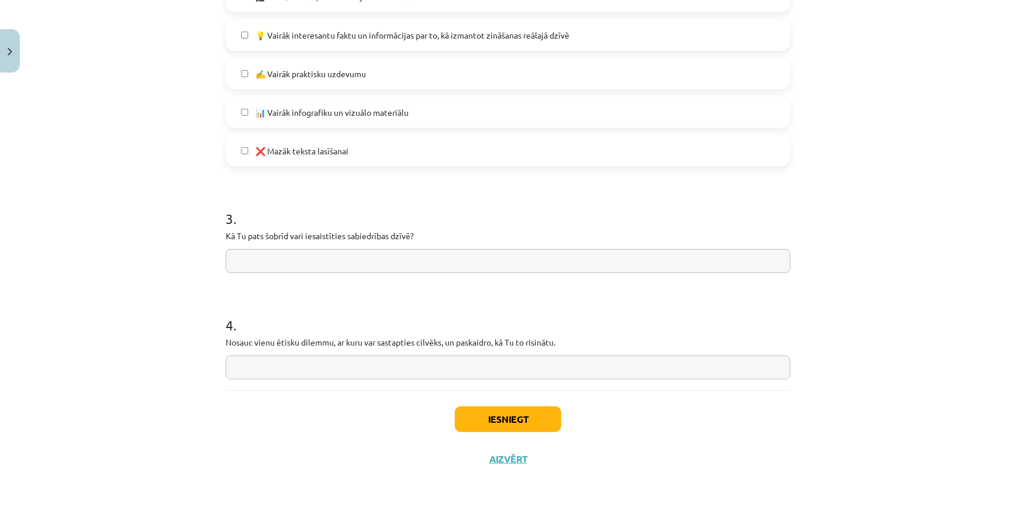
click at [567, 411] on div "Iesniegt Aizvērt" at bounding box center [508, 431] width 565 height 82
click at [554, 412] on button "Iesniegt" at bounding box center [508, 419] width 106 height 26
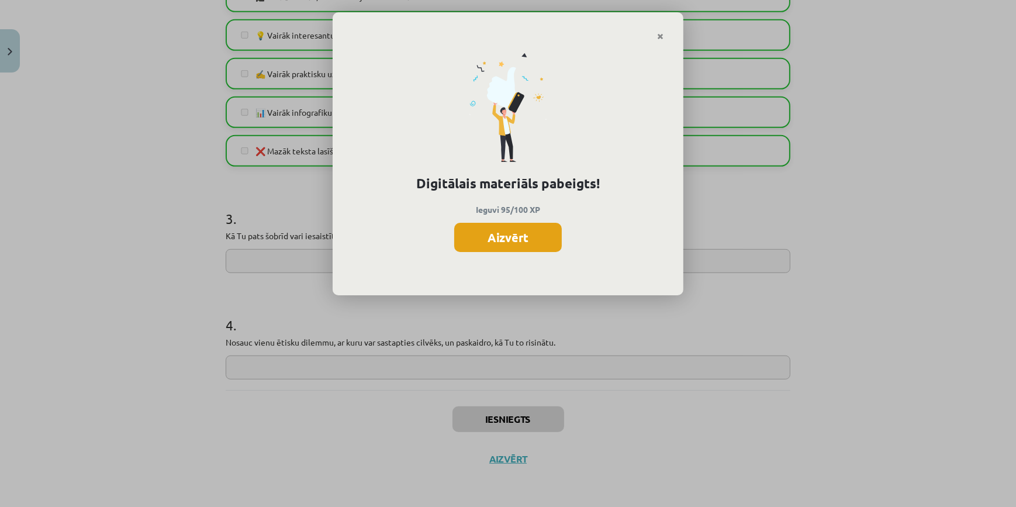
click at [523, 246] on button "Aizvērt" at bounding box center [508, 237] width 108 height 29
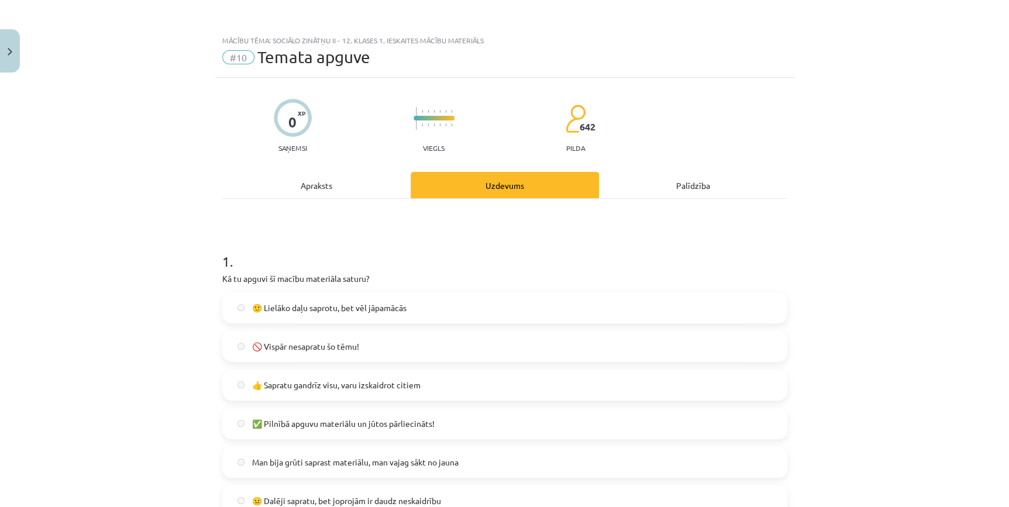
scroll to position [0, 0]
click at [13, 47] on button "Close" at bounding box center [10, 50] width 20 height 43
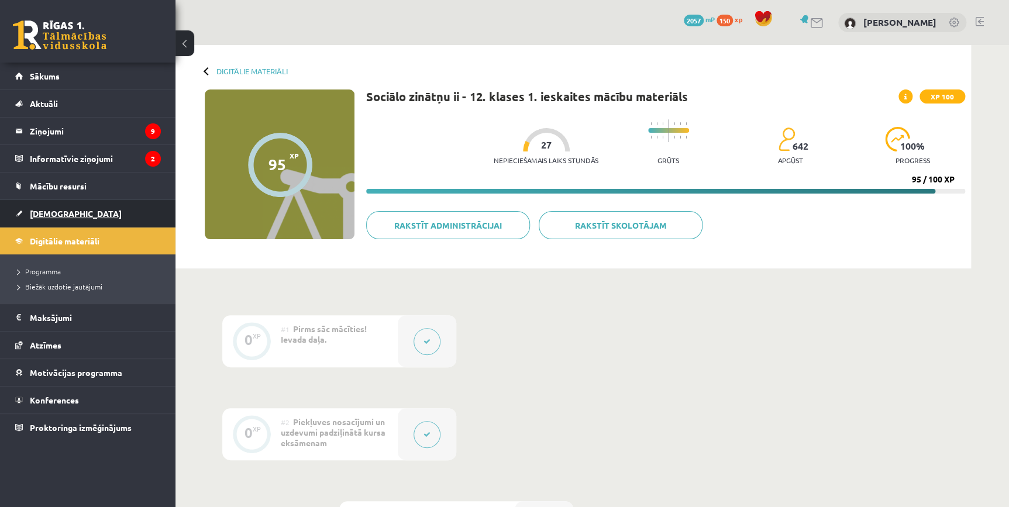
click at [64, 212] on link "[DEMOGRAPHIC_DATA]" at bounding box center [88, 213] width 146 height 27
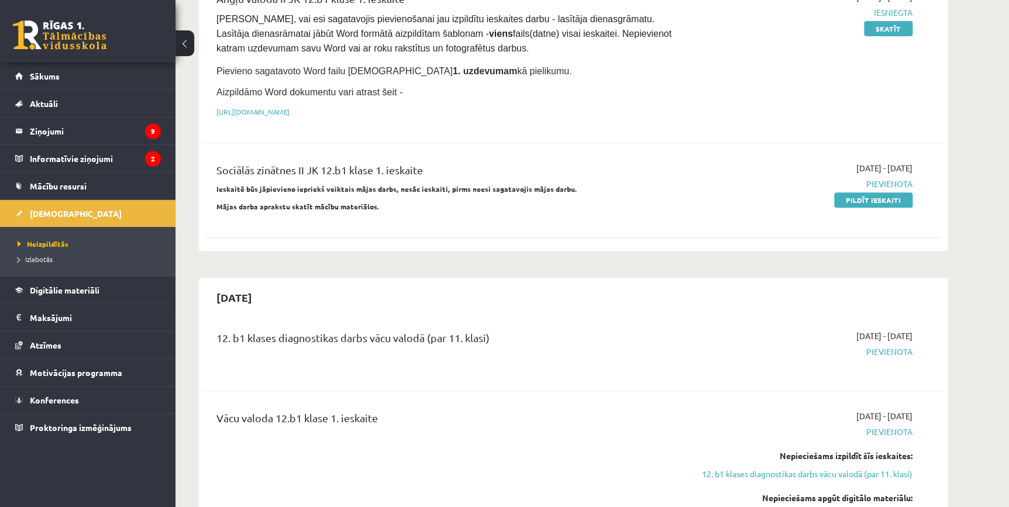
click at [629, 285] on div "2025-10-15" at bounding box center [573, 297] width 737 height 27
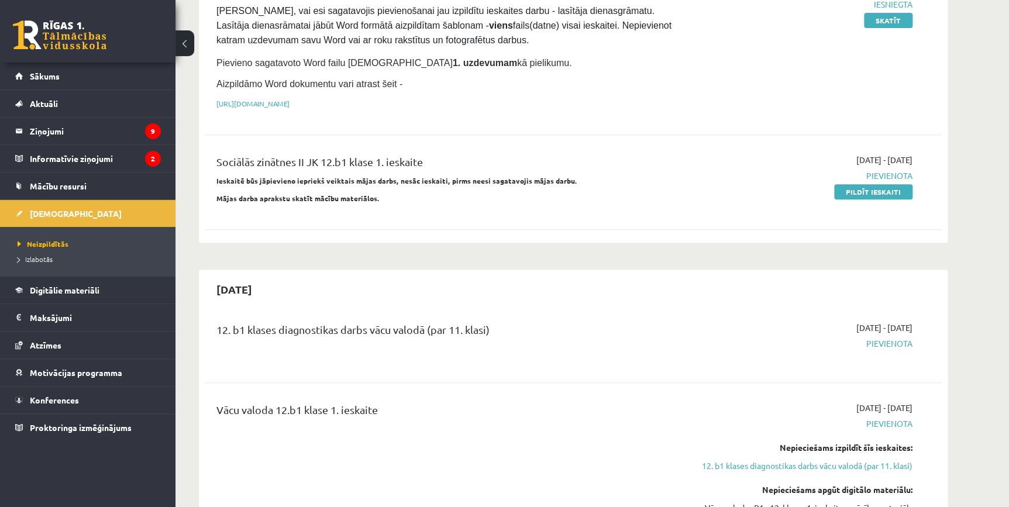
scroll to position [88, 0]
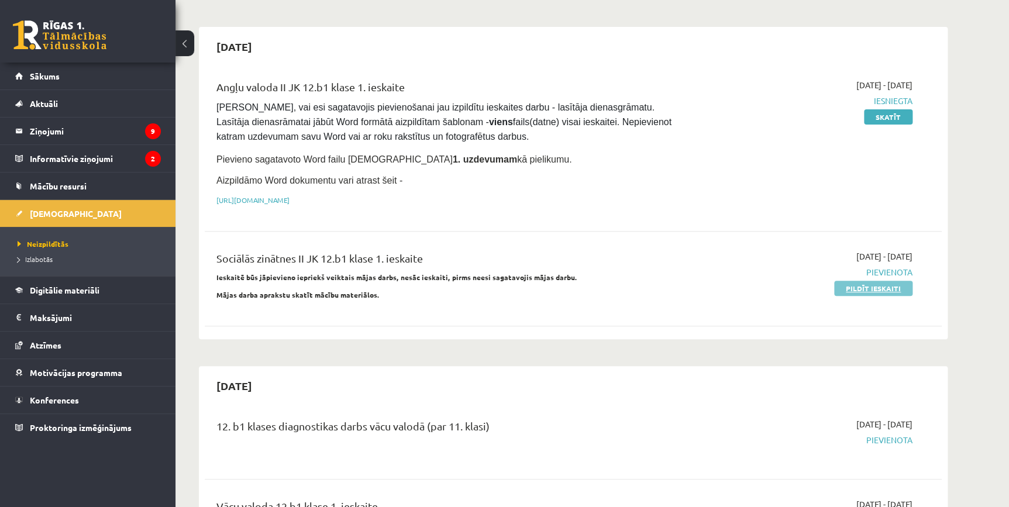
click at [876, 287] on link "Pildīt ieskaiti" at bounding box center [873, 288] width 78 height 15
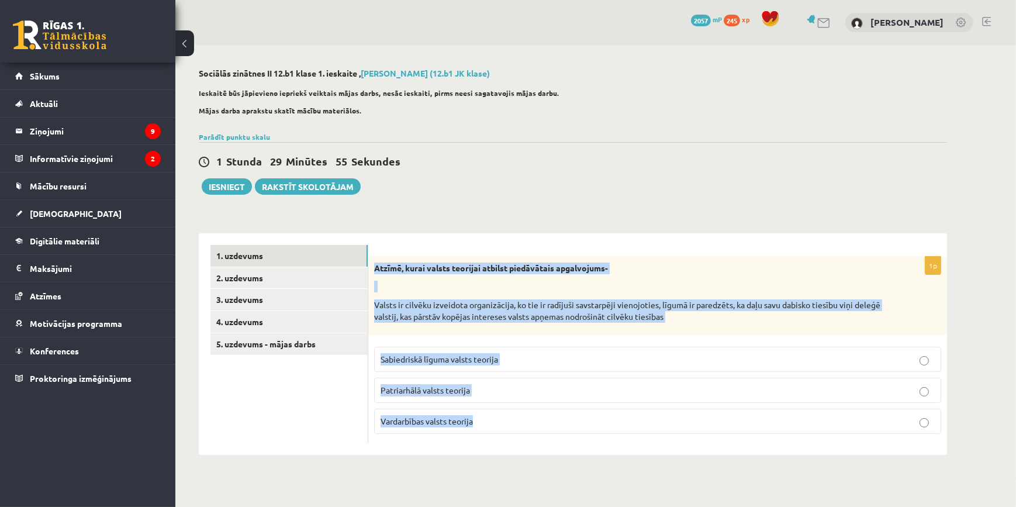
drag, startPoint x: 374, startPoint y: 261, endPoint x: 588, endPoint y: 436, distance: 276.0
click at [588, 436] on div "1p Atzīmē, kurai valsts teorijai atbilst piedāvātais apgalvojums- Valsts ir cil…" at bounding box center [657, 350] width 579 height 187
click at [266, 132] on link "Parādīt punktu skalu" at bounding box center [234, 136] width 71 height 9
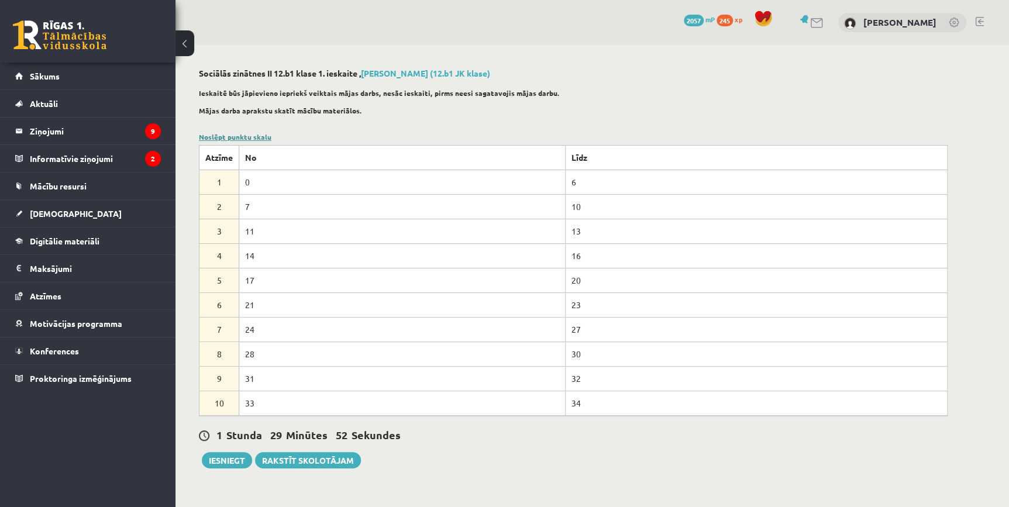
click at [266, 132] on link "Noslēpt punktu skalu" at bounding box center [235, 136] width 73 height 9
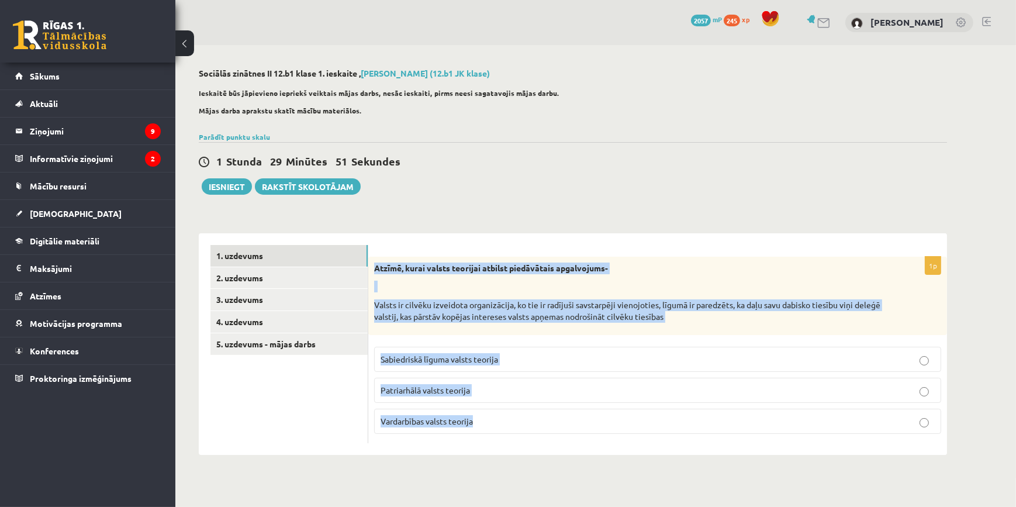
click at [681, 236] on div "1p Atzīmē, kurai valsts teorijai atbilst piedāvātais apgalvojums- Valsts ir cil…" at bounding box center [657, 344] width 579 height 222
drag, startPoint x: 370, startPoint y: 271, endPoint x: 569, endPoint y: 433, distance: 256.6
click at [569, 433] on div "1p Atzīmē, kurai valsts teorijai atbilst piedāvātais apgalvojums- Valsts ir cil…" at bounding box center [657, 350] width 579 height 187
copy div "Atzīmē, kurai valsts teorijai atbilst piedāvātais apgalvojums- Valsts ir cilvēk…"
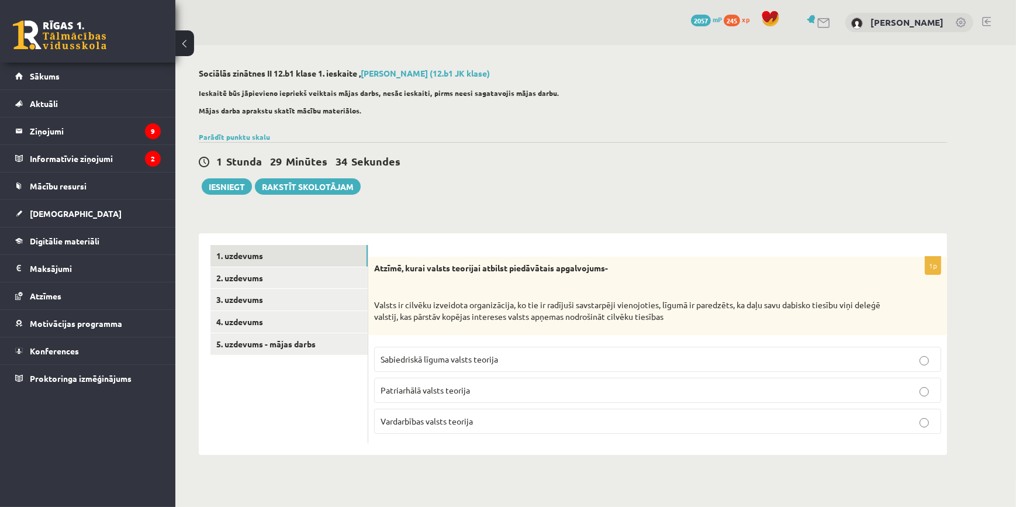
click at [306, 412] on ul "1. uzdevums 2. uzdevums 3. uzdevums 4. uzdevums 5. uzdevums - mājas darbs" at bounding box center [290, 344] width 158 height 198
click at [423, 362] on span "Sabiedriskā līguma valsts teorija" at bounding box center [440, 359] width 118 height 11
click at [258, 284] on link "2. uzdevums" at bounding box center [289, 278] width 157 height 22
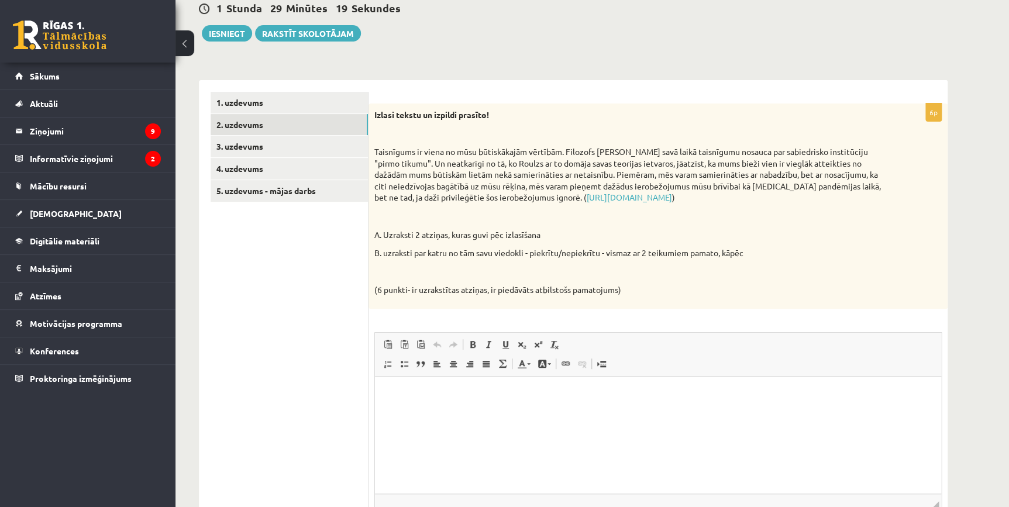
scroll to position [177, 0]
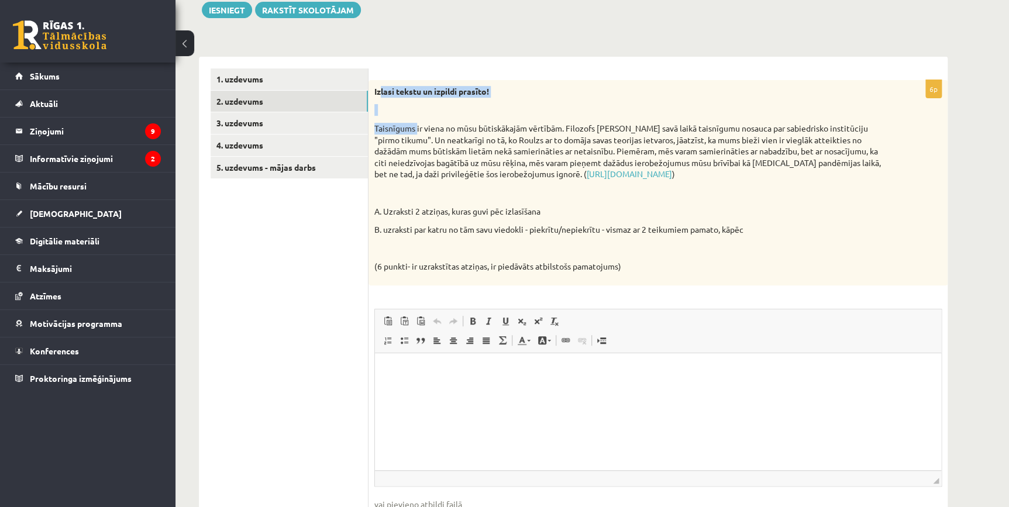
drag, startPoint x: 379, startPoint y: 91, endPoint x: 415, endPoint y: 117, distance: 44.5
click at [415, 117] on div "Izlasi tekstu un izpildi prasīto! Taisnīgums ir viena no mūsu būtiskākajām vērt…" at bounding box center [657, 182] width 579 height 205
drag, startPoint x: 415, startPoint y: 117, endPoint x: 573, endPoint y: 104, distance: 157.8
click at [573, 104] on div "Izlasi tekstu un izpildi prasīto! Taisnīgums ir viena no mūsu būtiskākajām vērt…" at bounding box center [657, 182] width 579 height 205
click at [582, 95] on p "Izlasi tekstu un izpildi prasīto!" at bounding box center [628, 92] width 509 height 12
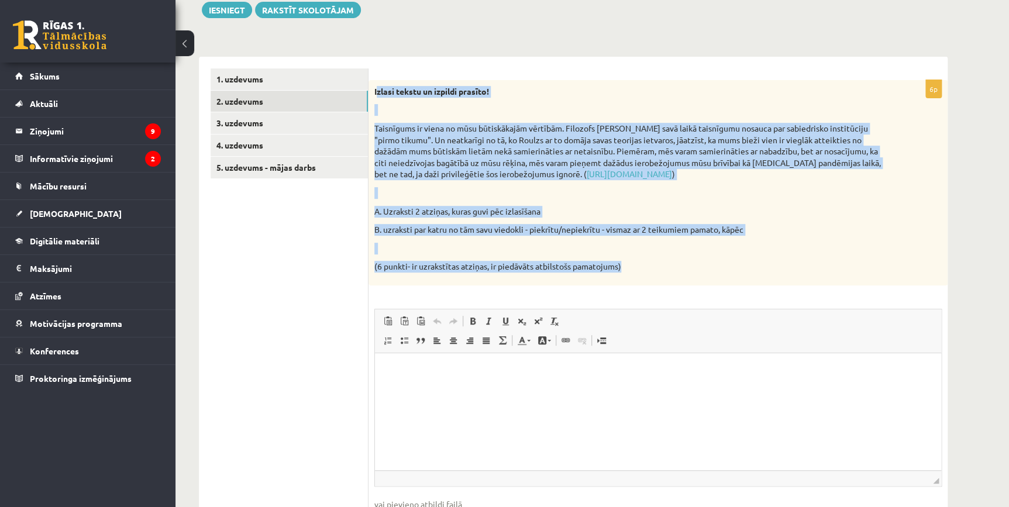
drag, startPoint x: 377, startPoint y: 86, endPoint x: 737, endPoint y: 277, distance: 407.6
click at [737, 277] on div "Izlasi tekstu un izpildi prasīto! Taisnīgums ir viena no mūsu būtiskākajām vērt…" at bounding box center [657, 182] width 579 height 205
copy div "zlasi tekstu un izpildi prasīto! Taisnīgums ir viena no mūsu būtiskākajām vērtī…"
click at [740, 281] on div "Izlasi tekstu un izpildi prasīto! Taisnīgums ir viena no mūsu būtiskākajām vērt…" at bounding box center [657, 182] width 579 height 205
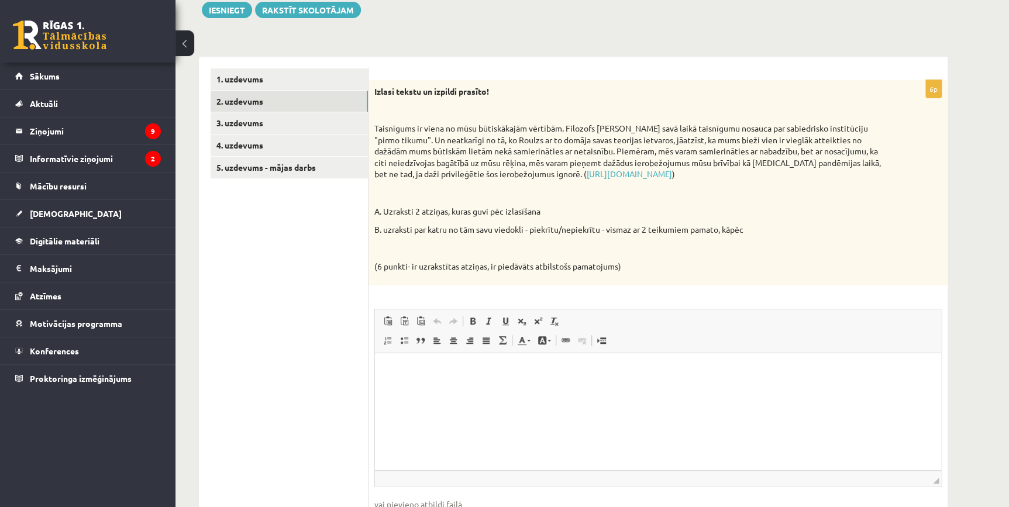
click at [543, 185] on div "Izlasi tekstu un izpildi prasīto! Taisnīgums ir viena no mūsu būtiskākajām vērt…" at bounding box center [657, 182] width 579 height 205
click at [587, 178] on link "https://satori.lv/article/taisnigums-un-politika" at bounding box center [629, 173] width 85 height 11
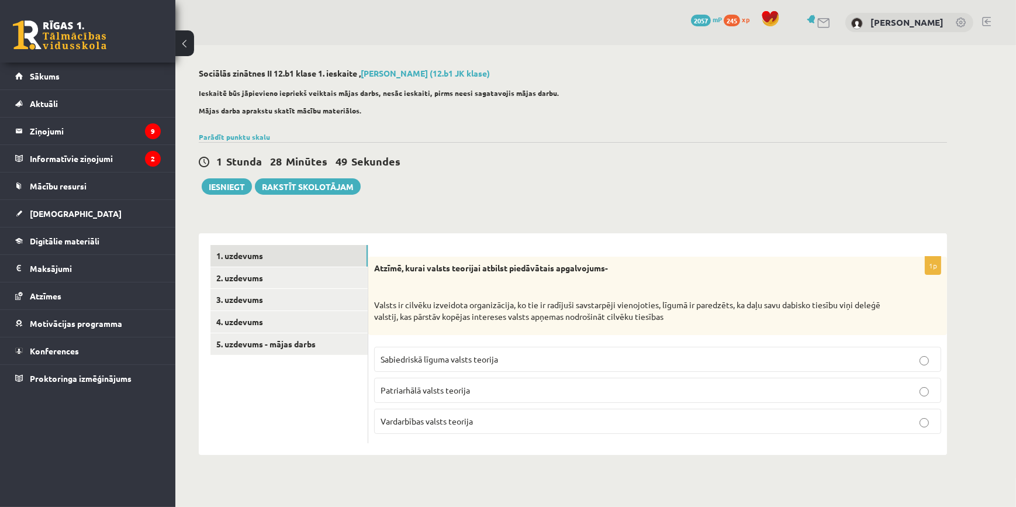
click at [574, 203] on div "Sociālās zinātnes II 12.b1 klase 1. ieskaite , [PERSON_NAME] (12.b1 JK klase) I…" at bounding box center [572, 261] width 795 height 433
click at [446, 367] on label "Sabiedriskā līguma valsts teorija" at bounding box center [657, 359] width 567 height 25
click at [277, 286] on link "2. uzdevums" at bounding box center [289, 278] width 157 height 22
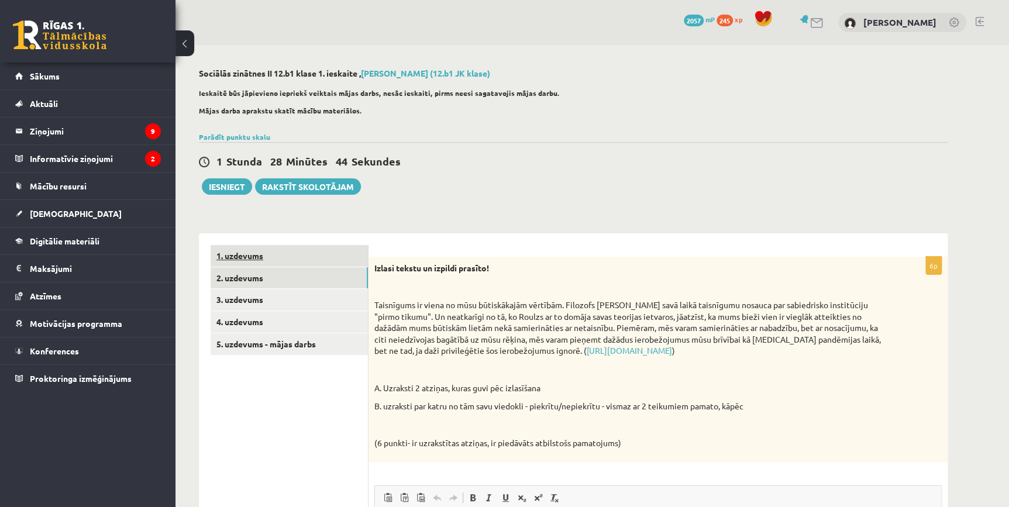
click at [273, 255] on link "1. uzdevums" at bounding box center [289, 256] width 157 height 22
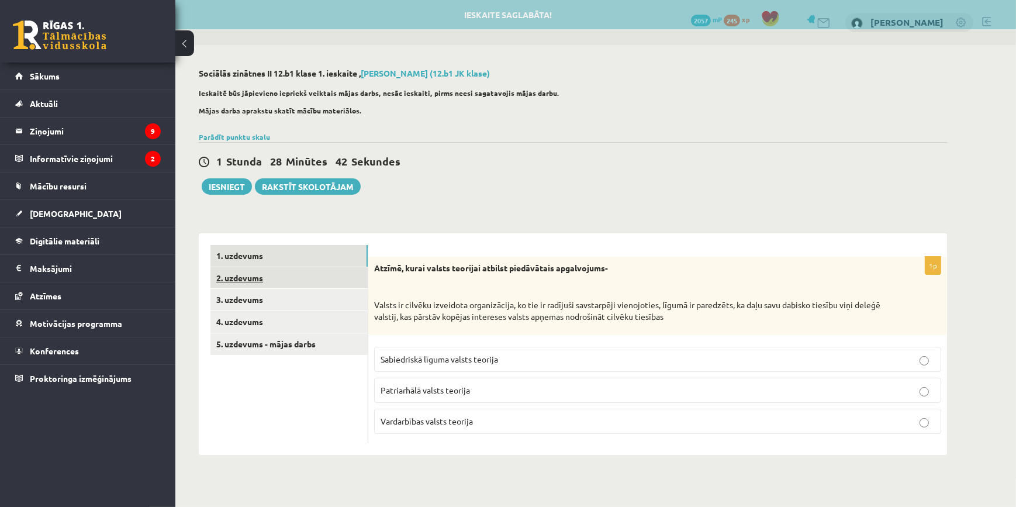
click at [312, 281] on link "2. uzdevums" at bounding box center [289, 278] width 157 height 22
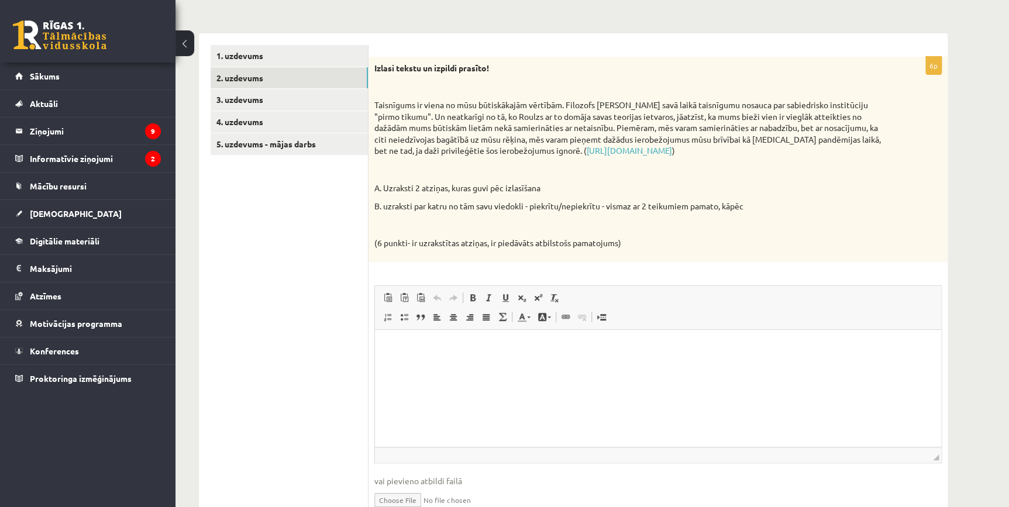
scroll to position [258, 0]
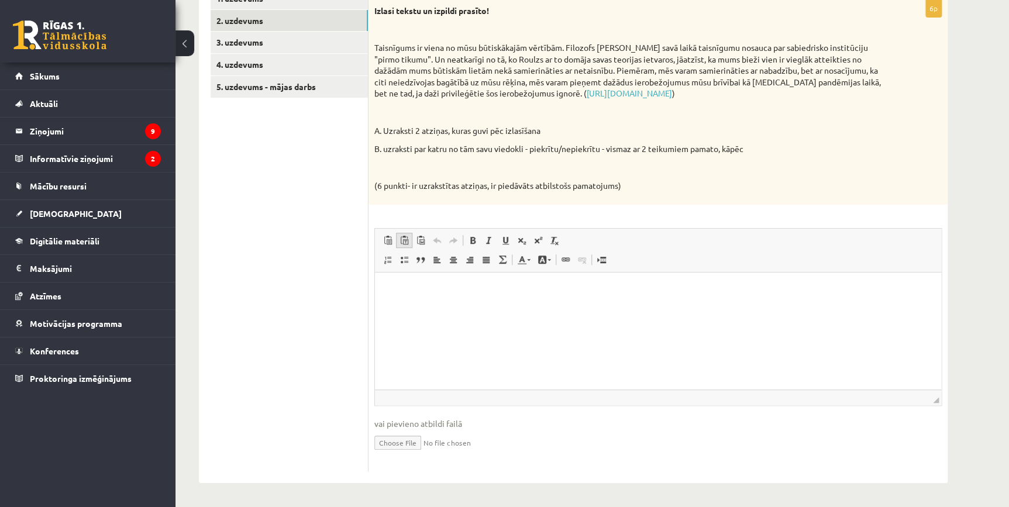
click at [399, 234] on link "Вставить только текст Комбинация клавиш Ctrl+Shift+V" at bounding box center [404, 240] width 16 height 15
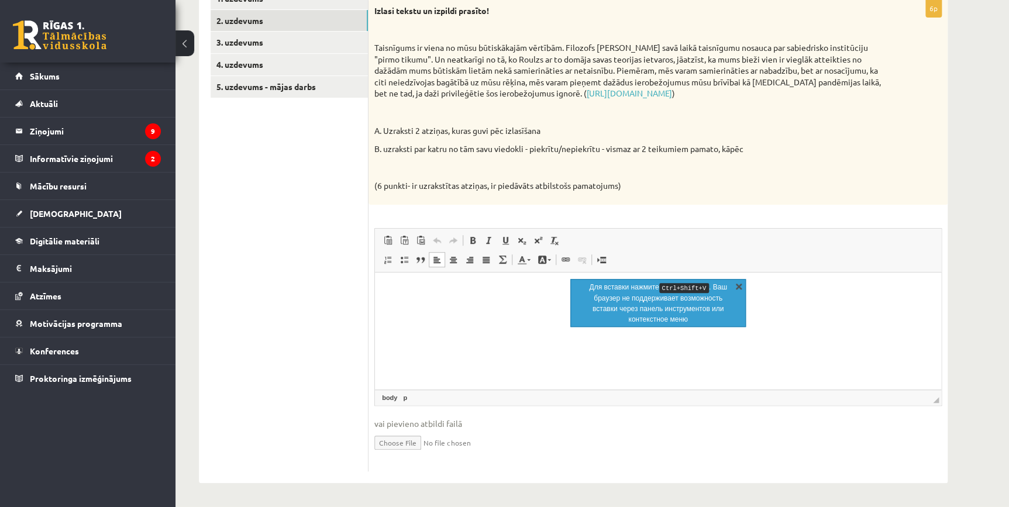
click at [739, 287] on link "X" at bounding box center [739, 286] width 12 height 12
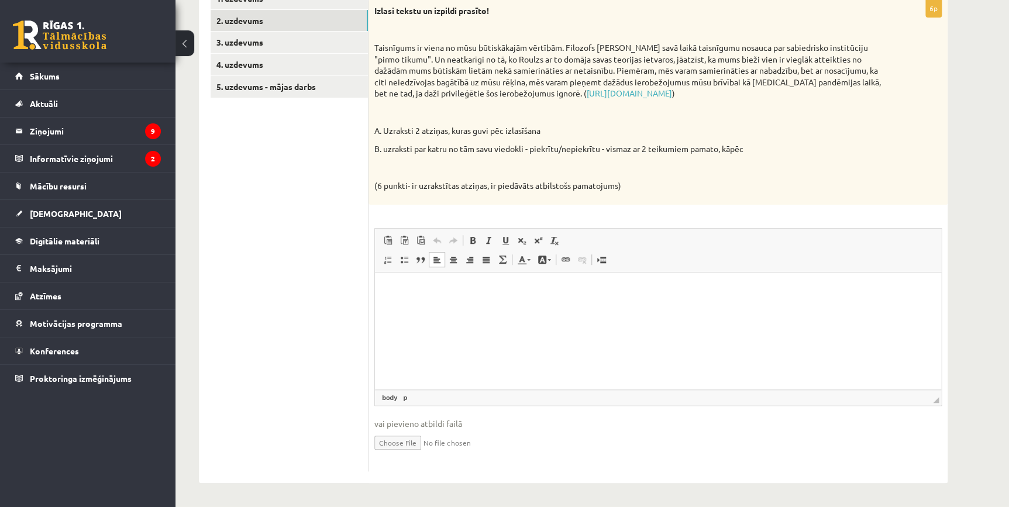
click at [593, 304] on html at bounding box center [658, 291] width 566 height 36
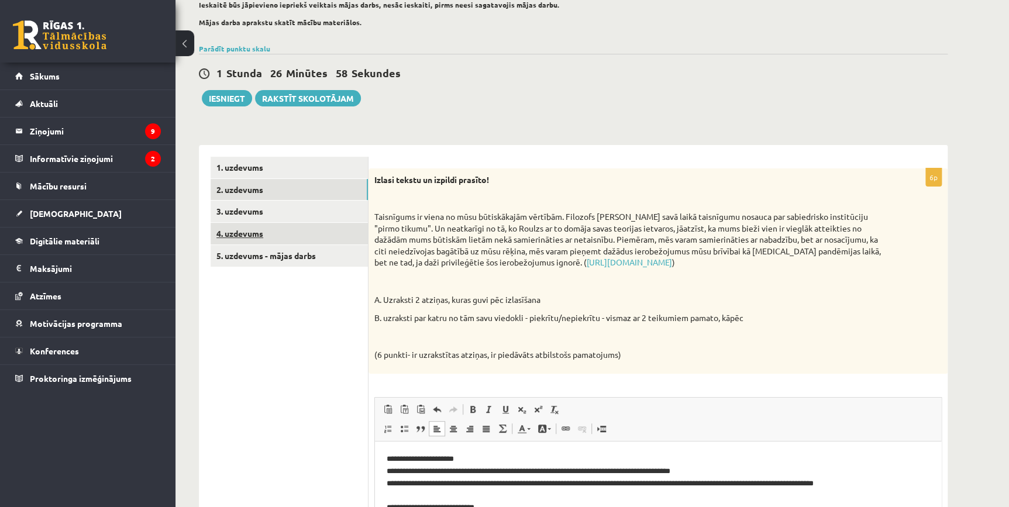
scroll to position [177, 0]
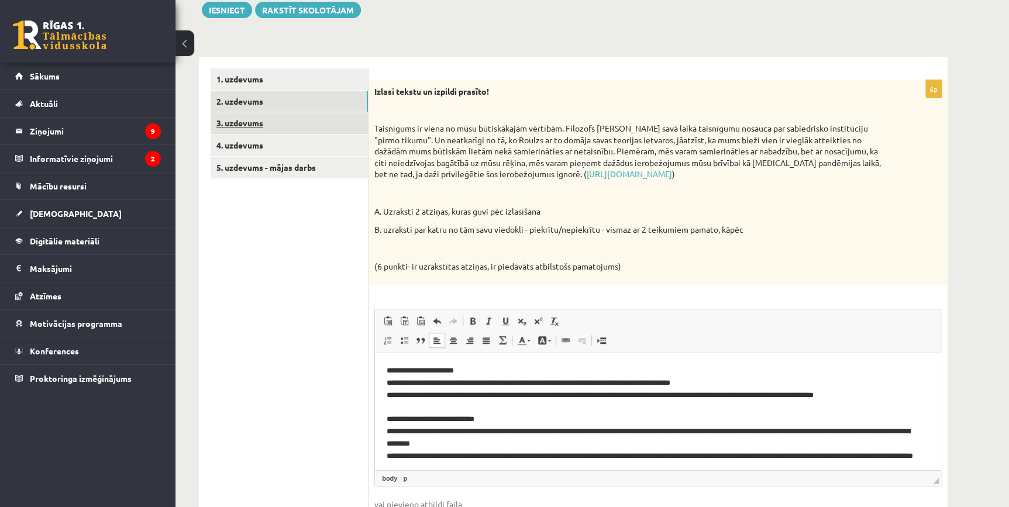
click at [253, 123] on link "3. uzdevums" at bounding box center [289, 123] width 157 height 22
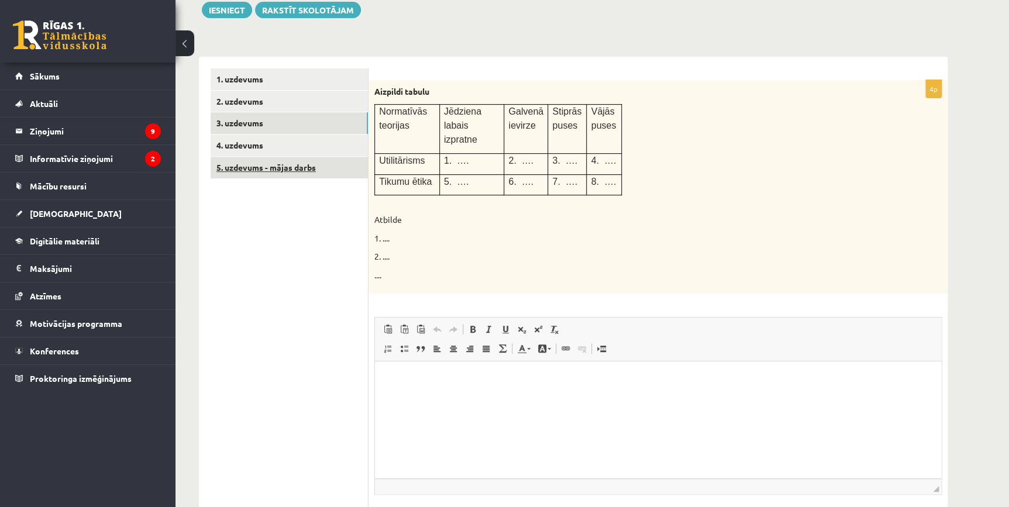
scroll to position [0, 0]
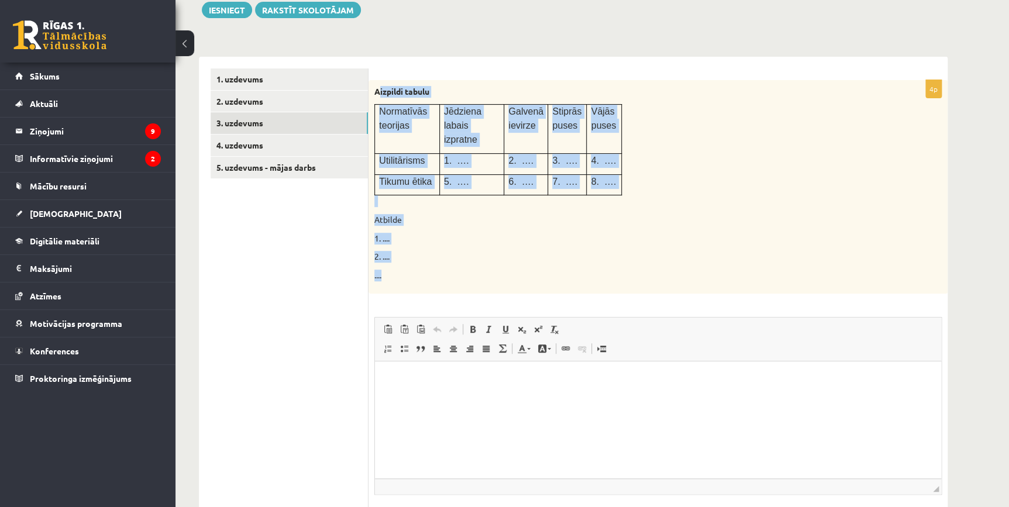
drag, startPoint x: 380, startPoint y: 89, endPoint x: 566, endPoint y: 264, distance: 254.5
click at [566, 264] on div "Aizpildi tabulu Normatīvās teorijas Jēdziena labais izpratne Galvenā ievirze St…" at bounding box center [657, 187] width 579 height 214
copy div "izpildi tabulu Normatīvās teorijas Jēdziena labais izpratne Galvenā ievirze Sti…"
click at [585, 263] on div "Aizpildi tabulu Normatīvās teorijas Jēdziena labais izpratne Galvenā ievirze St…" at bounding box center [657, 187] width 579 height 214
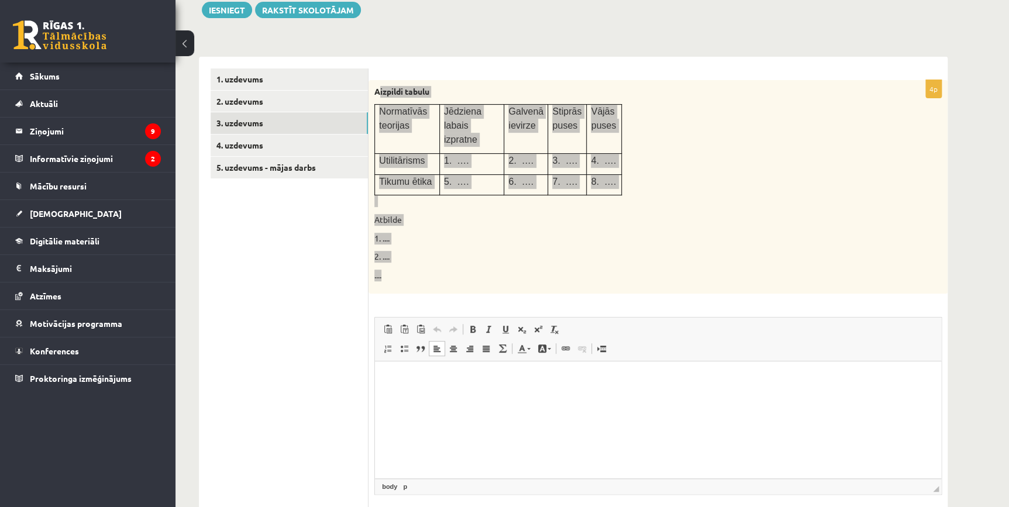
click at [510, 397] on html at bounding box center [658, 379] width 566 height 36
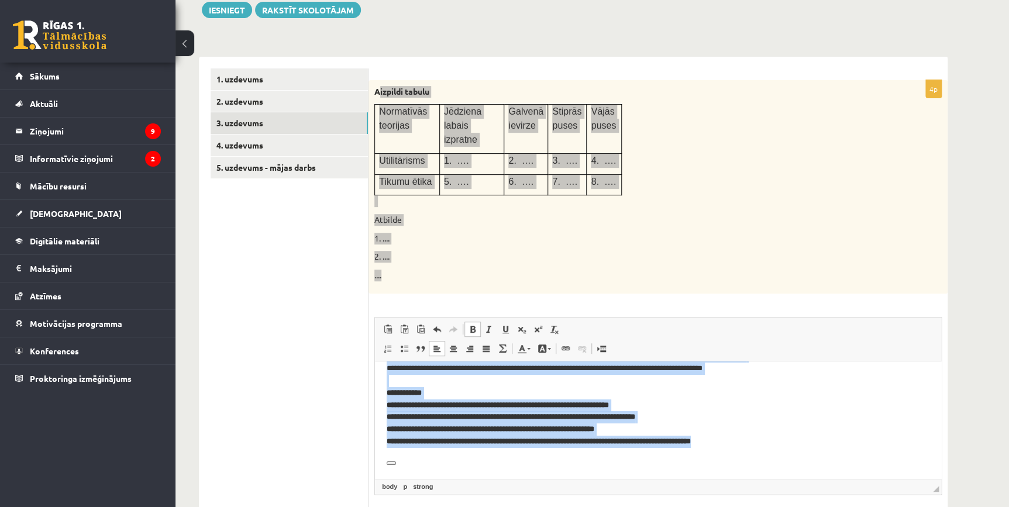
scroll to position [60, 0]
drag, startPoint x: 384, startPoint y: 382, endPoint x: 723, endPoint y: 459, distance: 348.2
click at [723, 459] on html "**********" at bounding box center [658, 390] width 566 height 177
click at [474, 328] on span at bounding box center [472, 329] width 9 height 9
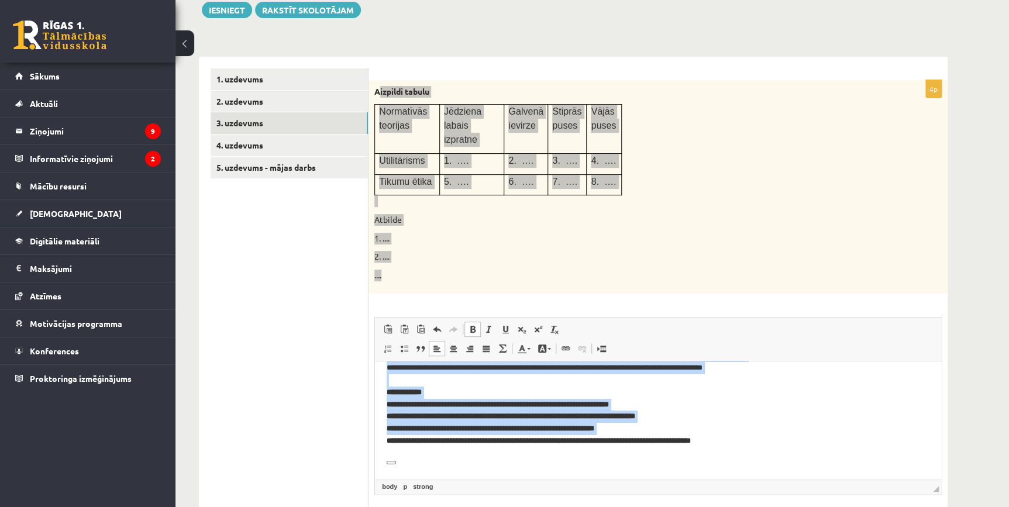
click at [474, 328] on span at bounding box center [472, 329] width 9 height 9
click at [481, 330] on link "Курсив Комбинация клавиш Ctrl+I" at bounding box center [489, 329] width 16 height 15
click at [472, 329] on span at bounding box center [472, 329] width 9 height 9
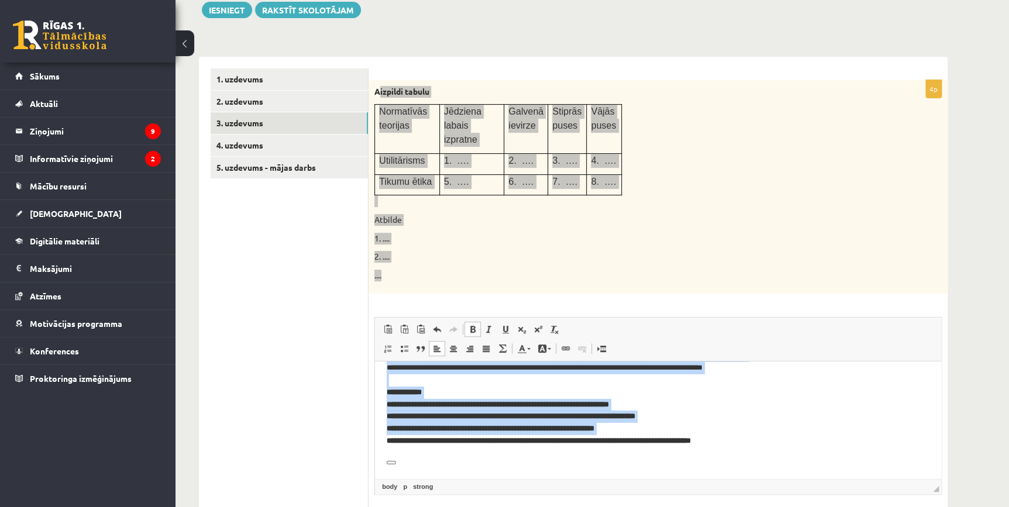
click at [472, 329] on span at bounding box center [472, 329] width 9 height 9
click at [435, 351] on span at bounding box center [436, 348] width 9 height 9
click at [450, 352] on span at bounding box center [453, 348] width 9 height 9
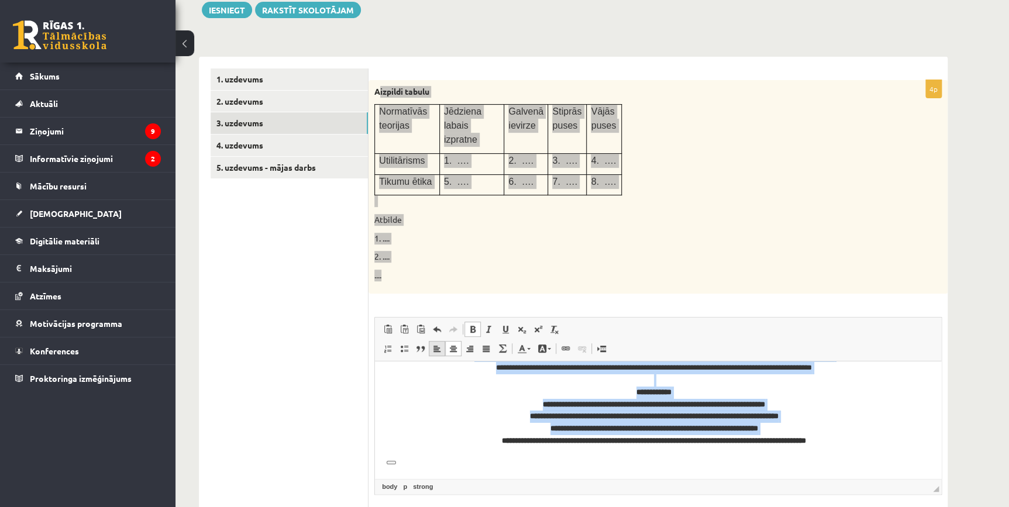
click at [440, 345] on span at bounding box center [436, 348] width 9 height 9
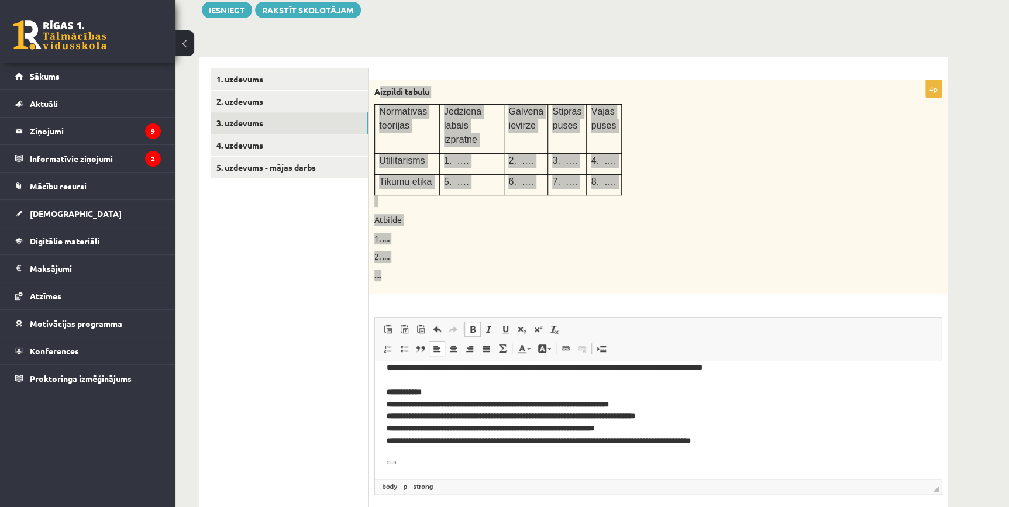
click at [633, 457] on p "Визуальный текстовый редактор, wiswyg-editor-user-answer-47024829764620" at bounding box center [658, 461] width 543 height 12
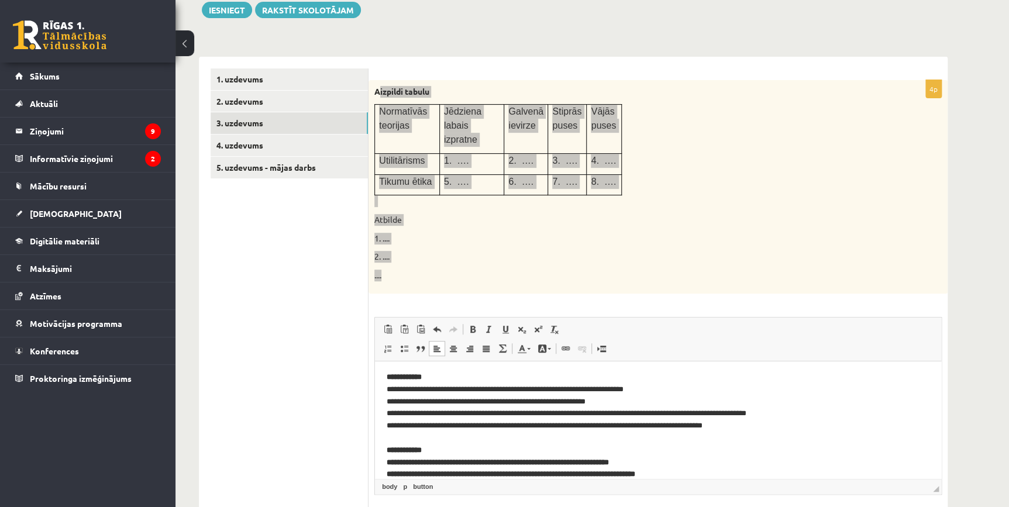
scroll to position [0, 0]
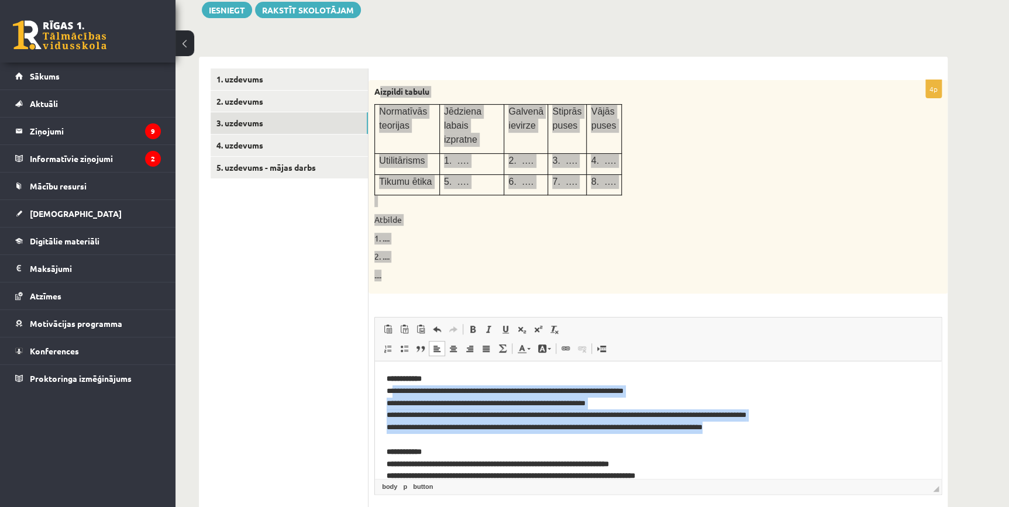
drag, startPoint x: 395, startPoint y: 388, endPoint x: 744, endPoint y: 427, distance: 351.9
click at [744, 427] on p "**********" at bounding box center [654, 440] width 535 height 134
click at [470, 330] on span at bounding box center [472, 329] width 9 height 9
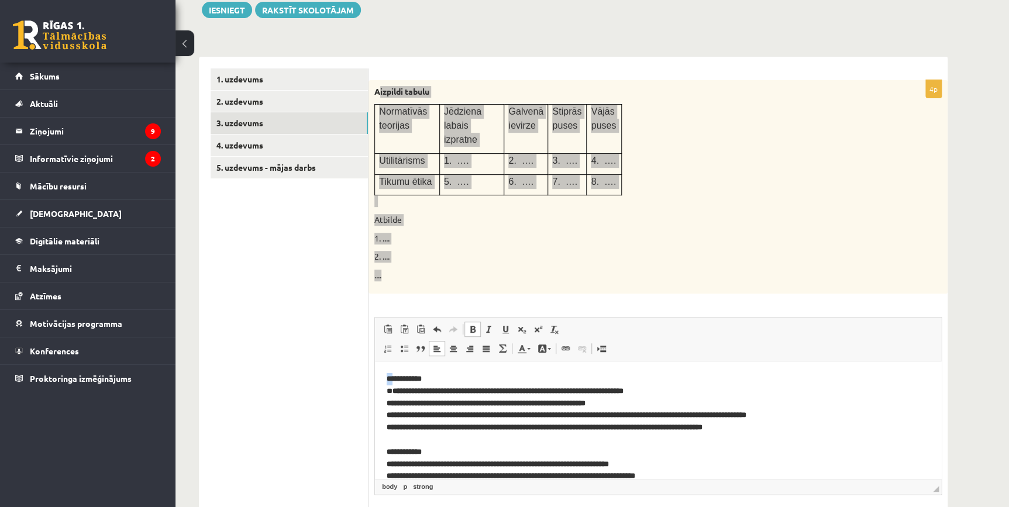
drag, startPoint x: 386, startPoint y: 384, endPoint x: 395, endPoint y: 385, distance: 8.9
click at [395, 385] on html "**********" at bounding box center [658, 449] width 566 height 177
drag, startPoint x: 390, startPoint y: 395, endPoint x: 401, endPoint y: 394, distance: 11.2
click at [401, 394] on p "**********" at bounding box center [654, 440] width 535 height 134
click at [480, 328] on span "Полужирный Комбинация клавиш Ctrl+B Курсив Комбинация клавиш Ctrl+I Подчеркнуты…" at bounding box center [514, 329] width 100 height 15
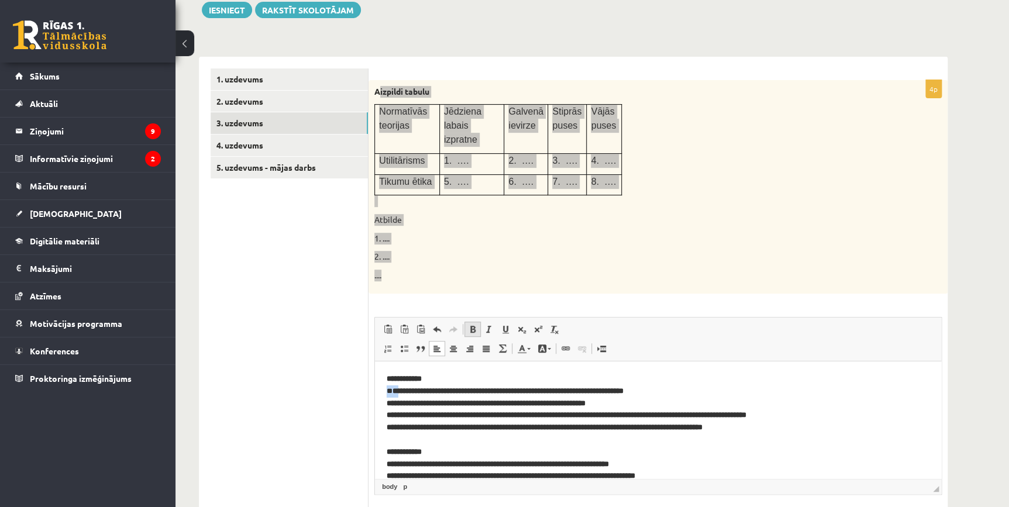
click at [474, 328] on span at bounding box center [472, 329] width 9 height 9
click at [399, 381] on strong "**********" at bounding box center [404, 379] width 35 height 8
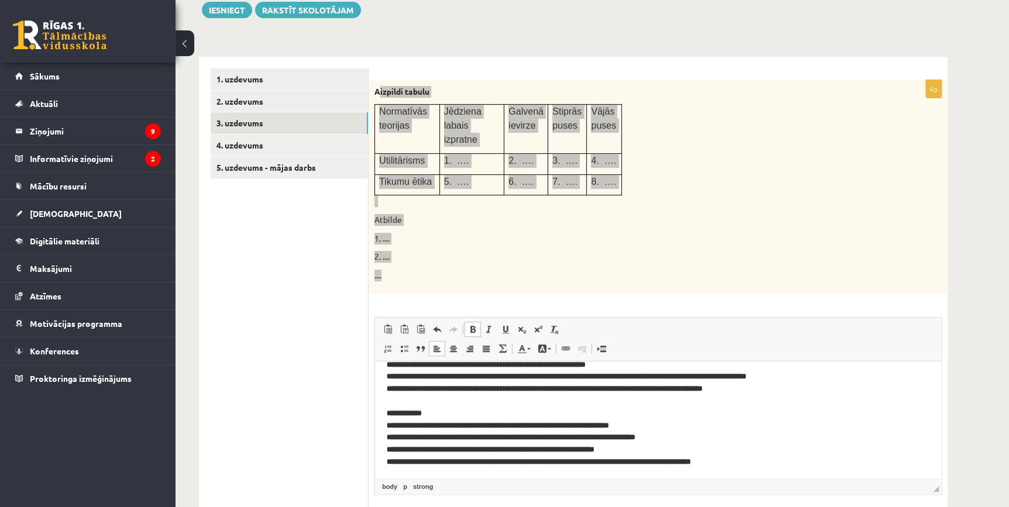
scroll to position [60, 0]
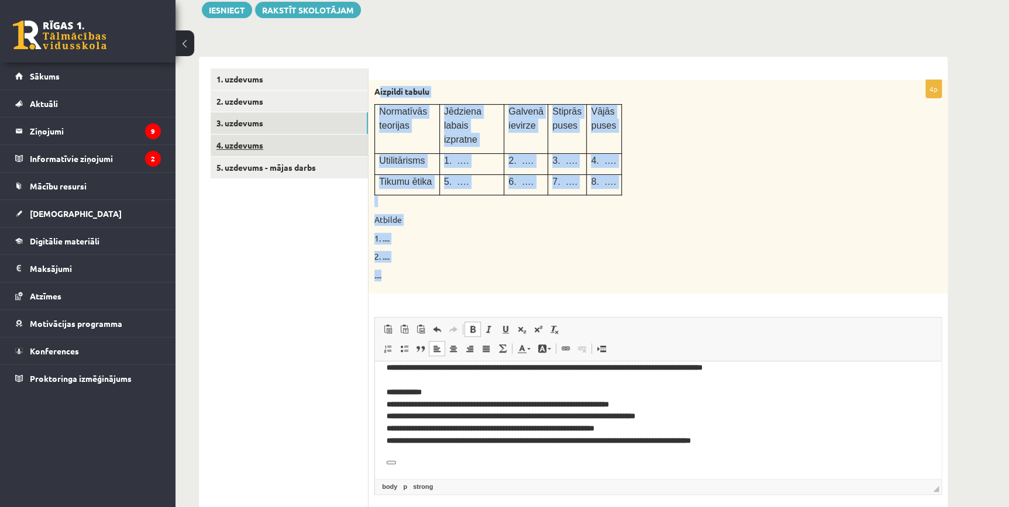
click at [280, 146] on link "4. uzdevums" at bounding box center [289, 146] width 157 height 22
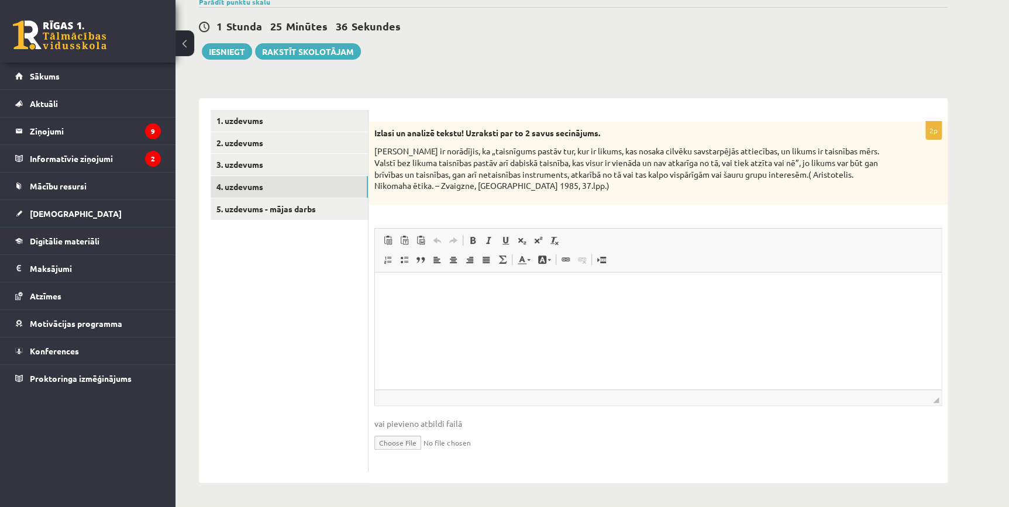
scroll to position [0, 0]
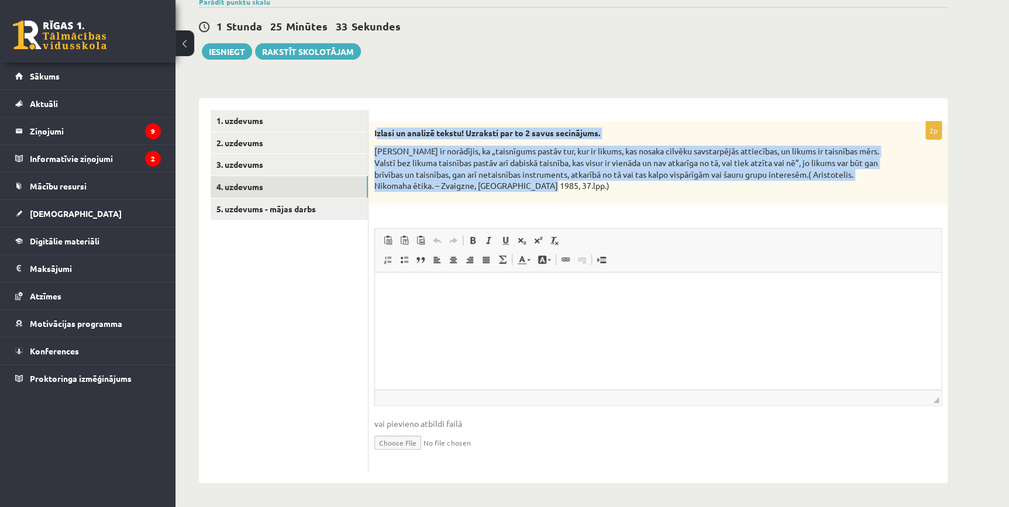
drag, startPoint x: 378, startPoint y: 126, endPoint x: 474, endPoint y: 189, distance: 115.2
click at [474, 189] on div "Izlasi un analizē tekstu! Uzraksti par to 2 savus secinājums. [PERSON_NAME] ir …" at bounding box center [657, 163] width 579 height 83
drag, startPoint x: 474, startPoint y: 189, endPoint x: 533, endPoint y: 201, distance: 60.8
click at [533, 201] on div "Izlasi un analizē tekstu! Uzraksti par to 2 savus secinājums. [PERSON_NAME] ir …" at bounding box center [657, 163] width 579 height 83
drag, startPoint x: 373, startPoint y: 136, endPoint x: 511, endPoint y: 195, distance: 150.1
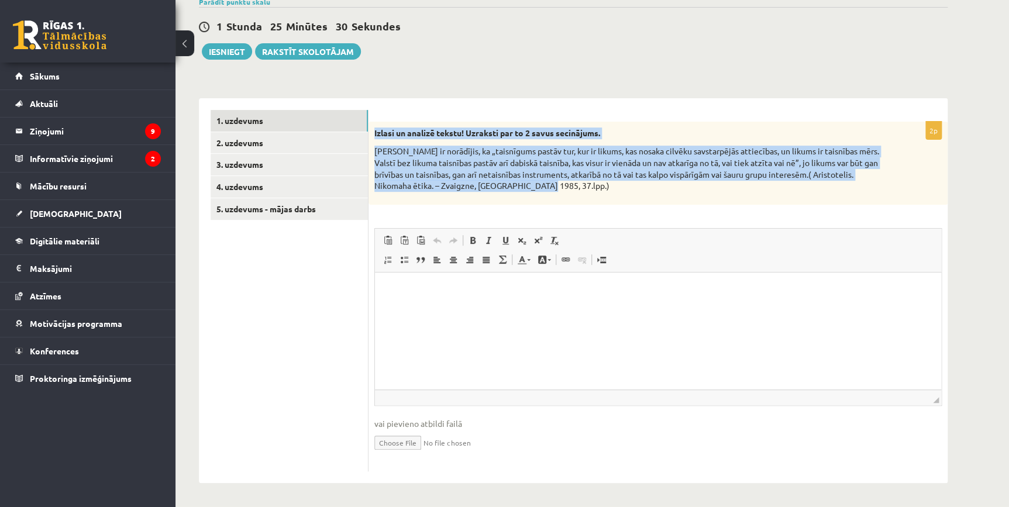
click at [511, 195] on div "Izlasi un analizē tekstu! Uzraksti par to 2 savus secinājums. [PERSON_NAME] ir …" at bounding box center [657, 163] width 579 height 83
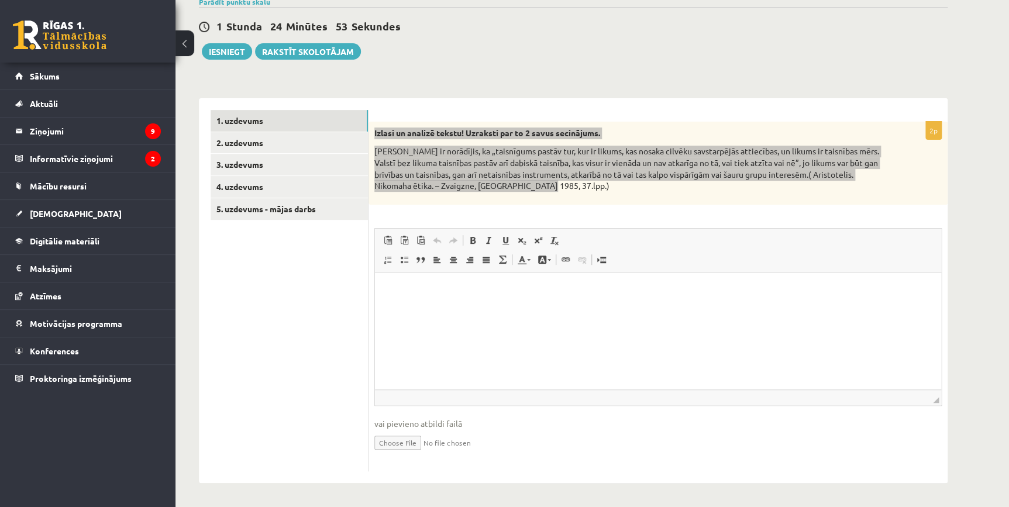
click at [463, 308] on html at bounding box center [658, 290] width 566 height 36
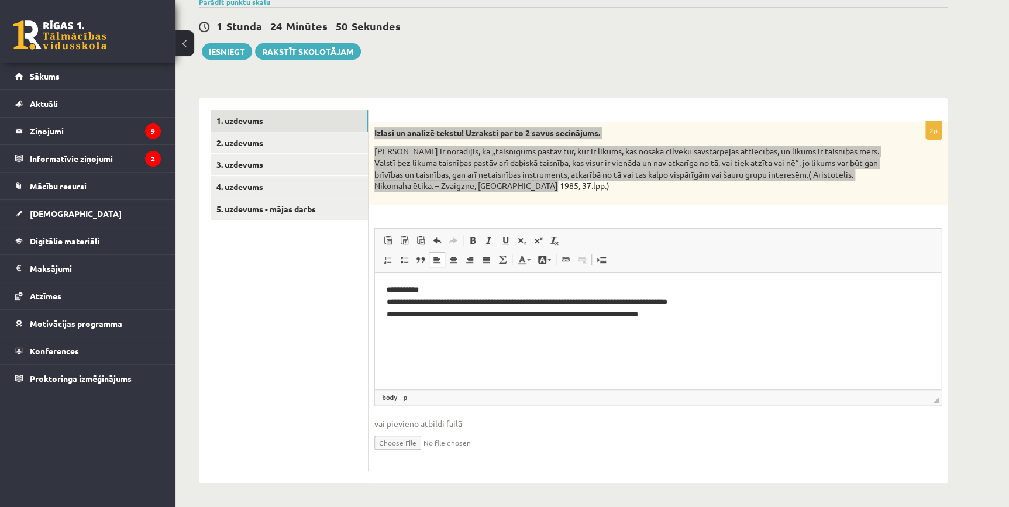
click at [659, 319] on p "**********" at bounding box center [658, 302] width 543 height 36
click at [643, 332] on html "**********" at bounding box center [658, 302] width 566 height 60
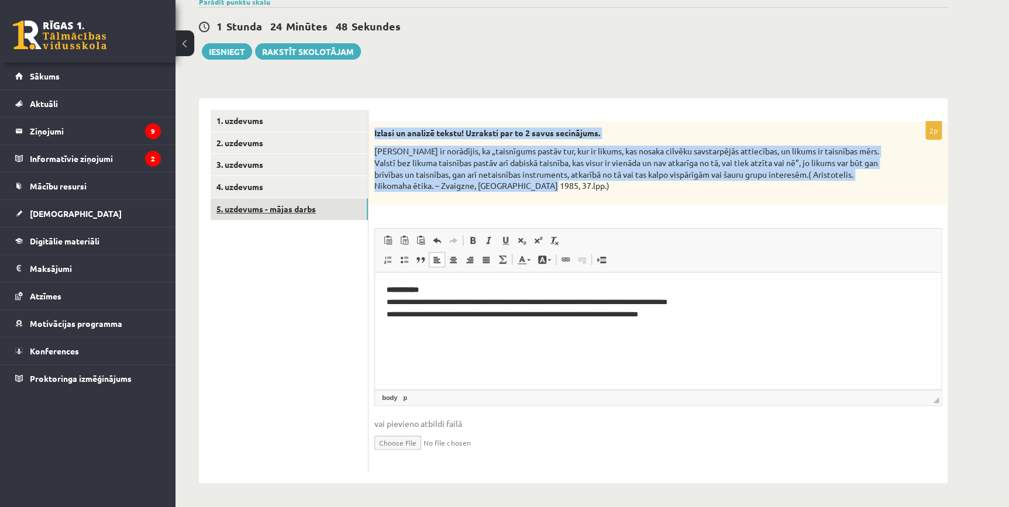
click at [274, 208] on link "5. uzdevums - mājas darbs" at bounding box center [289, 209] width 157 height 22
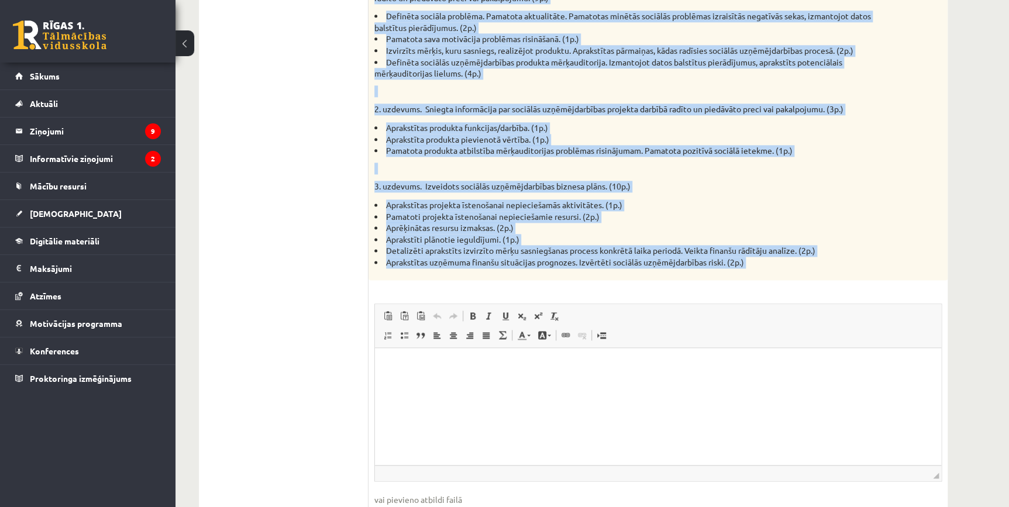
scroll to position [739, 0]
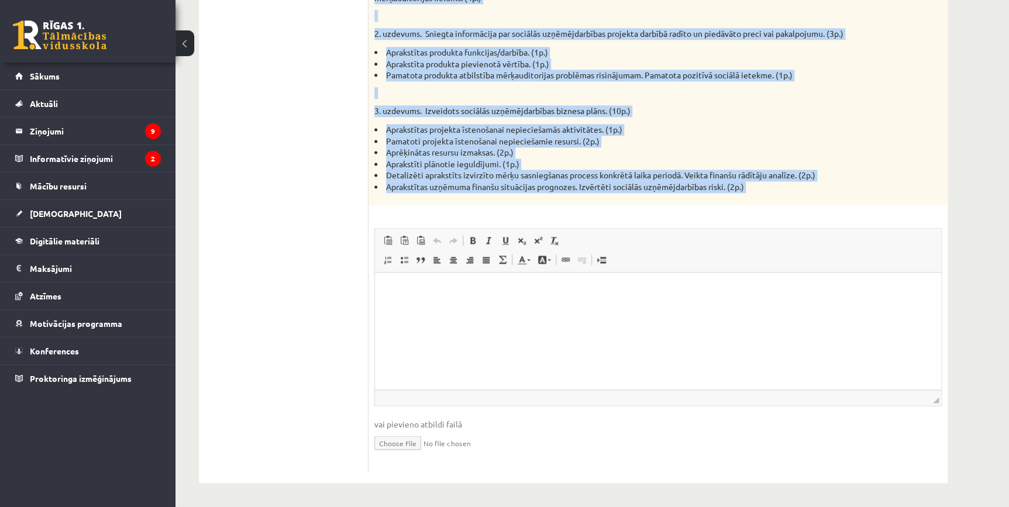
drag, startPoint x: 371, startPoint y: 240, endPoint x: 765, endPoint y: 205, distance: 395.2
copy div "Lorem ipsumd sita conse adipiscin elits doeiusmod temporin. Utlabore etdolorema…"
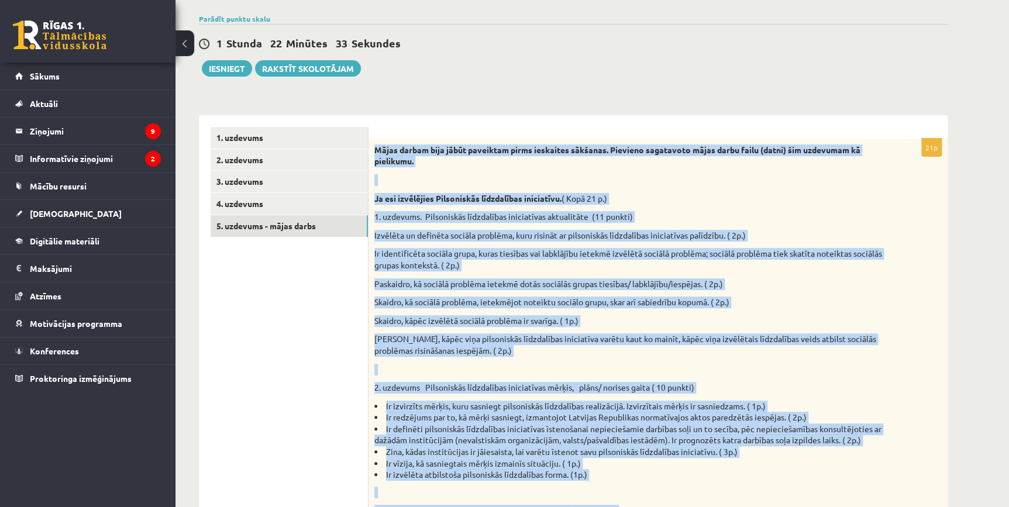
scroll to position [30, 0]
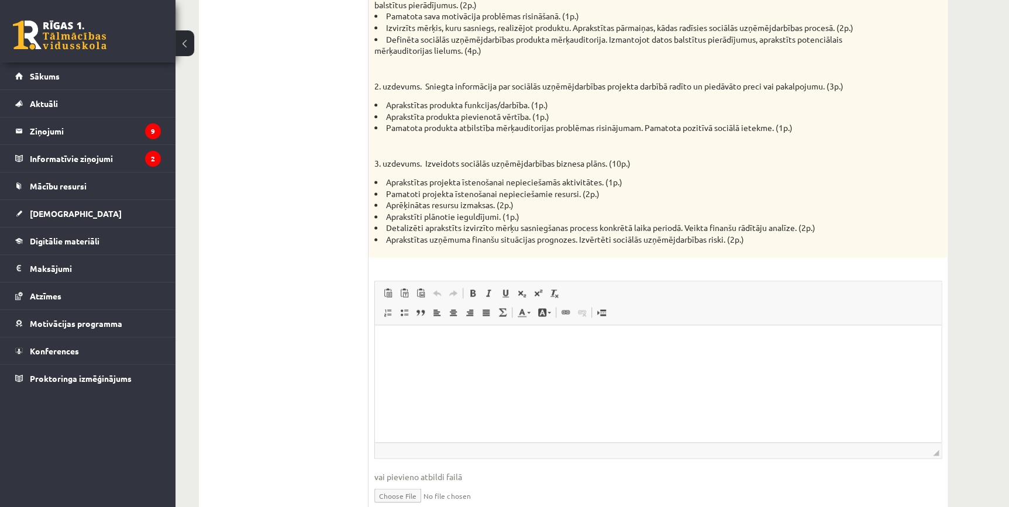
scroll to position [739, 0]
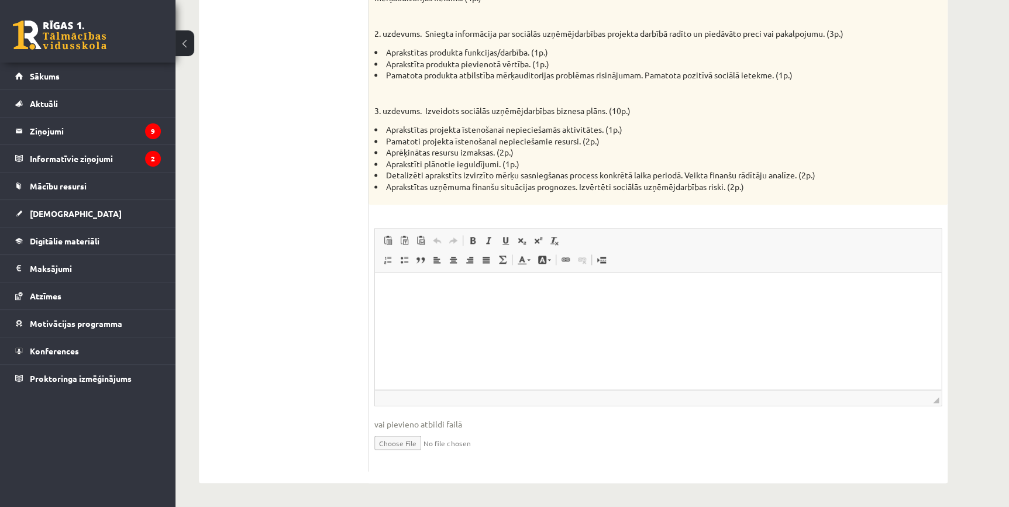
click at [430, 440] on input "file" at bounding box center [657, 442] width 567 height 24
type input "**********"
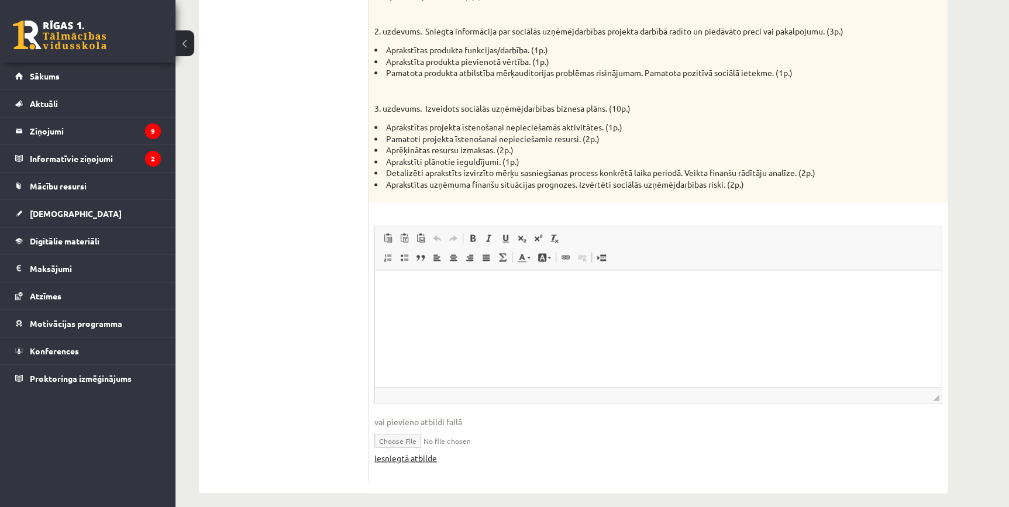
click at [404, 463] on link "Iesniegtā atbilde" at bounding box center [405, 457] width 63 height 12
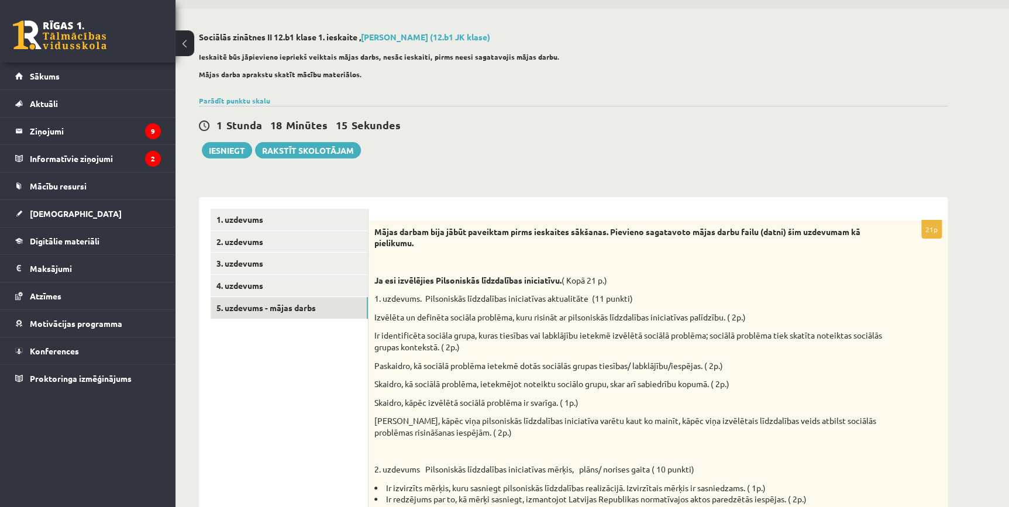
scroll to position [0, 0]
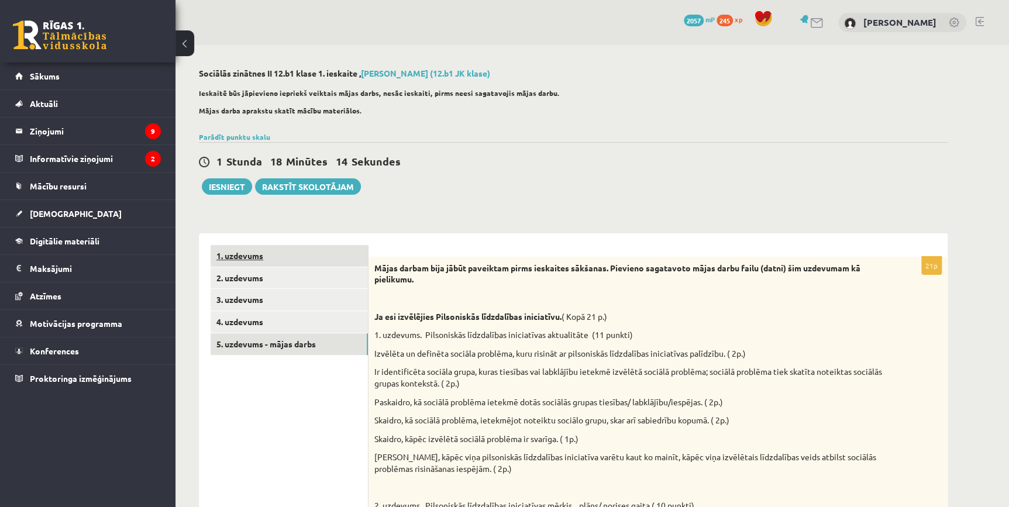
click at [257, 251] on link "1. uzdevums" at bounding box center [289, 256] width 157 height 22
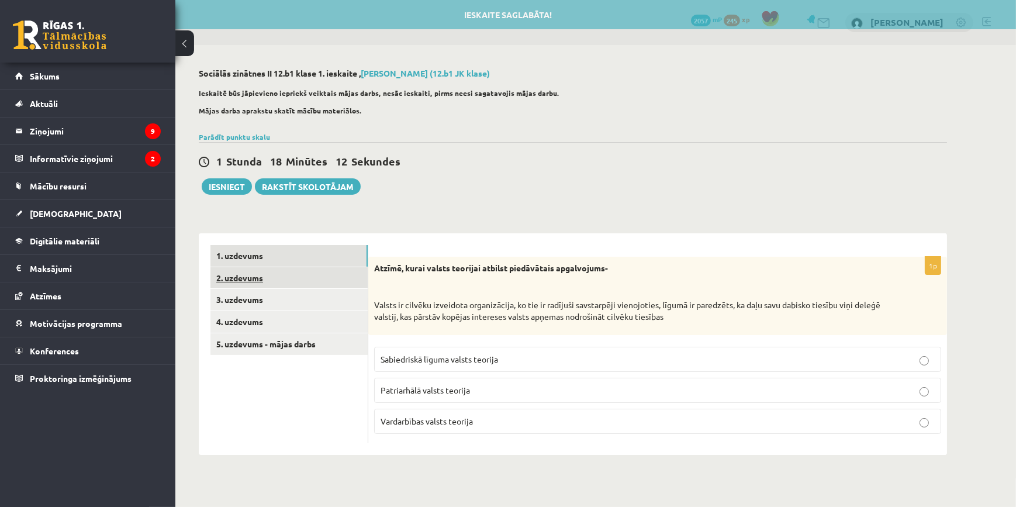
click at [275, 277] on link "2. uzdevums" at bounding box center [289, 278] width 157 height 22
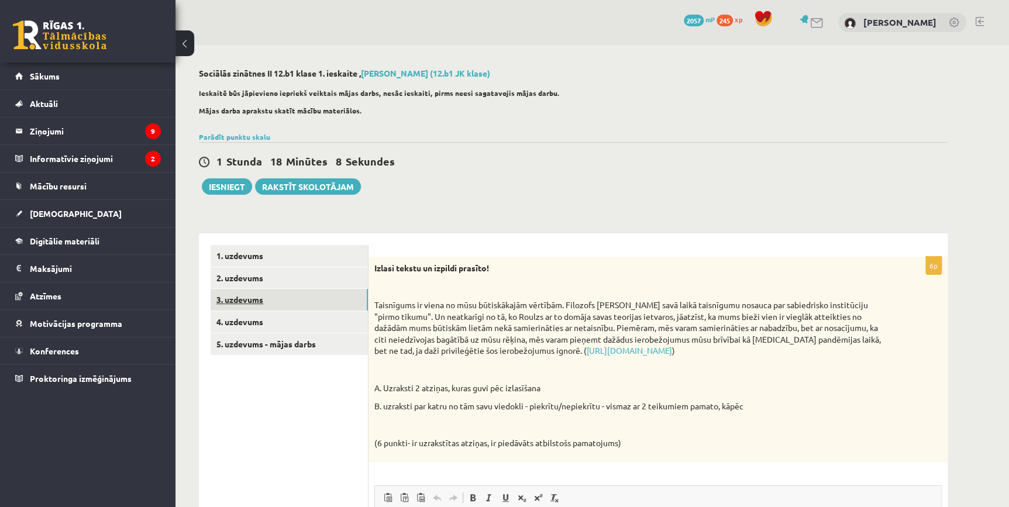
click at [260, 301] on link "3. uzdevums" at bounding box center [289, 300] width 157 height 22
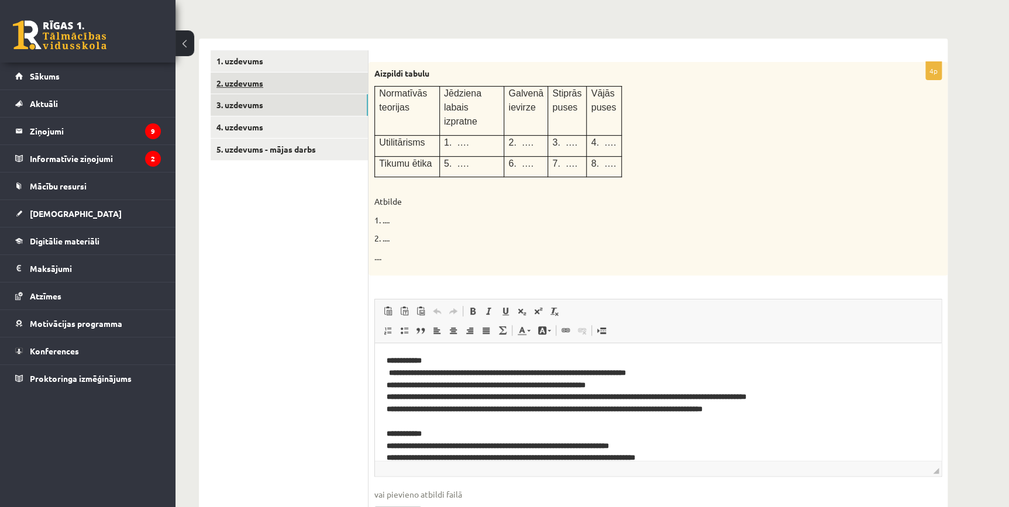
scroll to position [89, 0]
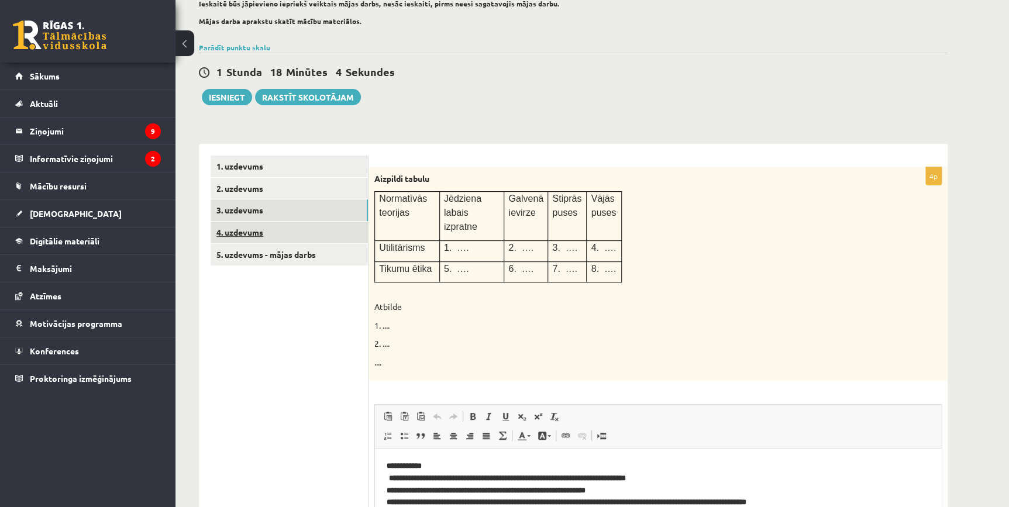
click at [268, 240] on link "4. uzdevums" at bounding box center [289, 233] width 157 height 22
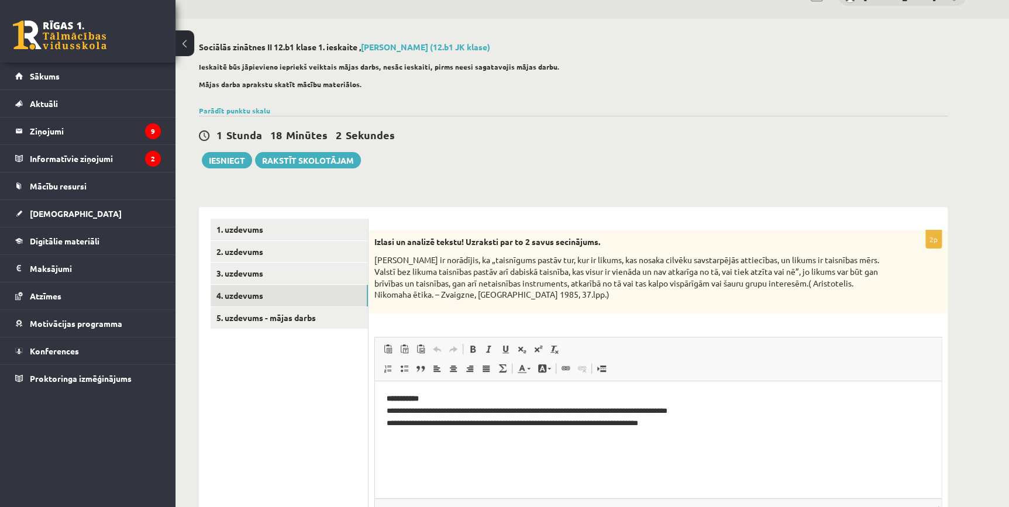
scroll to position [1, 0]
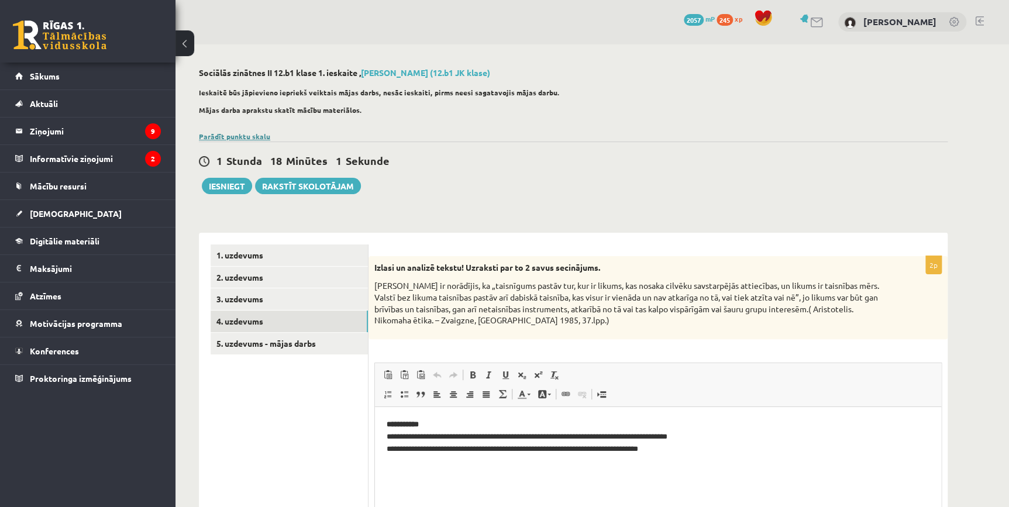
click at [267, 138] on link "Parādīt punktu skalu" at bounding box center [234, 136] width 71 height 9
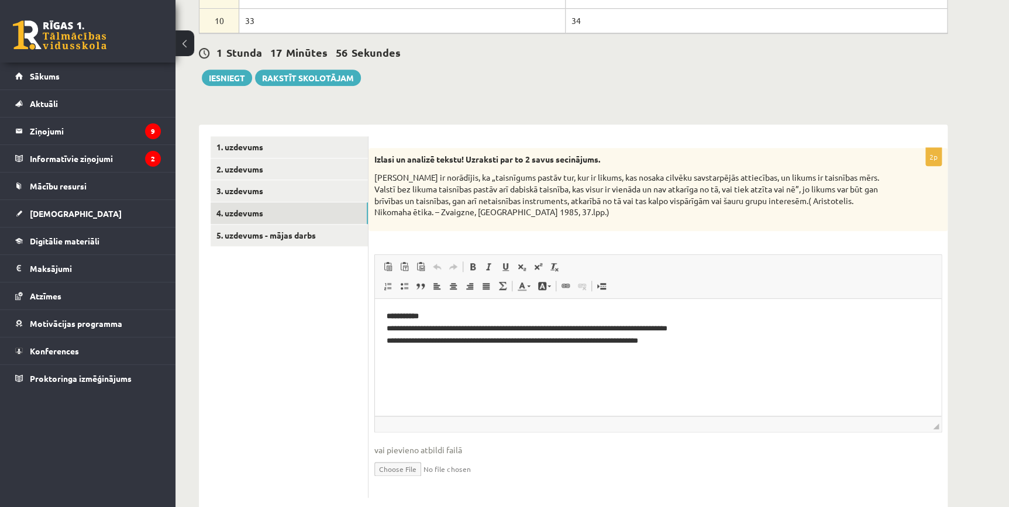
scroll to position [409, 0]
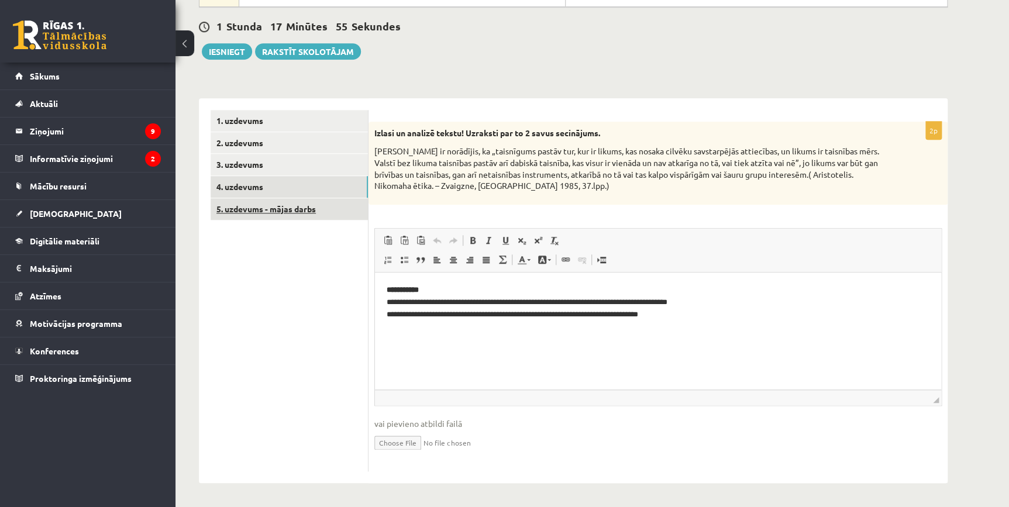
click at [246, 205] on link "5. uzdevums - mājas darbs" at bounding box center [289, 209] width 157 height 22
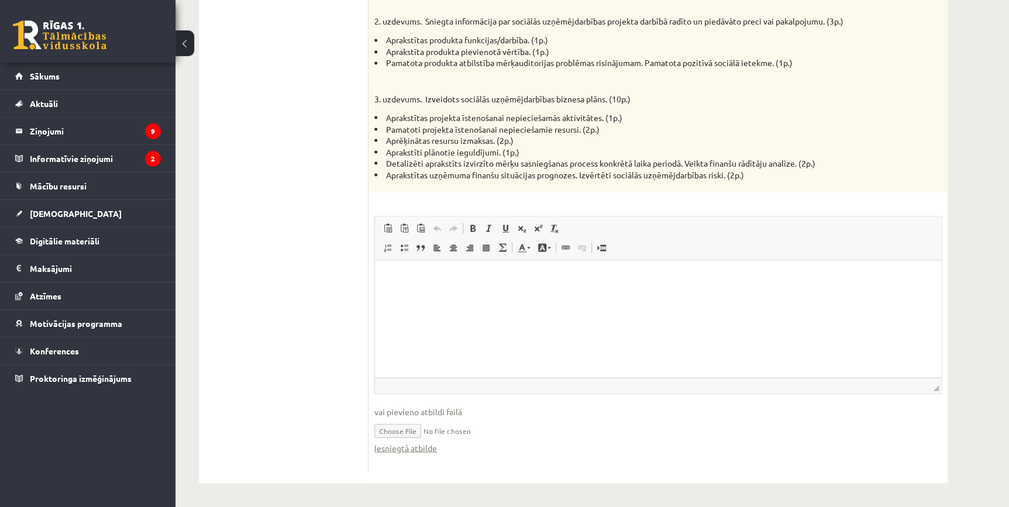
scroll to position [1024, 0]
click at [436, 451] on div "Iesniegtā atbilde" at bounding box center [657, 448] width 567 height 12
click at [431, 453] on link "Iesniegtā atbilde" at bounding box center [405, 448] width 63 height 12
click at [426, 450] on link "Iesniegtā atbilde" at bounding box center [405, 448] width 63 height 12
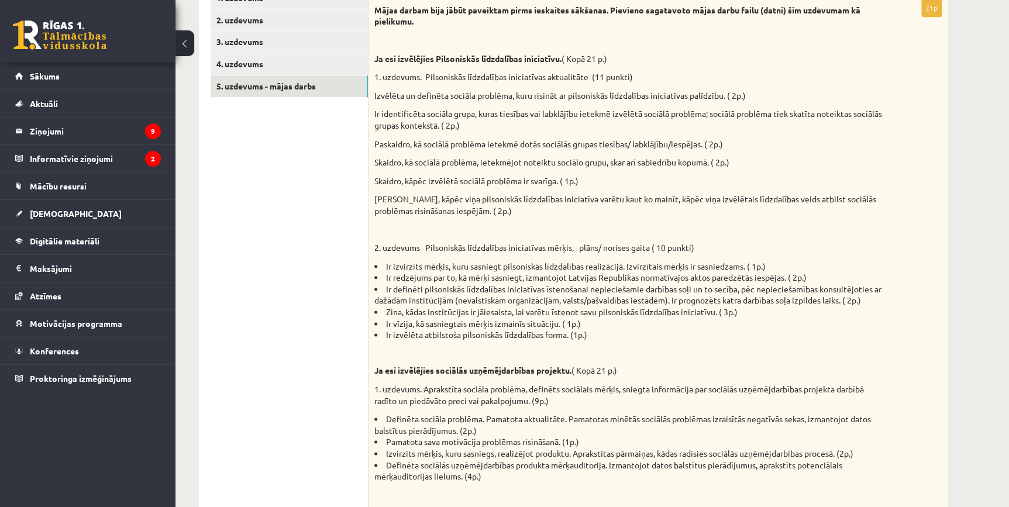
scroll to position [492, 0]
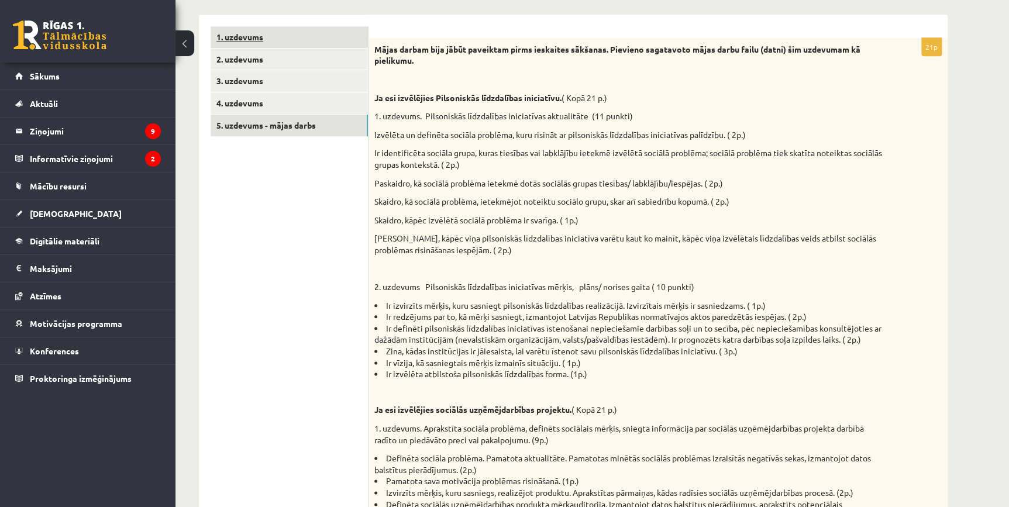
click at [267, 44] on link "1. uzdevums" at bounding box center [289, 37] width 157 height 22
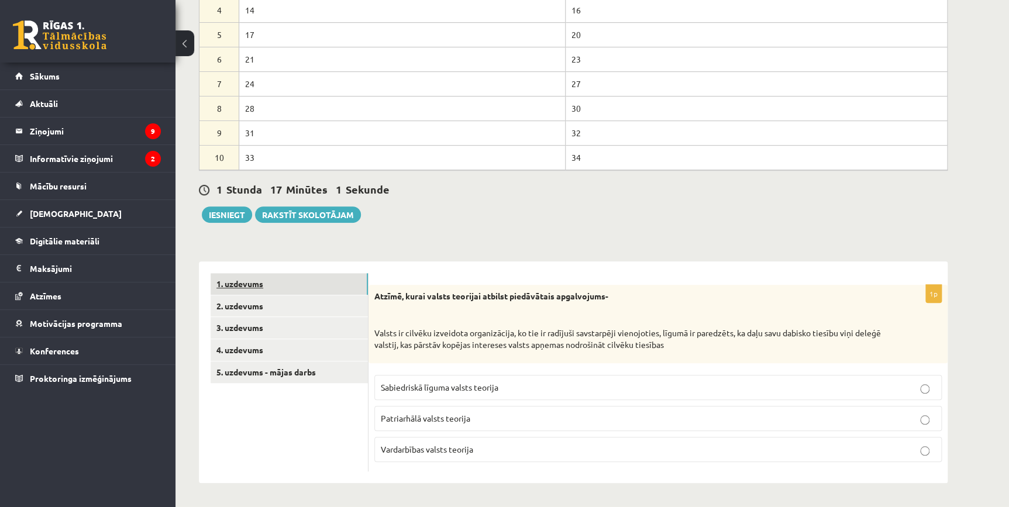
scroll to position [246, 0]
click at [238, 319] on link "3. uzdevums" at bounding box center [289, 328] width 157 height 22
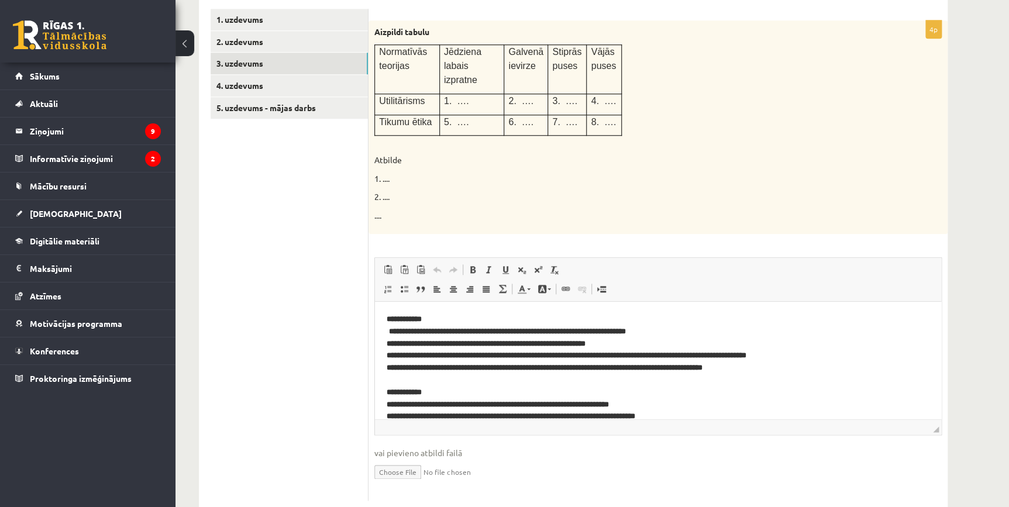
scroll to position [539, 0]
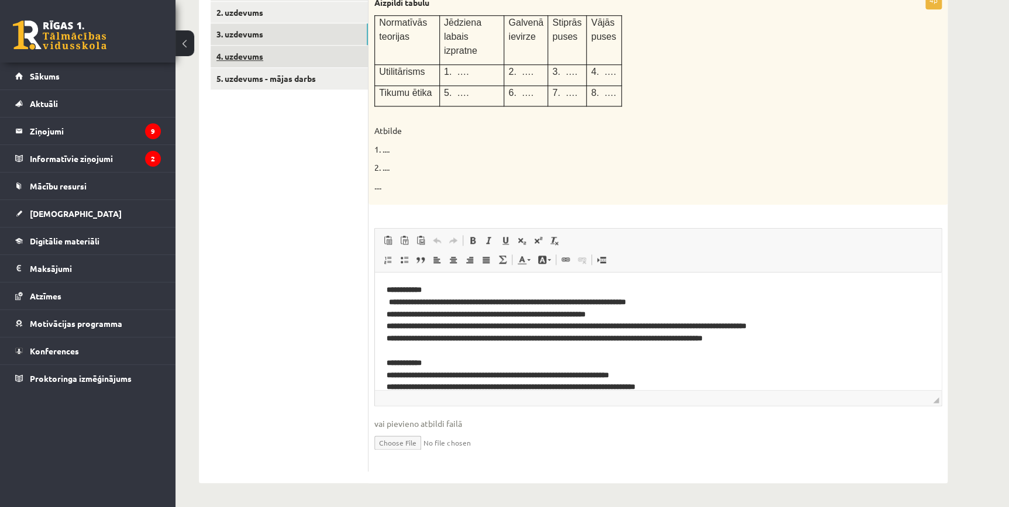
click at [269, 58] on link "4. uzdevums" at bounding box center [289, 57] width 157 height 22
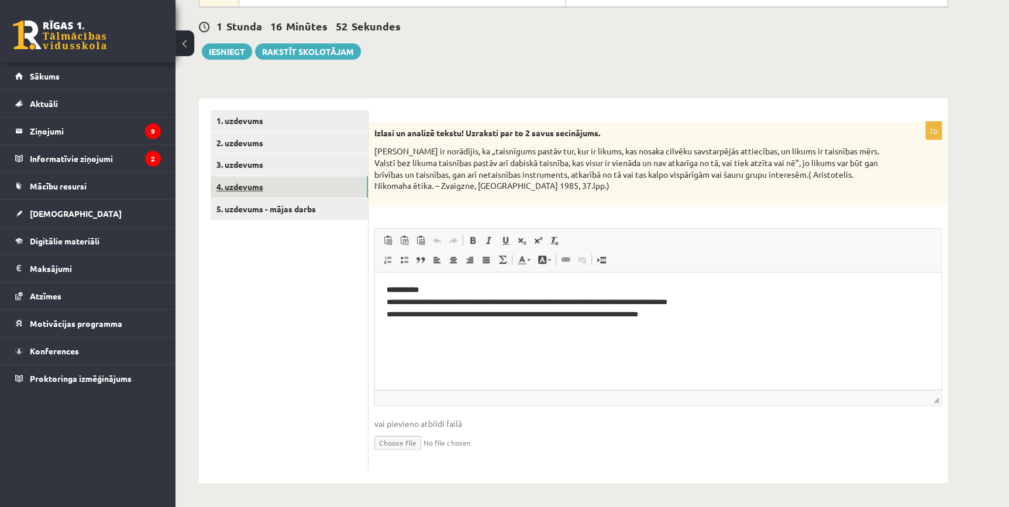
scroll to position [0, 0]
click at [272, 209] on link "5. uzdevums - mājas darbs" at bounding box center [289, 209] width 157 height 22
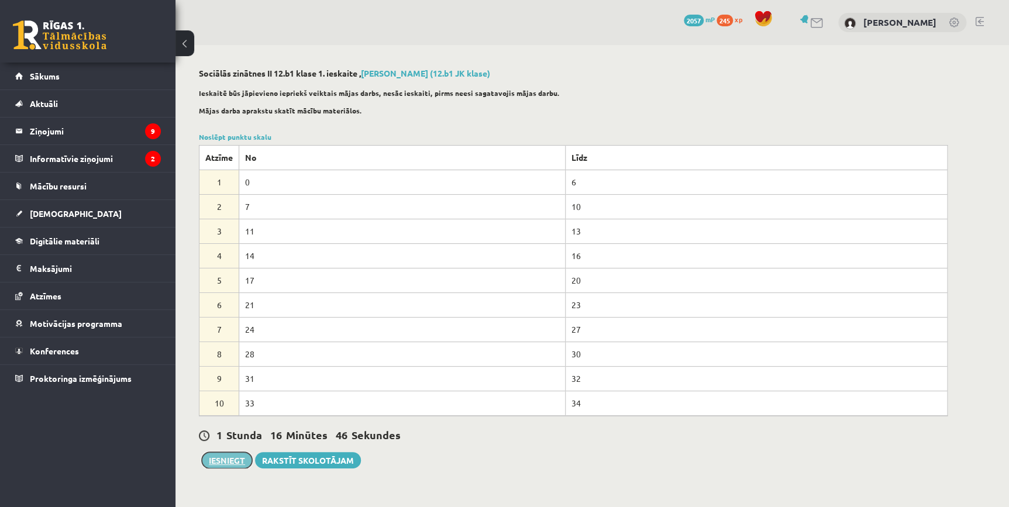
click at [209, 459] on button "Iesniegt" at bounding box center [227, 460] width 50 height 16
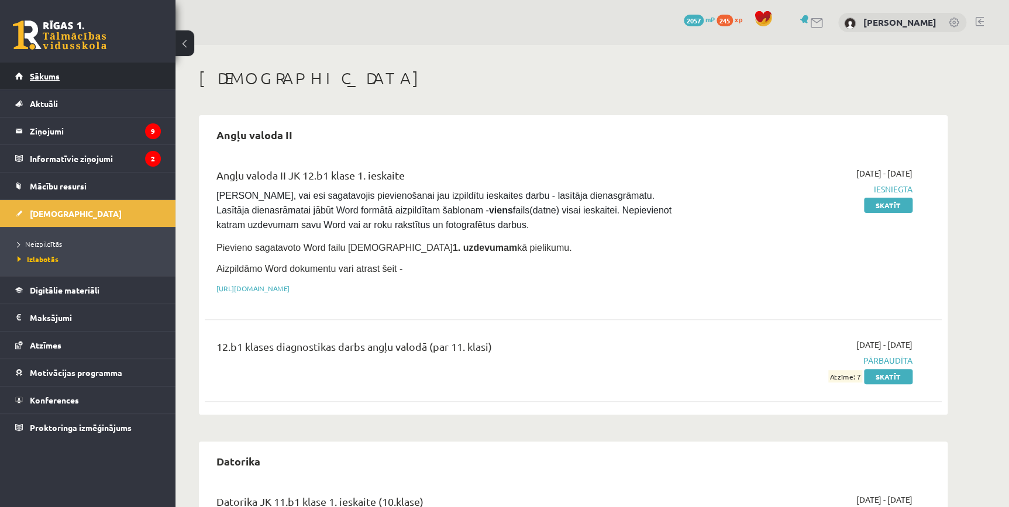
click at [86, 64] on link "Sākums" at bounding box center [88, 76] width 146 height 27
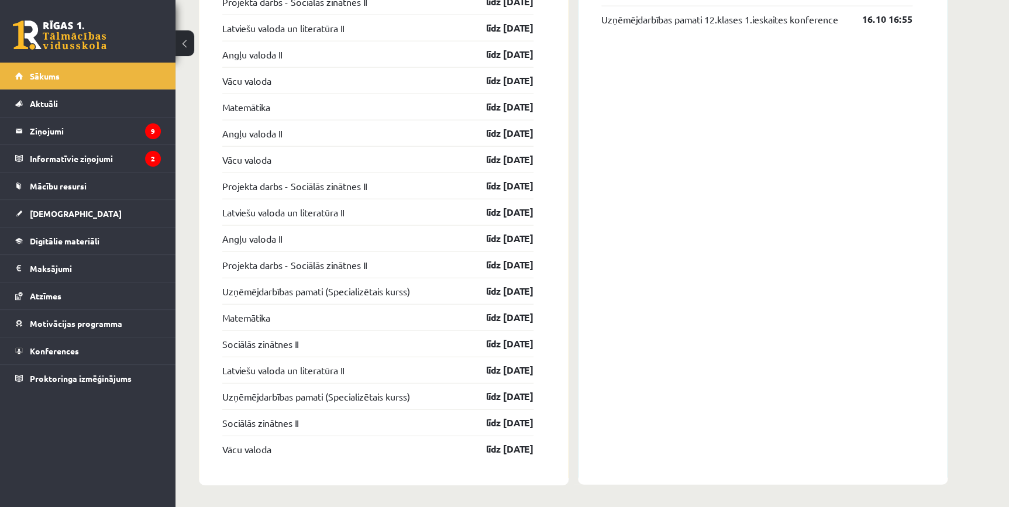
scroll to position [964, 0]
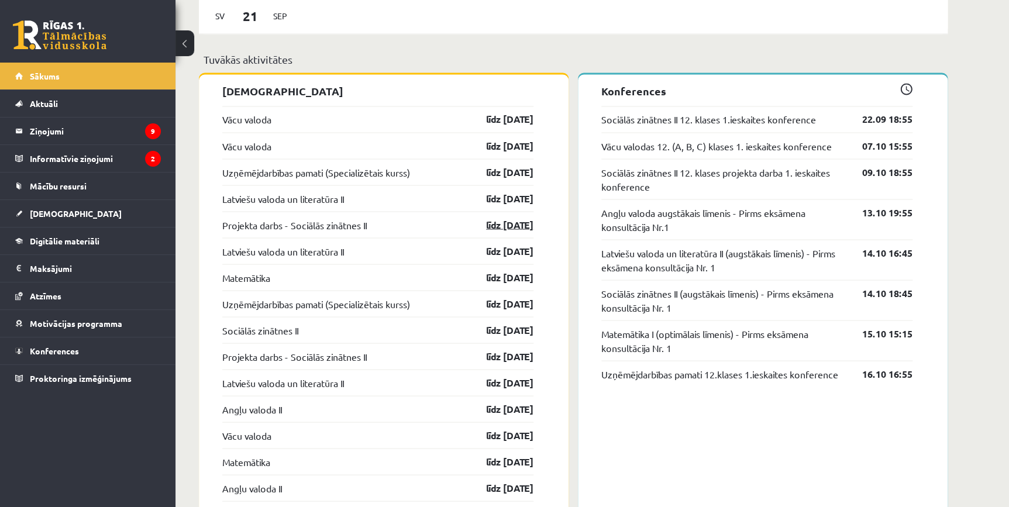
click at [504, 228] on link "līdz [DATE]" at bounding box center [500, 225] width 68 height 14
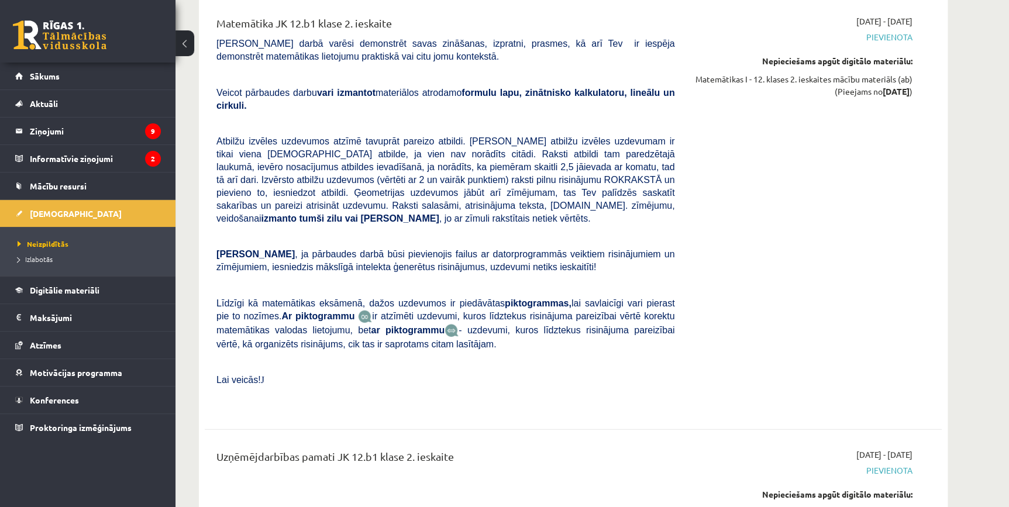
scroll to position [1418, 0]
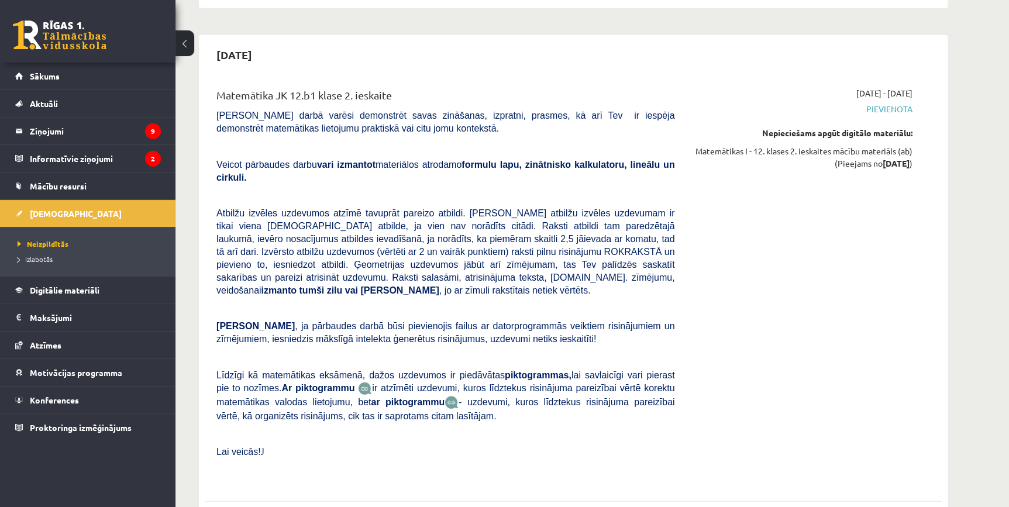
drag, startPoint x: 506, startPoint y: 229, endPoint x: 433, endPoint y: 240, distance: 73.9
click at [432, 240] on span "Atbilžu izvēles uzdevumos atzīmē tavuprāt pareizo atbildi. Katram atbilžu izvēl…" at bounding box center [445, 251] width 458 height 87
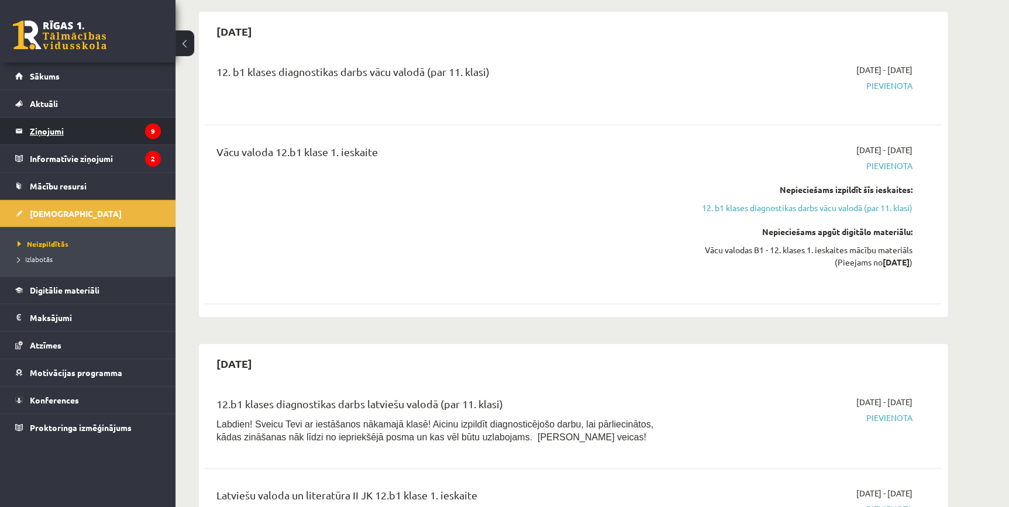
scroll to position [266, 0]
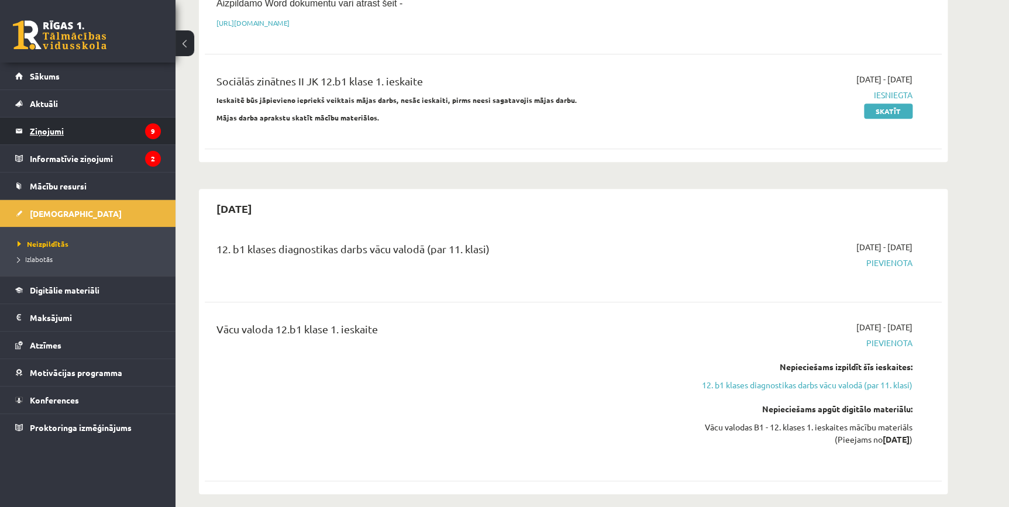
click at [98, 132] on legend "Ziņojumi 9" at bounding box center [95, 131] width 131 height 27
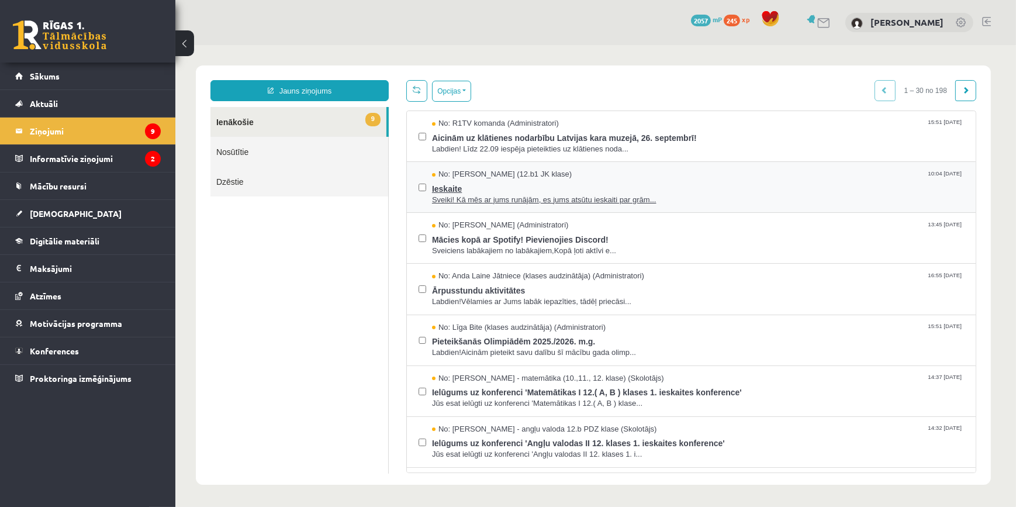
click at [456, 194] on span "Sveiki! Kā mēs ar jums runājām, es jums atsūtu ieskaiti par grām..." at bounding box center [698, 199] width 532 height 11
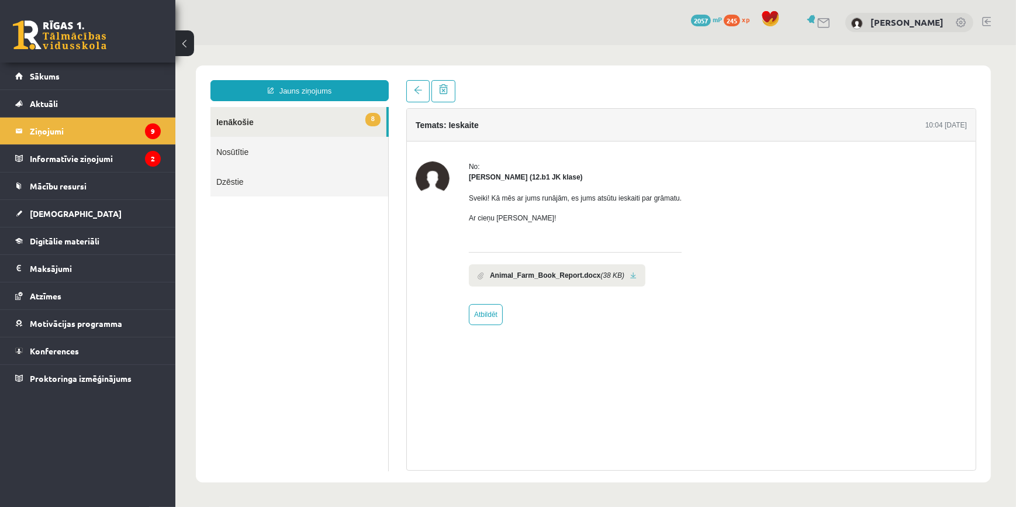
click at [630, 271] on li "Animal_Farm_Book_Report.docx (38 KB)" at bounding box center [556, 275] width 177 height 22
click at [630, 275] on link at bounding box center [633, 275] width 6 height 8
click at [258, 135] on link "8 Ienākošie" at bounding box center [298, 121] width 176 height 30
click at [115, 152] on legend "Informatīvie ziņojumi 2" at bounding box center [95, 158] width 131 height 27
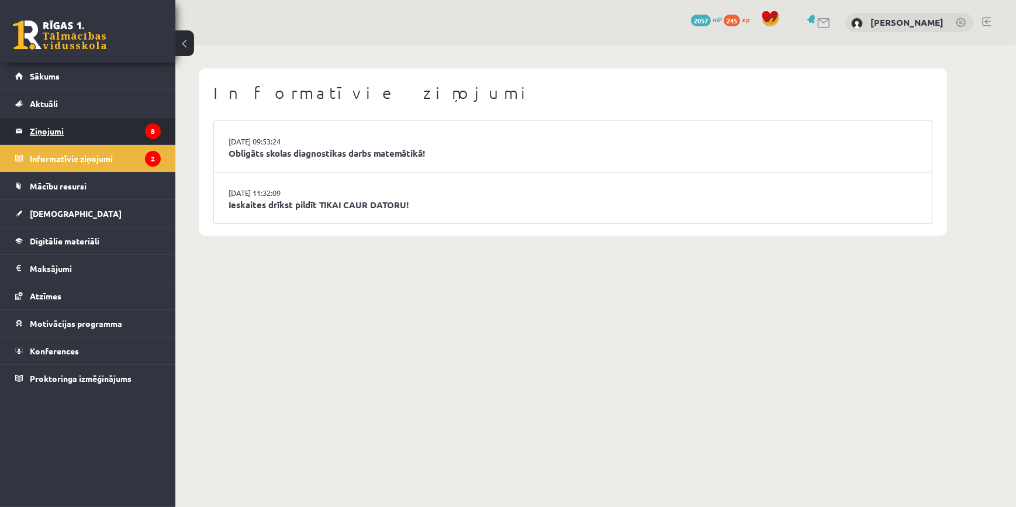
click at [89, 133] on legend "Ziņojumi 8" at bounding box center [95, 131] width 131 height 27
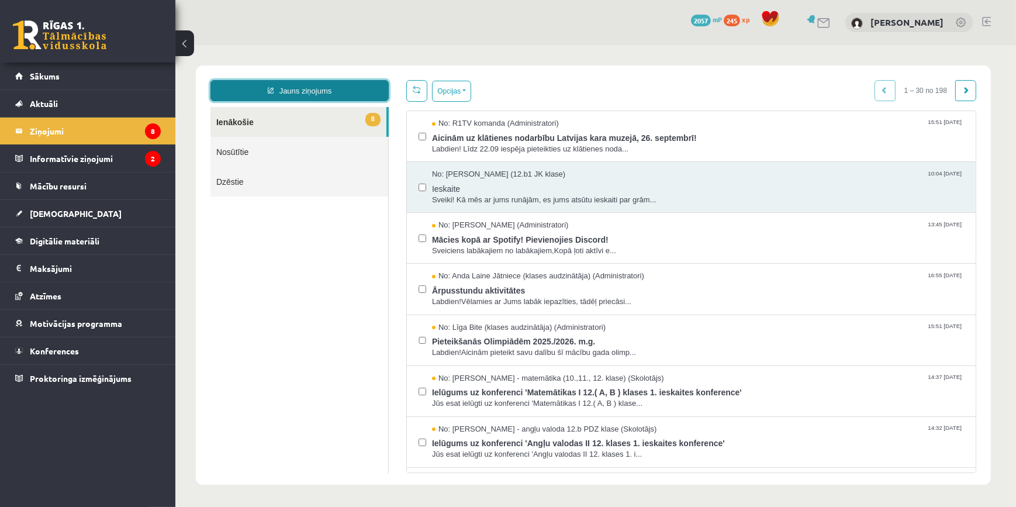
click at [270, 98] on link "Jauns ziņojums" at bounding box center [299, 90] width 178 height 21
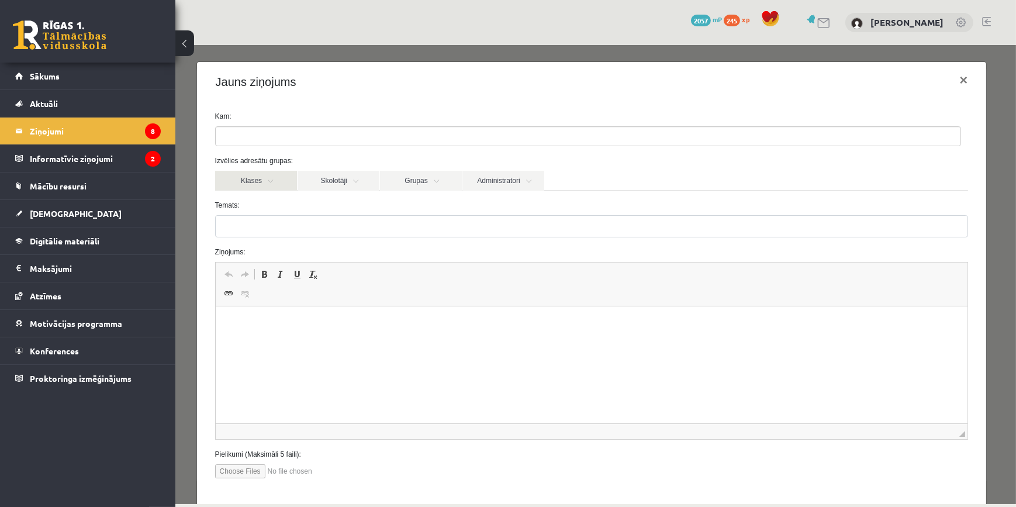
click at [245, 177] on link "Klases" at bounding box center [256, 180] width 82 height 20
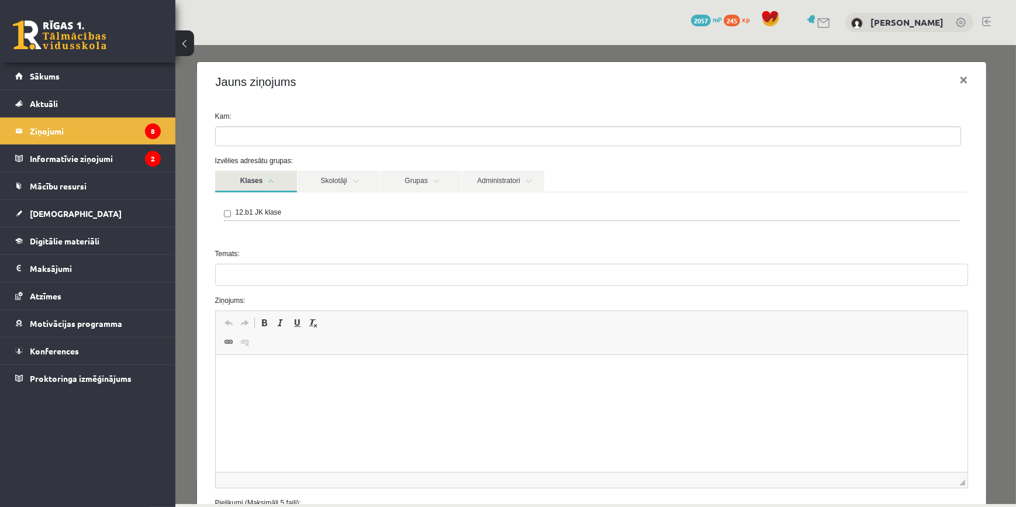
click at [240, 207] on label "12.b1 JK klase" at bounding box center [258, 211] width 46 height 11
click at [356, 186] on link "Skolotāji" at bounding box center [338, 181] width 82 height 22
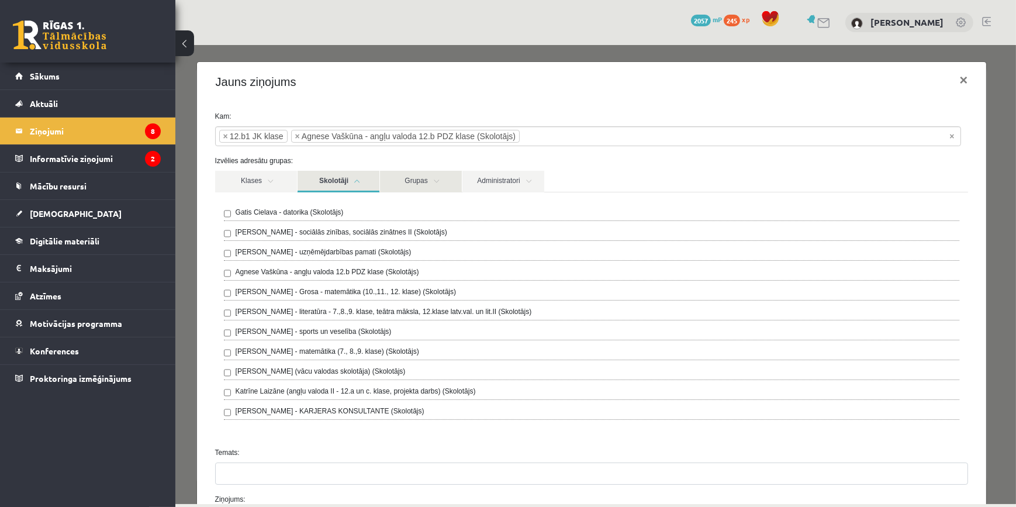
click at [428, 187] on link "Grupas" at bounding box center [421, 181] width 82 height 22
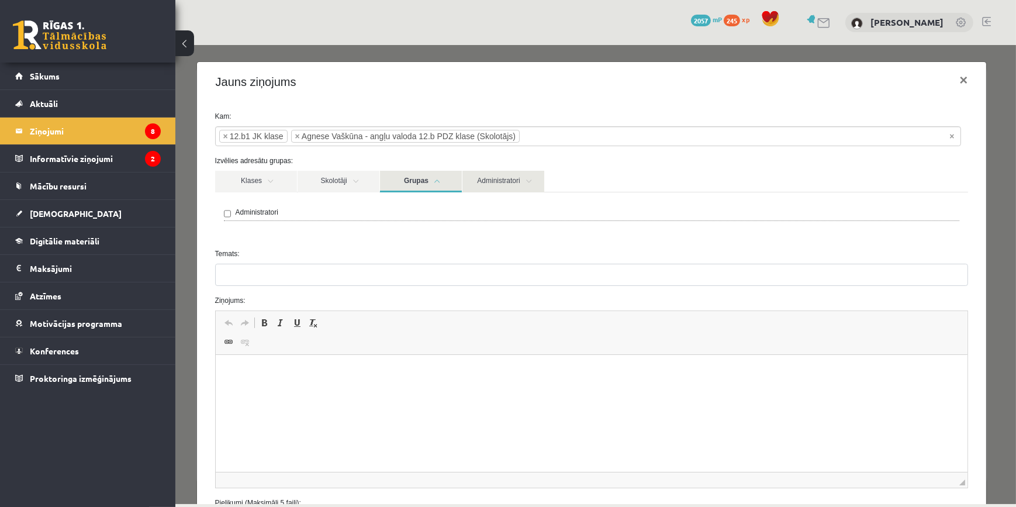
click at [473, 177] on link "Administratori" at bounding box center [503, 181] width 82 height 22
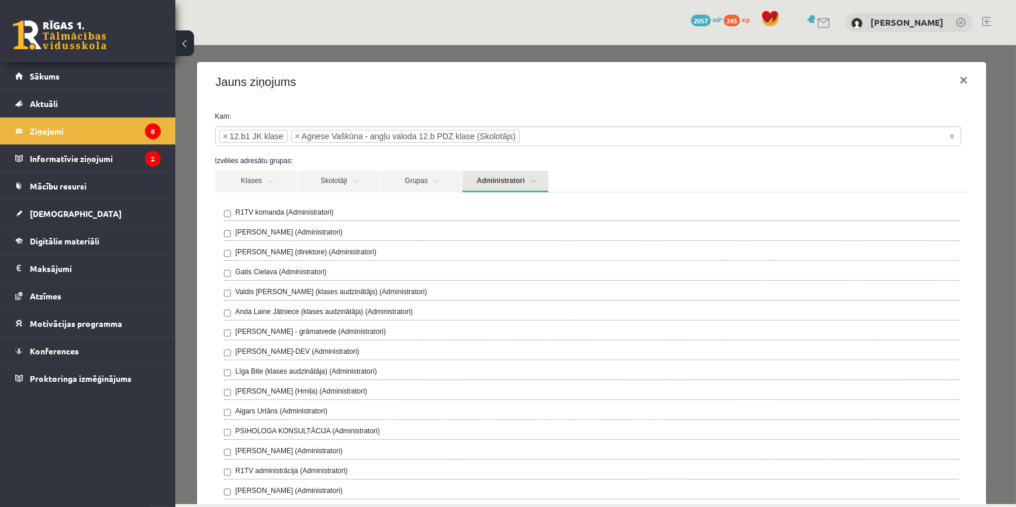
click at [473, 177] on link "Administratori" at bounding box center [505, 181] width 86 height 22
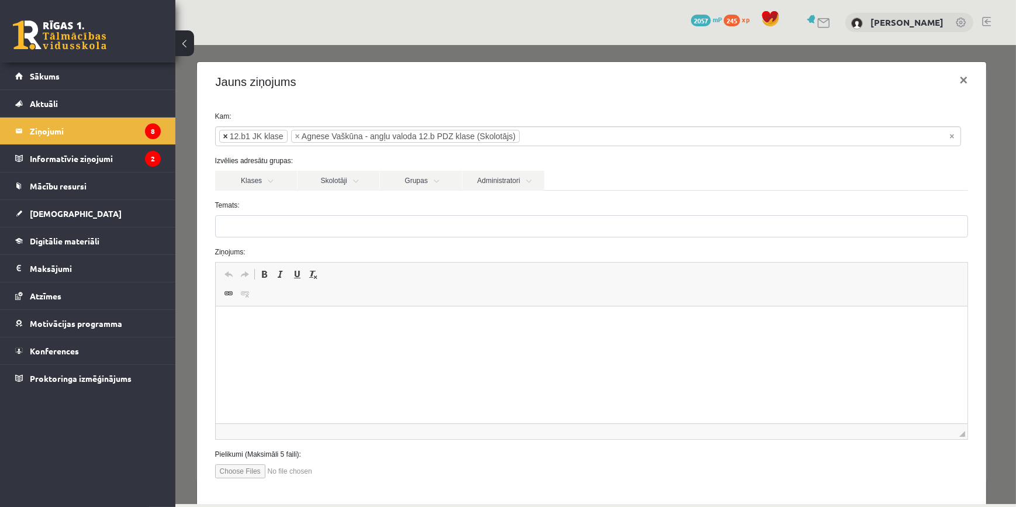
click at [226, 136] on span "×" at bounding box center [225, 136] width 5 height 12
select select "***"
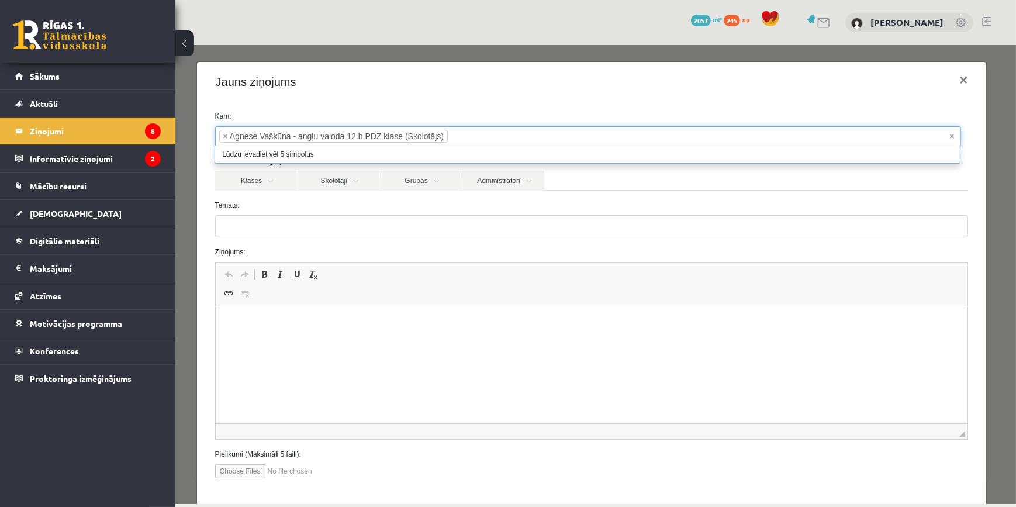
click at [570, 84] on div "Jauns ziņojums ×" at bounding box center [592, 81] width 790 height 40
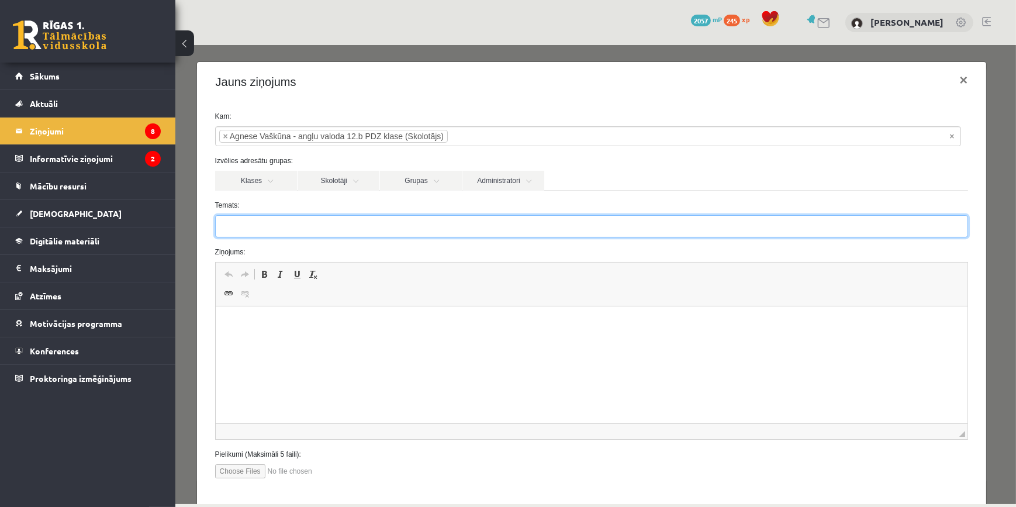
click at [259, 220] on input "Temats:" at bounding box center [592, 226] width 754 height 22
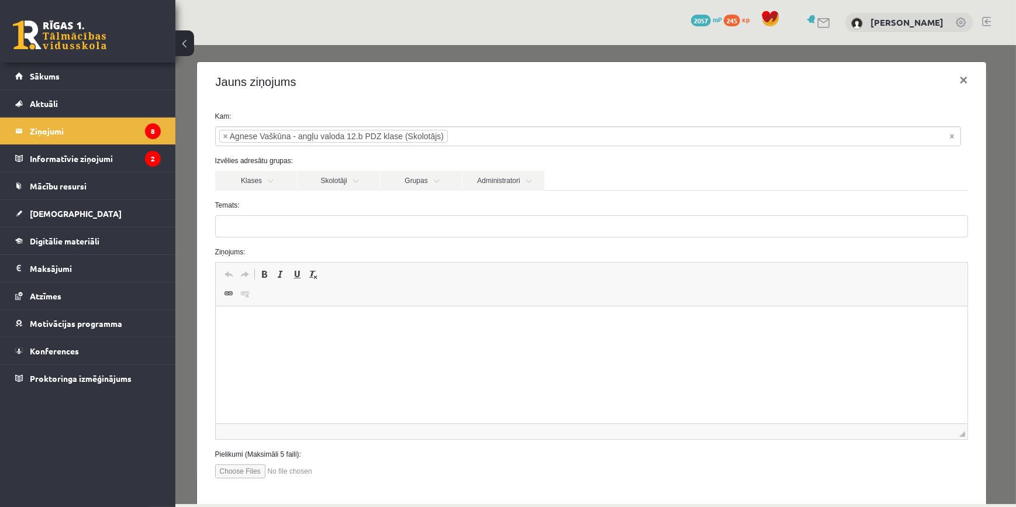
click at [268, 342] on html at bounding box center [591, 324] width 753 height 36
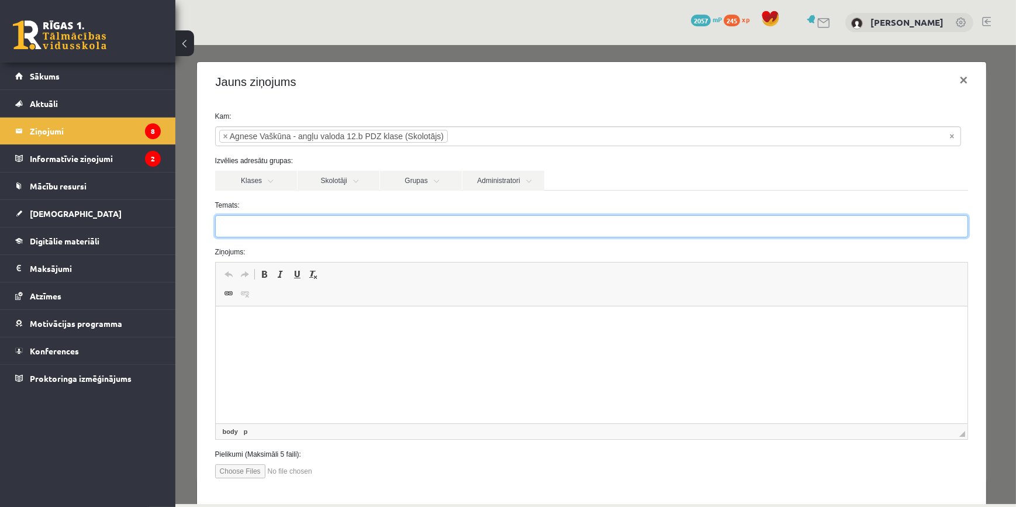
click at [264, 226] on input "Temats:" at bounding box center [592, 226] width 754 height 22
type input "**********"
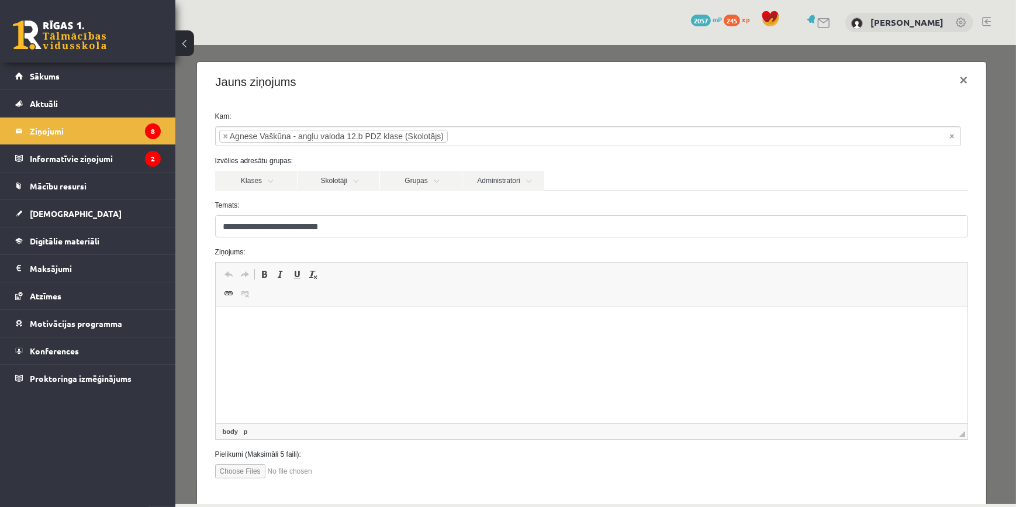
click at [271, 342] on html at bounding box center [591, 324] width 753 height 36
click at [245, 478] on input "file" at bounding box center [281, 471] width 133 height 14
type input "**********"
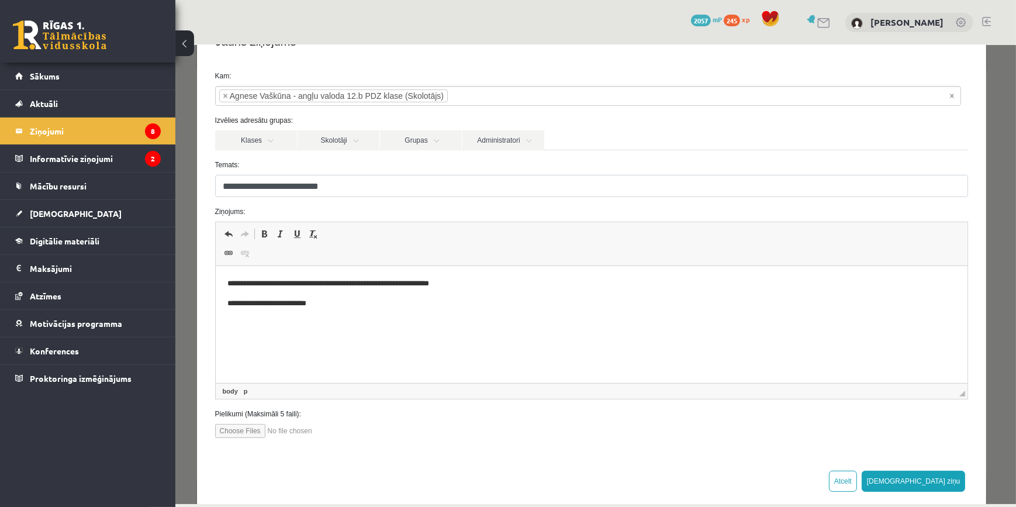
scroll to position [58, 0]
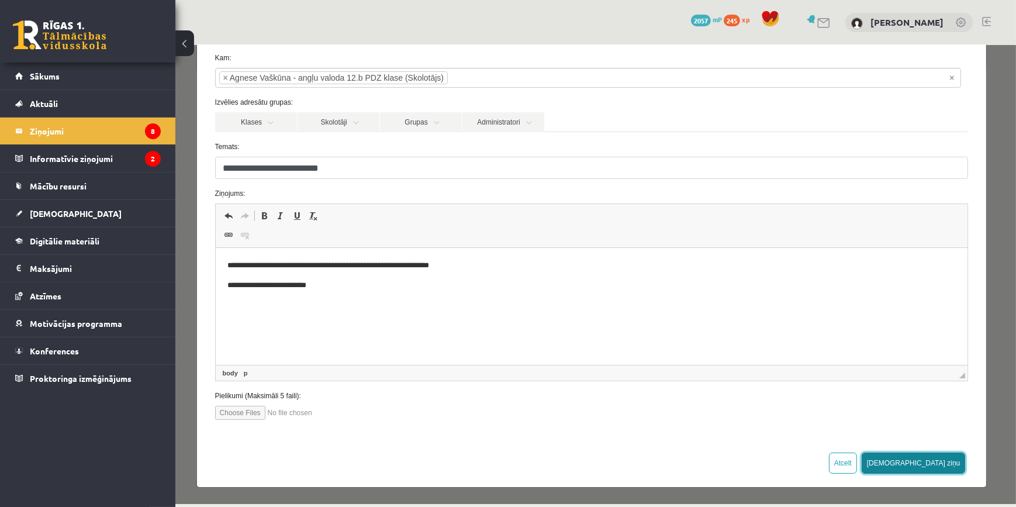
click at [940, 469] on button "Sūtīt ziņu" at bounding box center [913, 462] width 104 height 21
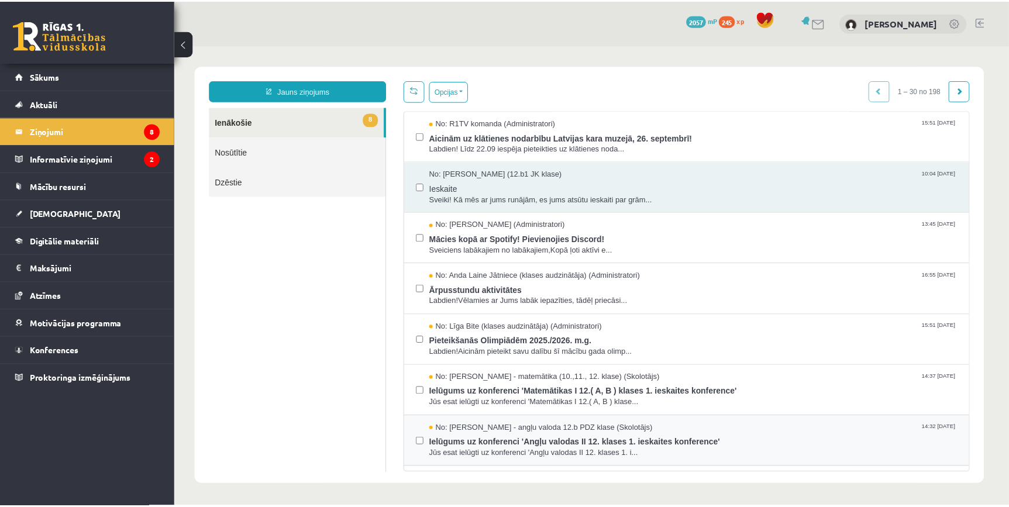
scroll to position [0, 0]
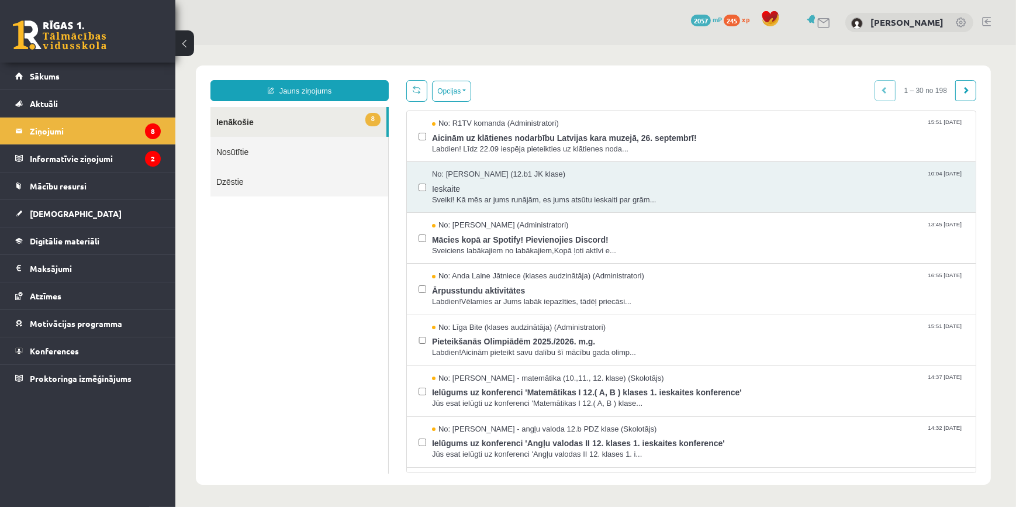
click at [235, 129] on link "8 Ienākošie" at bounding box center [298, 121] width 176 height 30
click at [139, 152] on legend "Informatīvie ziņojumi 2" at bounding box center [95, 158] width 131 height 27
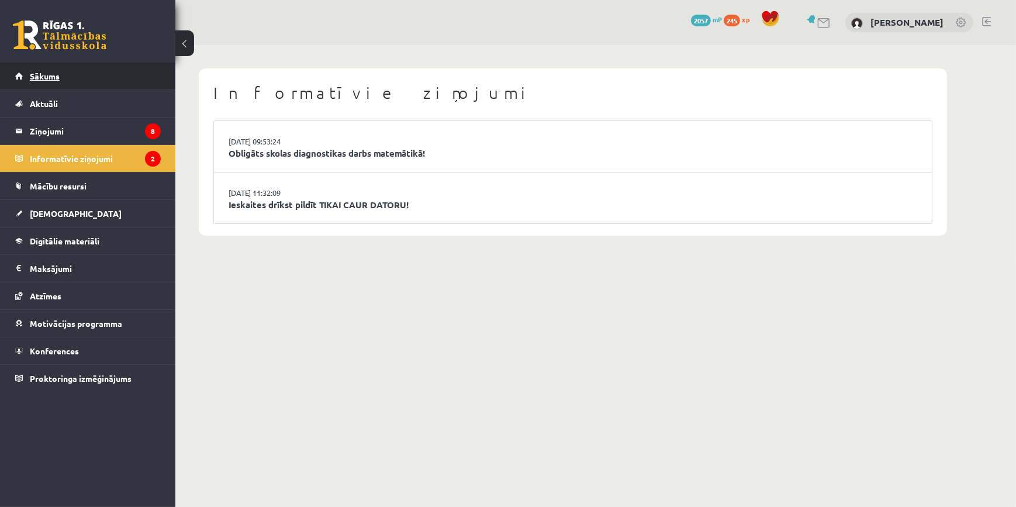
click at [54, 71] on span "Sākums" at bounding box center [45, 76] width 30 height 11
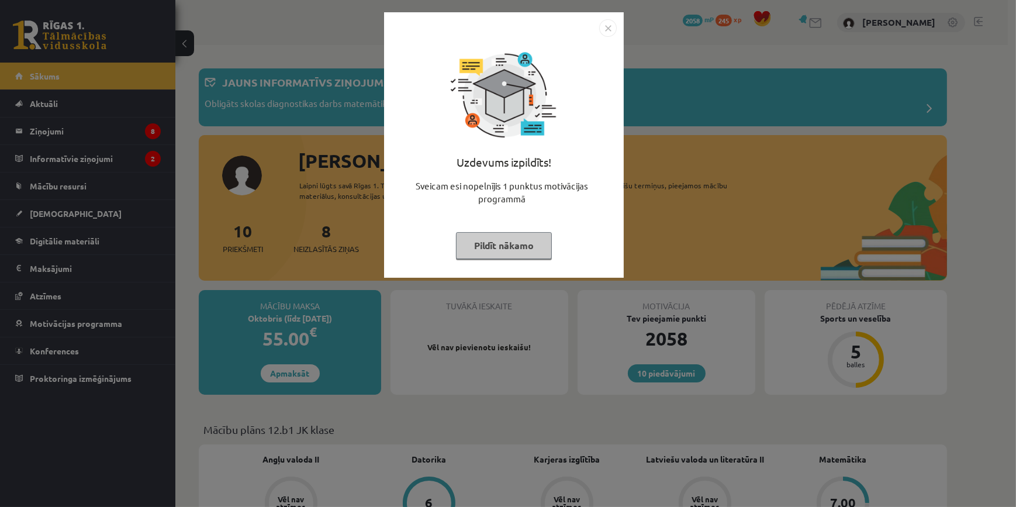
click at [493, 243] on button "Pildīt nākamo" at bounding box center [504, 245] width 96 height 27
